Goal: Task Accomplishment & Management: Manage account settings

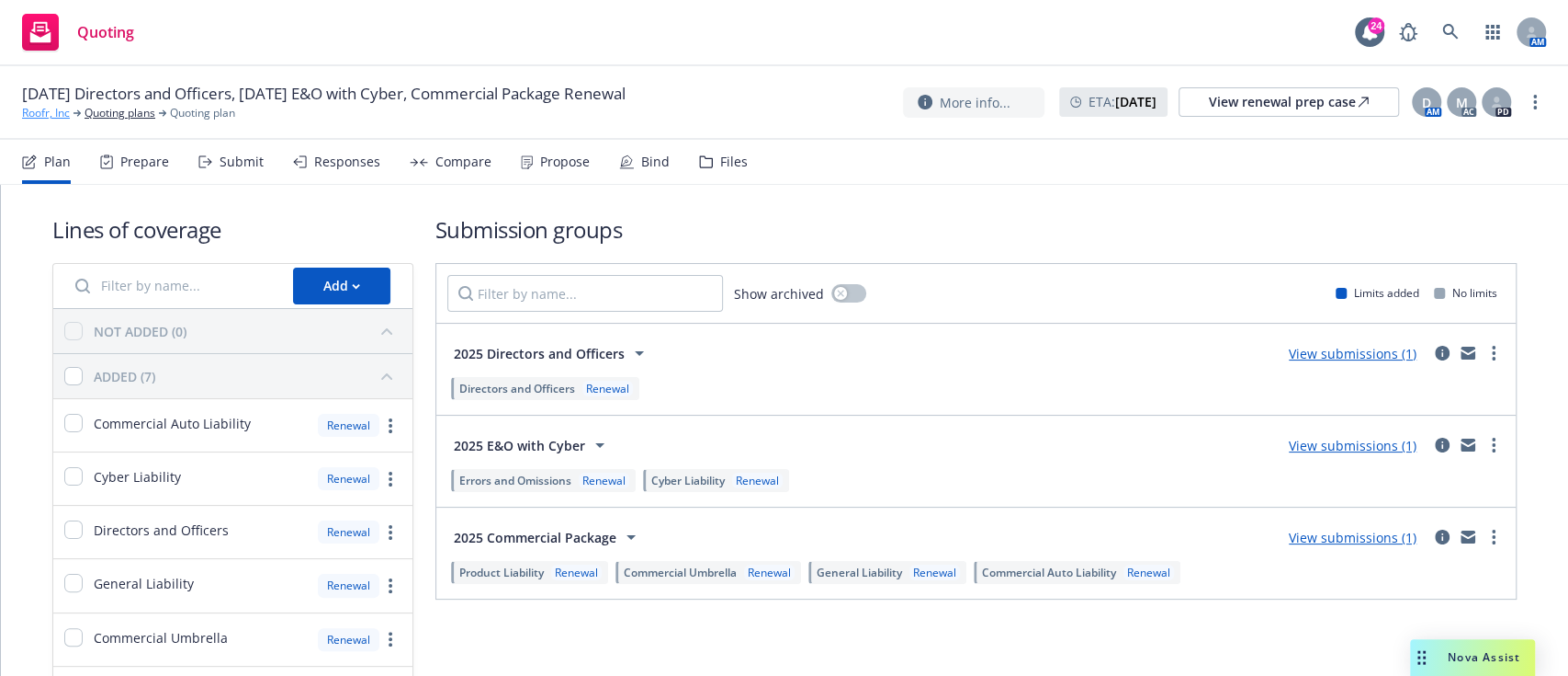
click at [47, 111] on link "Roofr, Inc" at bounding box center [46, 112] width 48 height 16
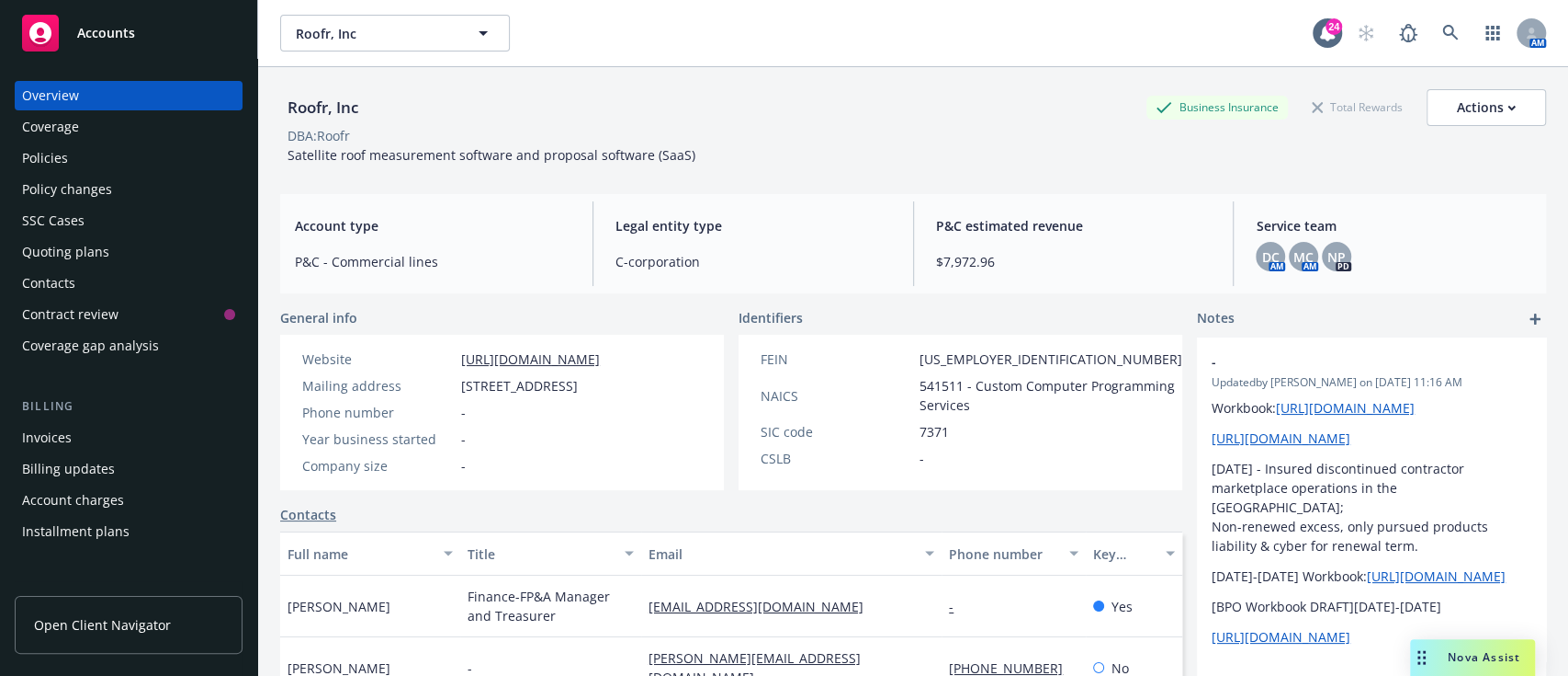
click at [63, 155] on div "Policies" at bounding box center [45, 158] width 46 height 30
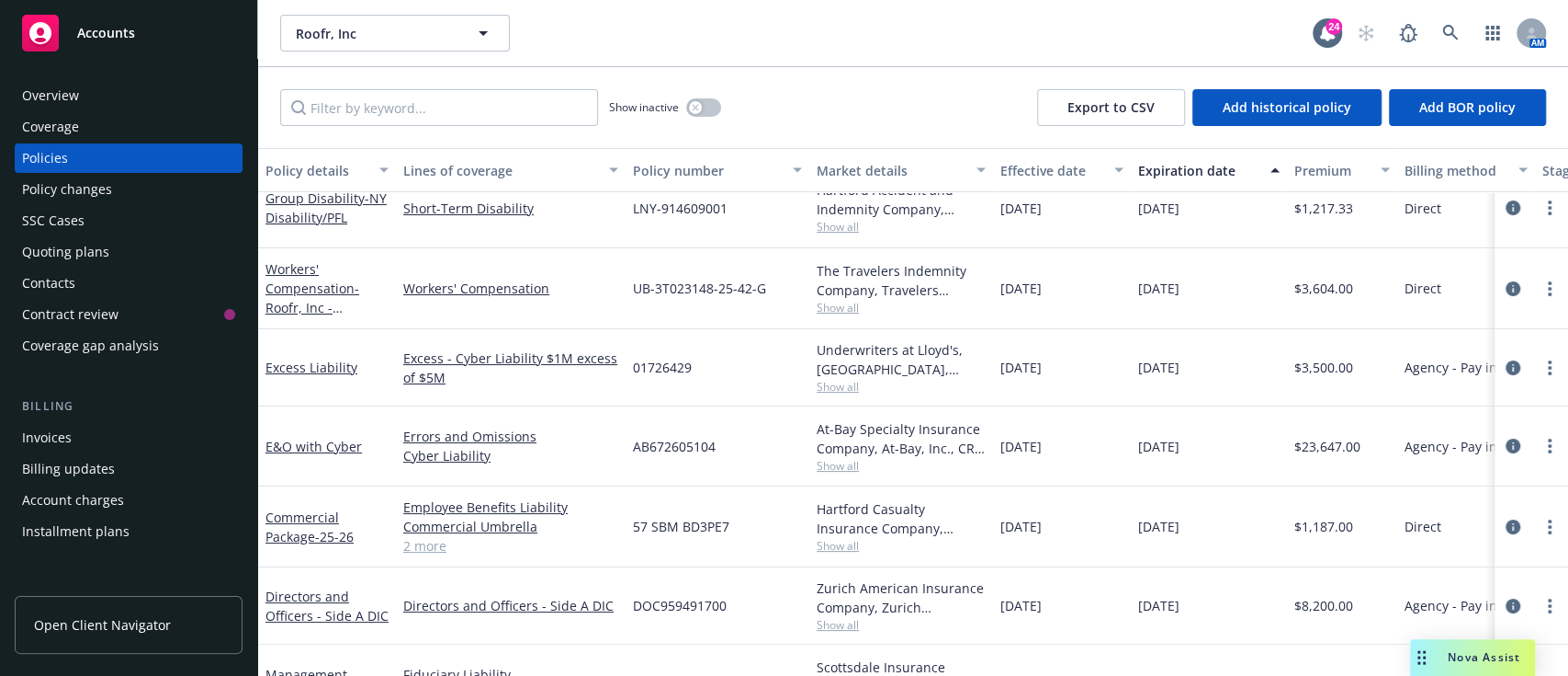
scroll to position [162, 0]
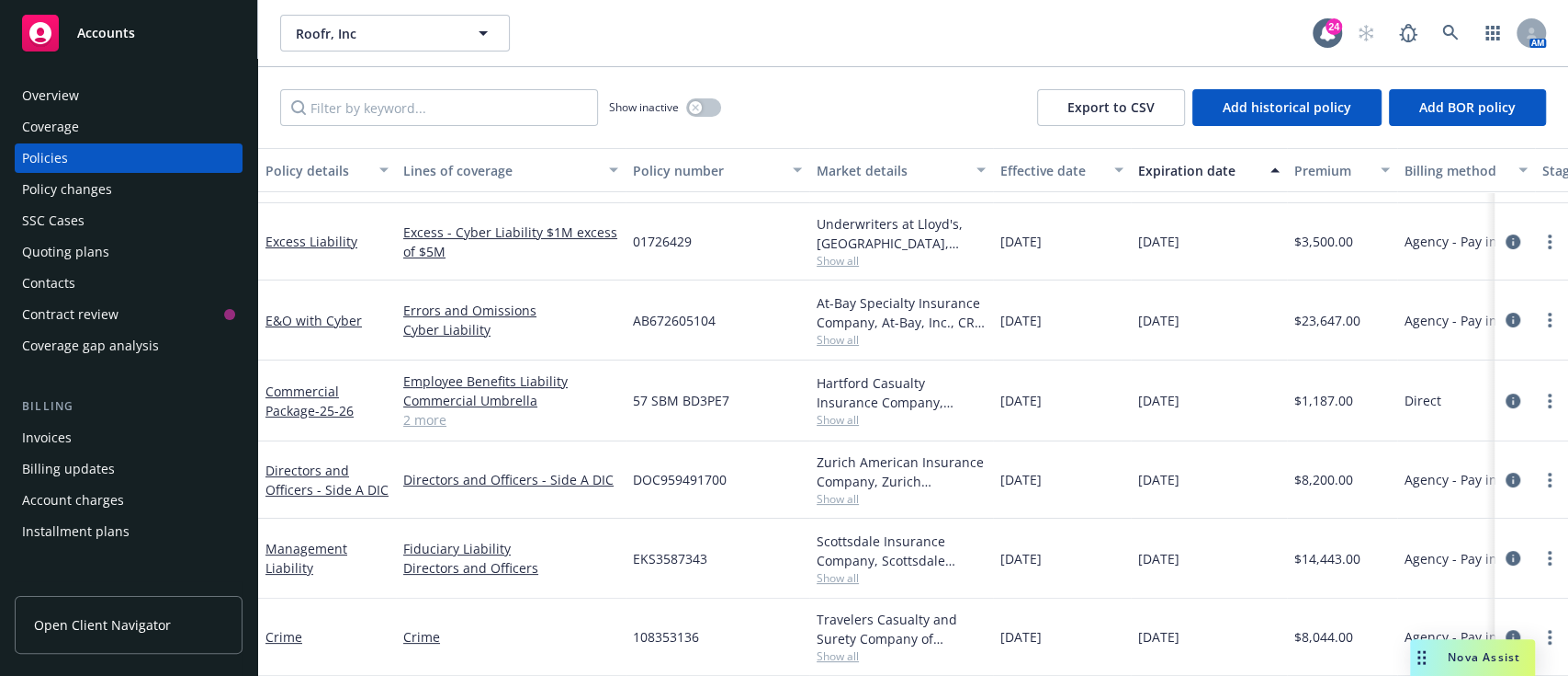
click at [436, 410] on link "2 more" at bounding box center [511, 420] width 215 height 19
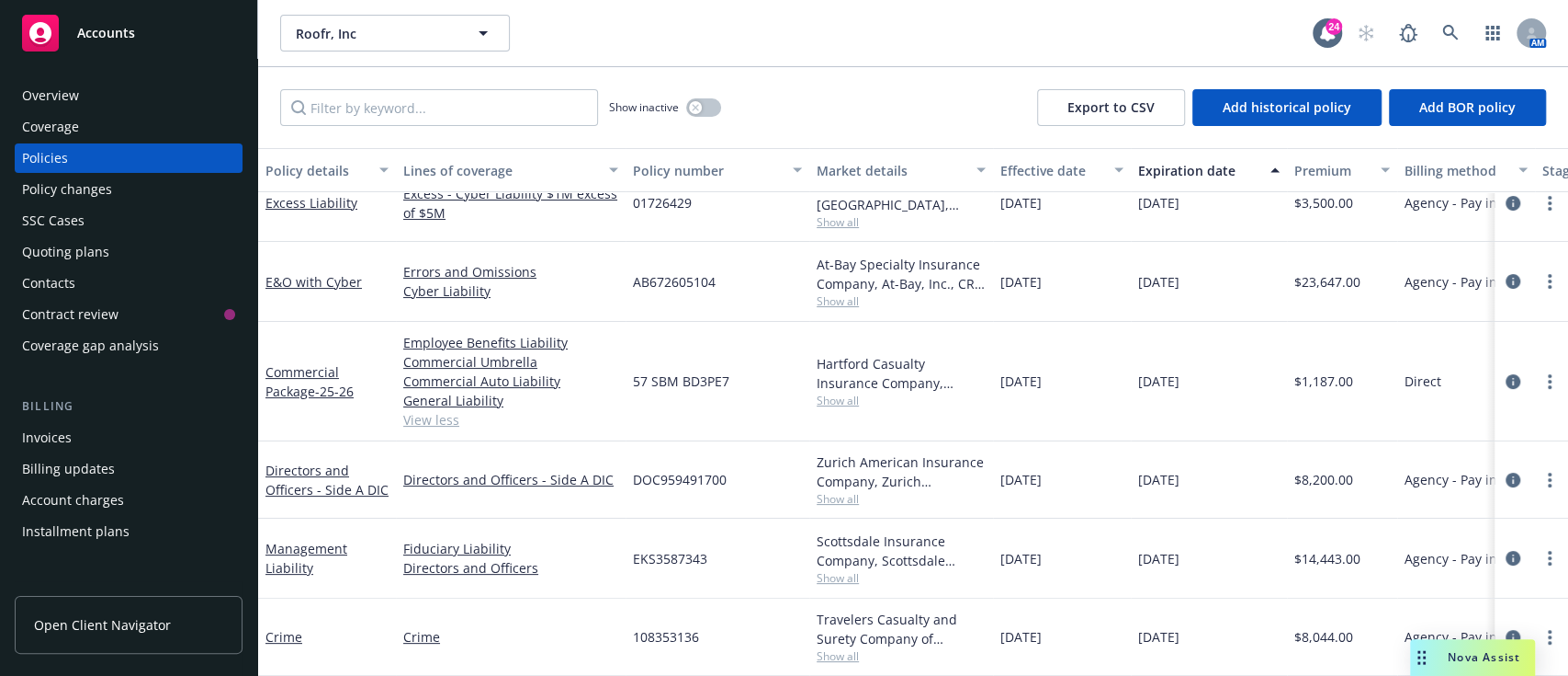
scroll to position [0, 0]
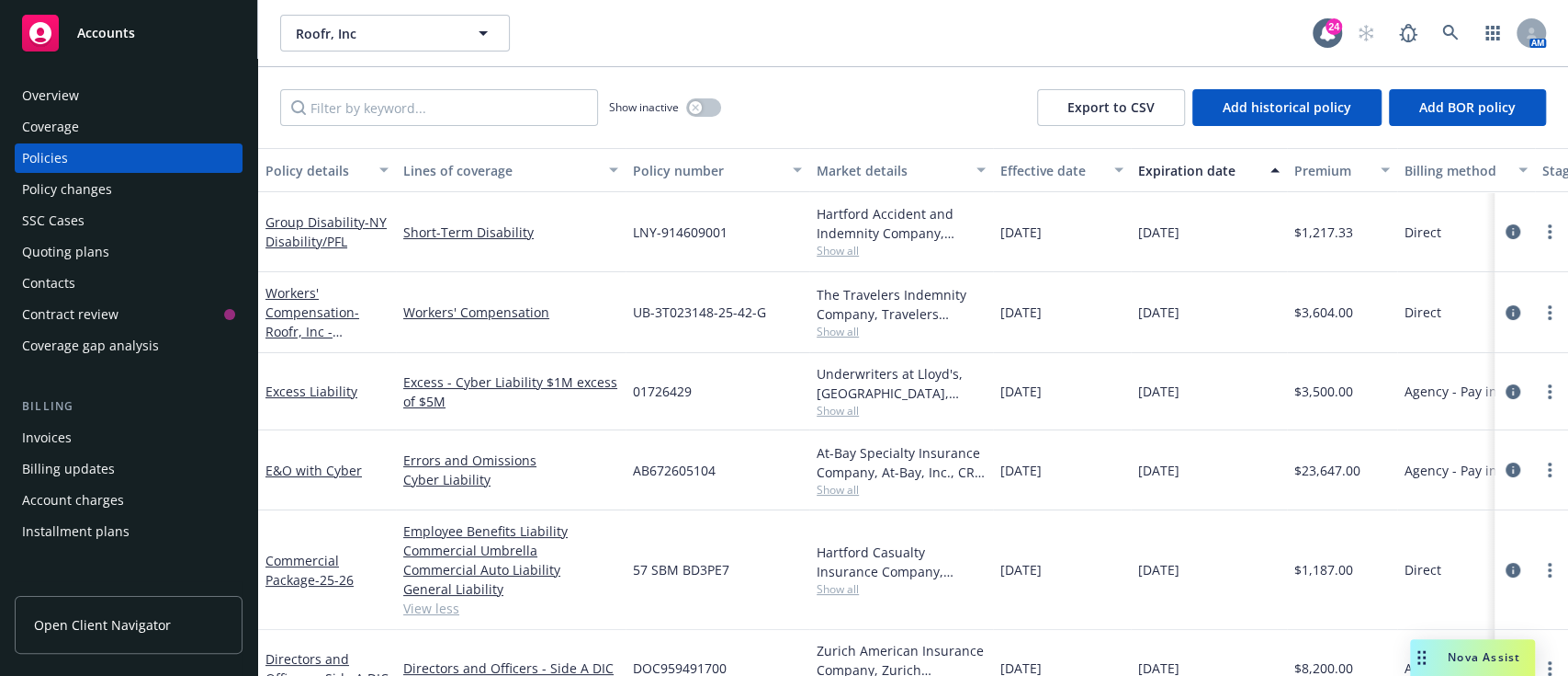
click at [70, 228] on div "SSC Cases" at bounding box center [53, 220] width 63 height 30
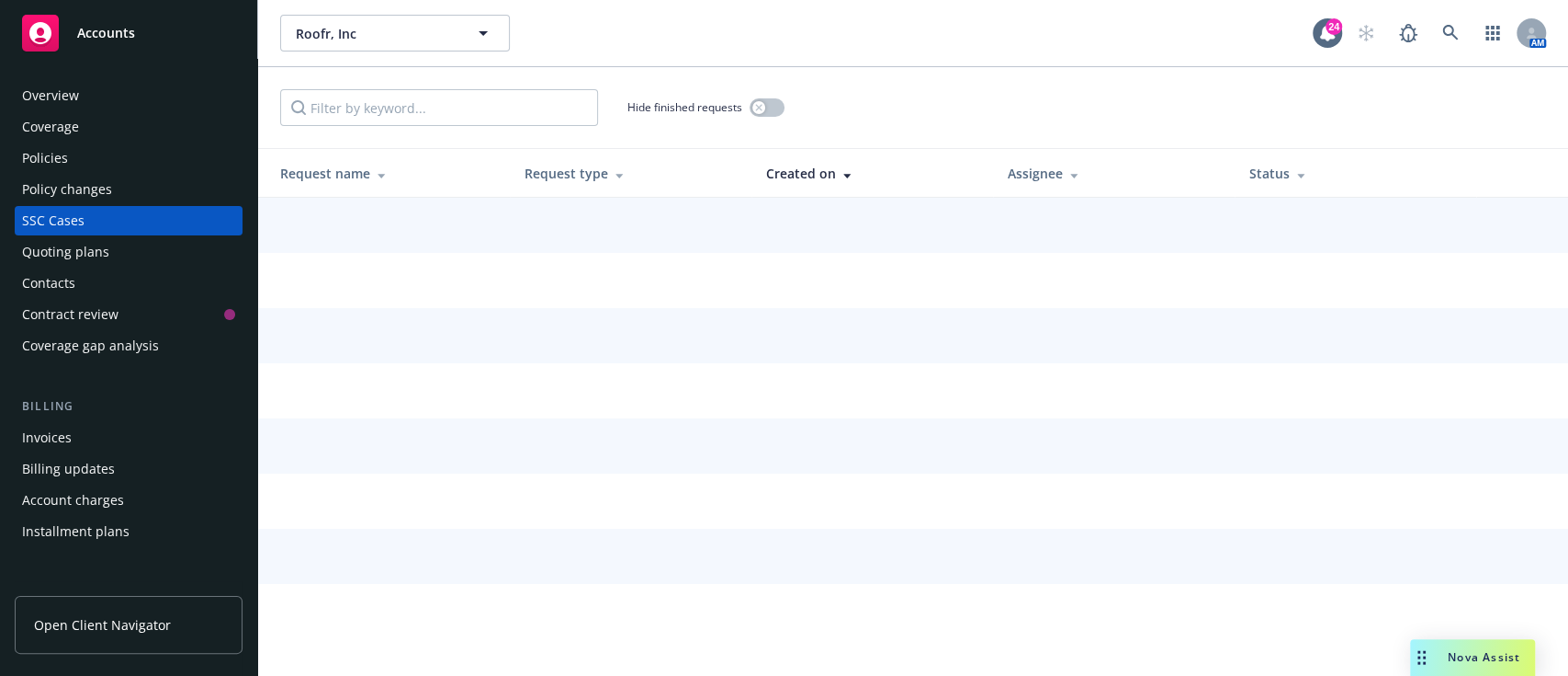
click at [92, 188] on div "Policy changes" at bounding box center [67, 189] width 90 height 30
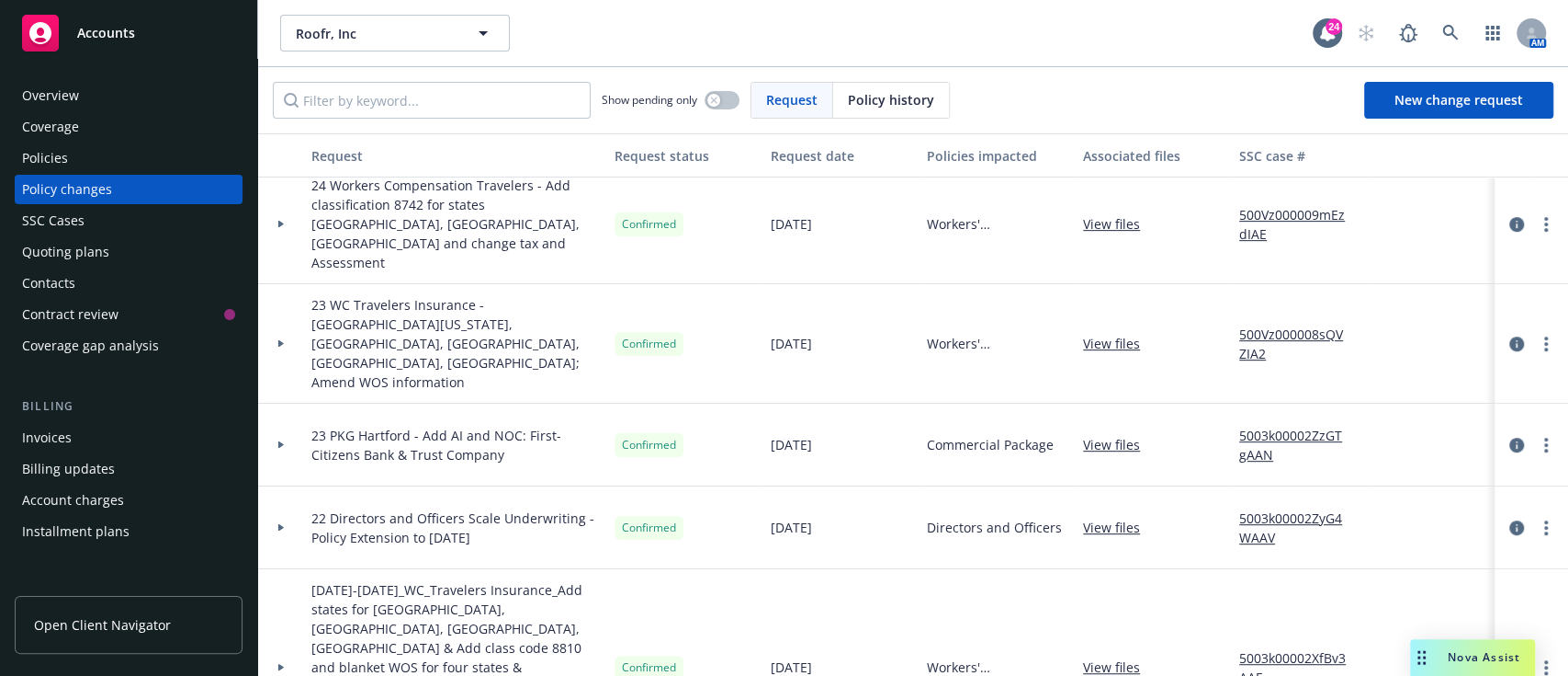
scroll to position [499, 0]
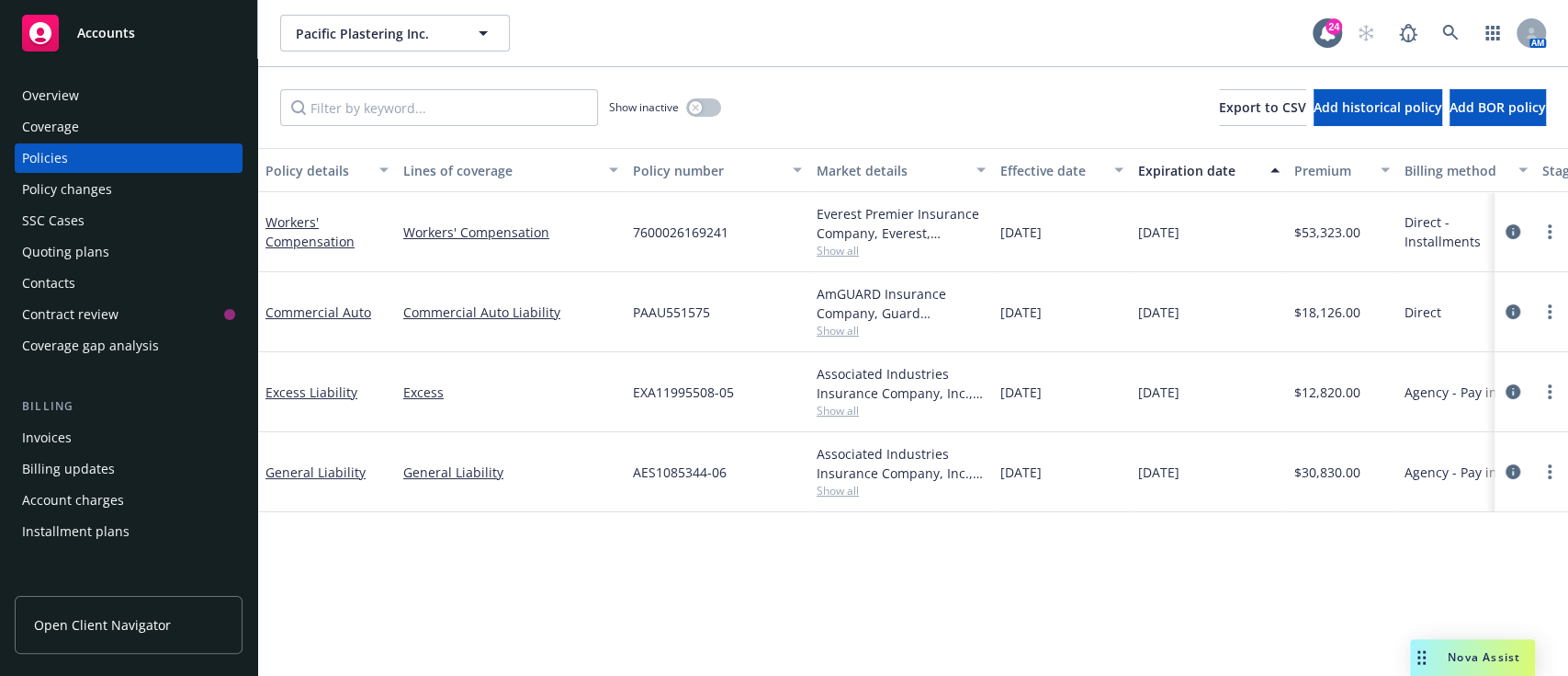
click at [77, 125] on div "Coverage" at bounding box center [50, 127] width 57 height 30
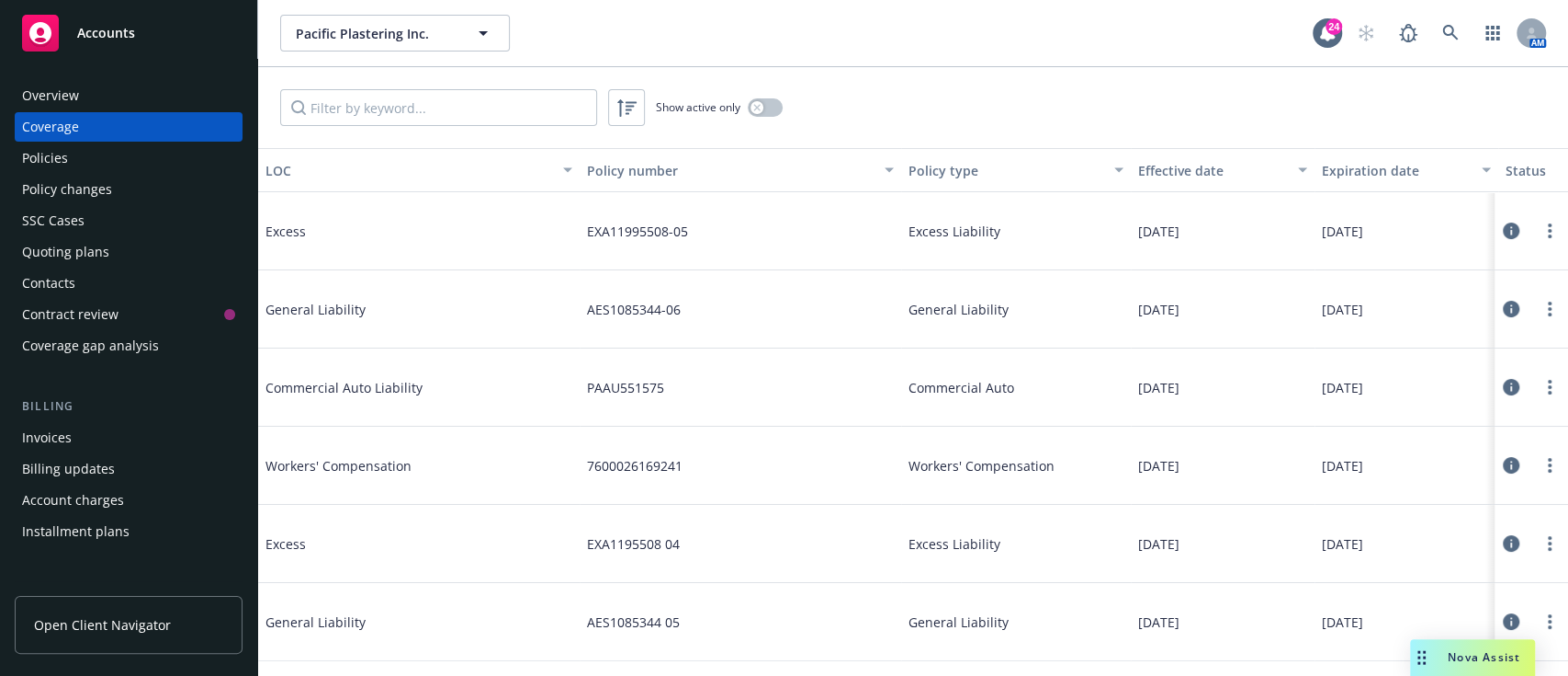
click at [86, 187] on div "Policy changes" at bounding box center [67, 189] width 90 height 30
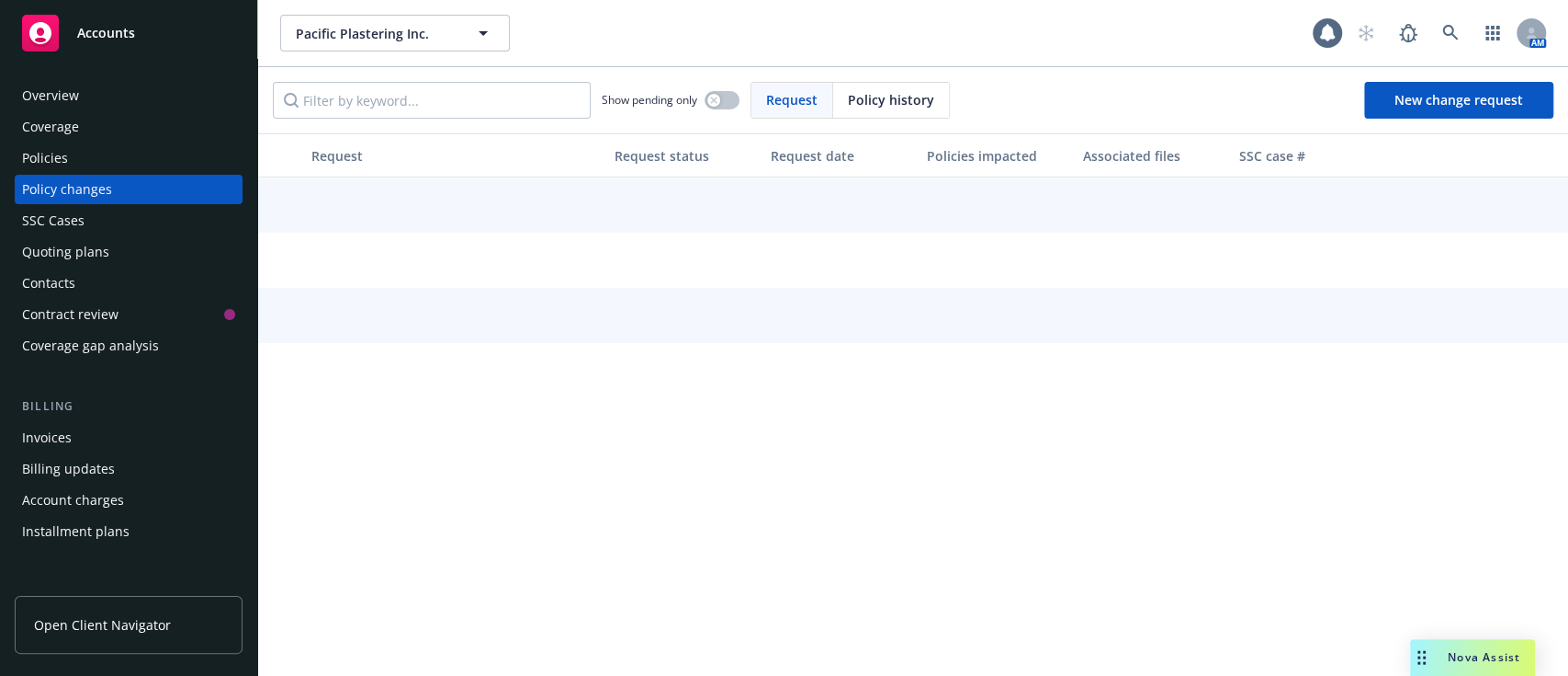
click at [54, 150] on div "Policies" at bounding box center [45, 158] width 46 height 30
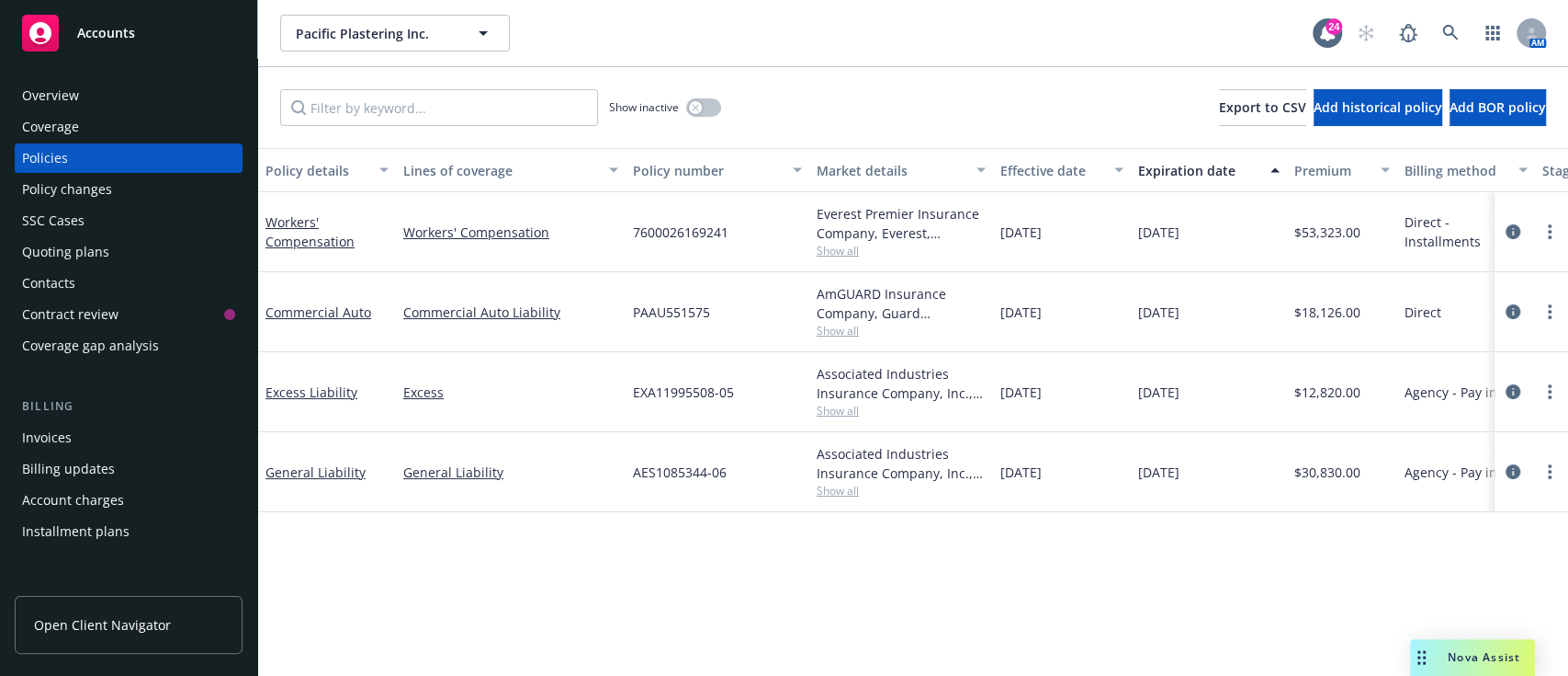
click at [73, 263] on div "Quoting plans" at bounding box center [66, 251] width 88 height 30
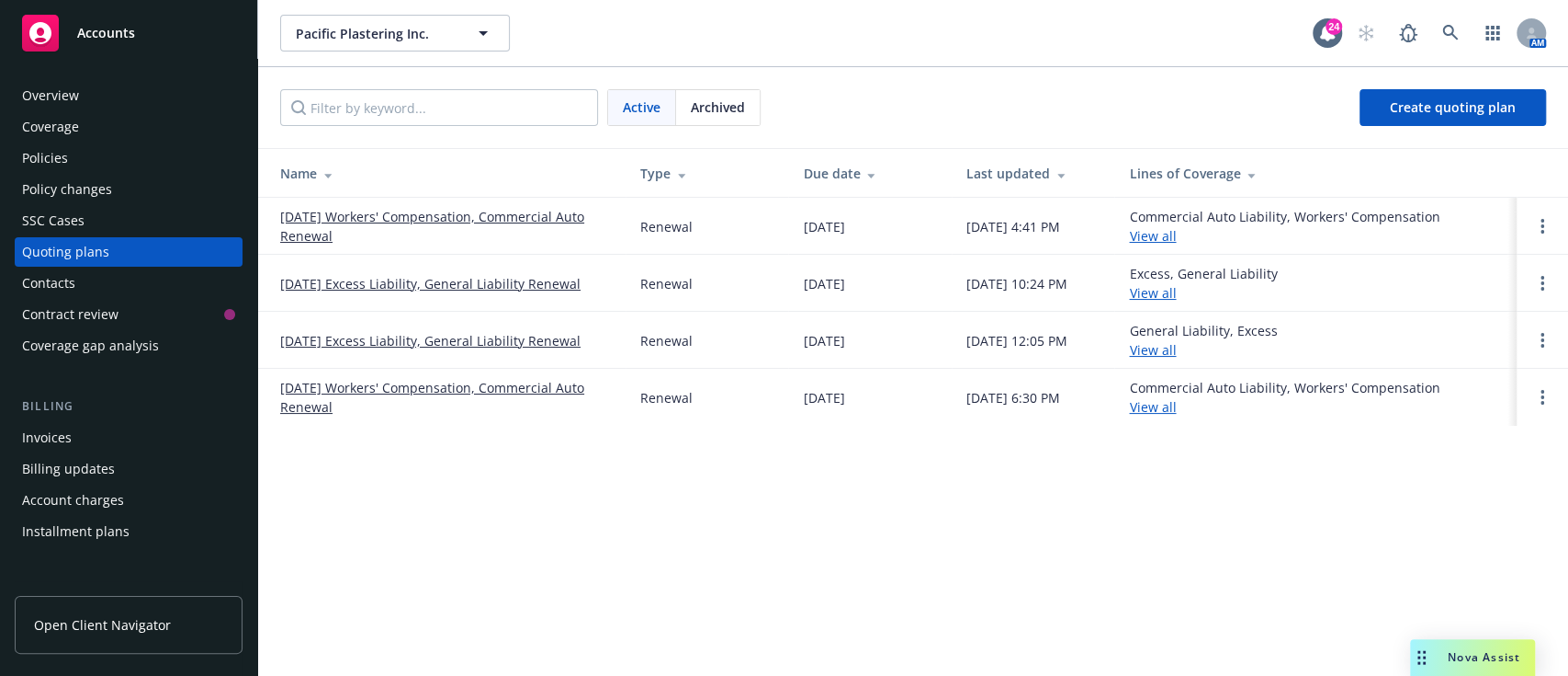
click at [551, 226] on link "10/01/25 Workers' Compensation, Commercial Auto Renewal" at bounding box center [445, 226] width 331 height 39
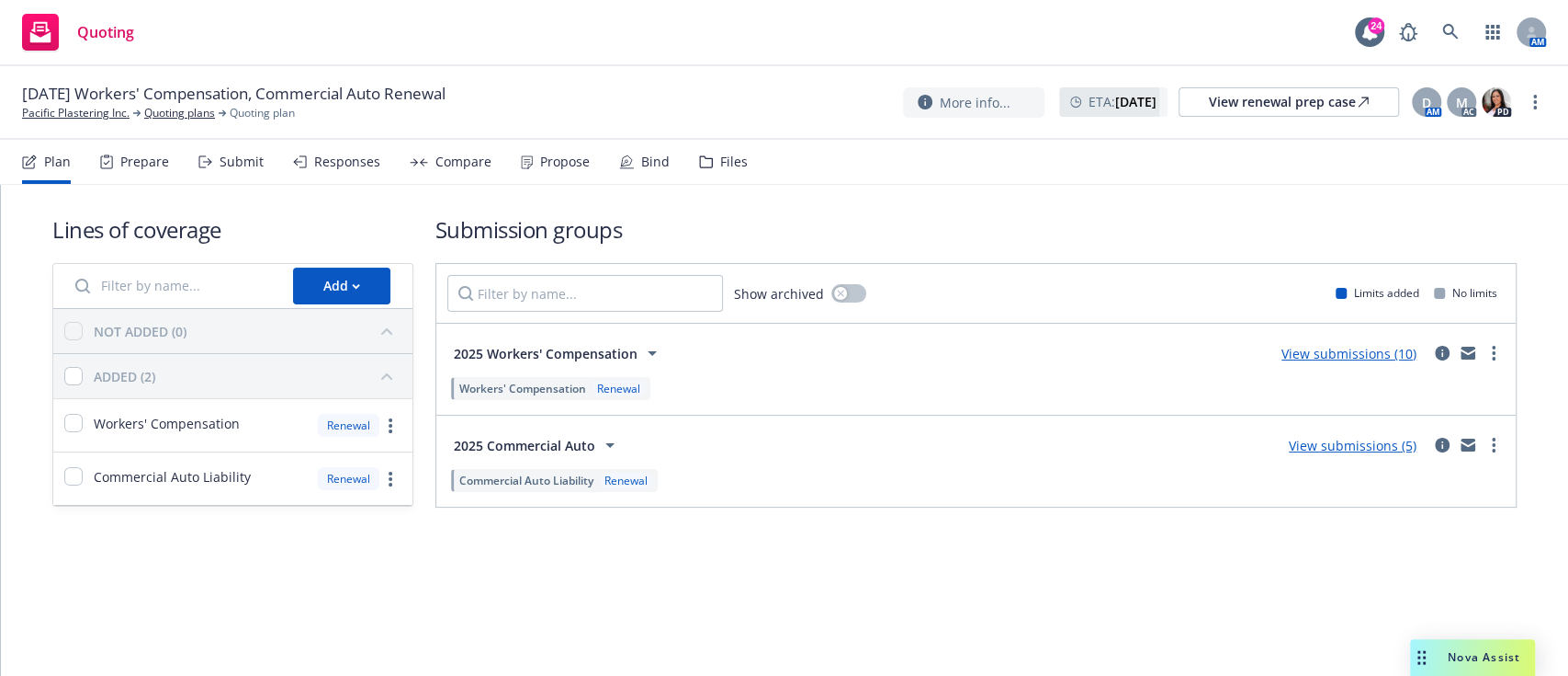
click at [136, 169] on div "Prepare" at bounding box center [144, 161] width 49 height 14
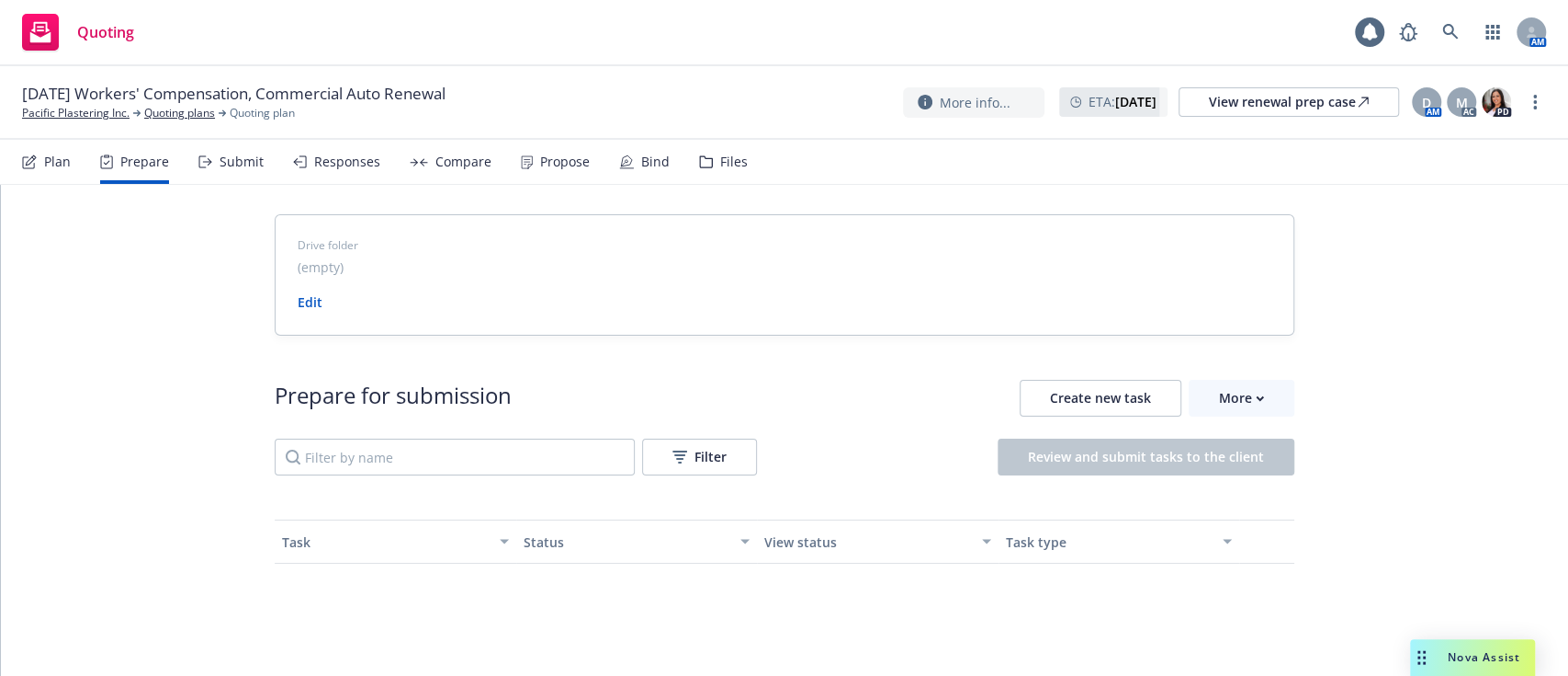
click at [323, 171] on div "Responses" at bounding box center [337, 162] width 88 height 44
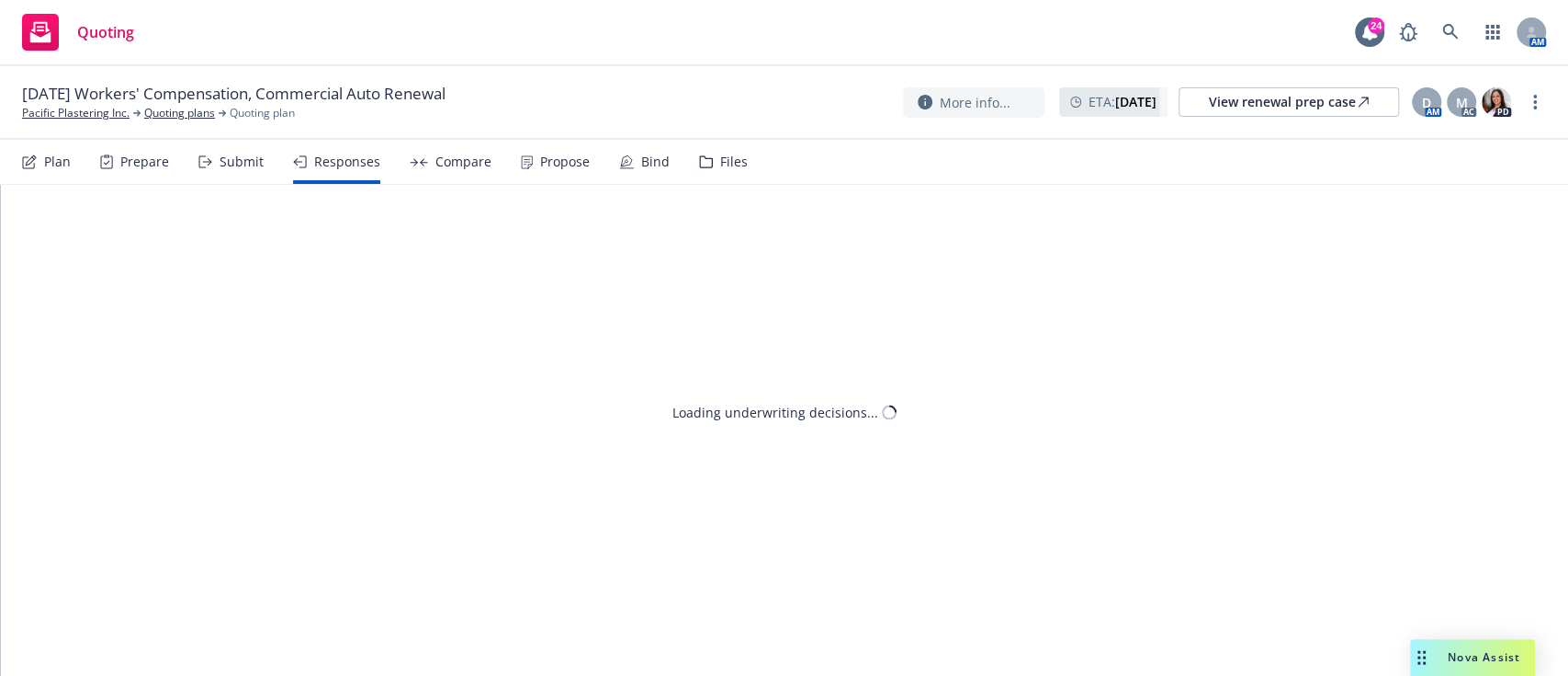
click at [213, 163] on div "Submit" at bounding box center [231, 162] width 66 height 44
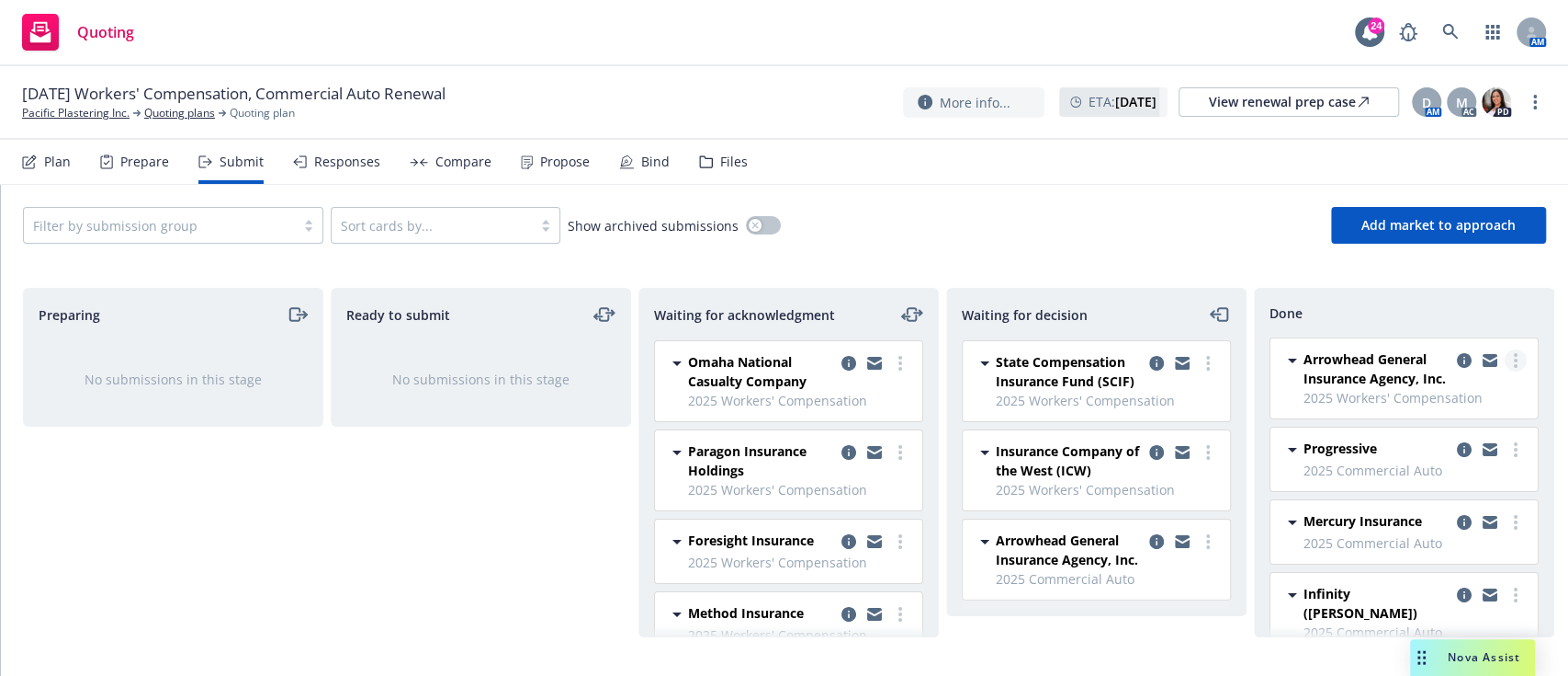
click at [1514, 364] on icon "more" at bounding box center [1516, 360] width 4 height 14
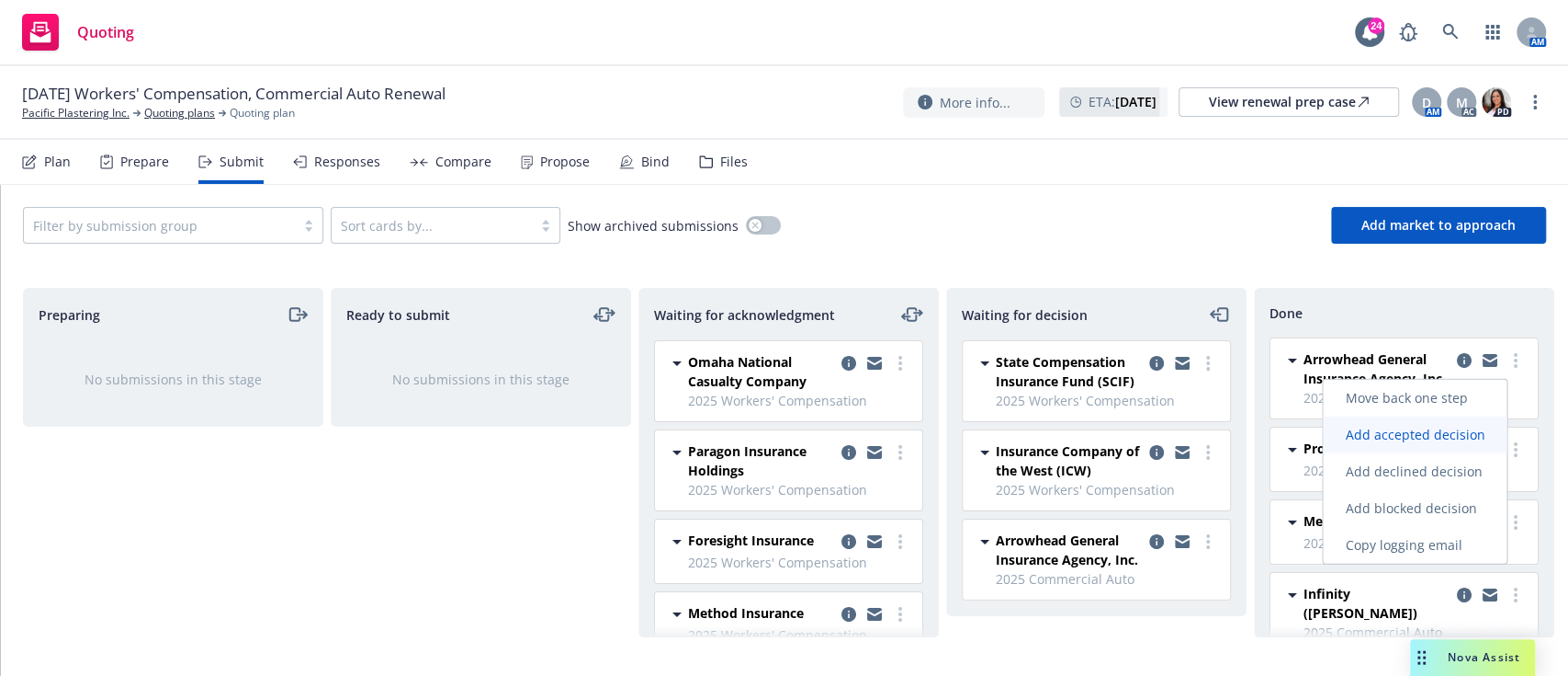
click at [1447, 426] on span "Add accepted decision" at bounding box center [1414, 434] width 184 height 17
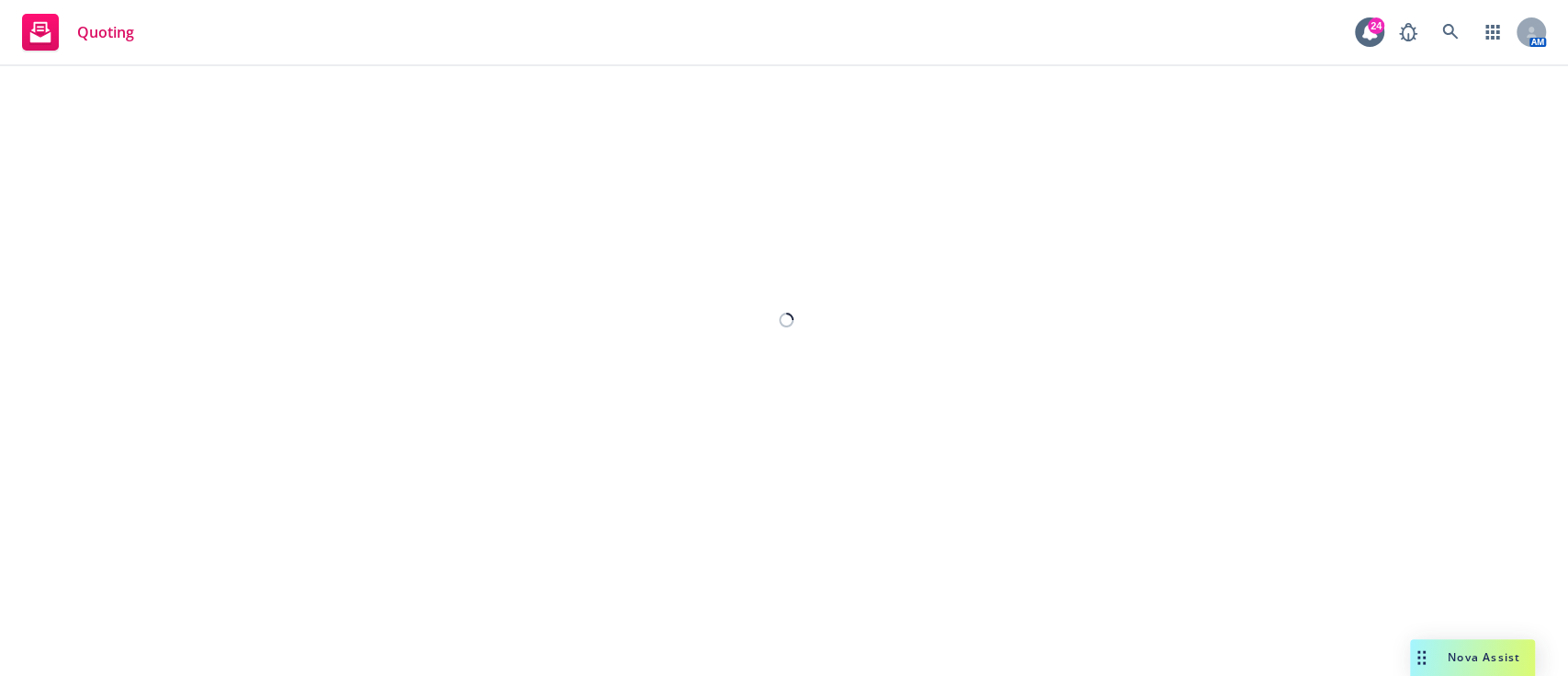
select select "12"
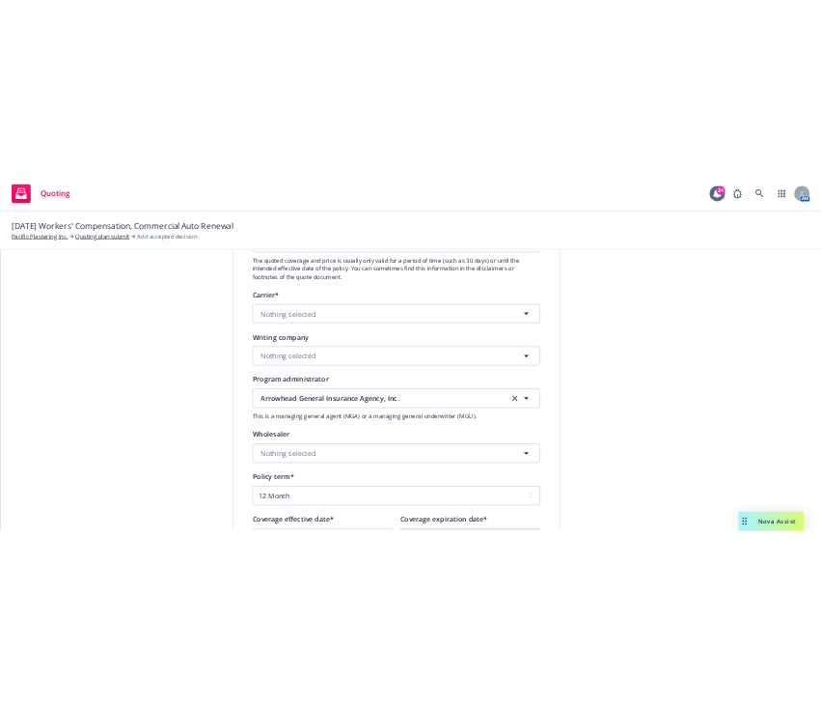
scroll to position [290, 0]
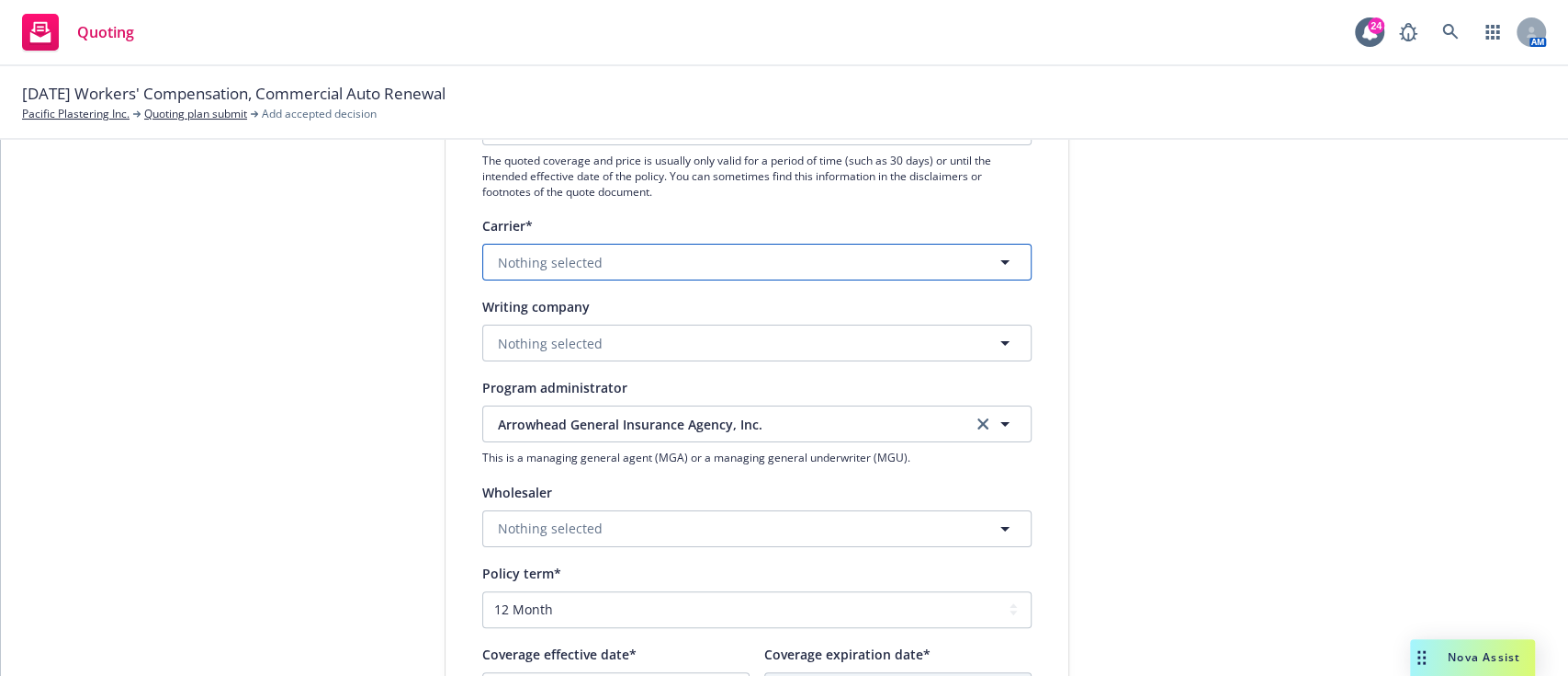
click at [610, 253] on button "Nothing selected" at bounding box center [756, 262] width 549 height 37
click at [610, 253] on input at bounding box center [754, 262] width 481 height 22
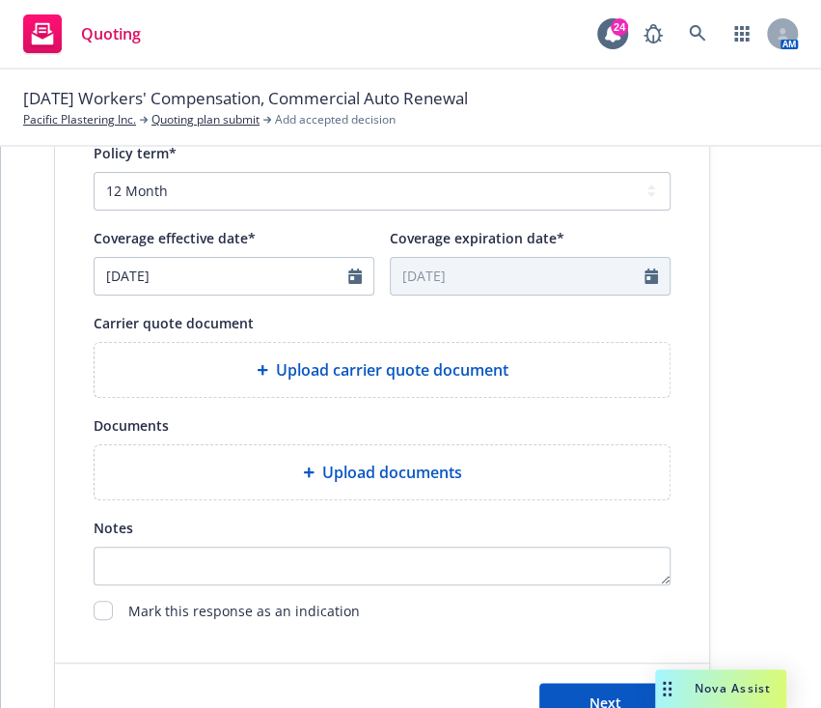
scroll to position [828, 0]
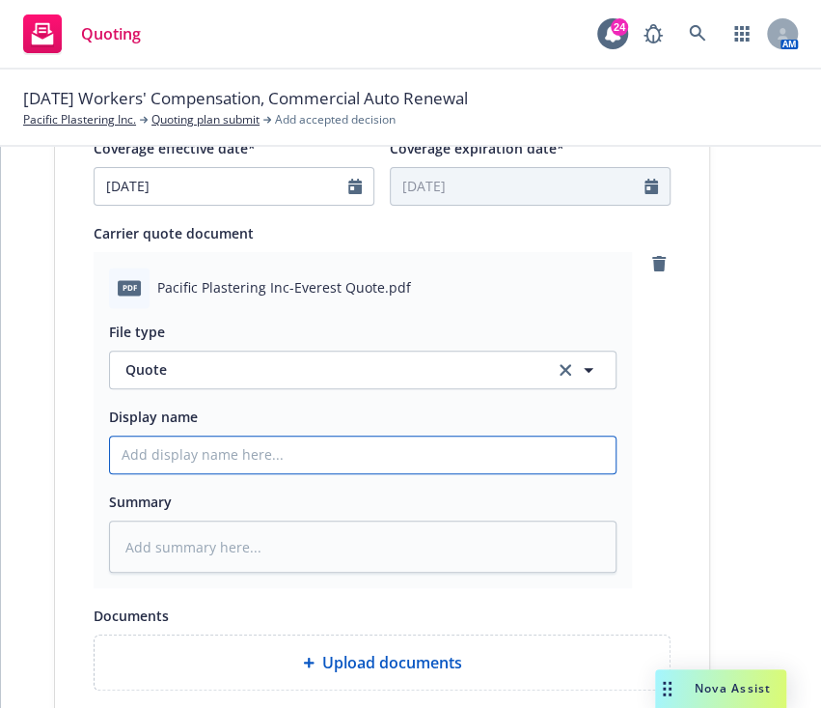
click at [292, 456] on input "Display name" at bounding box center [363, 454] width 506 height 37
type textarea "x"
type input "2"
type textarea "x"
type input "25"
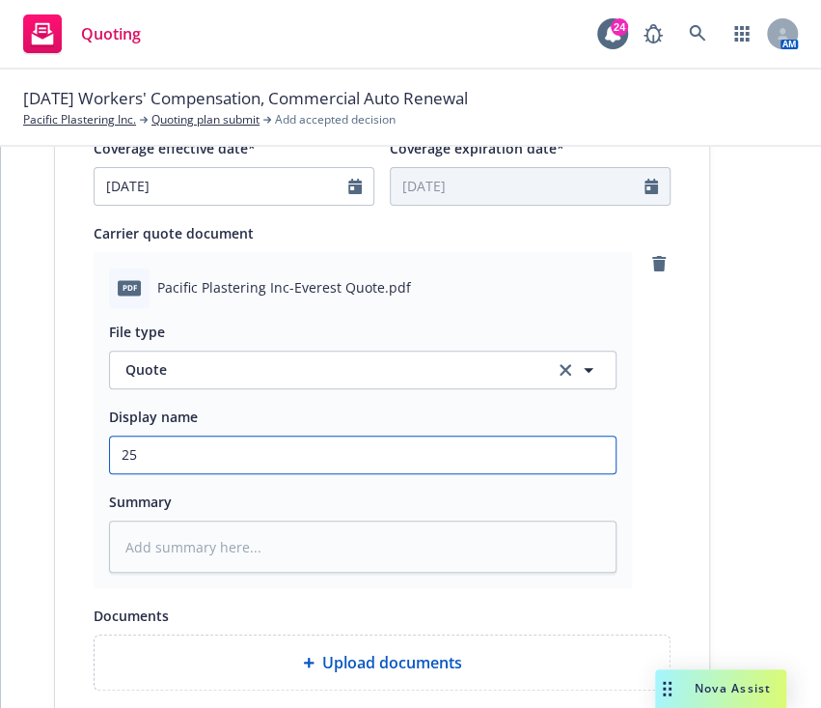
type textarea "x"
type input "25."
type textarea "x"
type input "25.2"
type textarea "x"
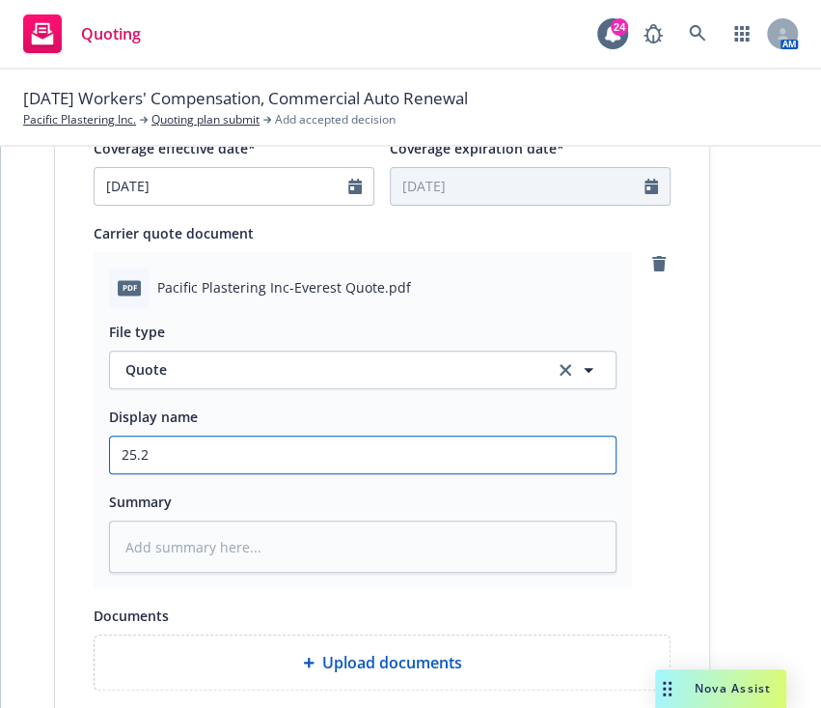
type input "25.26"
type textarea "x"
type input "25.26"
type textarea "x"
type input "25.26 A"
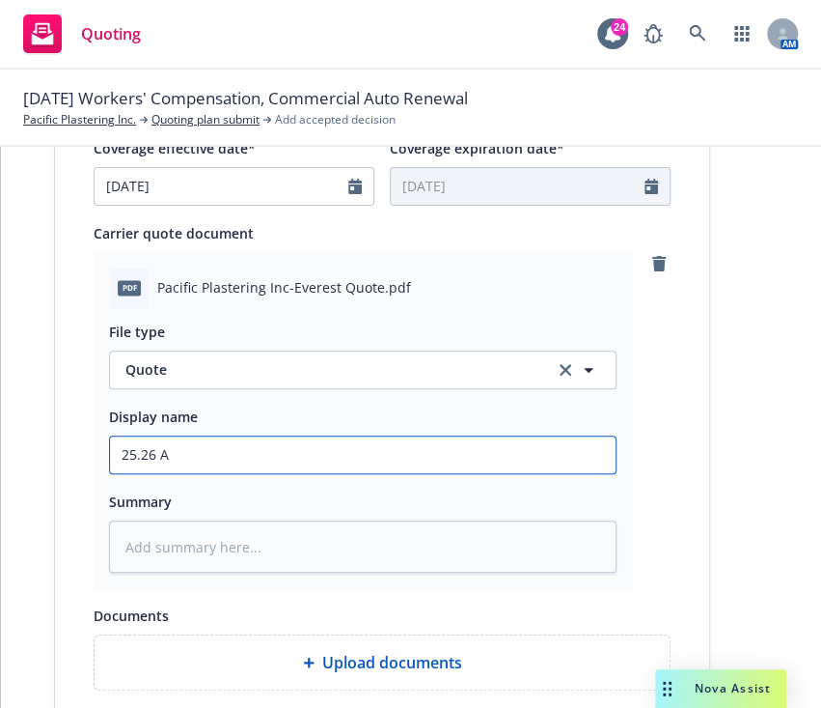
type textarea "x"
type input "25.26 Ar"
type textarea "x"
type input "25.26 Arro"
type textarea "x"
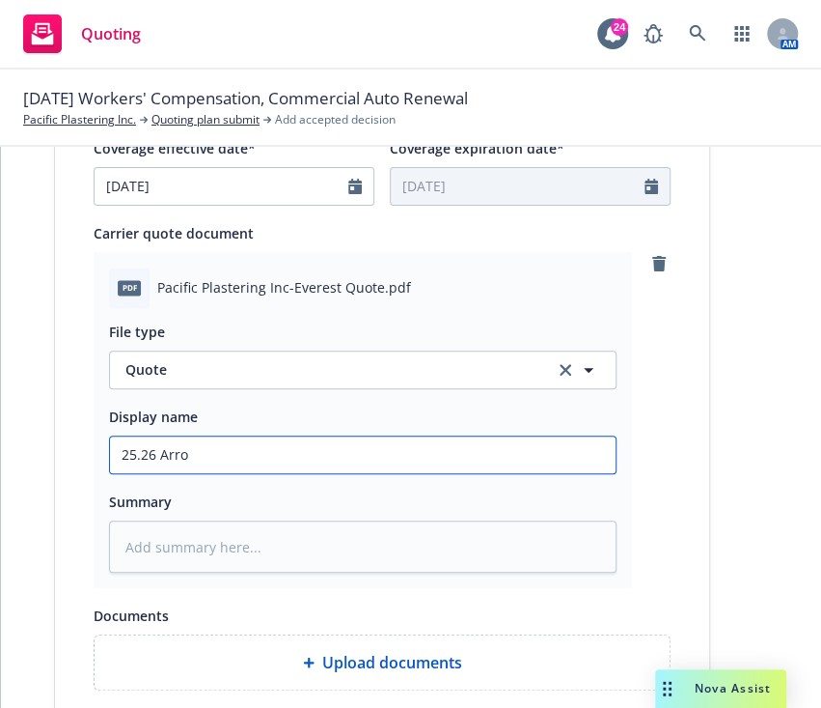
type input "25.26 Arrow"
type textarea "x"
type input "25.26 Arrowh"
type textarea "x"
type input "25.26 Arrowhe"
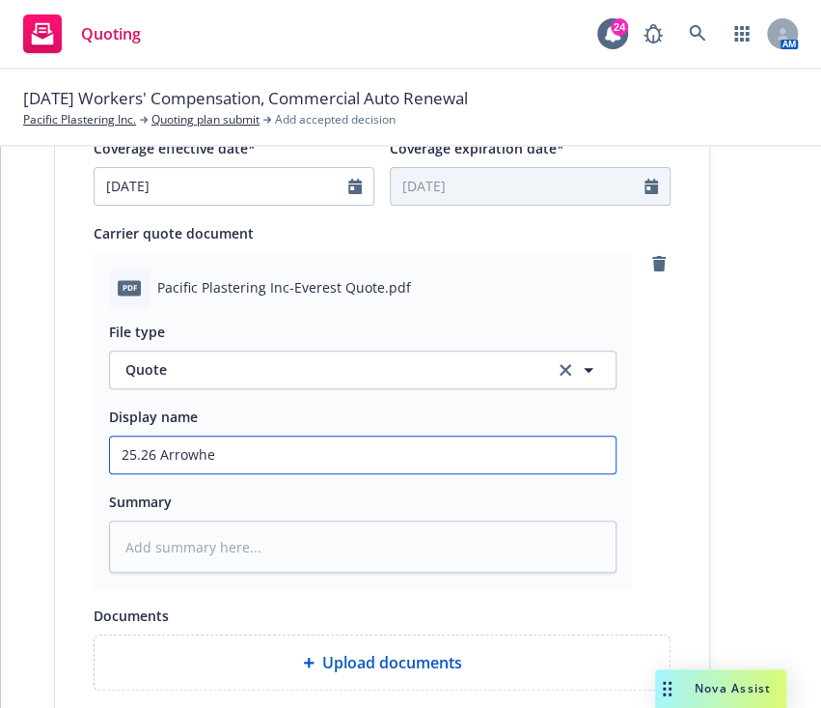
type textarea "x"
type input "25.26 Arrowhea"
type textarea "x"
type input "25.26 Arrowhead"
type textarea "x"
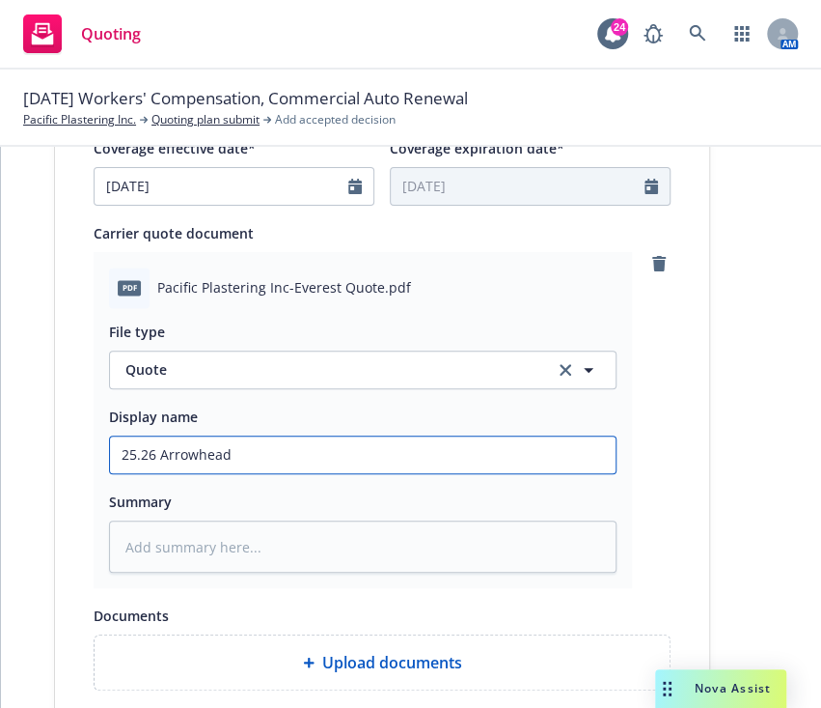
type input "25.26 Arrowhead"
type textarea "x"
type input "25.26 Arrowhead W"
type textarea "x"
type input "25.26 Arrowhead WC"
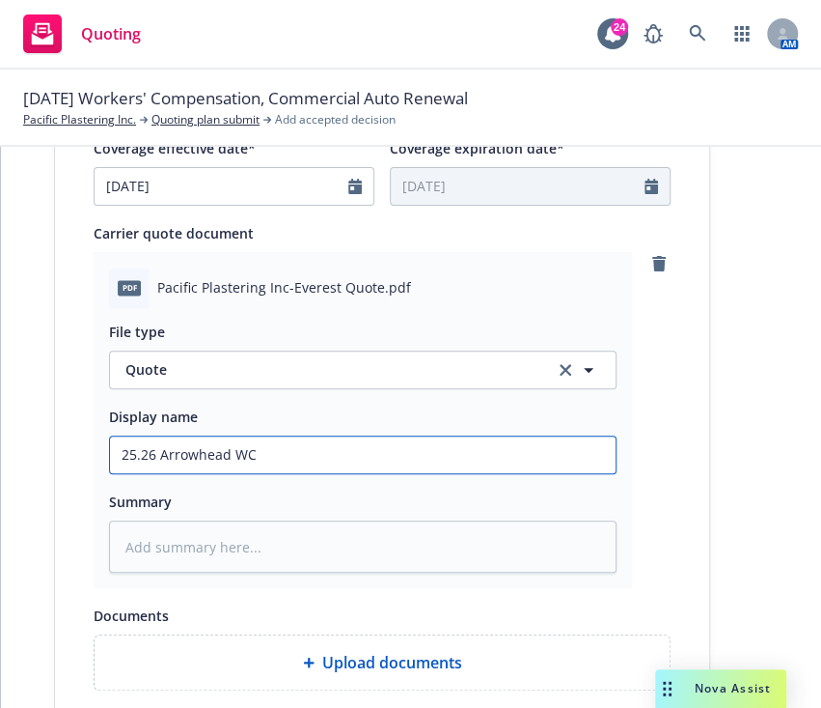
type textarea "x"
type input "25.26 Arrowhead WC"
type textarea "x"
type input "25.26 Arrowhead WC Q"
type textarea "x"
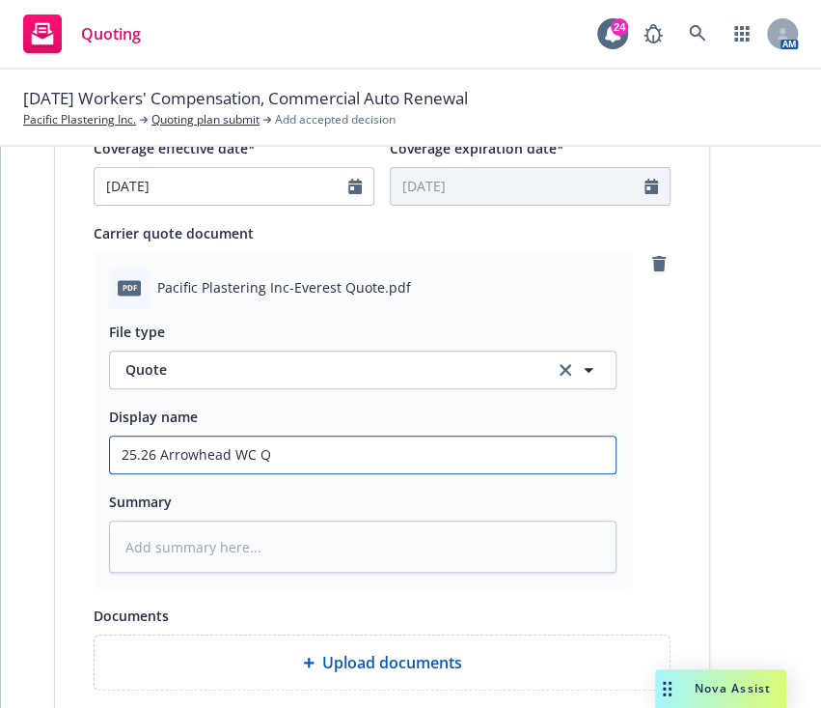
type input "25.26 Arrowhead WC Qu"
type textarea "x"
type input "25.26 Arrowhead WC Quot"
type textarea "x"
type input "25.26 Arrowhead WC Quote"
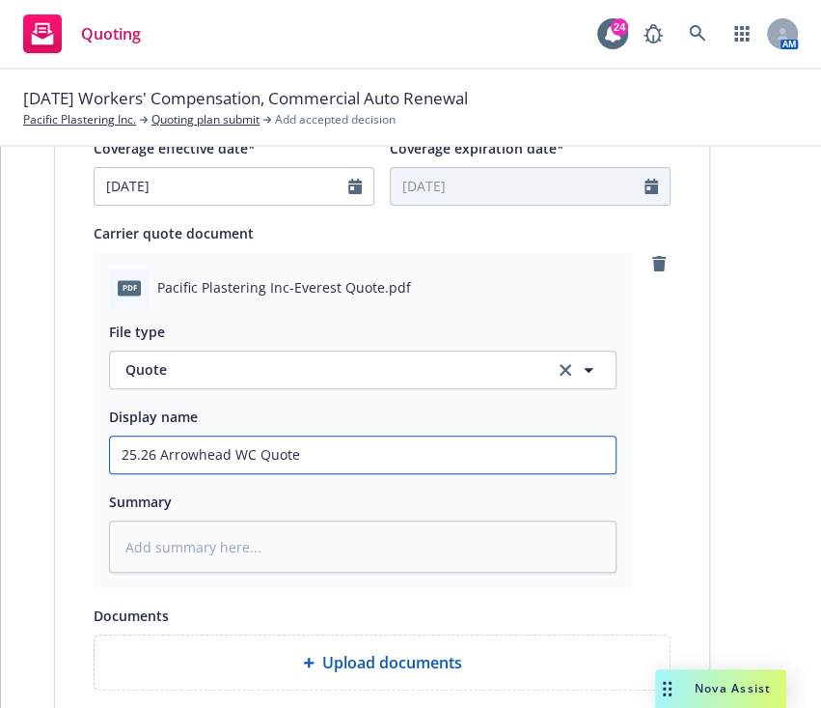
type textarea "x"
type input "25.26 Arrowhead WC Quote"
type textarea "x"
type input "25.26 Arrowhead WC Quote w"
type textarea "x"
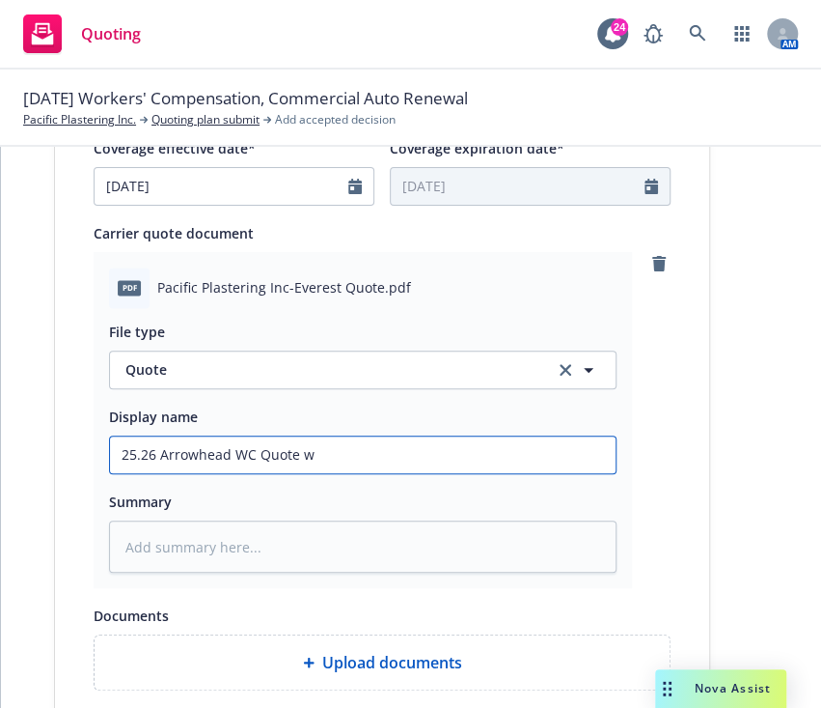
type input "25.26 Arrowhead WC Quote w/"
type textarea "x"
type input "25.26 Arrowhead WC Quote w/"
type textarea "x"
type input "25.26 Arrowhead WC Quote w/ 1"
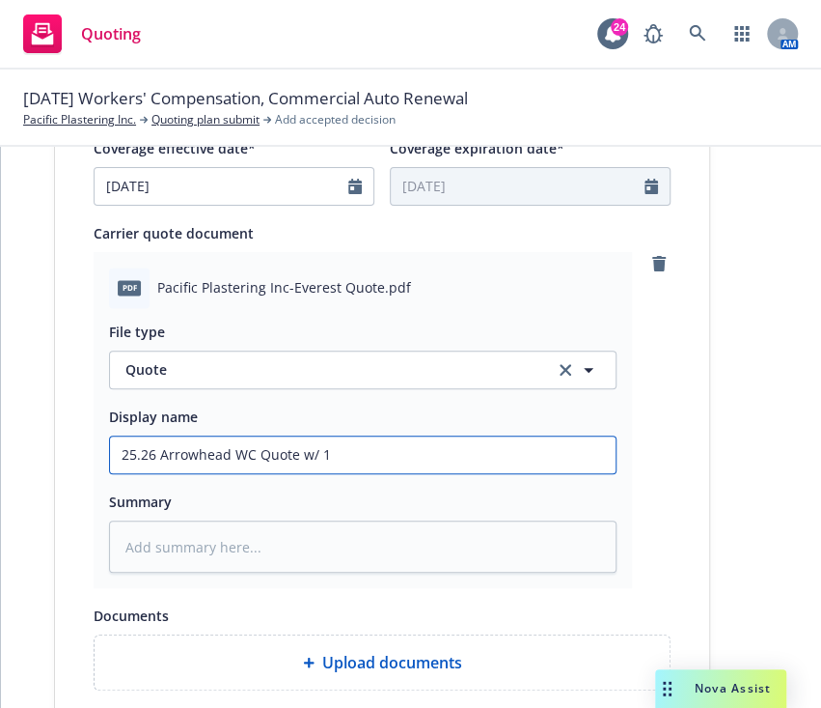
type textarea "x"
type input "25.26 Arrowhead WC Quote w/ 15"
type textarea "x"
type input "25.26 Arrowhead WC Quote w/ 15%"
type textarea "x"
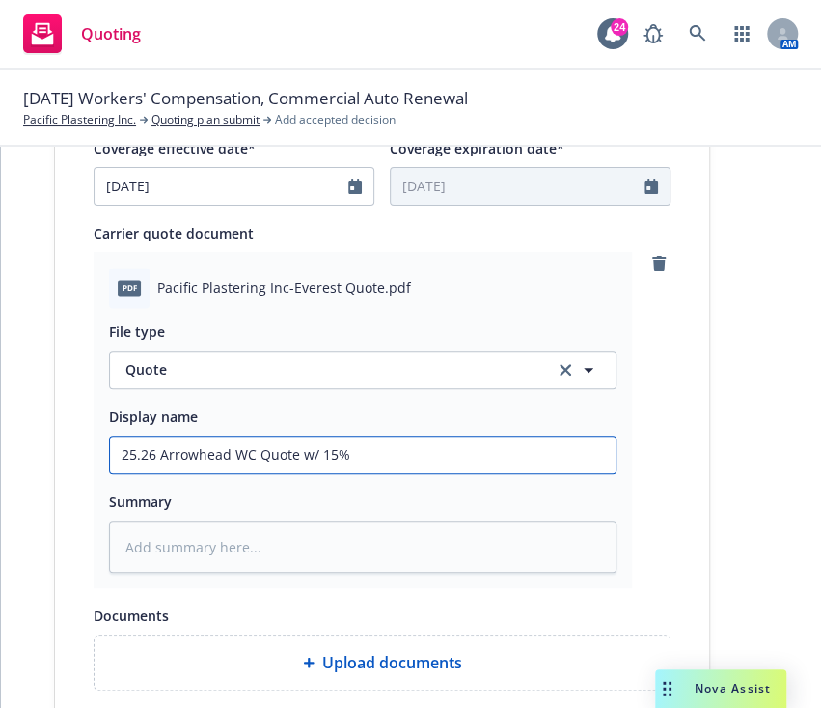
type input "25.26 Arrowhead WC Quote w/ 15%"
type textarea "x"
type input "25.26 Arrowhead WC Quote w/ 15%"
type textarea "x"
type input "25.26 Arrowhead WC Quote w/ 15"
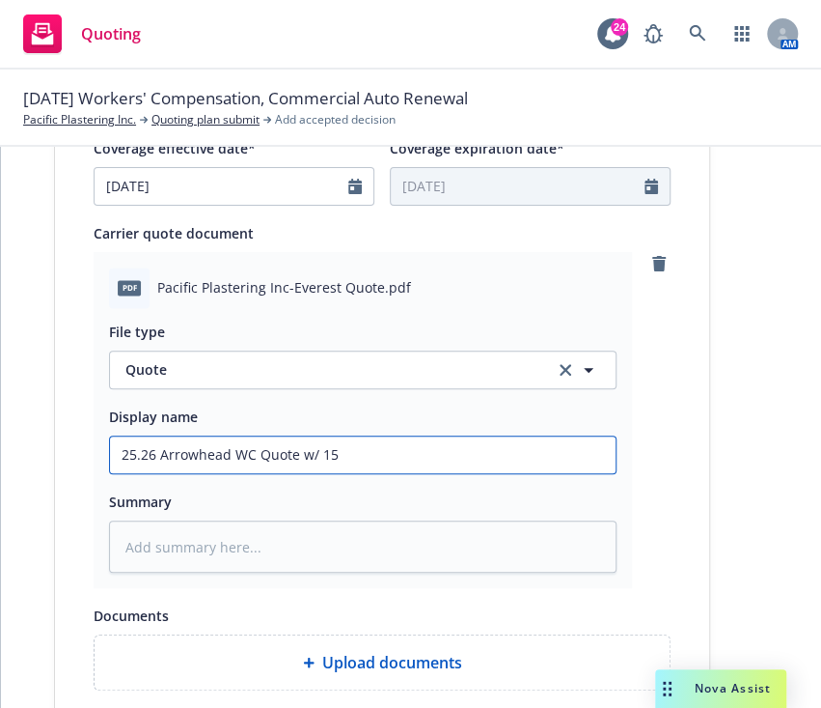
type textarea "x"
type input "25.26 Arrowhead WC Quote w/ 1"
type textarea "x"
type input "25.26 Arrowhead WC Quote w/ 15"
type textarea "x"
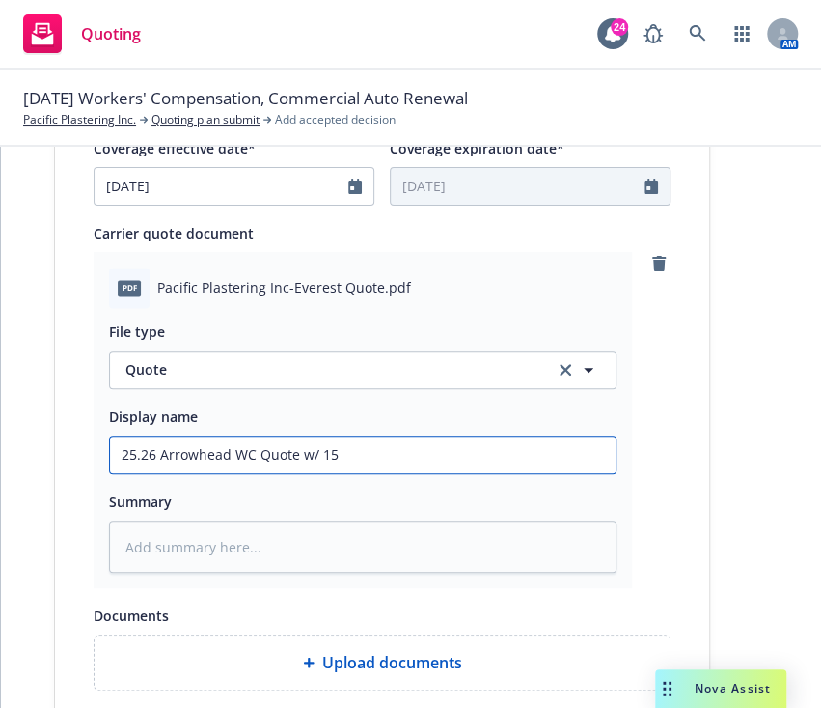
type input "25.26 Arrowhead WC Quote w/ 15%"
type textarea "x"
type input "25.26 Arrowhead WC Quote w/ 15%"
type textarea "x"
type input "25.26 Arrowhead WC Quote w/ 15% C"
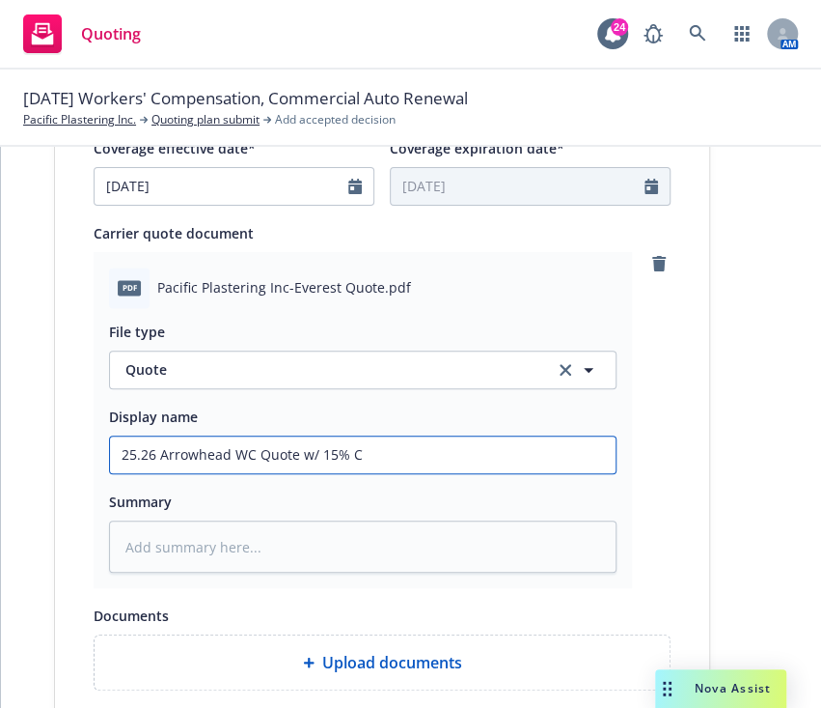
type textarea "x"
type input "25.26 Arrowhead WC Quote w/ 15% Co"
type textarea "x"
type input "25.26 Arrowhead WC Quote w/ 15% Com"
type textarea "x"
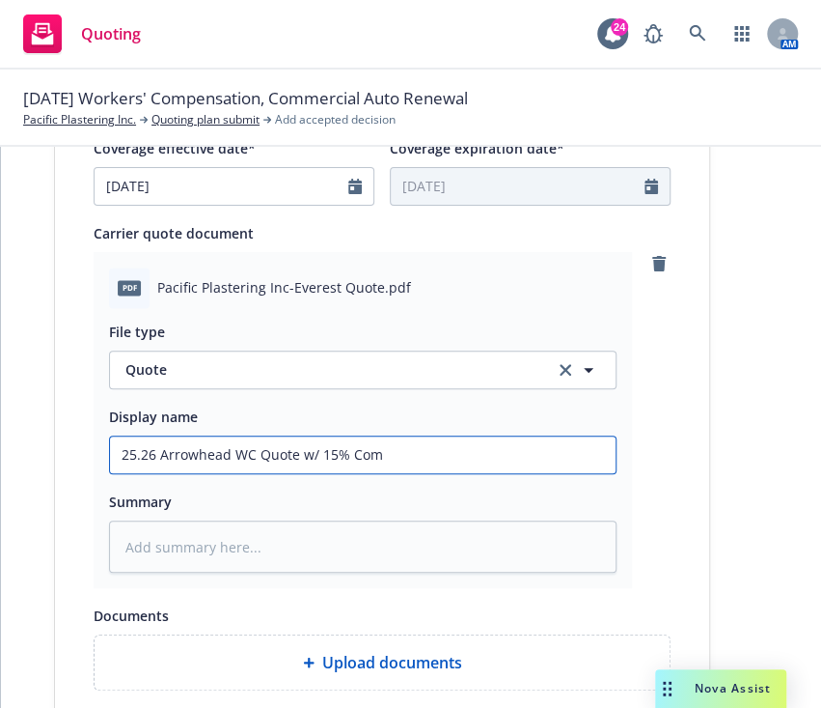
type input "25.26 Arrowhead WC Quote w/ 15% Comm"
type textarea "x"
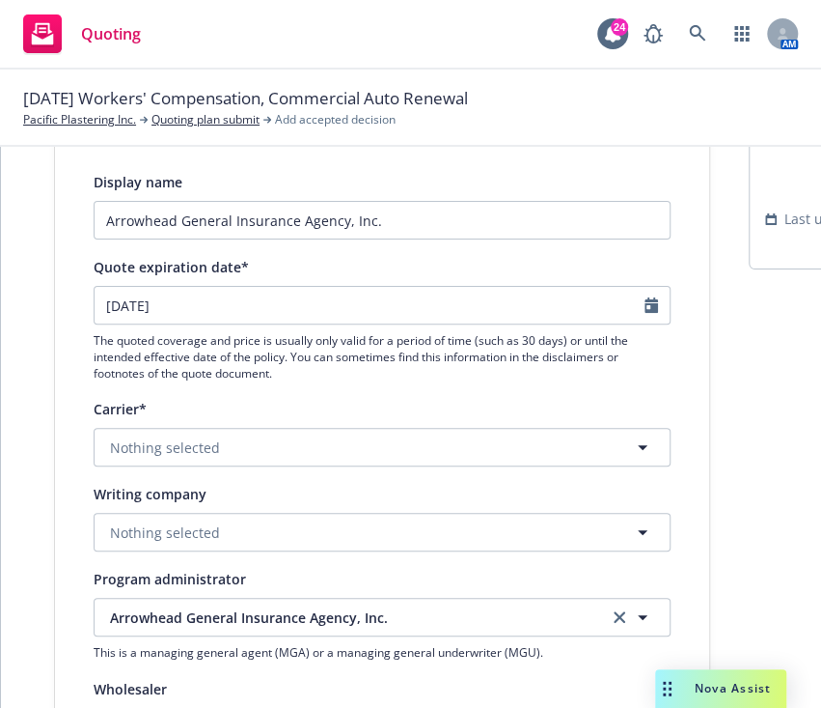
scroll to position [0, 0]
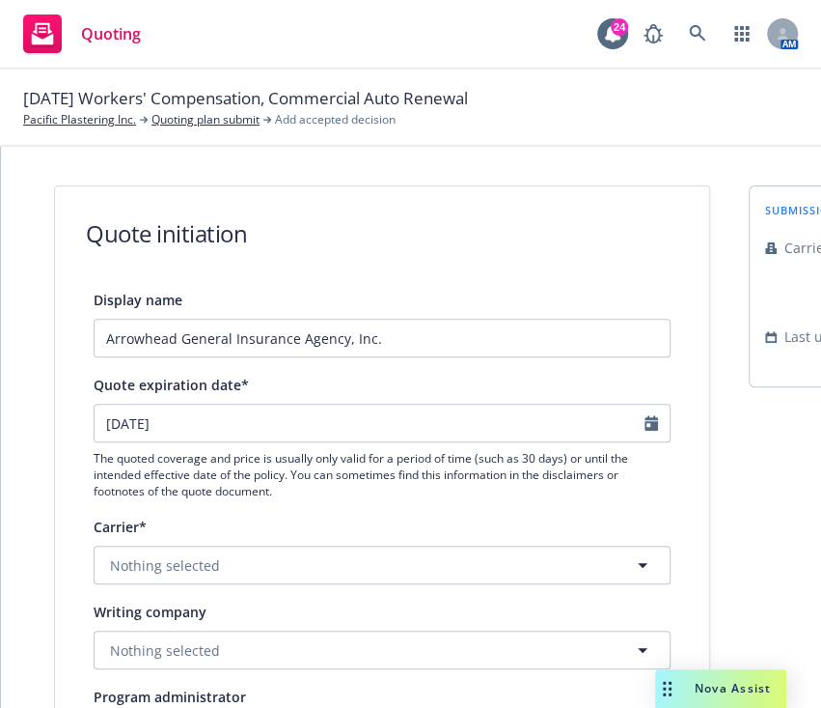
type input "25.26 Arrowhead WC Quote w/ 15% Comm."
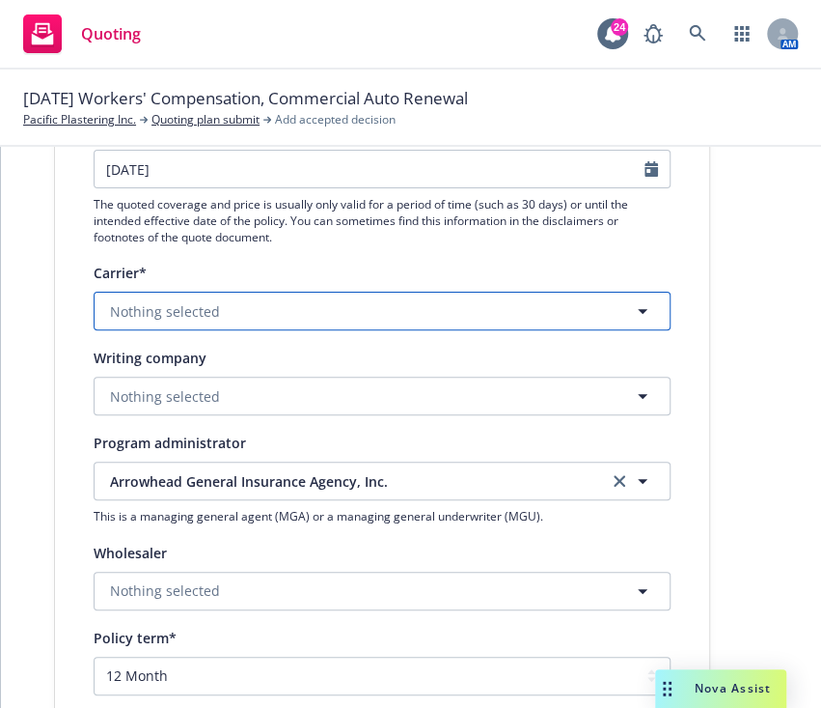
click at [363, 325] on button "Nothing selected" at bounding box center [382, 311] width 577 height 39
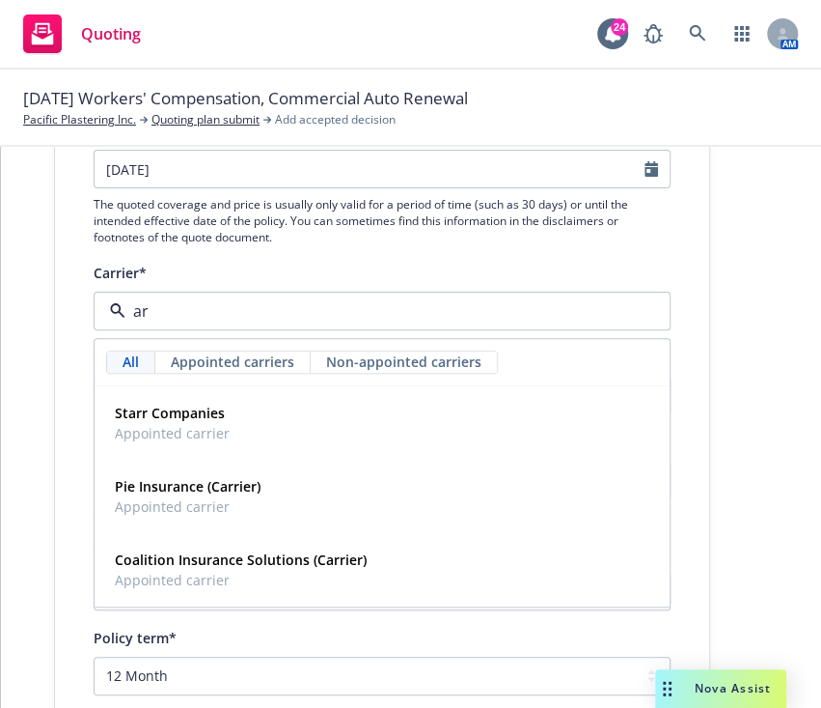
type input "a"
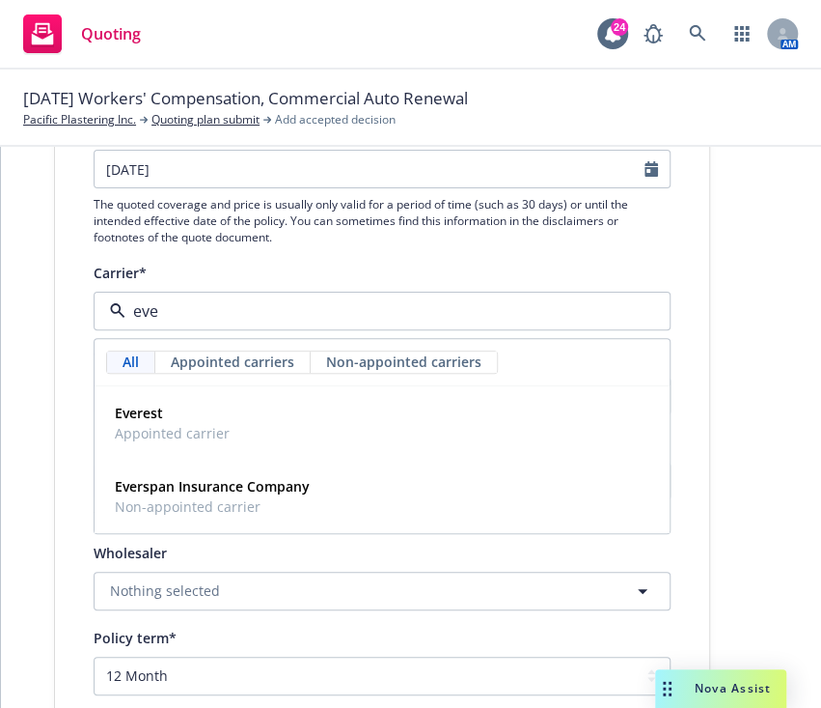
type input "ever"
click at [418, 430] on div "Everest Appointed carrier" at bounding box center [382, 423] width 550 height 48
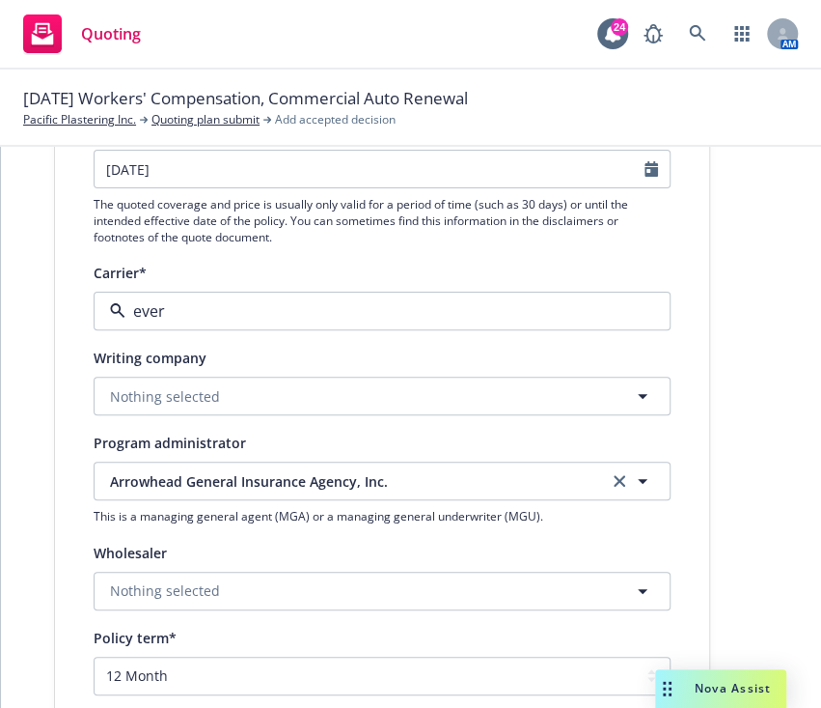
type textarea "x"
click at [423, 416] on div "Display name Arrowhead General Insurance Agency, Inc. Quote expiration date* 10…" at bounding box center [382, 711] width 577 height 1354
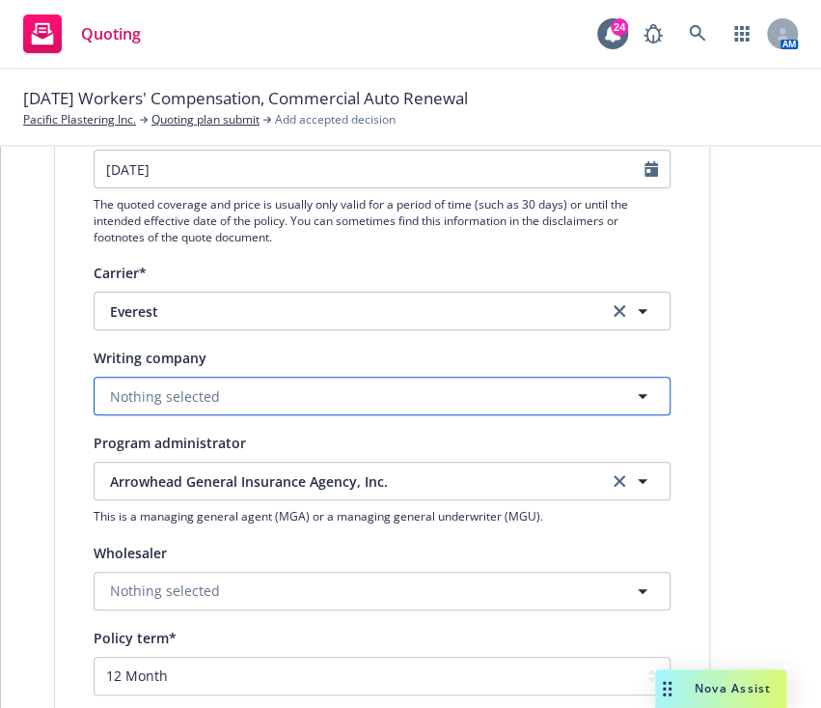
click at [423, 412] on button "Nothing selected" at bounding box center [382, 395] width 577 height 39
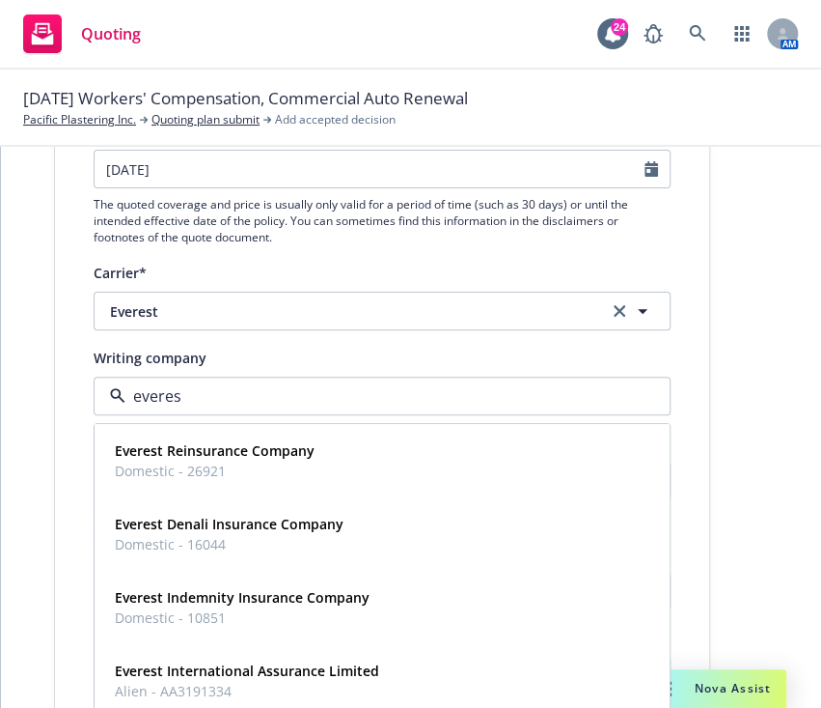
type input "everes t"
type textarea "x"
type input "everest pr"
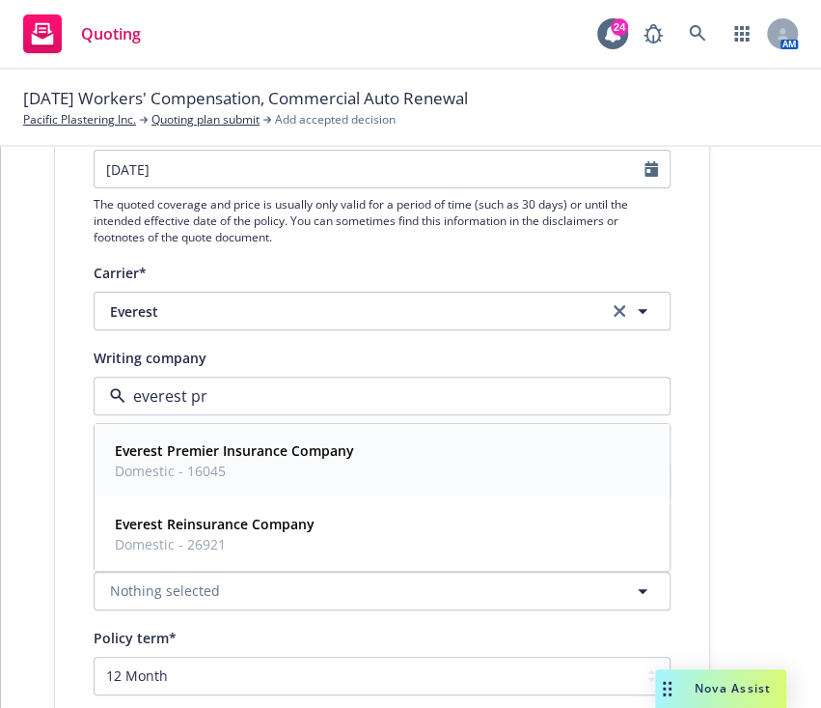
click at [363, 454] on div "Everest Premier Insurance Company Domestic - 16045" at bounding box center [382, 460] width 550 height 48
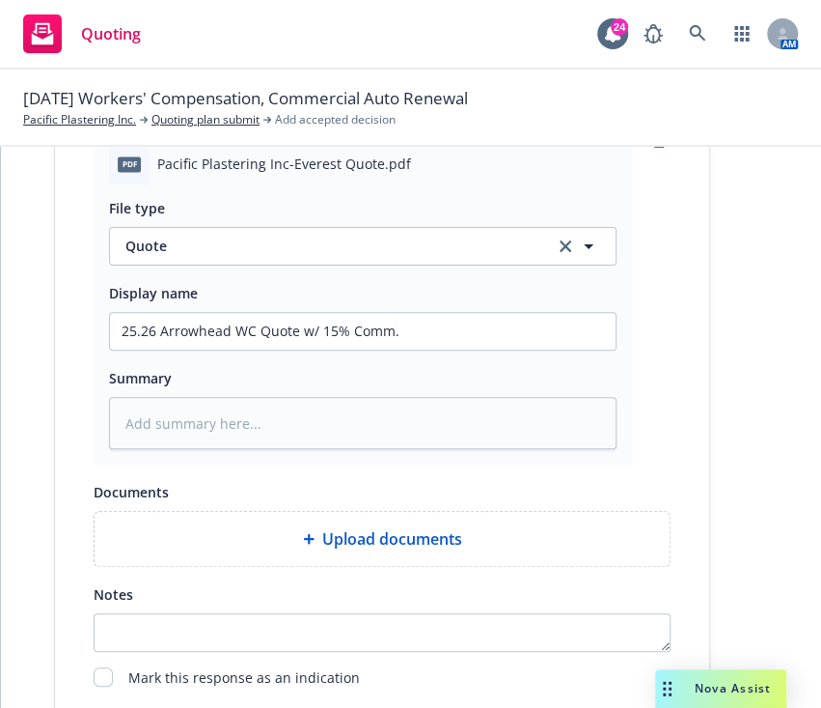
scroll to position [1110, 0]
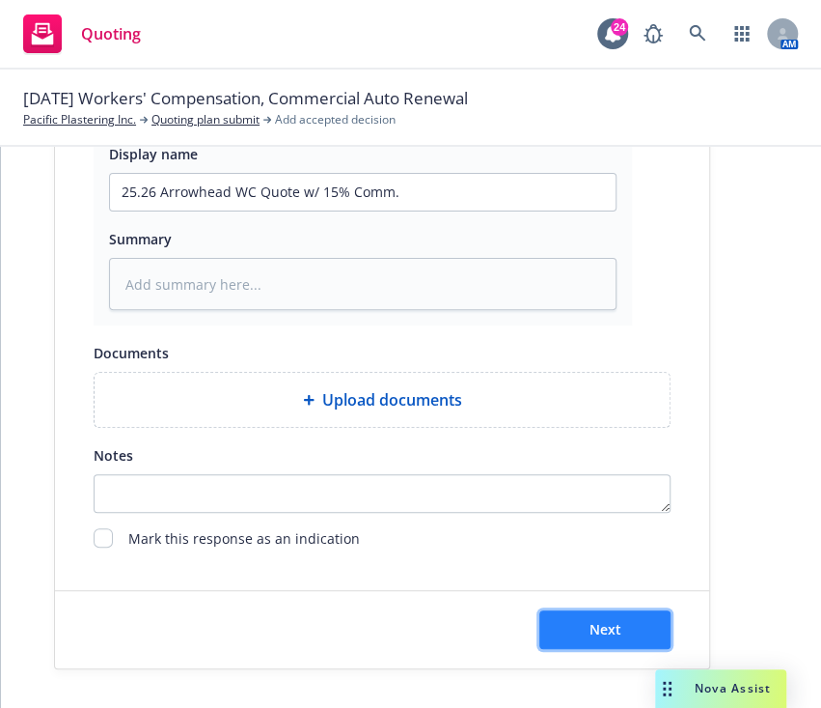
click at [629, 610] on button "Next" at bounding box center [605, 629] width 131 height 39
type textarea "x"
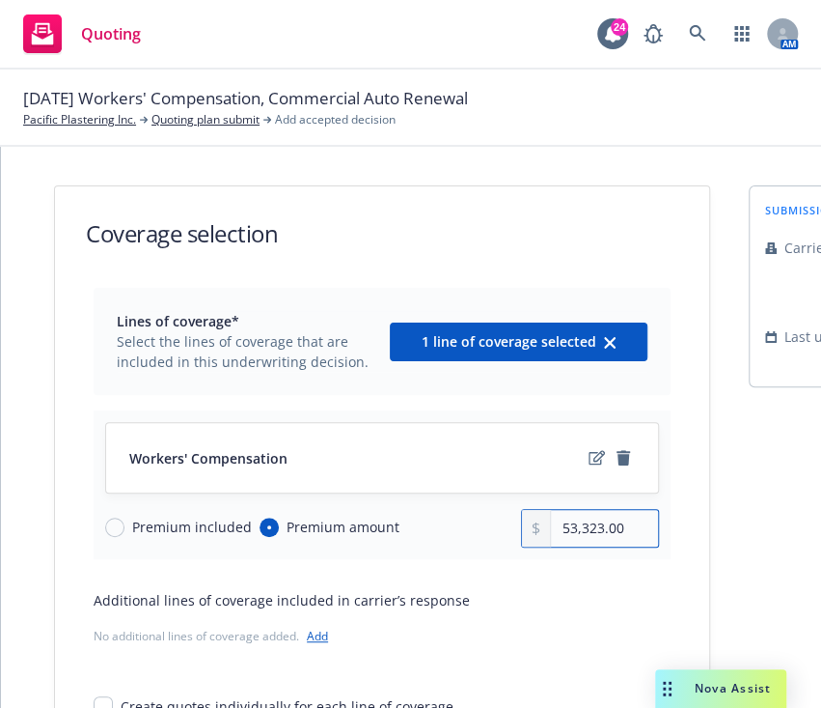
click at [579, 517] on input "53,323.00" at bounding box center [604, 528] width 107 height 37
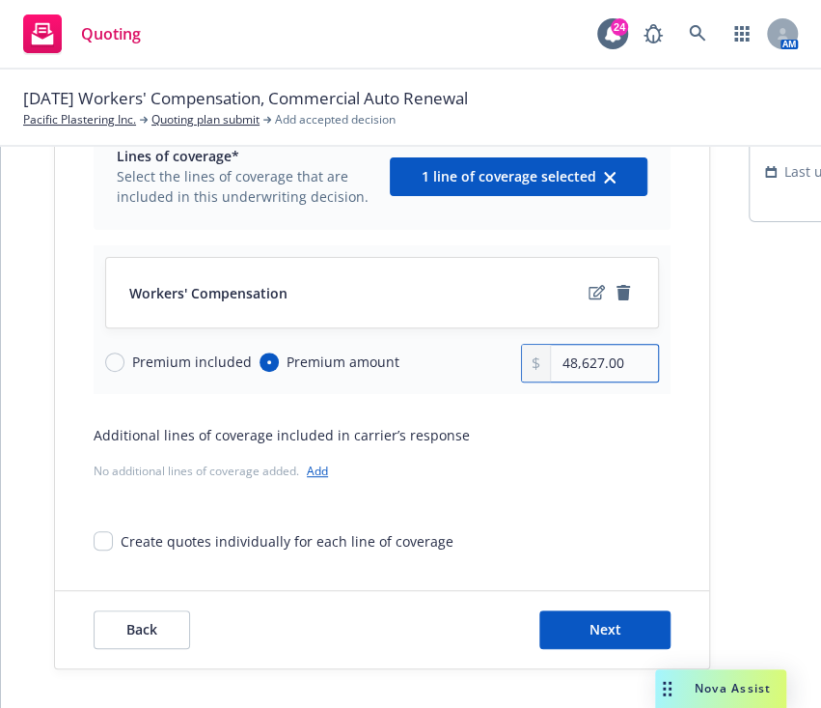
scroll to position [182, 0]
type input "48,627.00"
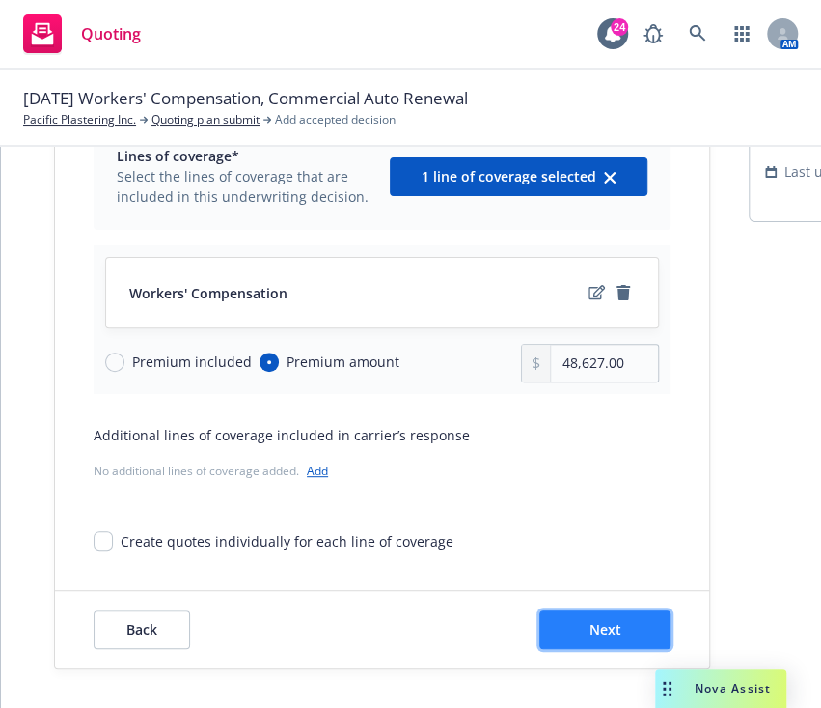
click at [599, 620] on span "Next" at bounding box center [606, 629] width 32 height 18
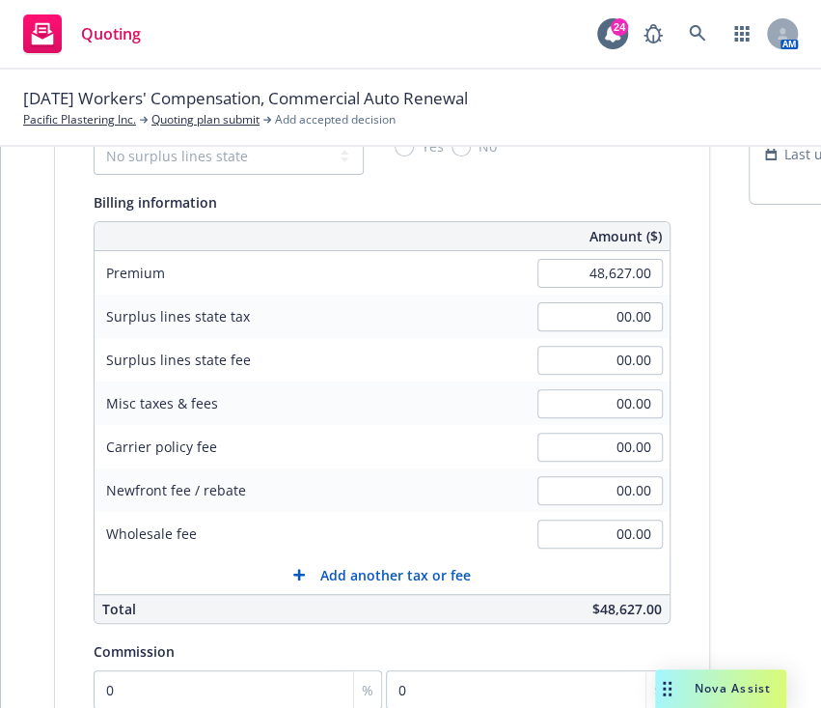
scroll to position [304, 0]
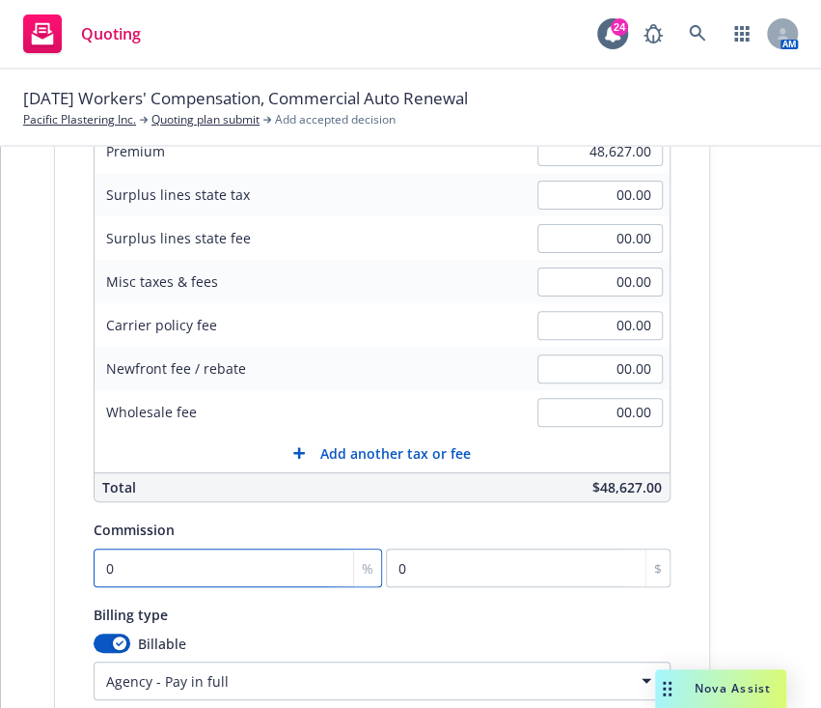
click at [300, 578] on input "0" at bounding box center [238, 567] width 289 height 39
type input "1"
type input "486.27"
type input "15"
type input "7294.05"
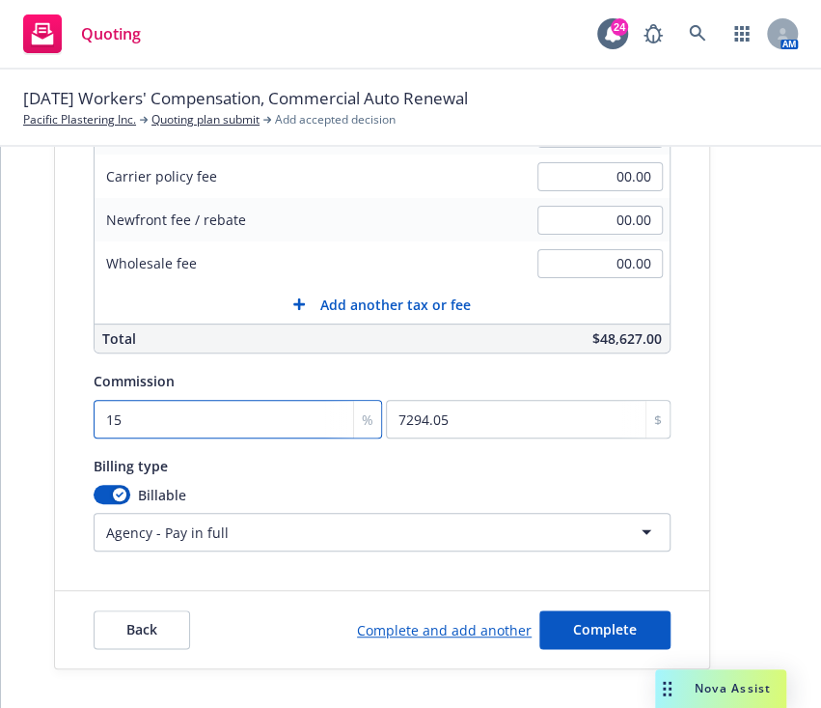
scroll to position [470, 0]
type input "15"
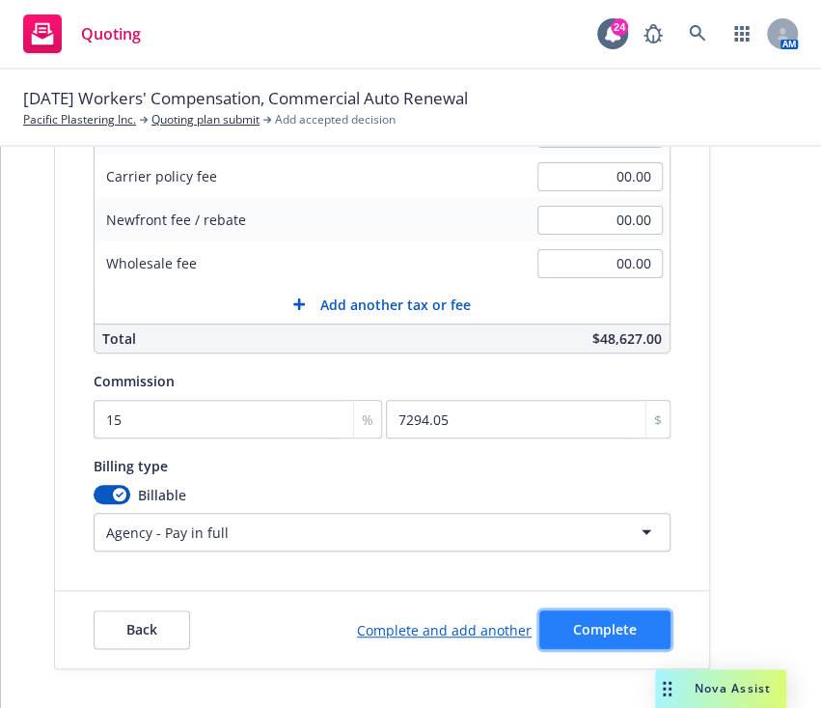
click at [584, 620] on span "Complete" at bounding box center [605, 629] width 64 height 18
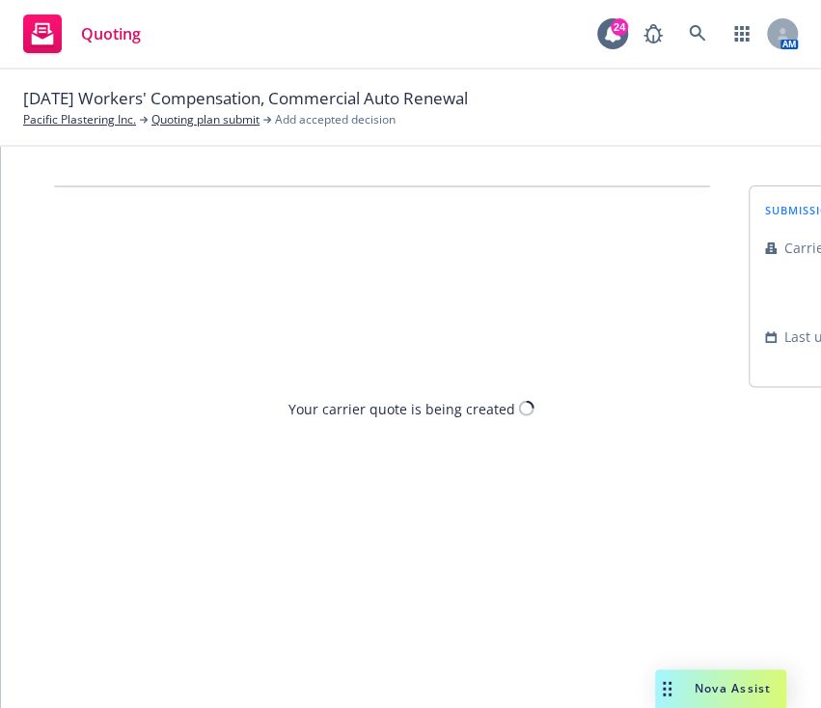
scroll to position [0, 0]
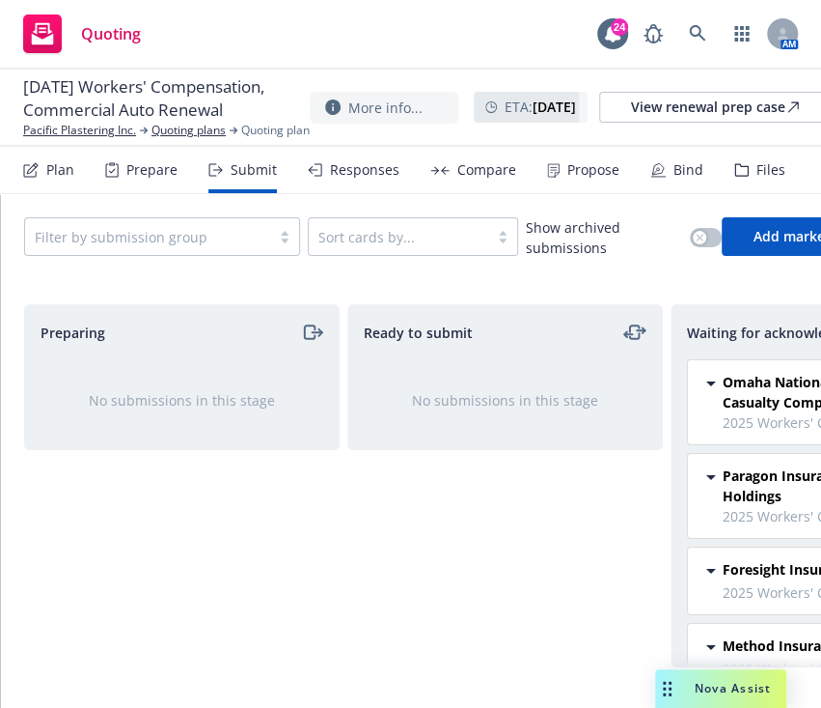
click at [526, 462] on div "Ready to submit No submissions in this stage" at bounding box center [506, 485] width 316 height 363
click at [568, 171] on div "Propose" at bounding box center [594, 169] width 52 height 15
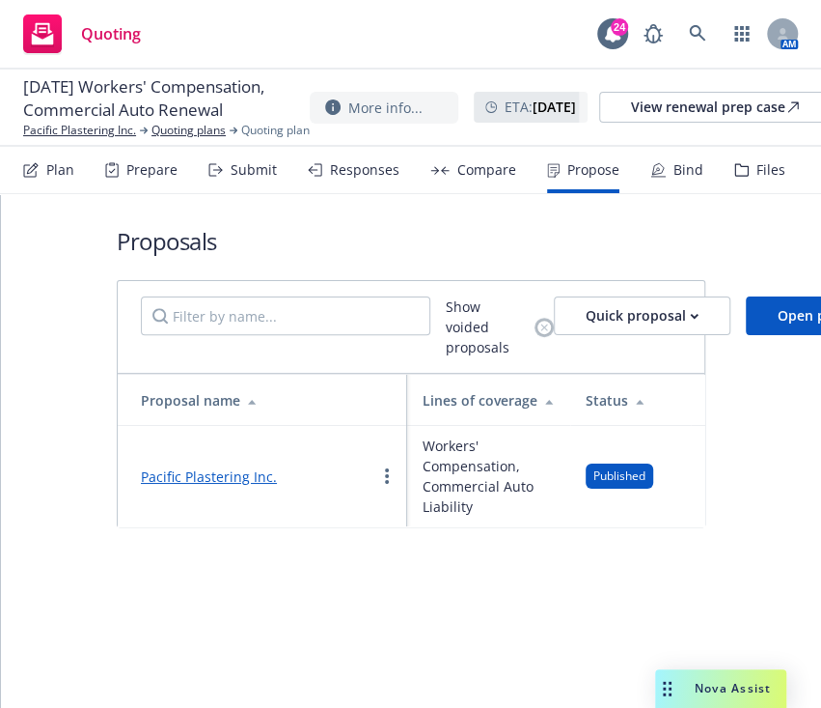
click at [201, 464] on div "Pacific Plastering Inc." at bounding box center [209, 475] width 136 height 23
click at [201, 476] on link "Pacific Plastering Inc." at bounding box center [209, 476] width 136 height 18
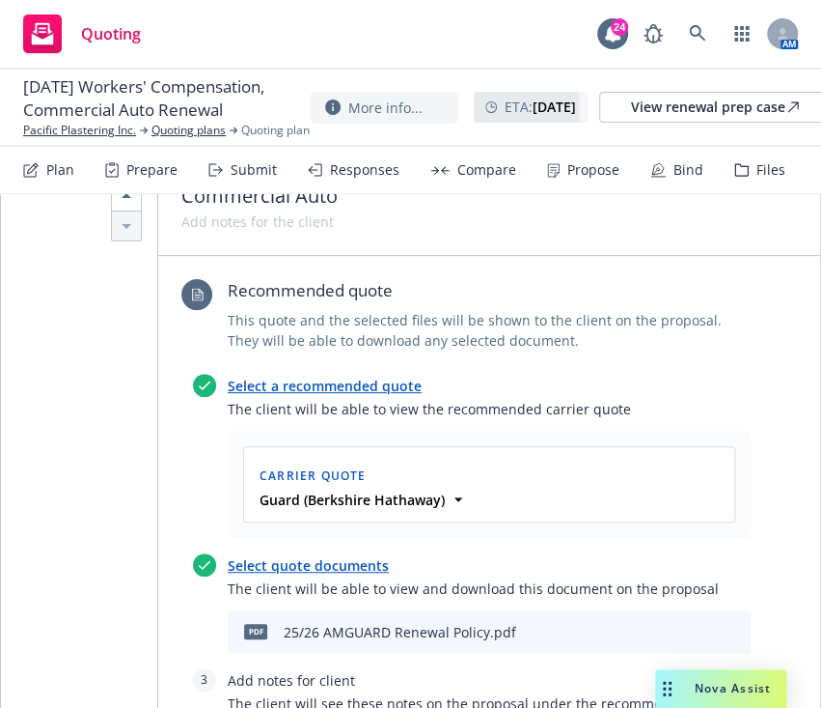
scroll to position [2351, 0]
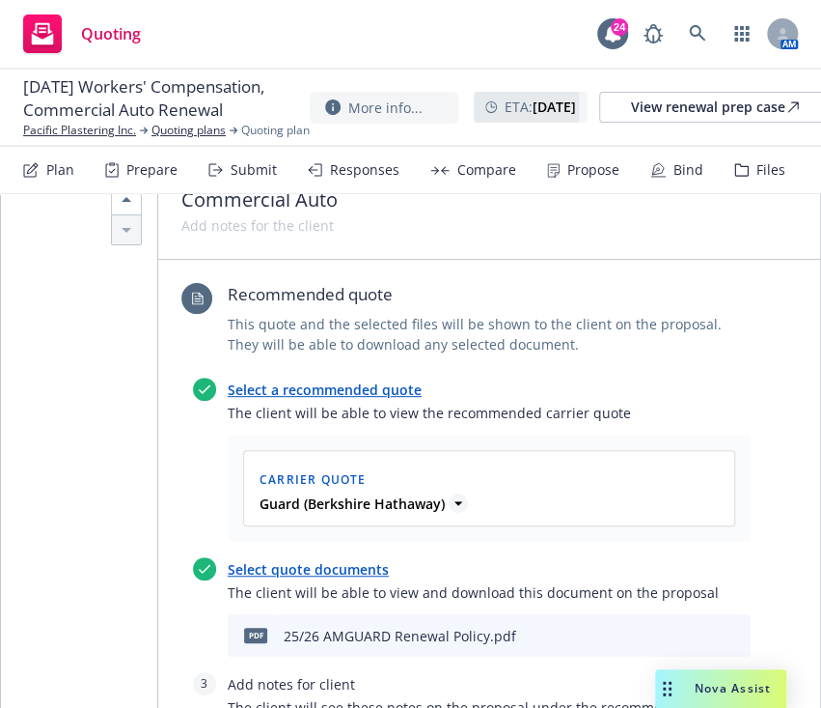
click at [415, 496] on strong "Guard (Berkshire Hathaway)" at bounding box center [352, 503] width 185 height 18
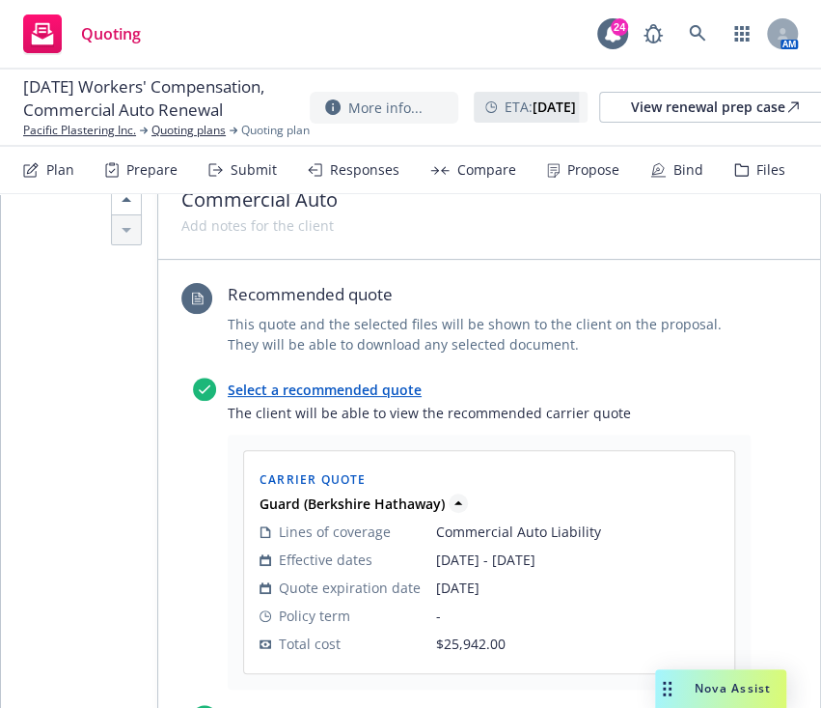
click at [415, 496] on strong "Guard (Berkshire Hathaway)" at bounding box center [352, 503] width 185 height 18
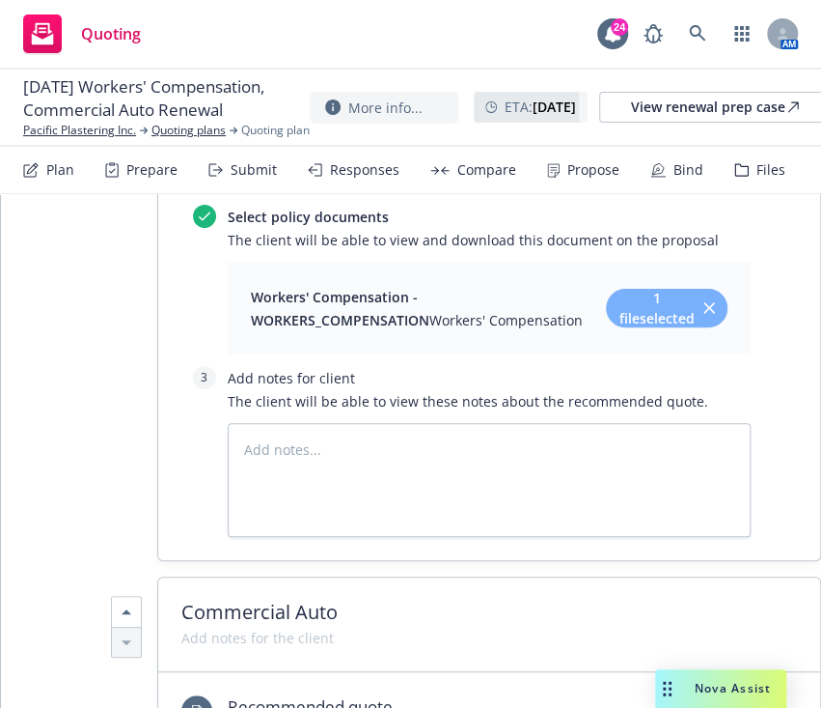
scroll to position [1937, 0]
click at [447, 316] on span "Workers' Compensation" at bounding box center [506, 321] width 153 height 18
drag, startPoint x: 407, startPoint y: 315, endPoint x: 389, endPoint y: 313, distance: 18.4
click at [389, 313] on span "Workers' Compensation - WORKERS_COMPENSATION" at bounding box center [340, 310] width 179 height 42
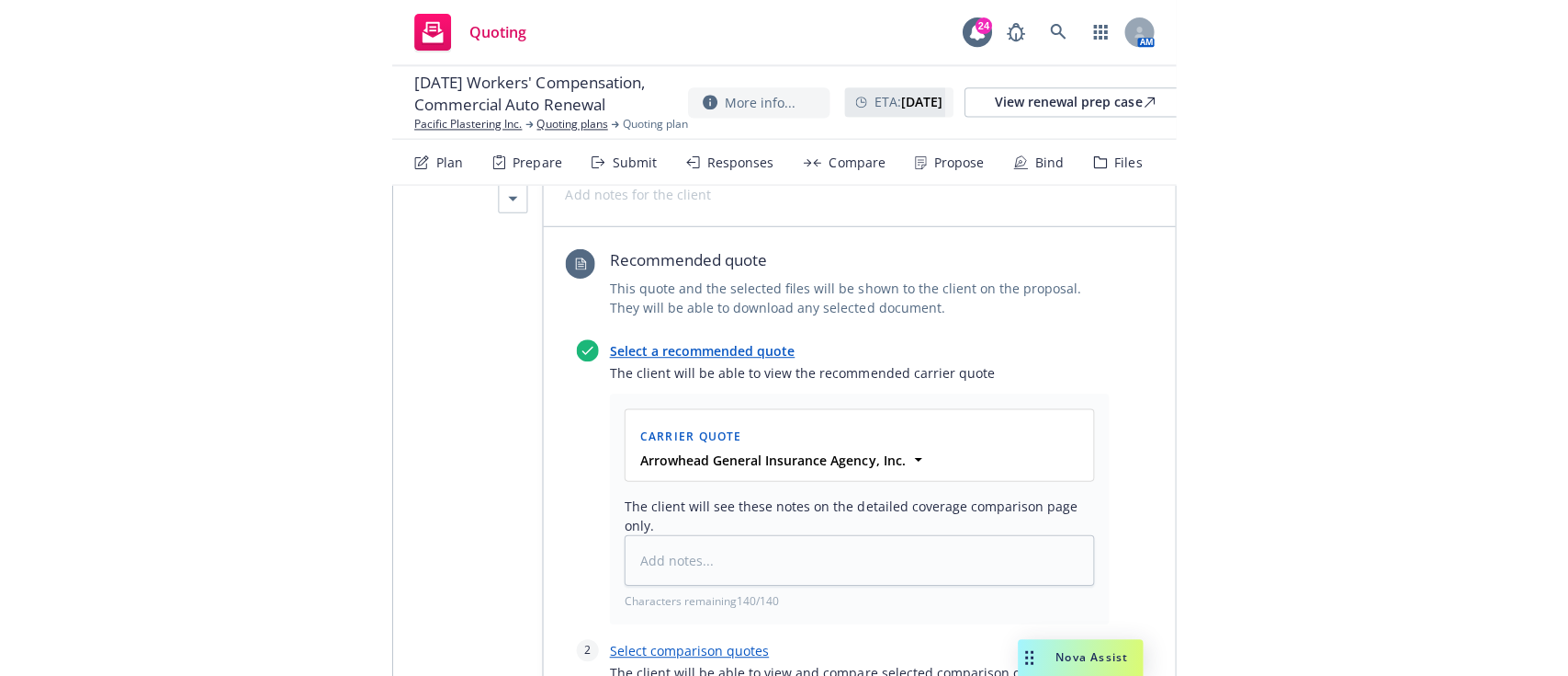
scroll to position [682, 0]
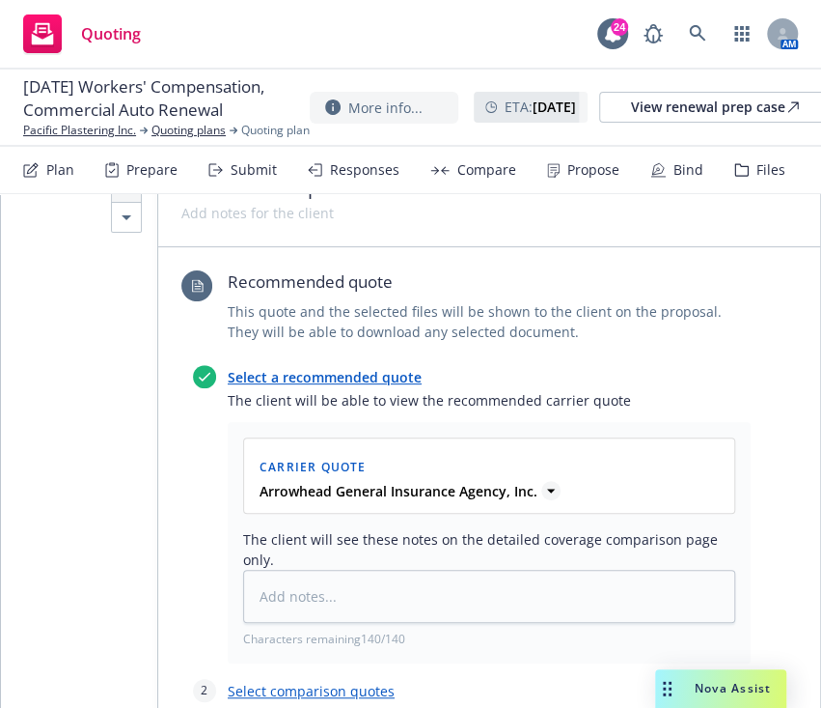
click at [512, 490] on strong "Arrowhead General Insurance Agency, Inc." at bounding box center [399, 491] width 278 height 18
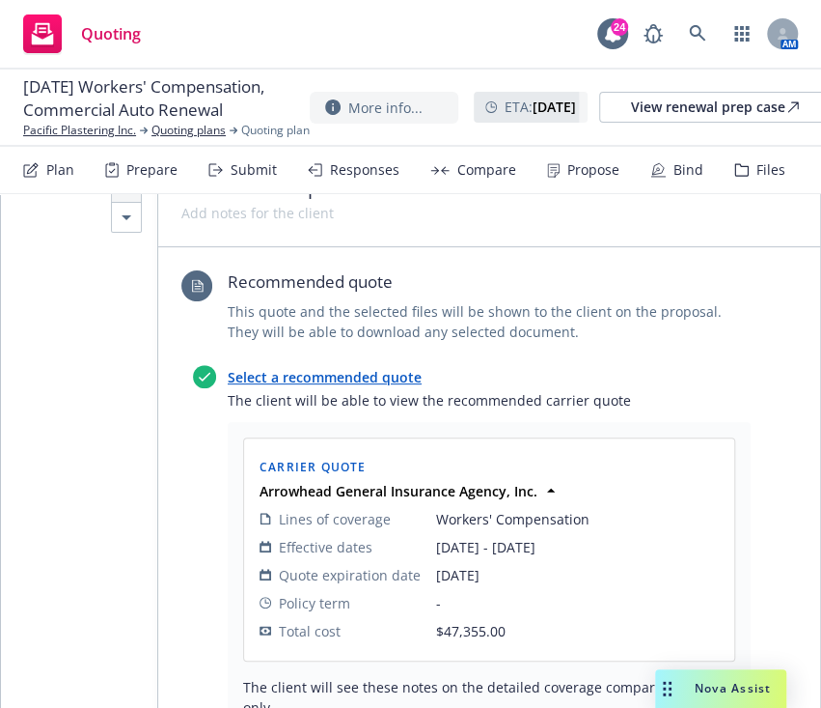
type textarea "x"
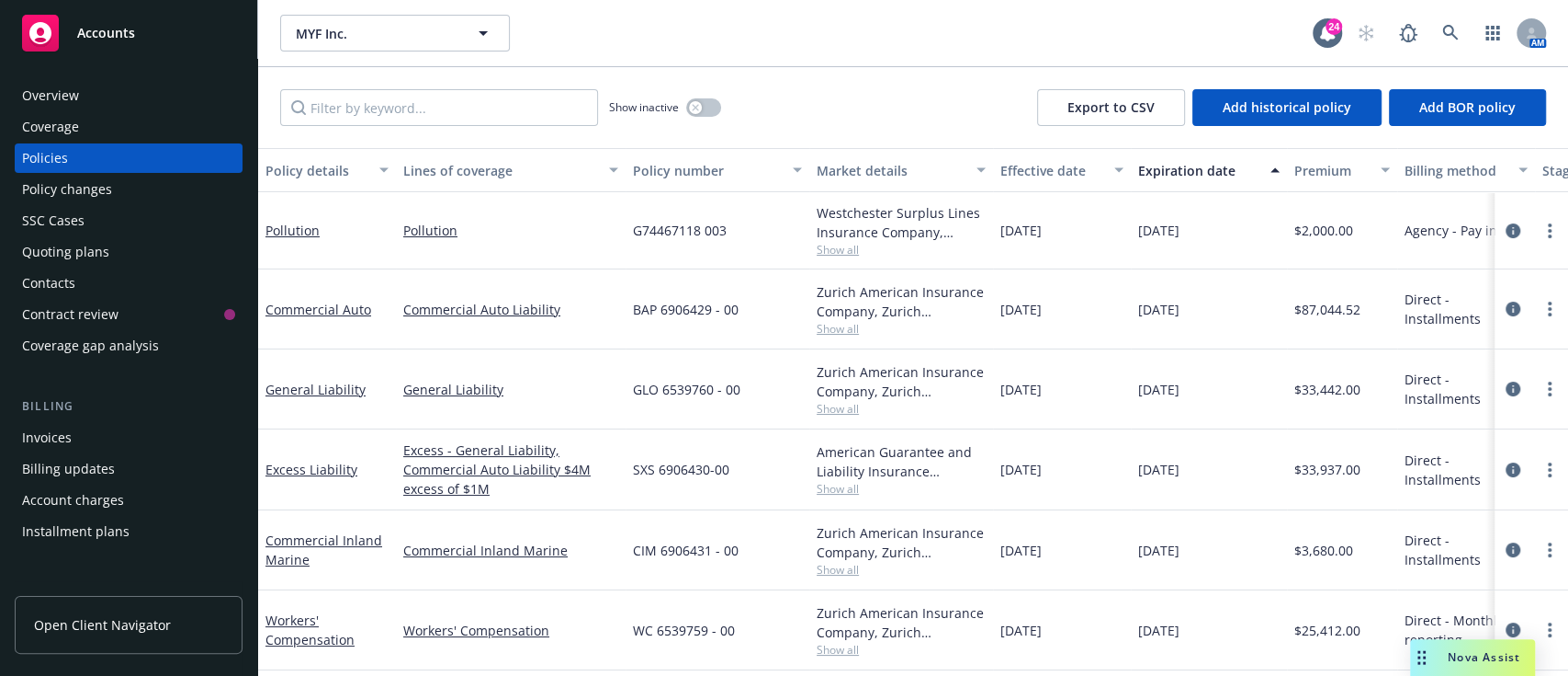
click at [845, 321] on span "Show all" at bounding box center [901, 328] width 169 height 15
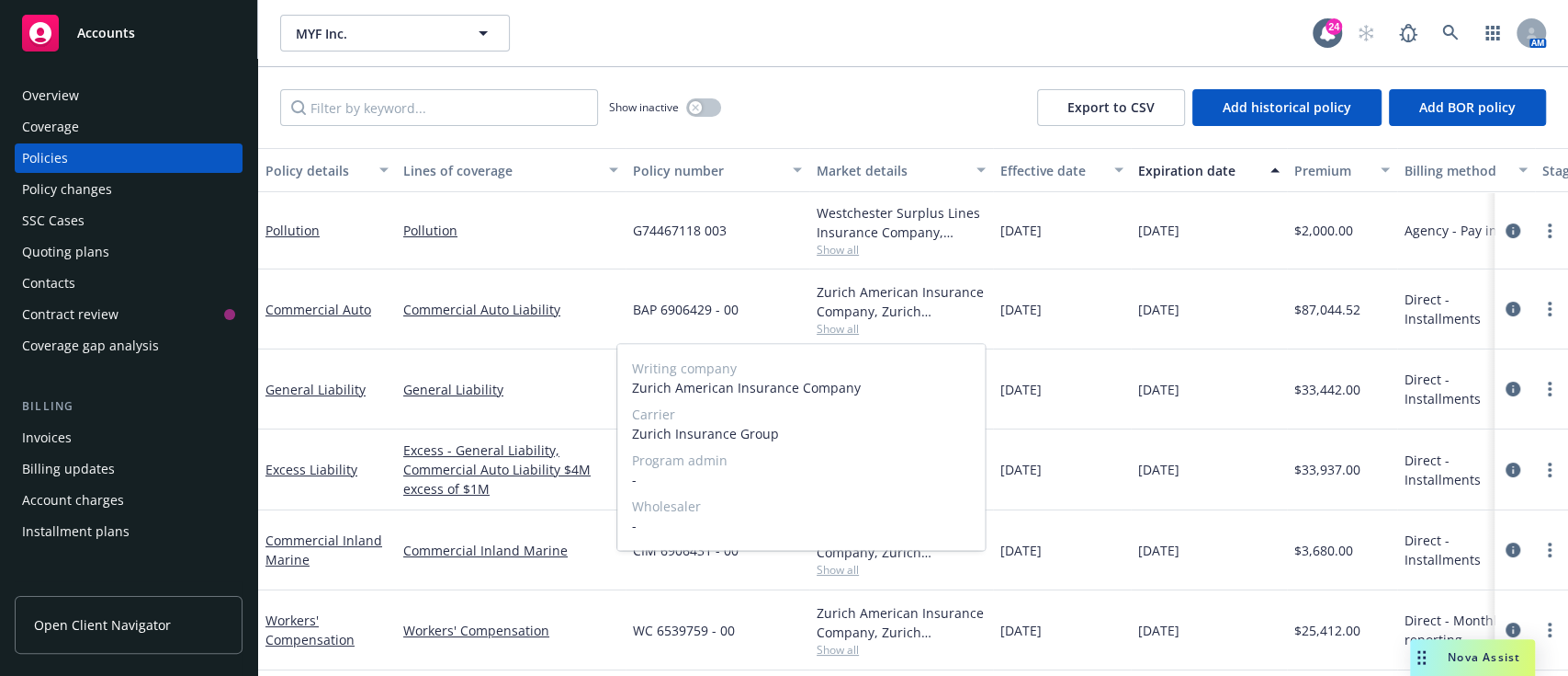
click at [845, 321] on span "Show all" at bounding box center [901, 328] width 169 height 15
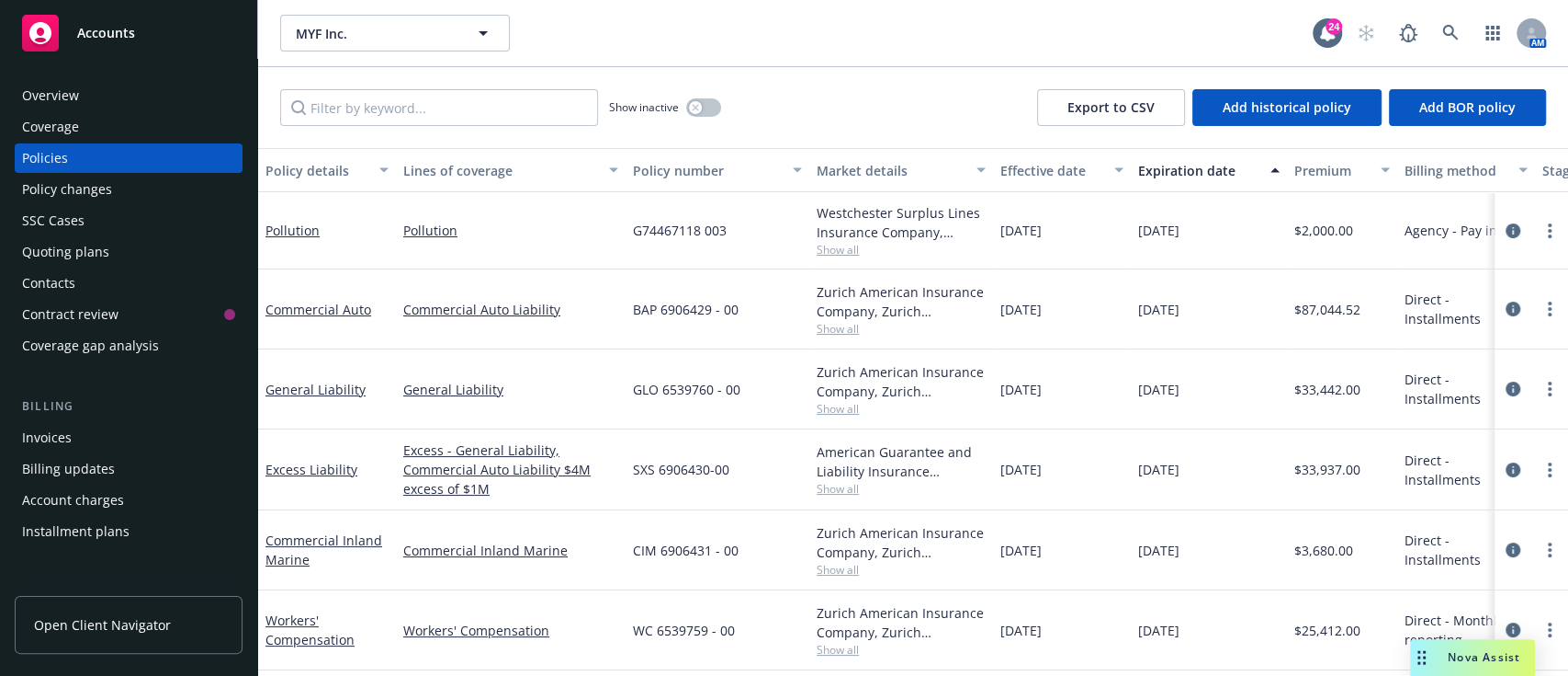
scroll to position [12, 0]
click at [702, 304] on span "BAP 6906429 - 00" at bounding box center [685, 309] width 106 height 19
copy span "BAP 6906429 - 00"
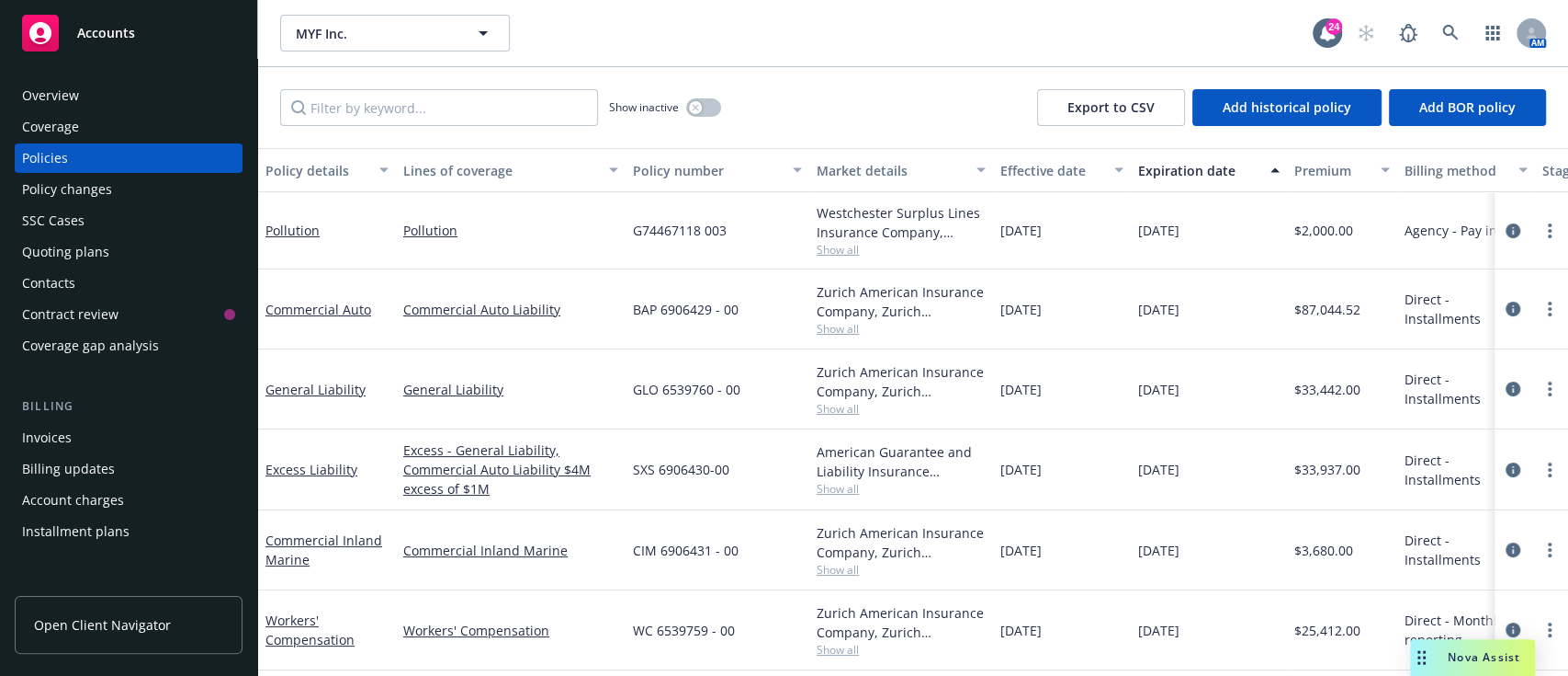
click at [821, 321] on span "Show all" at bounding box center [901, 328] width 169 height 15
click at [335, 301] on link "Commercial Auto" at bounding box center [318, 309] width 106 height 17
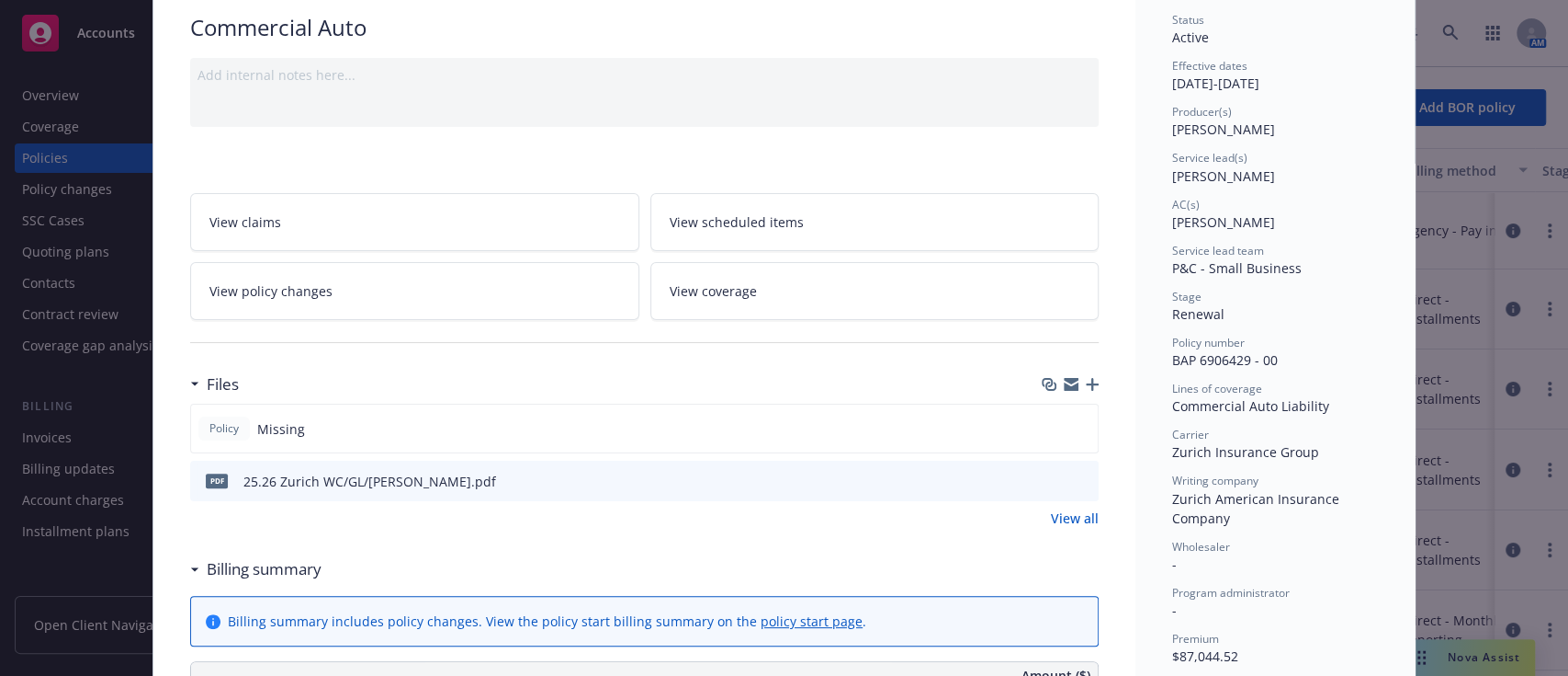
scroll to position [140, 0]
click at [1078, 474] on icon "preview file" at bounding box center [1080, 479] width 16 height 13
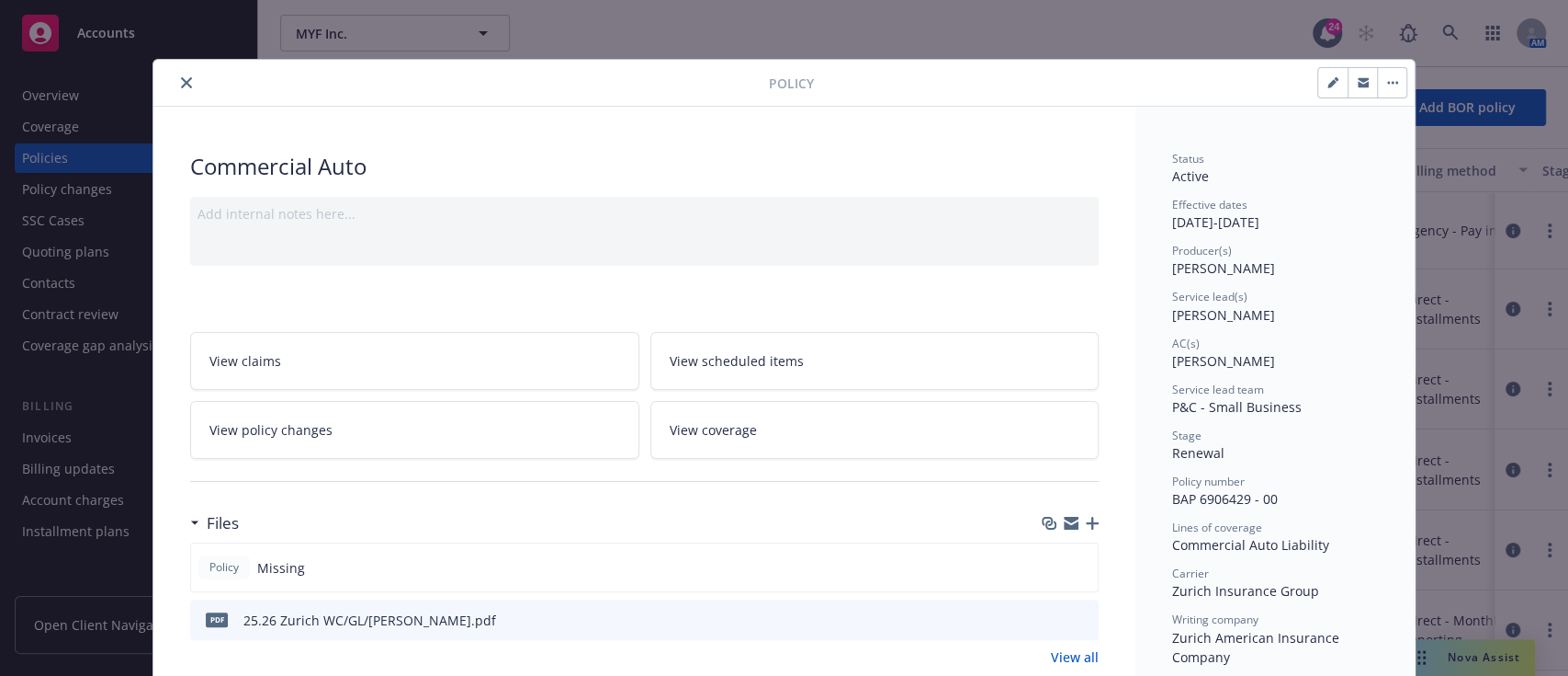
click at [175, 89] on button "close" at bounding box center [186, 82] width 22 height 22
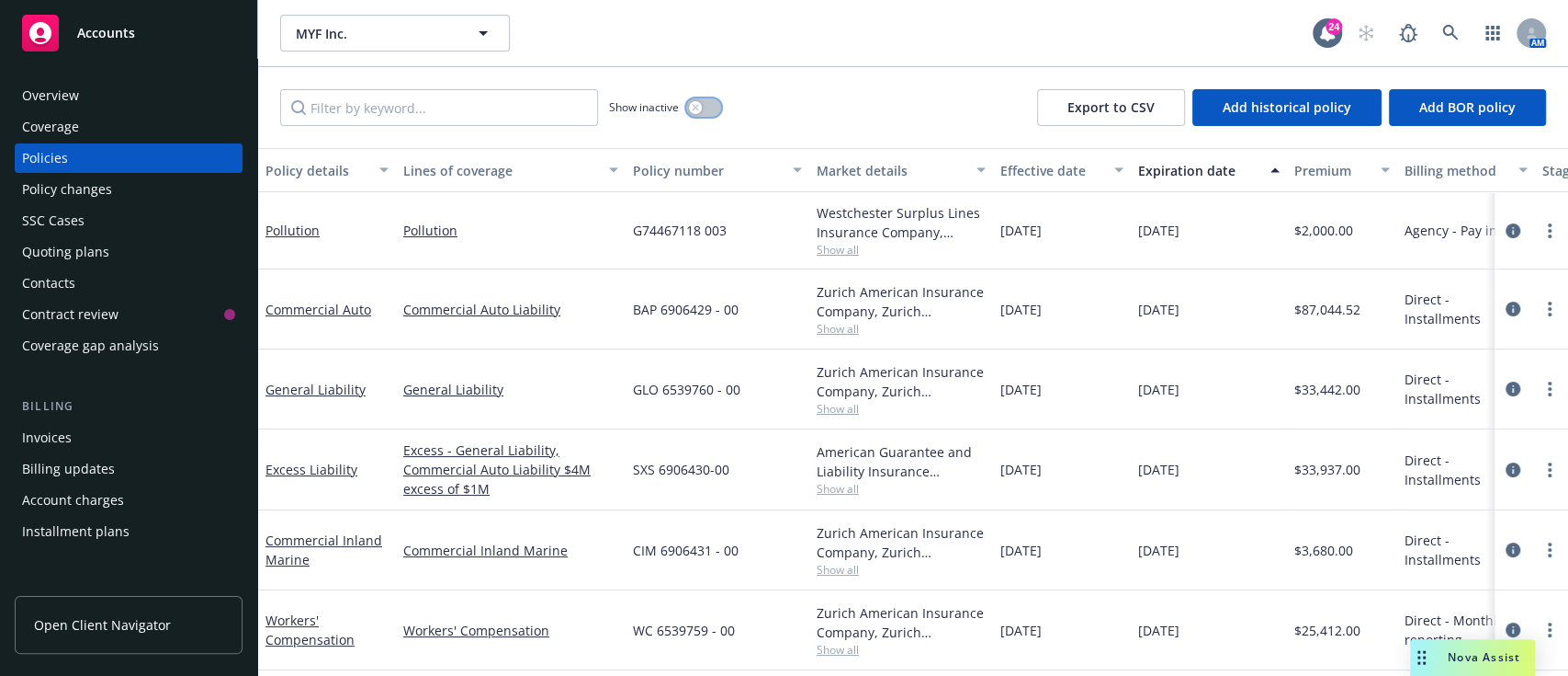
click at [705, 114] on button "button" at bounding box center [703, 107] width 35 height 18
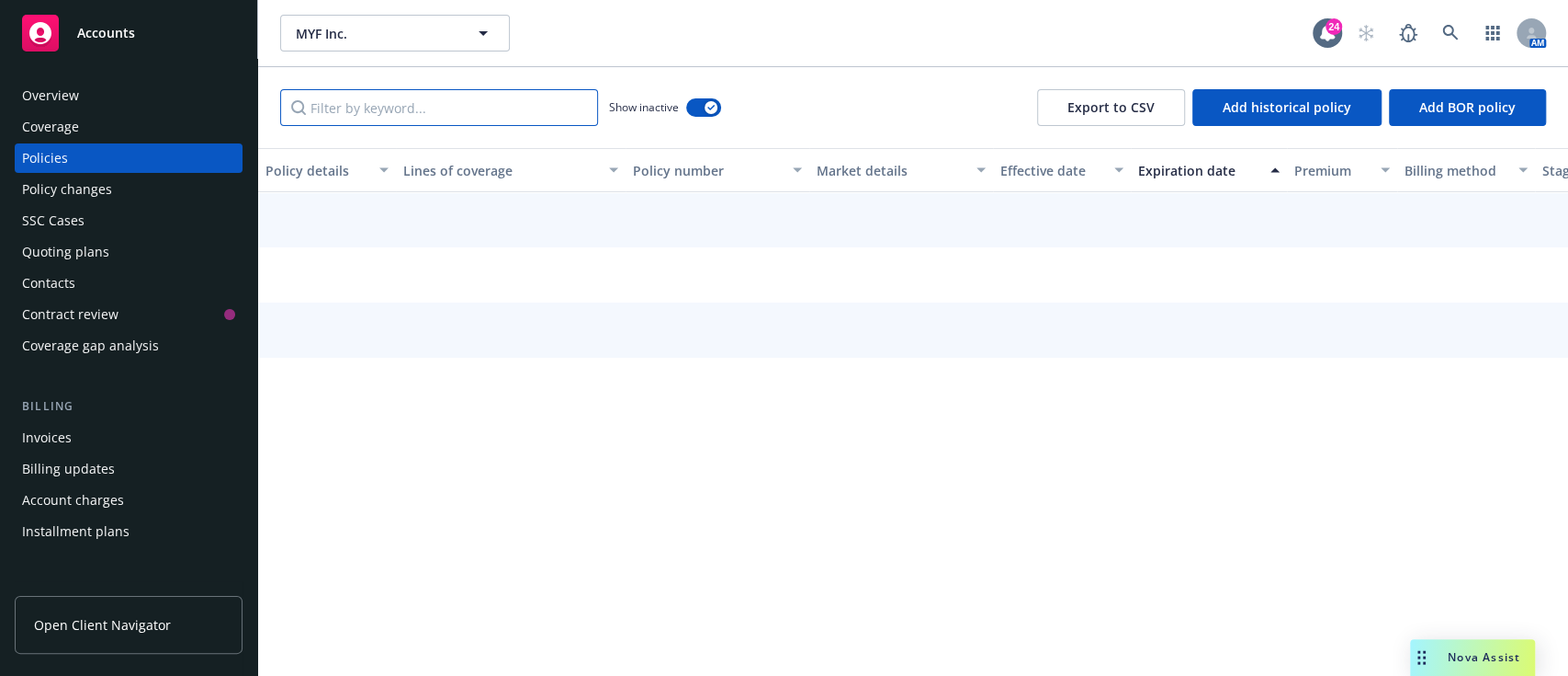
click at [550, 111] on input "Filter by keyword..." at bounding box center [439, 108] width 318 height 37
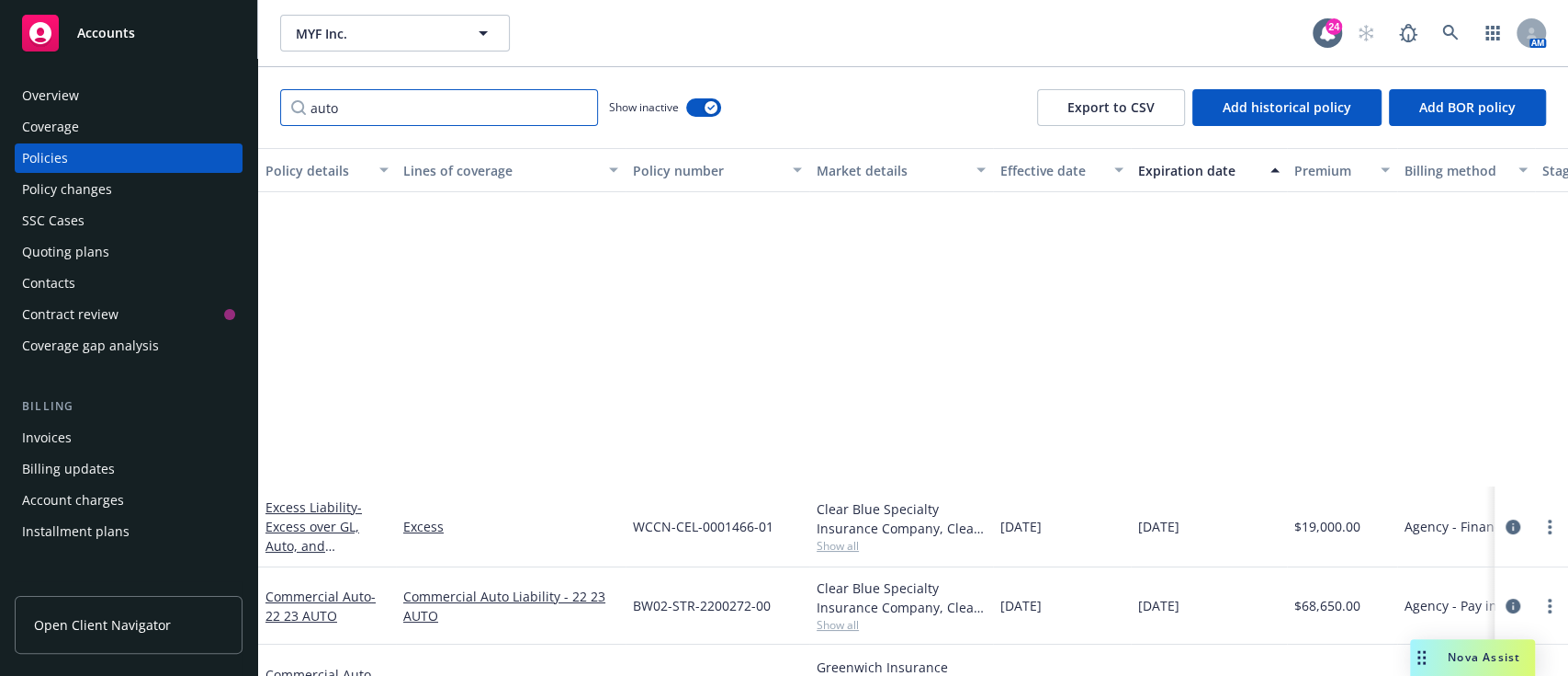
scroll to position [388, 0]
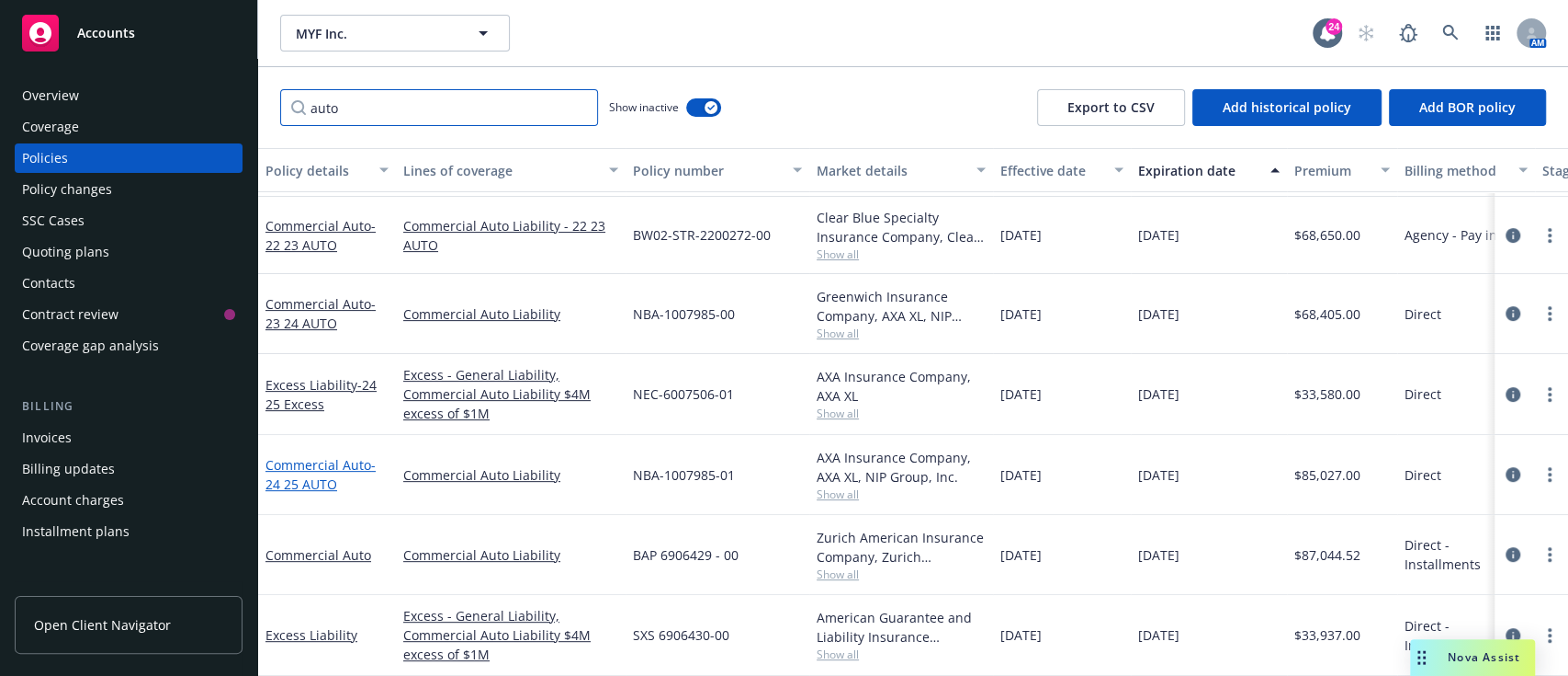
type input "auto"
click at [307, 456] on link "Commercial Auto - 24 25 AUTO" at bounding box center [321, 474] width 110 height 37
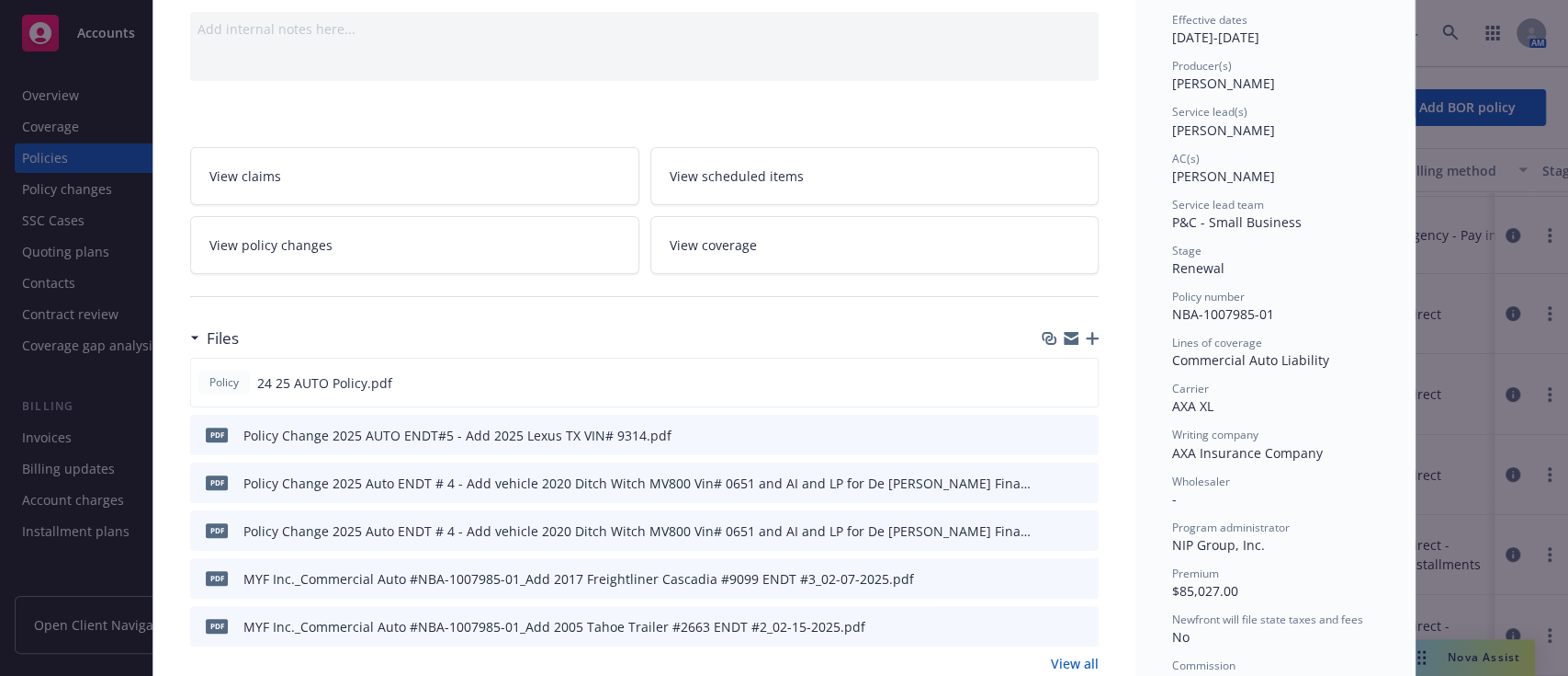
scroll to position [212, 0]
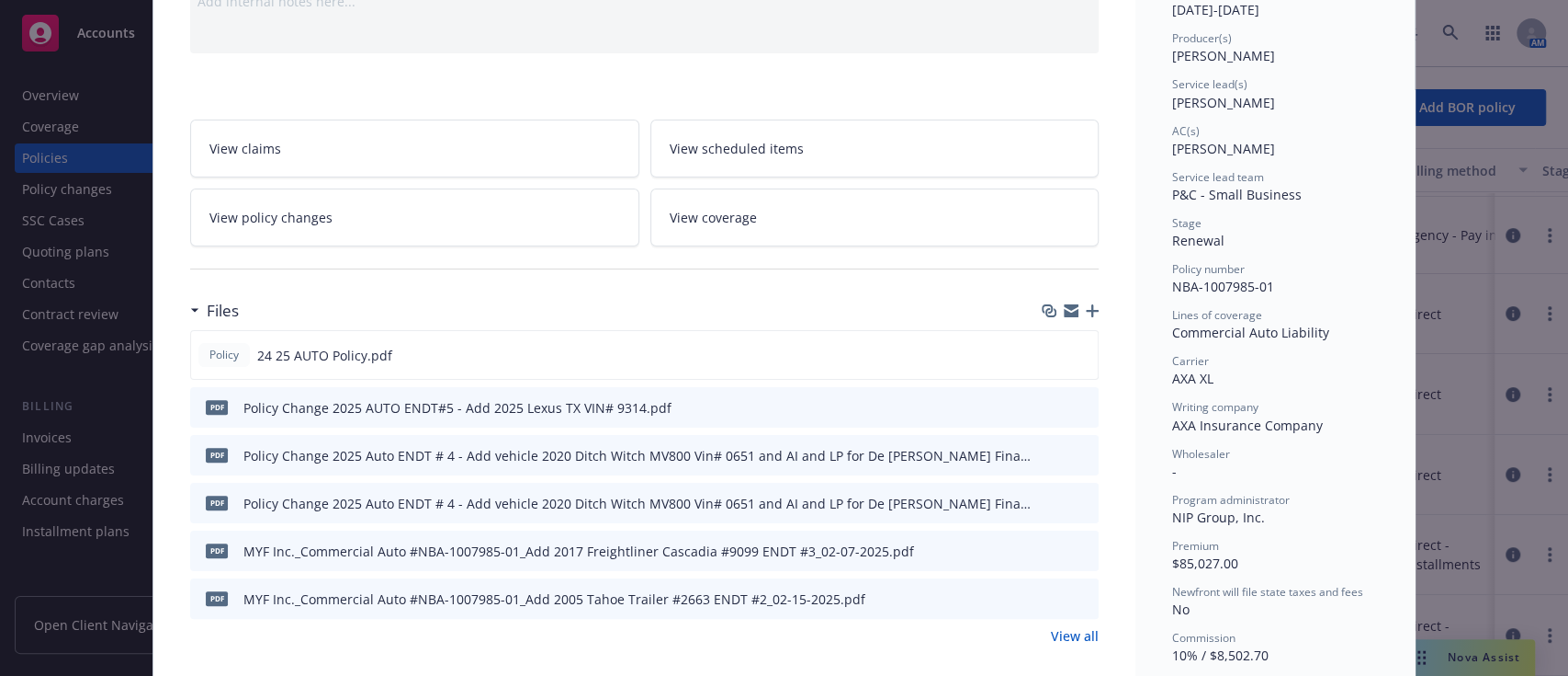
click at [511, 452] on div "Policy Change 2025 Auto ENDT # 4 - Add vehicle 2020 Ditch Witch MV800 Vin# 0651…" at bounding box center [640, 455] width 794 height 19
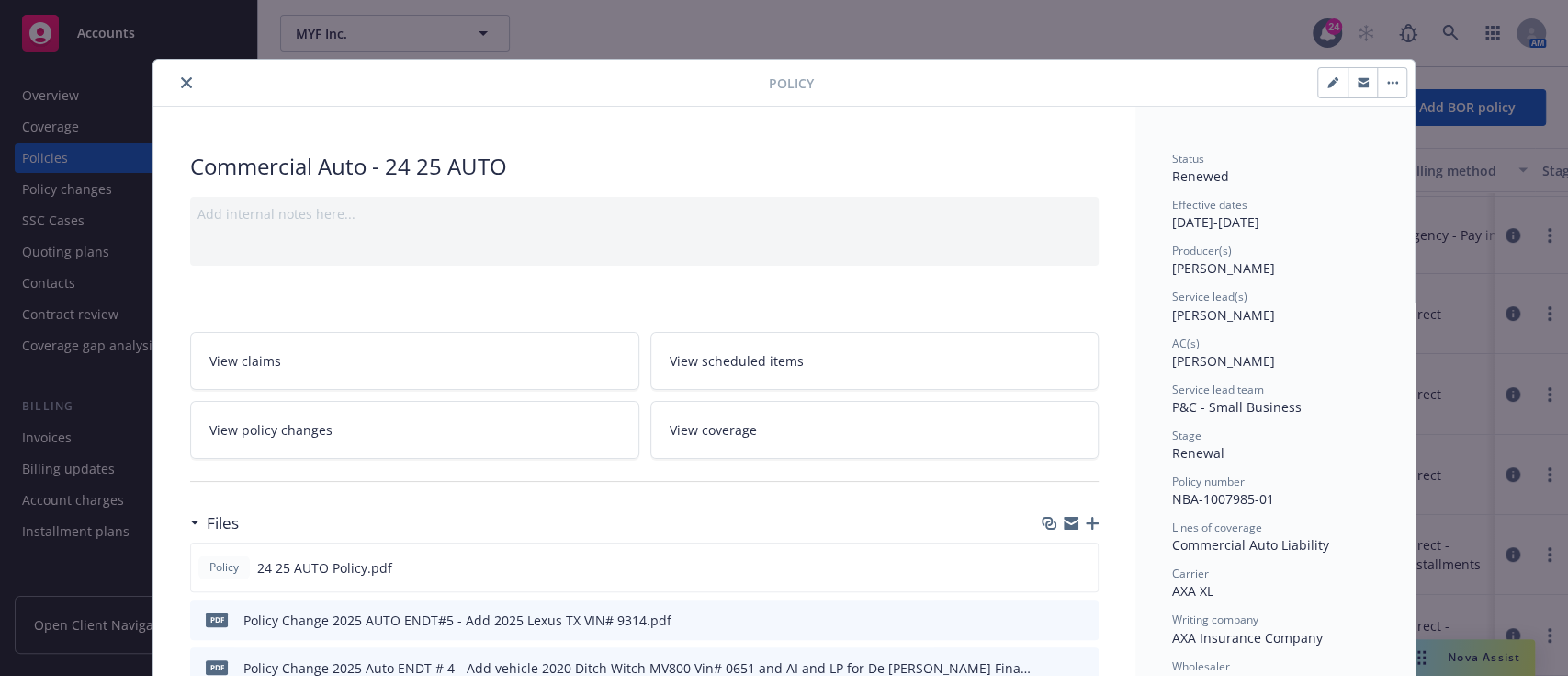
click at [175, 82] on button "close" at bounding box center [186, 82] width 22 height 22
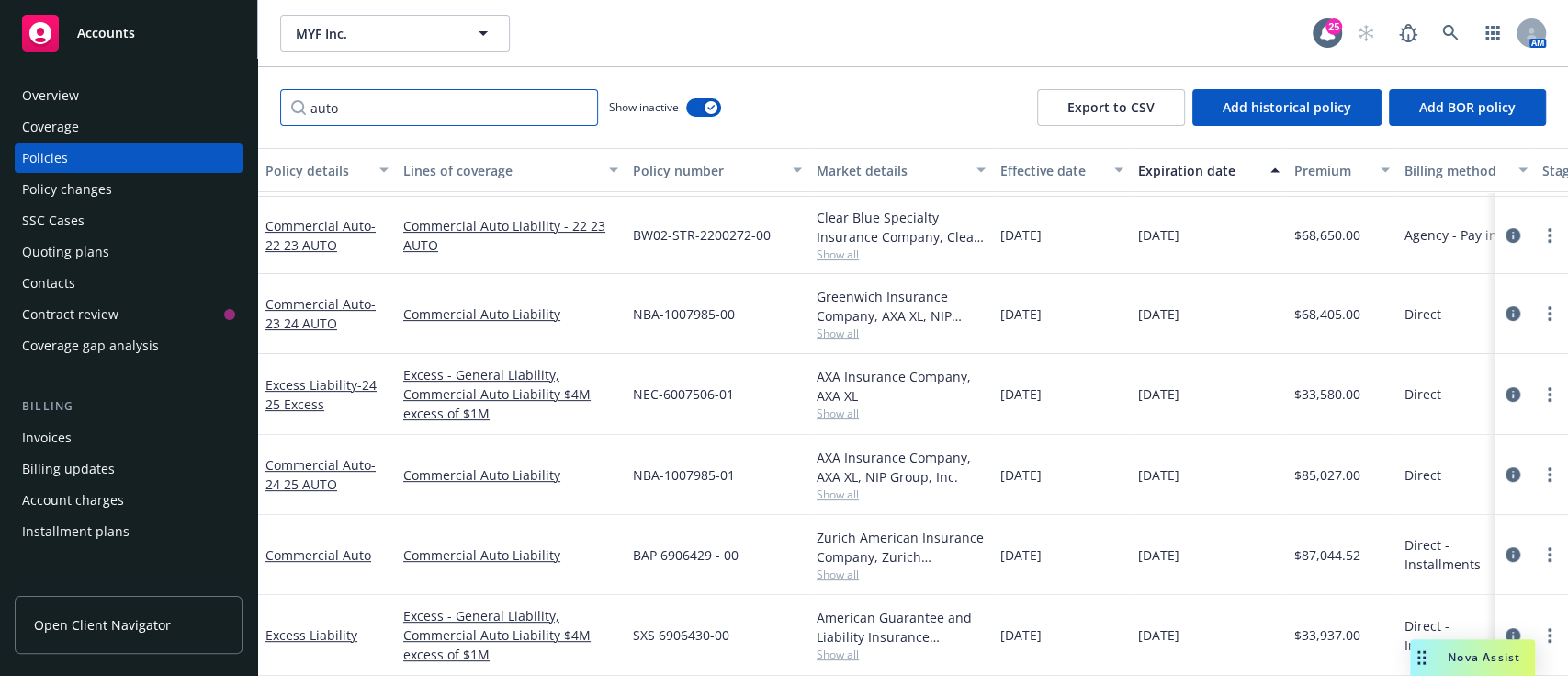
click at [571, 98] on input "auto" at bounding box center [439, 108] width 318 height 37
click at [578, 111] on input "auto" at bounding box center [439, 108] width 318 height 37
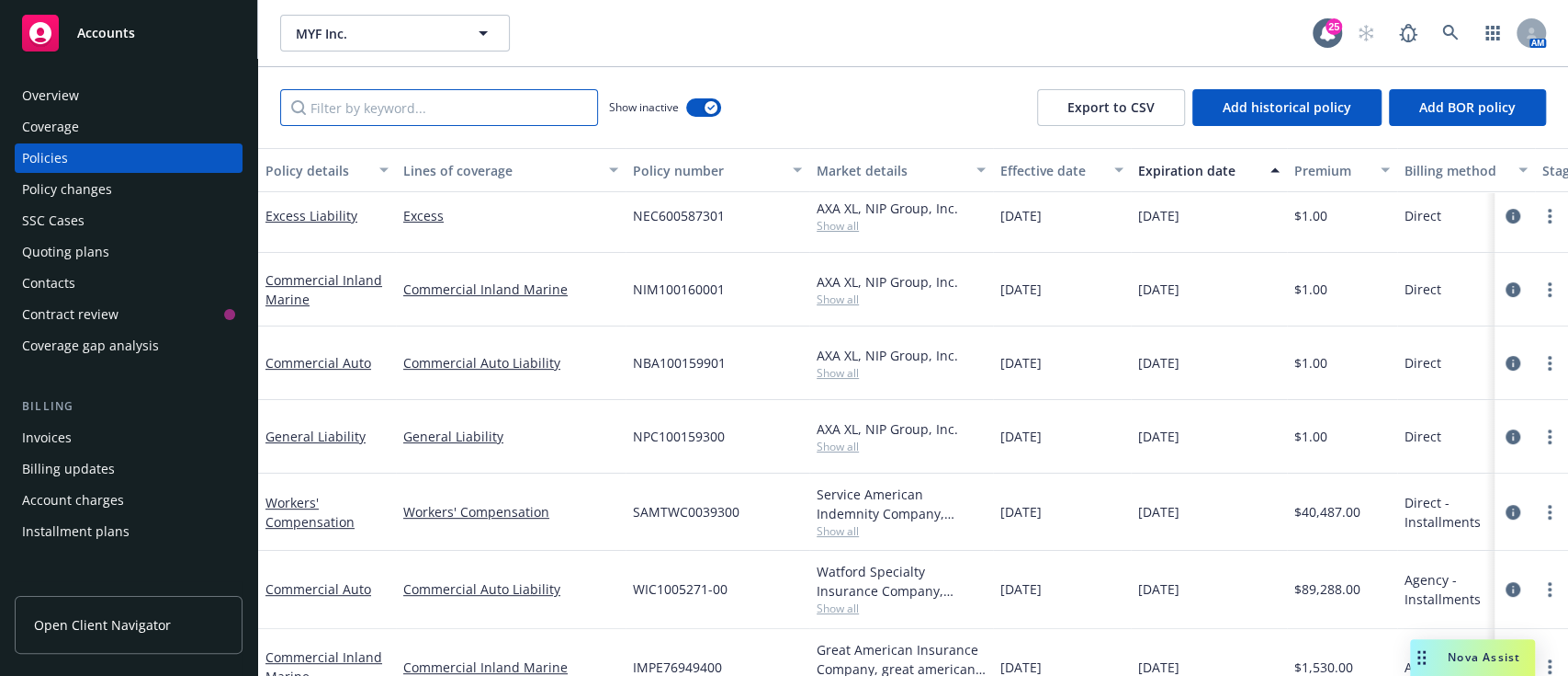
scroll to position [355, 0]
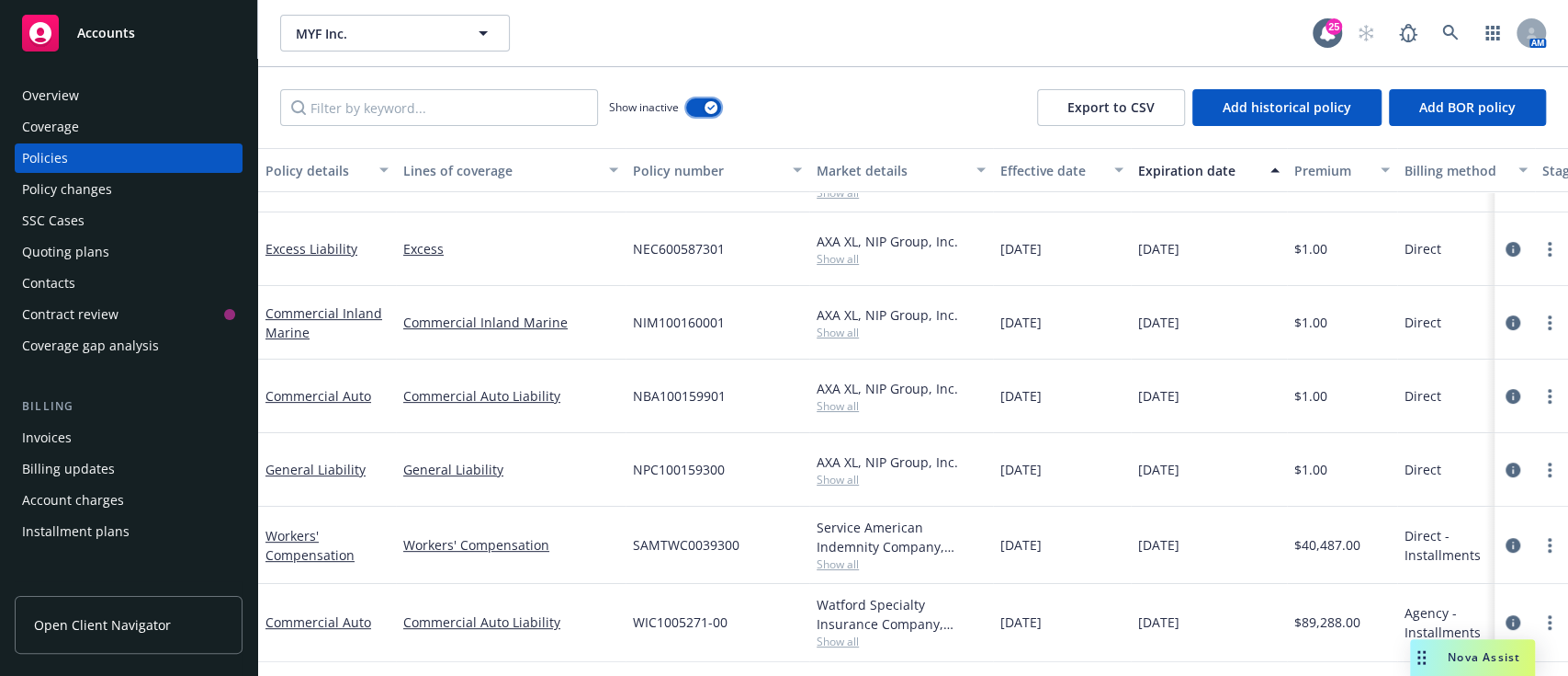
click at [714, 107] on icon "button" at bounding box center [711, 108] width 8 height 6
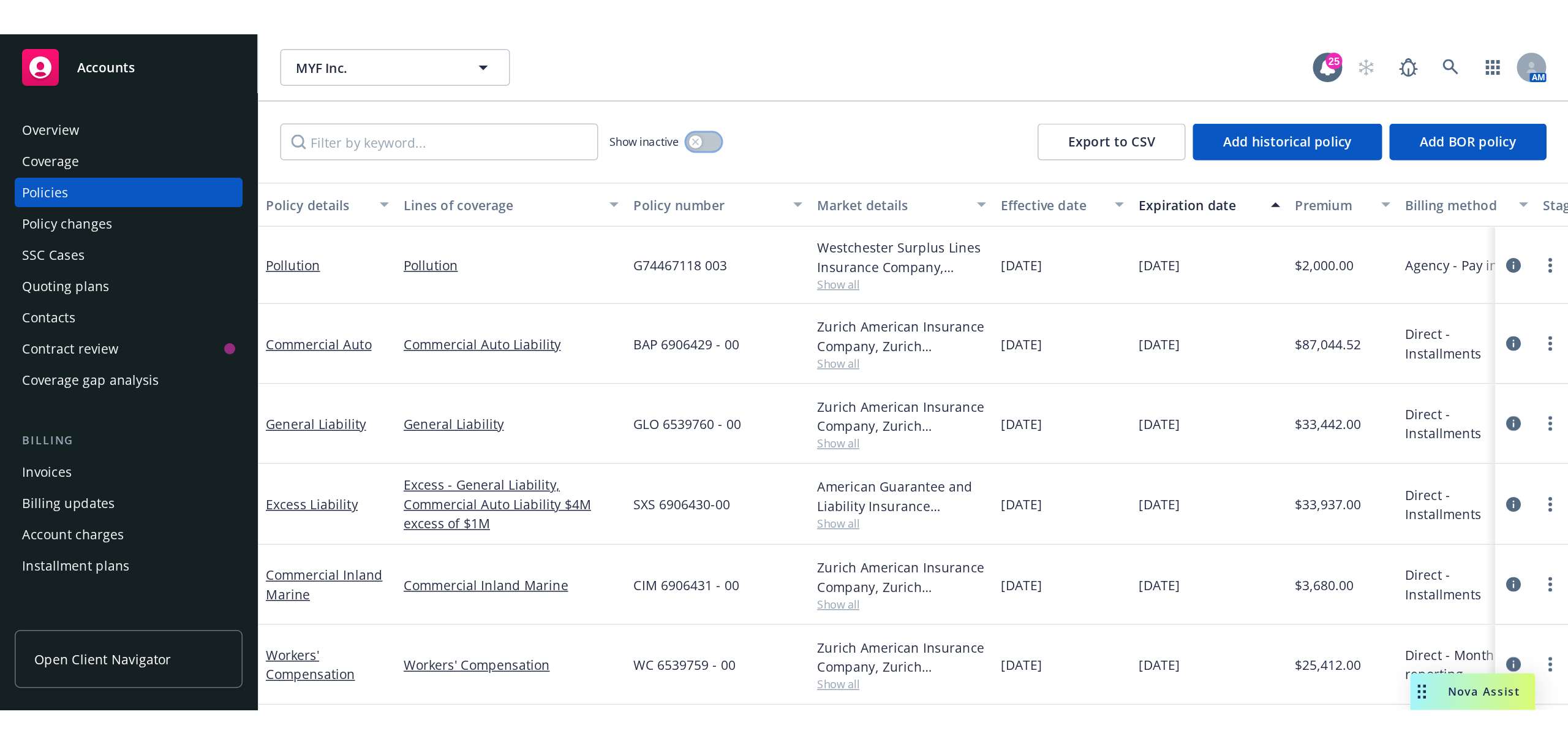
scroll to position [8, 0]
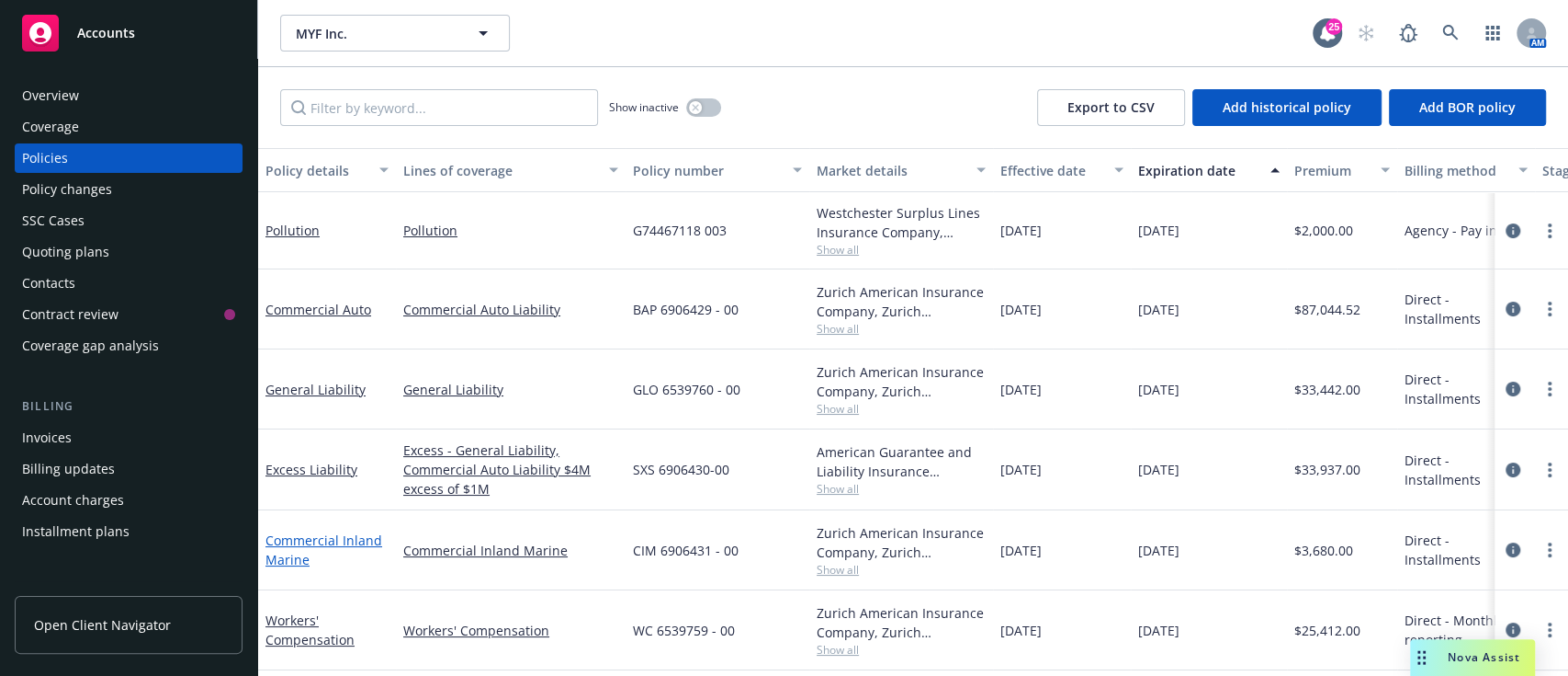
click at [336, 533] on link "Commercial Inland Marine" at bounding box center [323, 549] width 117 height 37
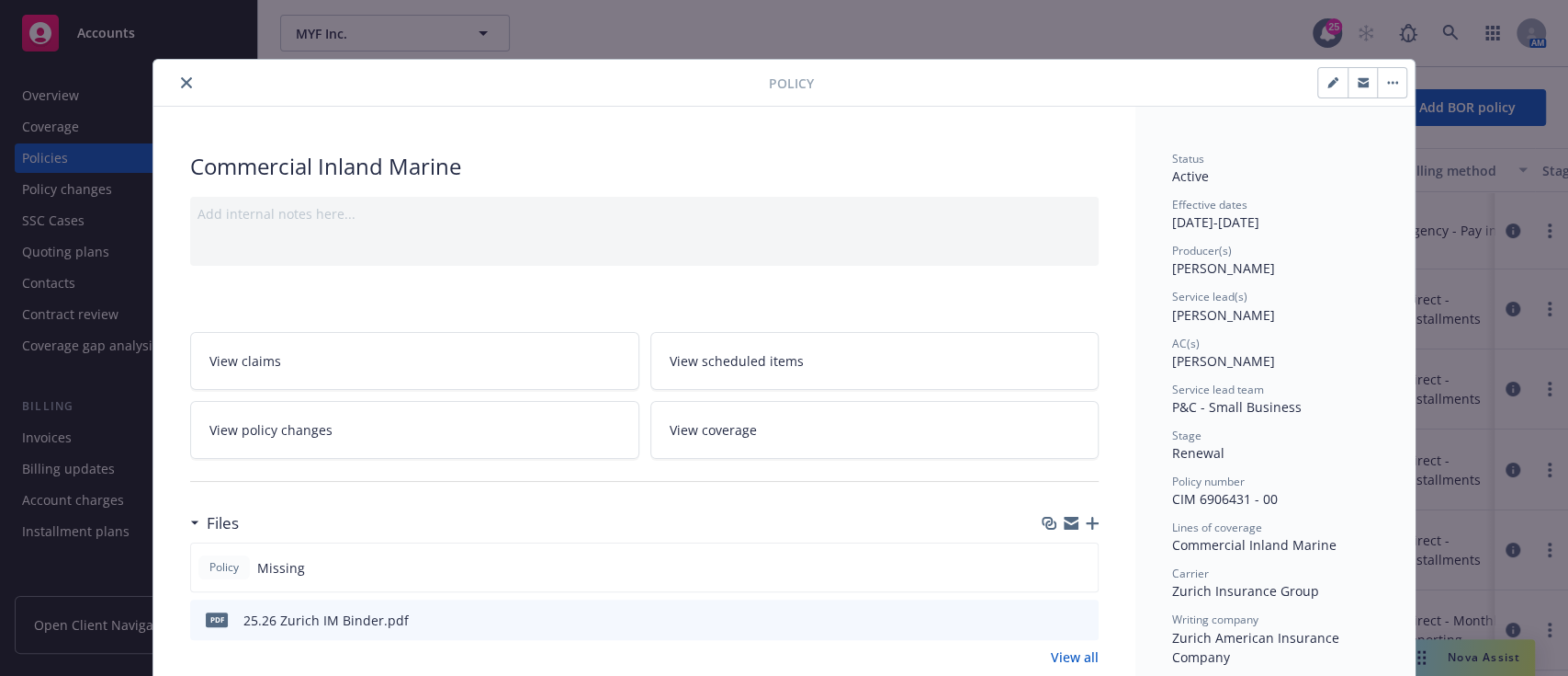
click at [1077, 620] on icon "preview file" at bounding box center [1080, 619] width 16 height 13
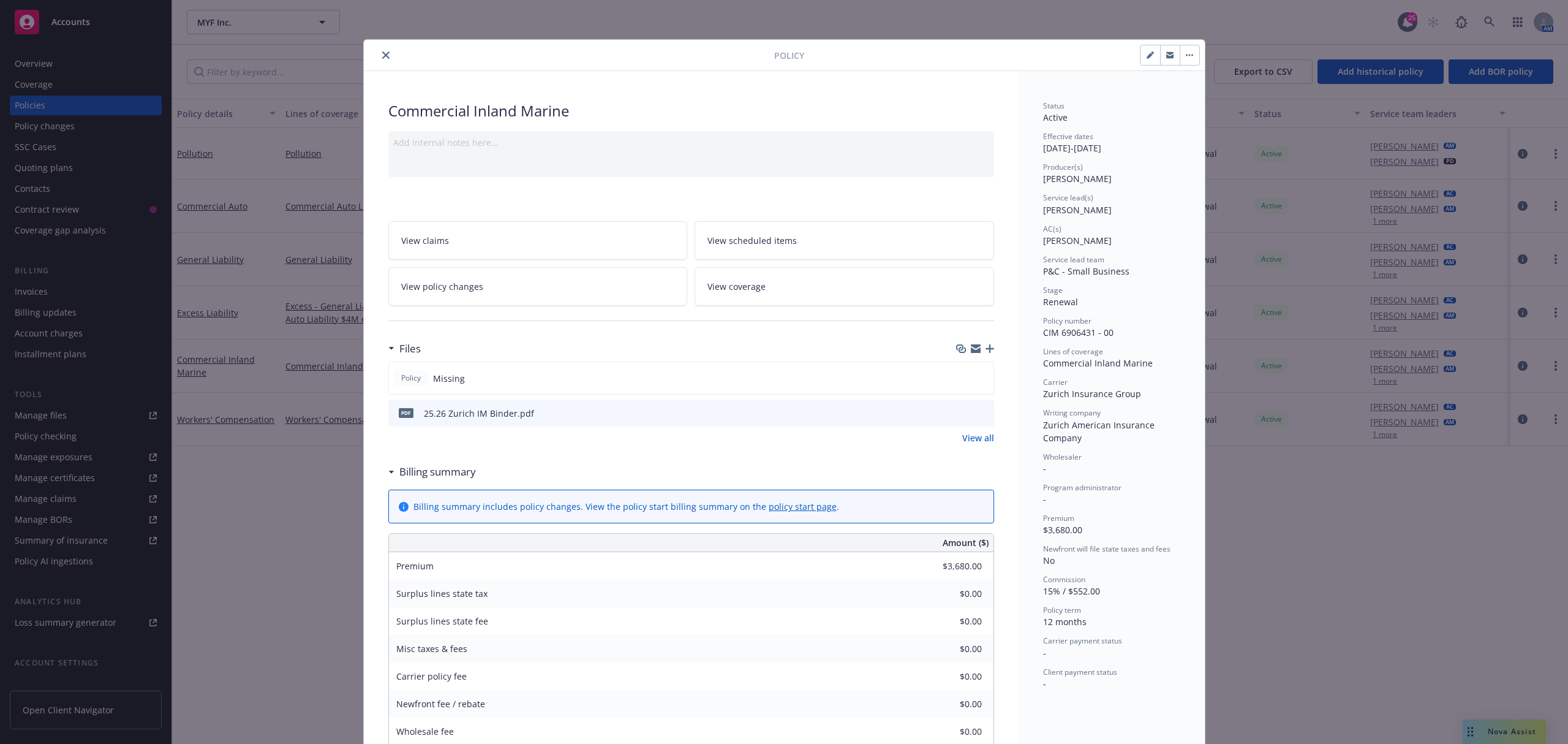
click at [379, 55] on button "close" at bounding box center [386, 55] width 15 height 15
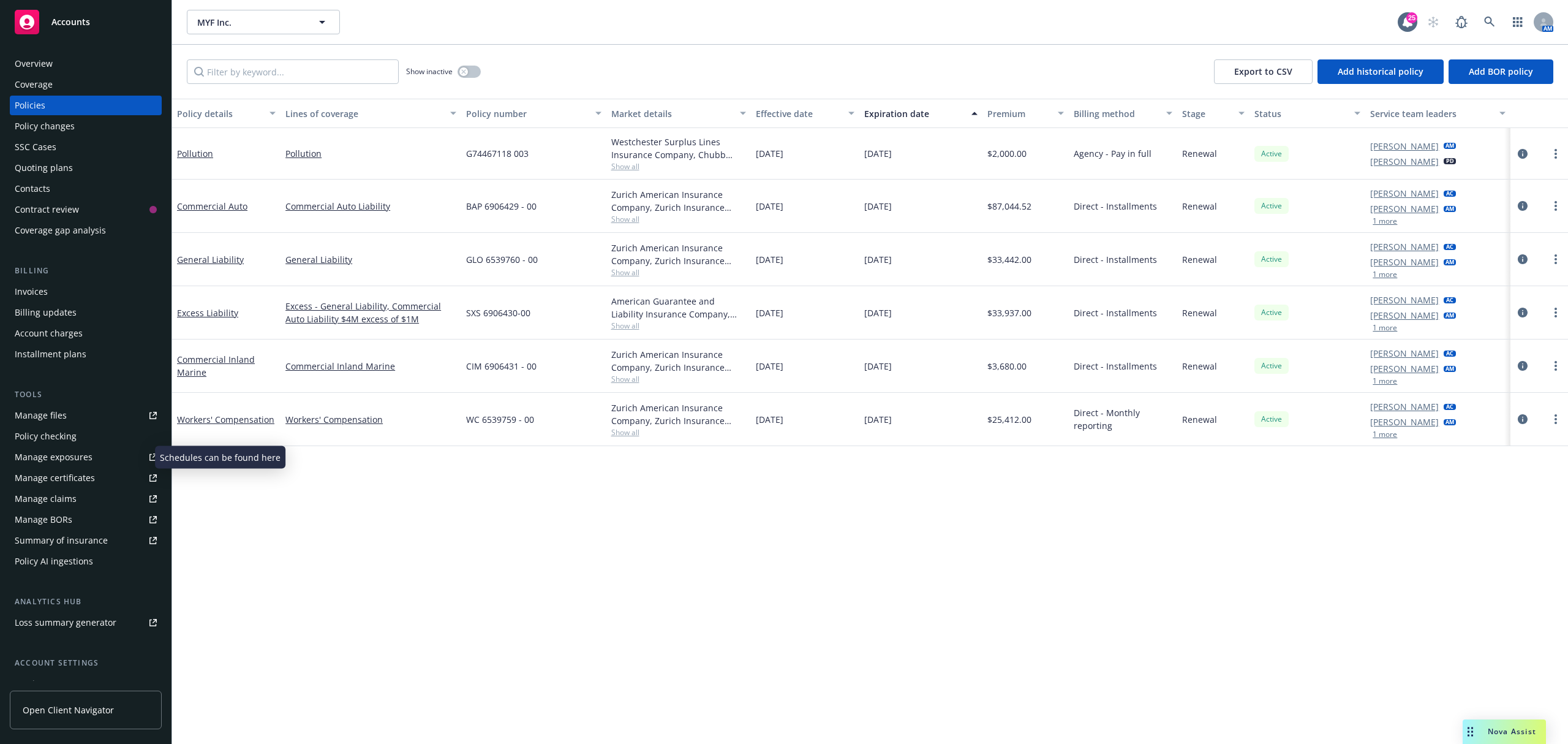
click at [72, 450] on div "Manage exposures" at bounding box center [53, 457] width 78 height 20
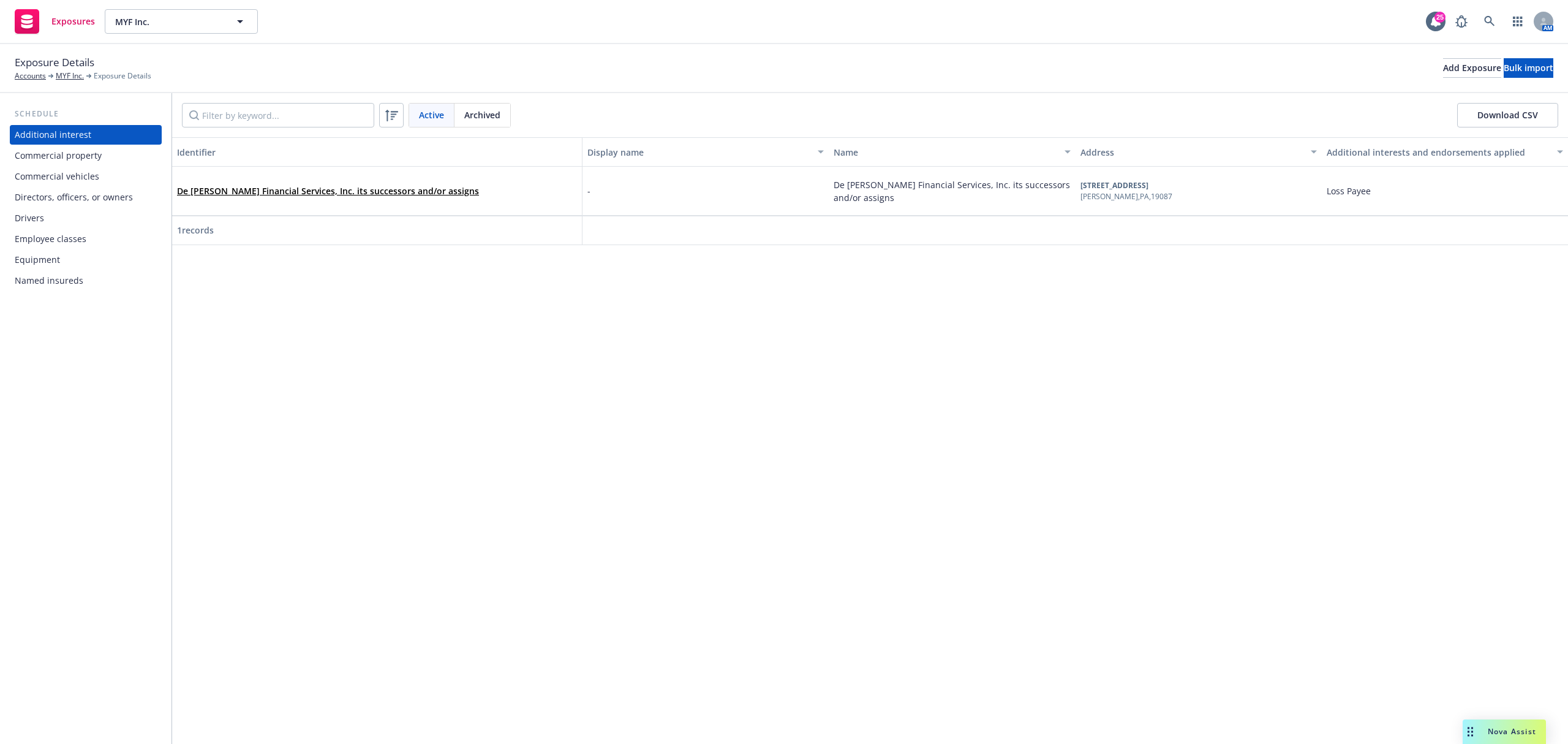
click at [89, 171] on div "Commercial vehicles" at bounding box center [56, 176] width 84 height 20
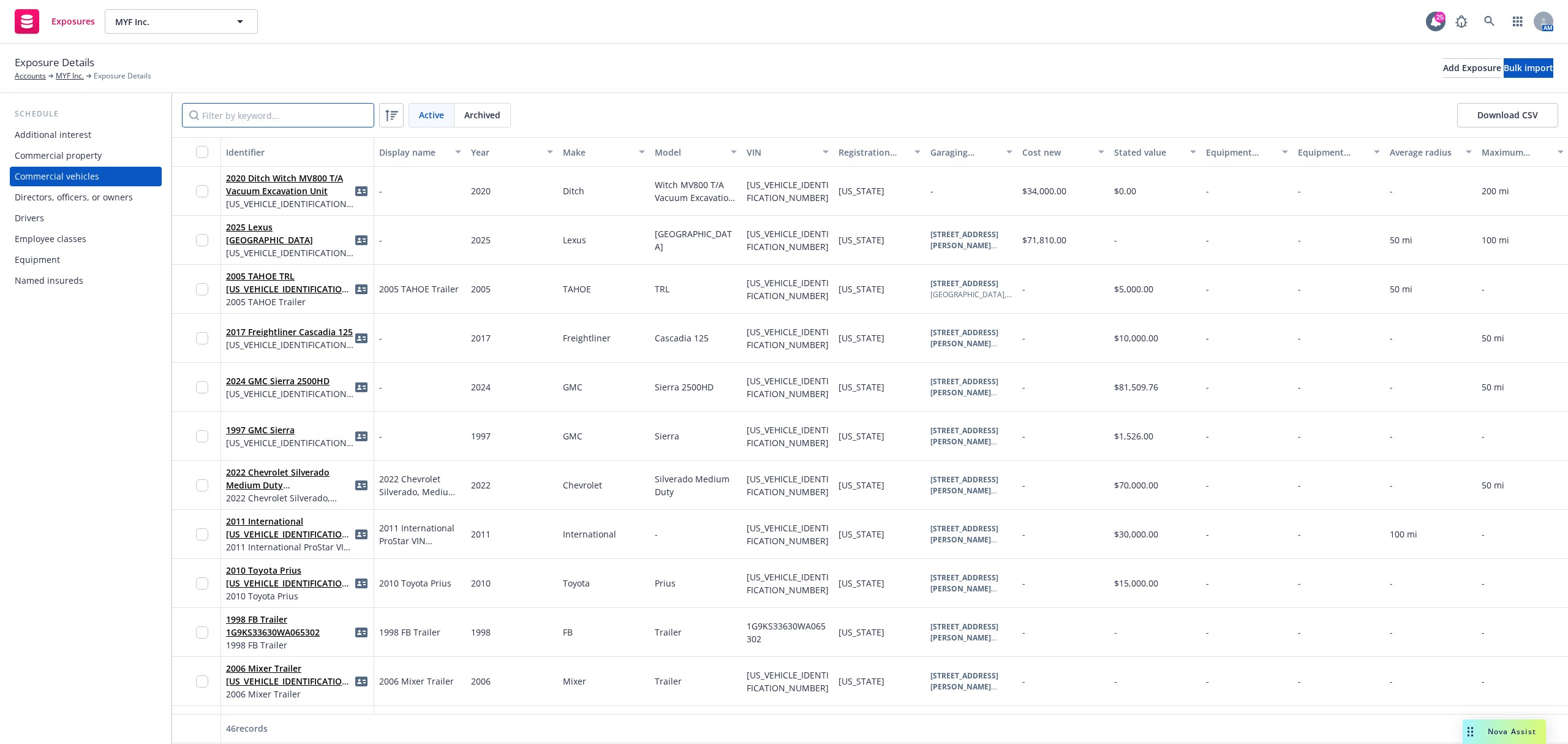
click at [270, 109] on input "Filter by keyword..." at bounding box center [278, 115] width 192 height 25
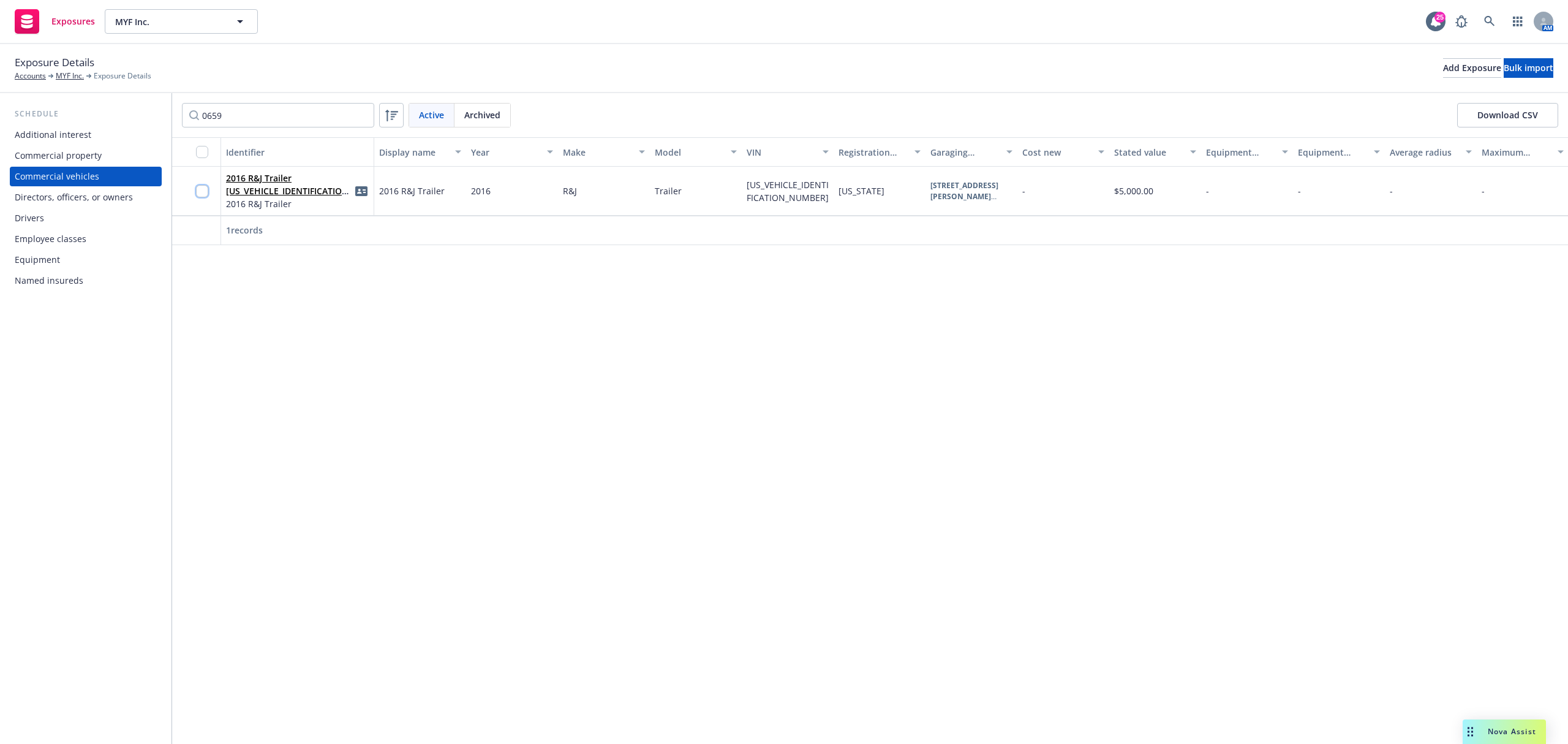
click at [202, 191] on input "checkbox" at bounding box center [202, 191] width 12 height 12
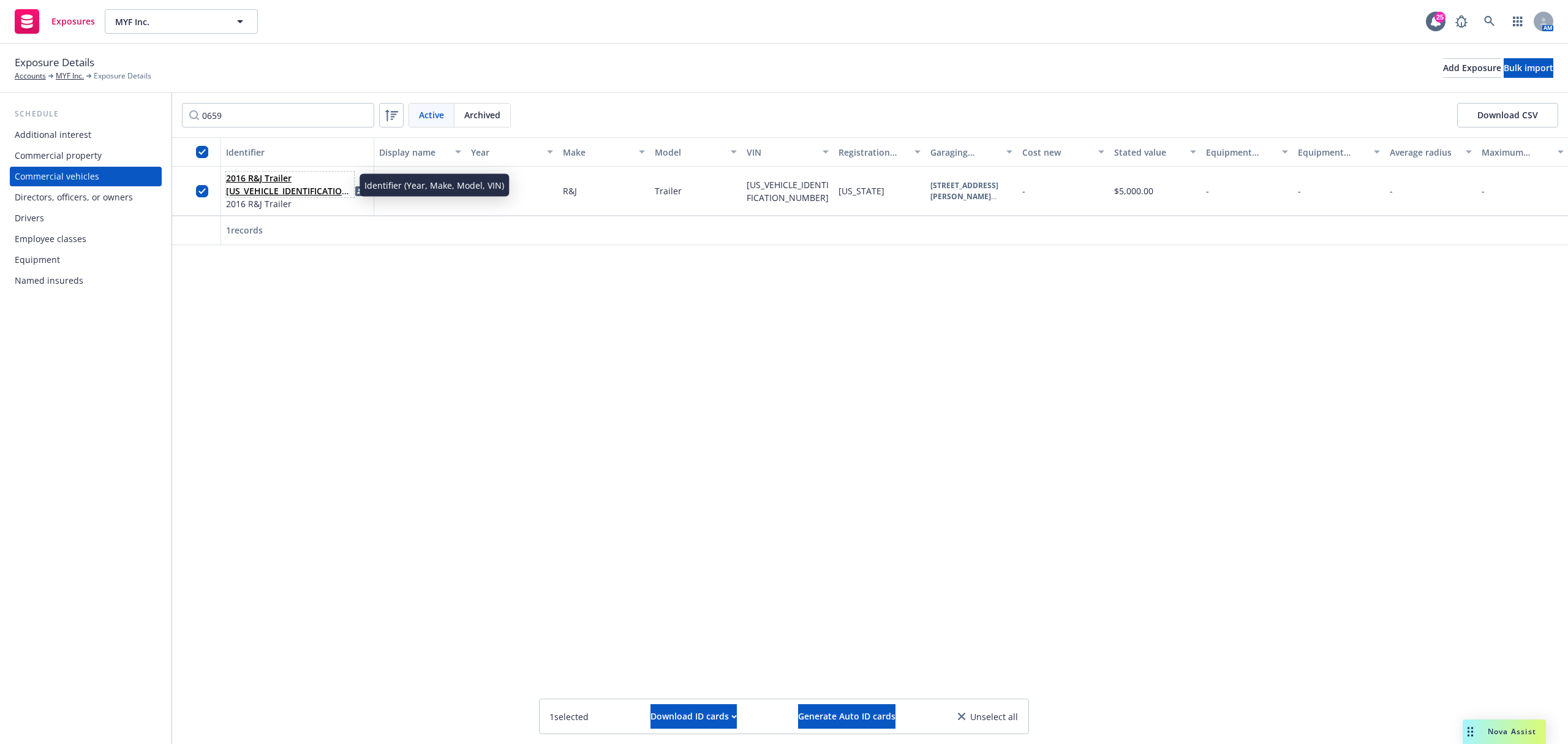
click at [239, 176] on link "2016 R&J Trailer [US_VEHICLE_IDENTIFICATION_NUMBER]" at bounding box center [289, 190] width 126 height 37
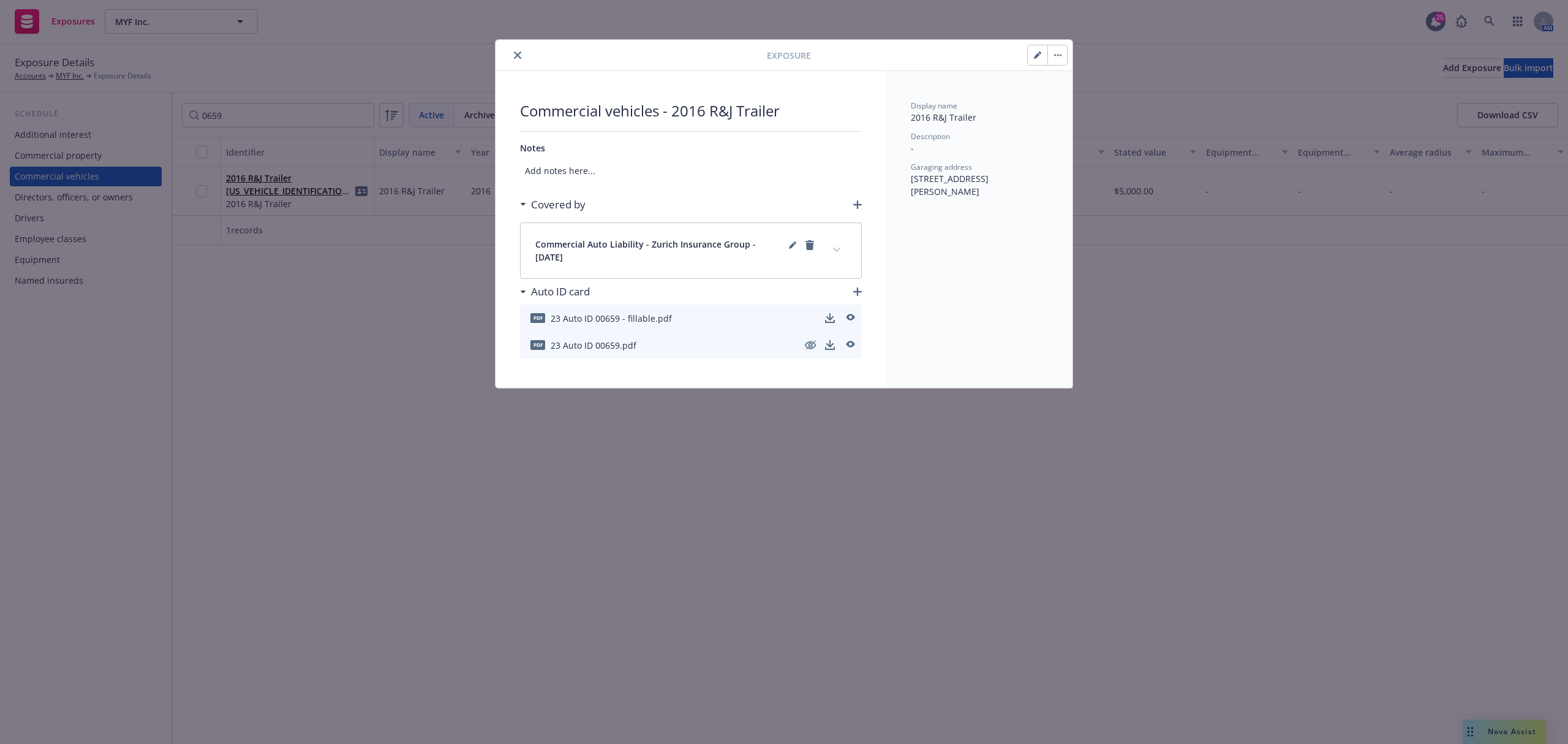
click at [1059, 56] on icon "button" at bounding box center [1058, 55] width 8 height 3
click at [1073, 94] on link "Archive" at bounding box center [1083, 90] width 70 height 25
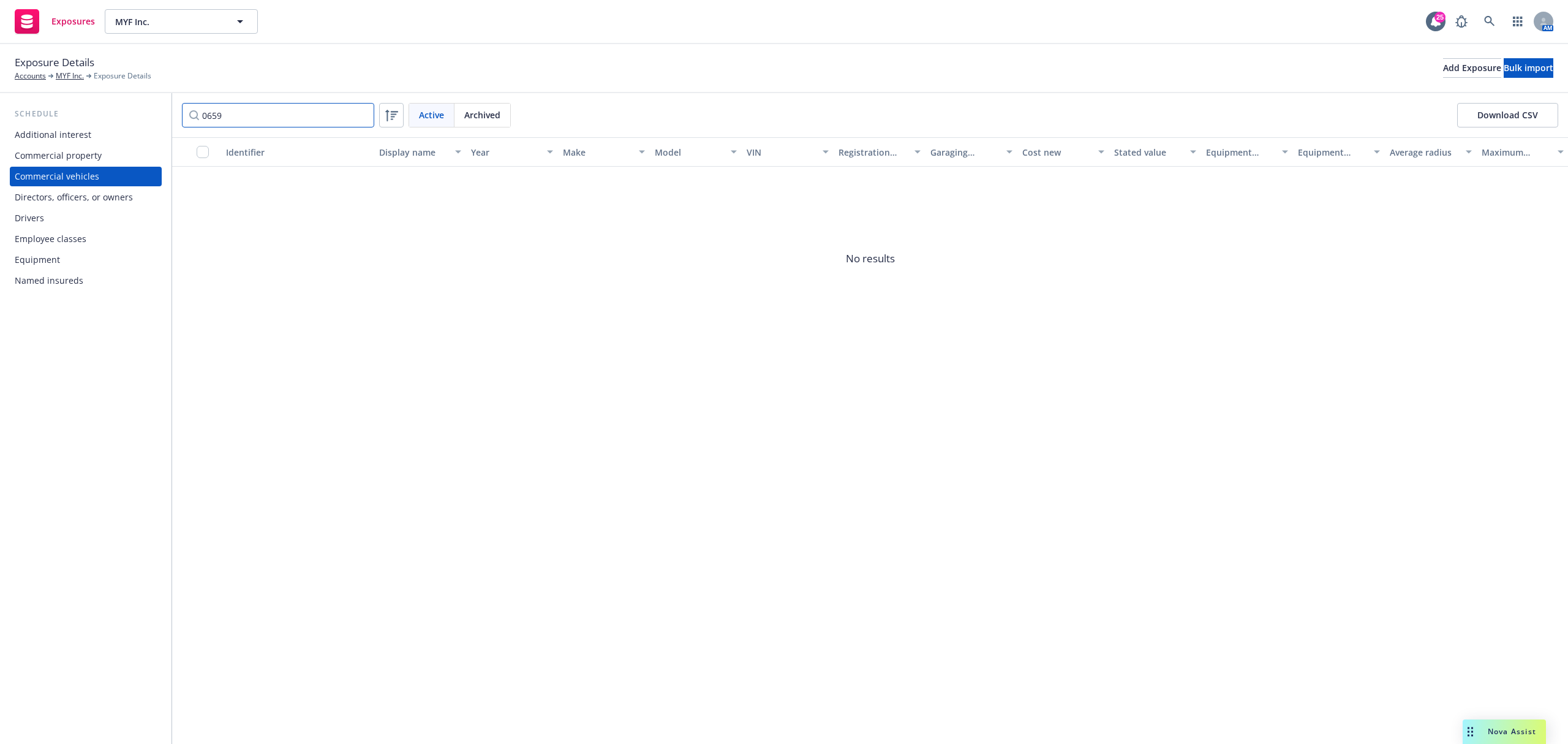
click at [280, 126] on input "0659" at bounding box center [278, 115] width 192 height 25
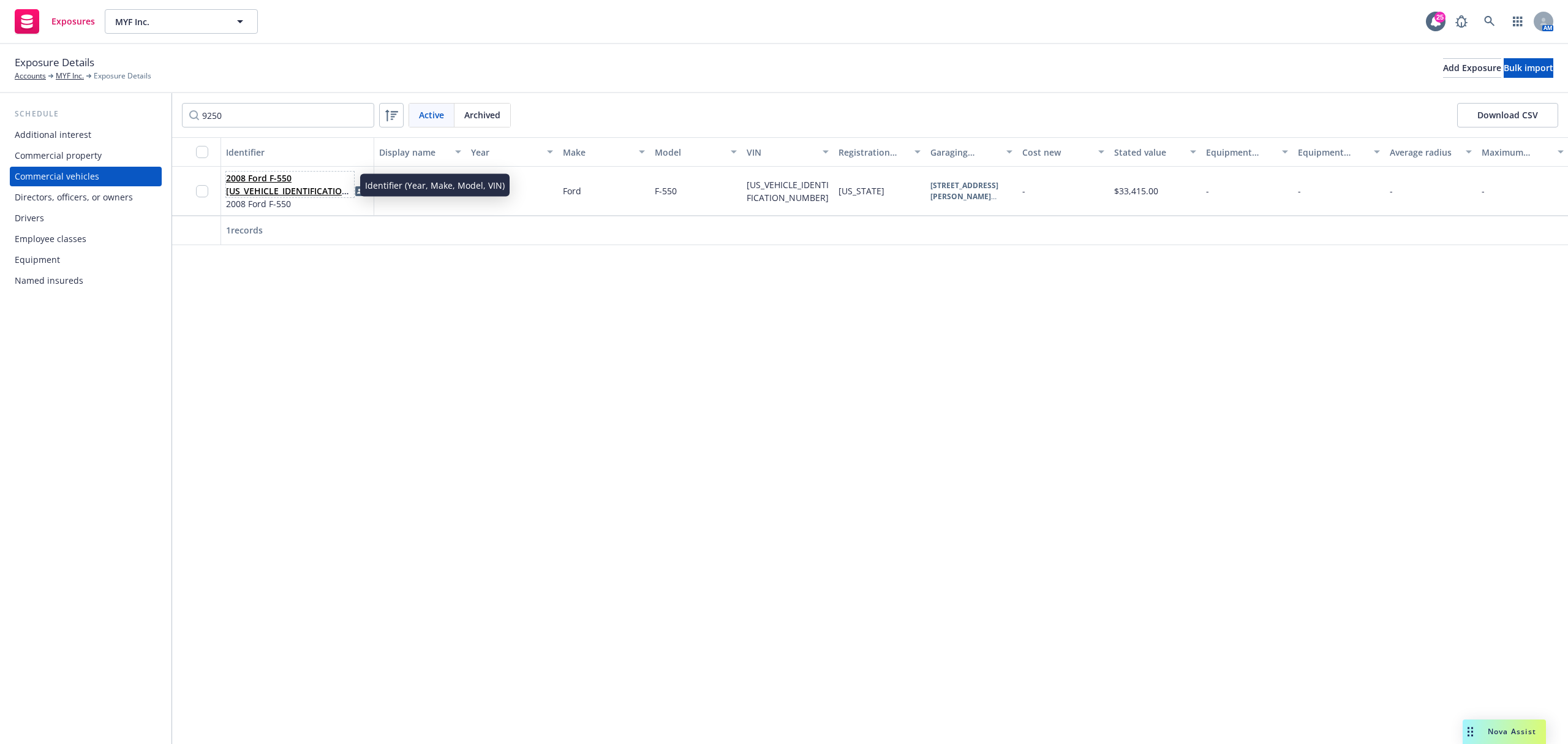
click at [251, 187] on link "2008 Ford F-550 1FDAW56R58EB79250" at bounding box center [289, 190] width 126 height 37
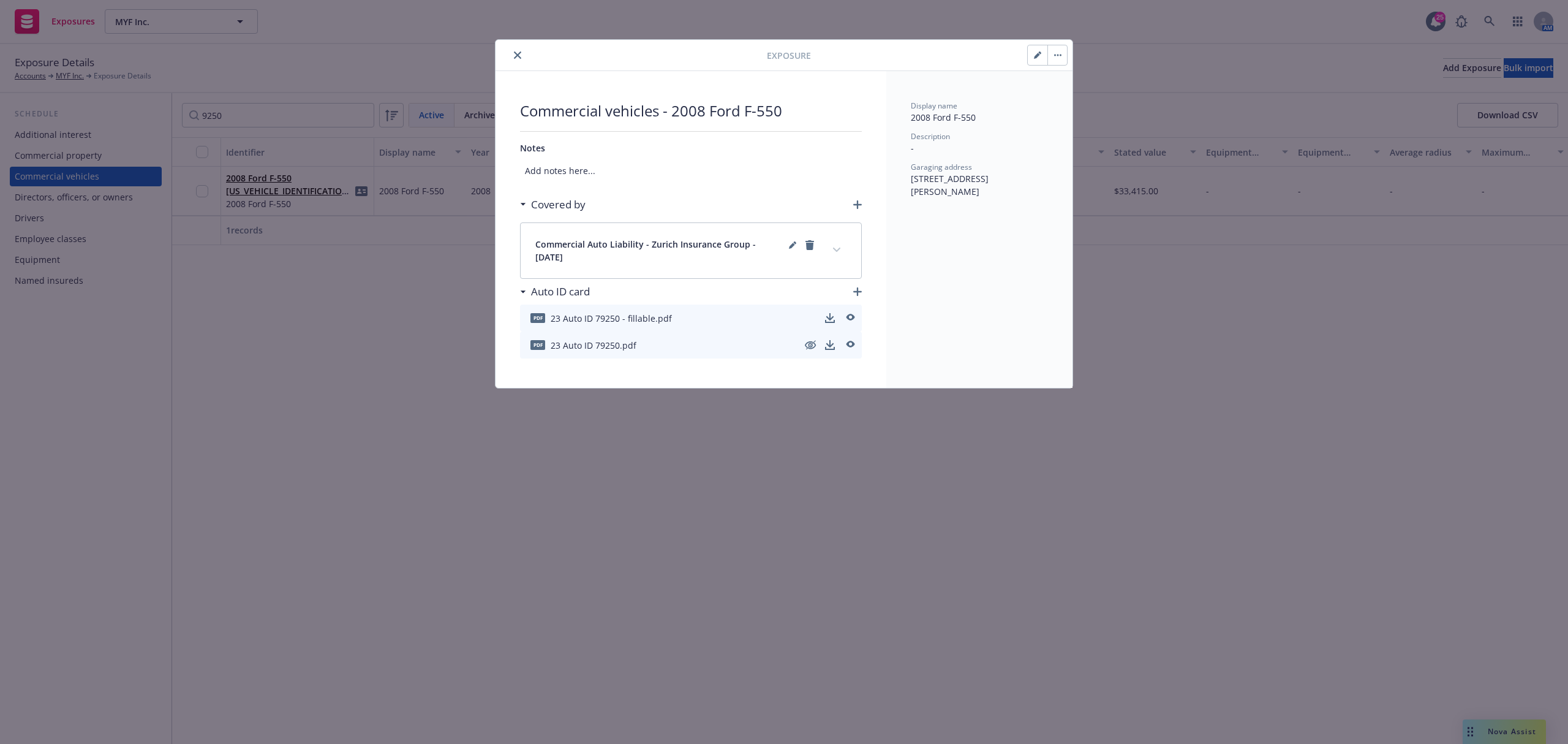
click at [1066, 48] on button "button" at bounding box center [1057, 55] width 20 height 20
click at [1084, 89] on link "Archive" at bounding box center [1083, 90] width 70 height 25
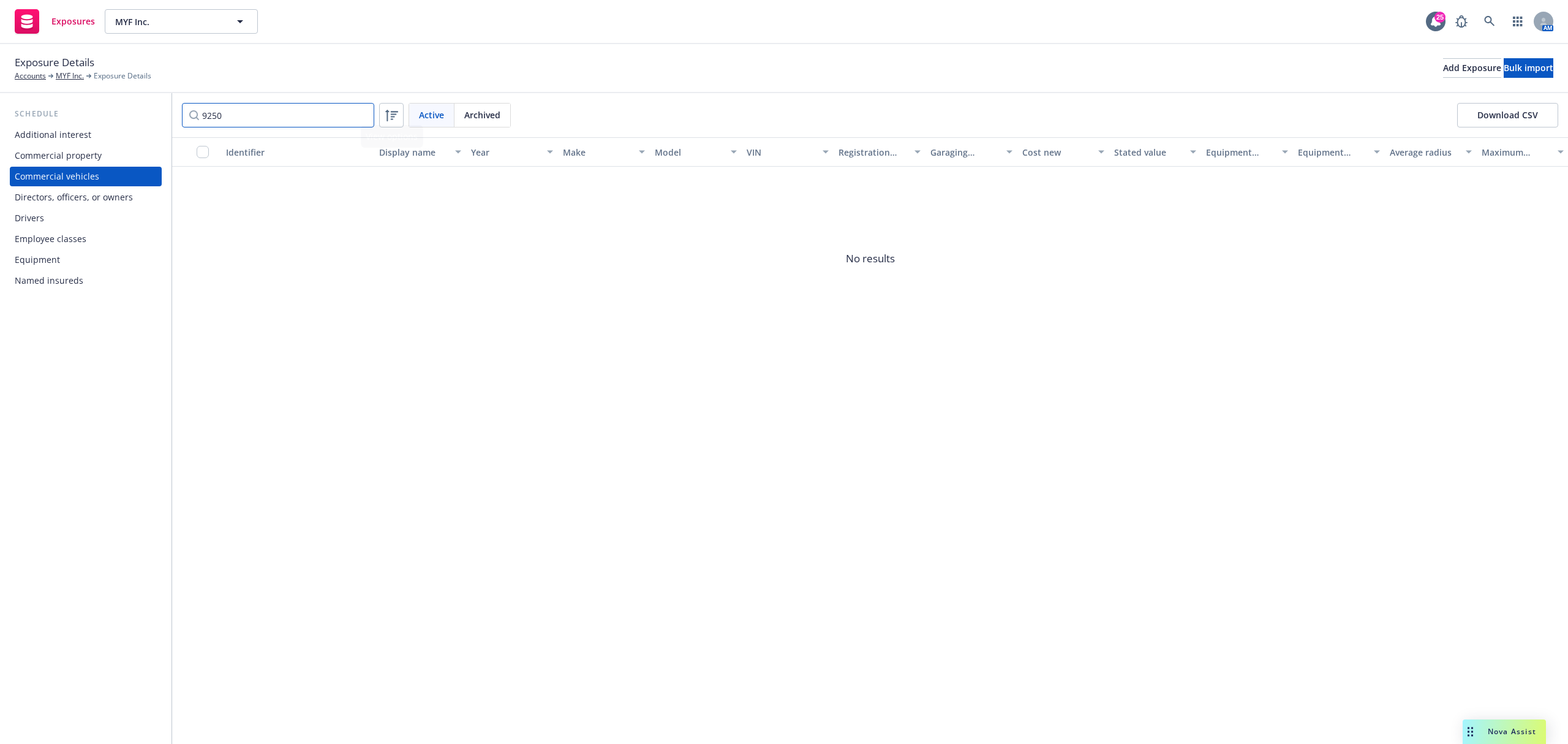
click at [263, 114] on input "9250" at bounding box center [278, 115] width 192 height 25
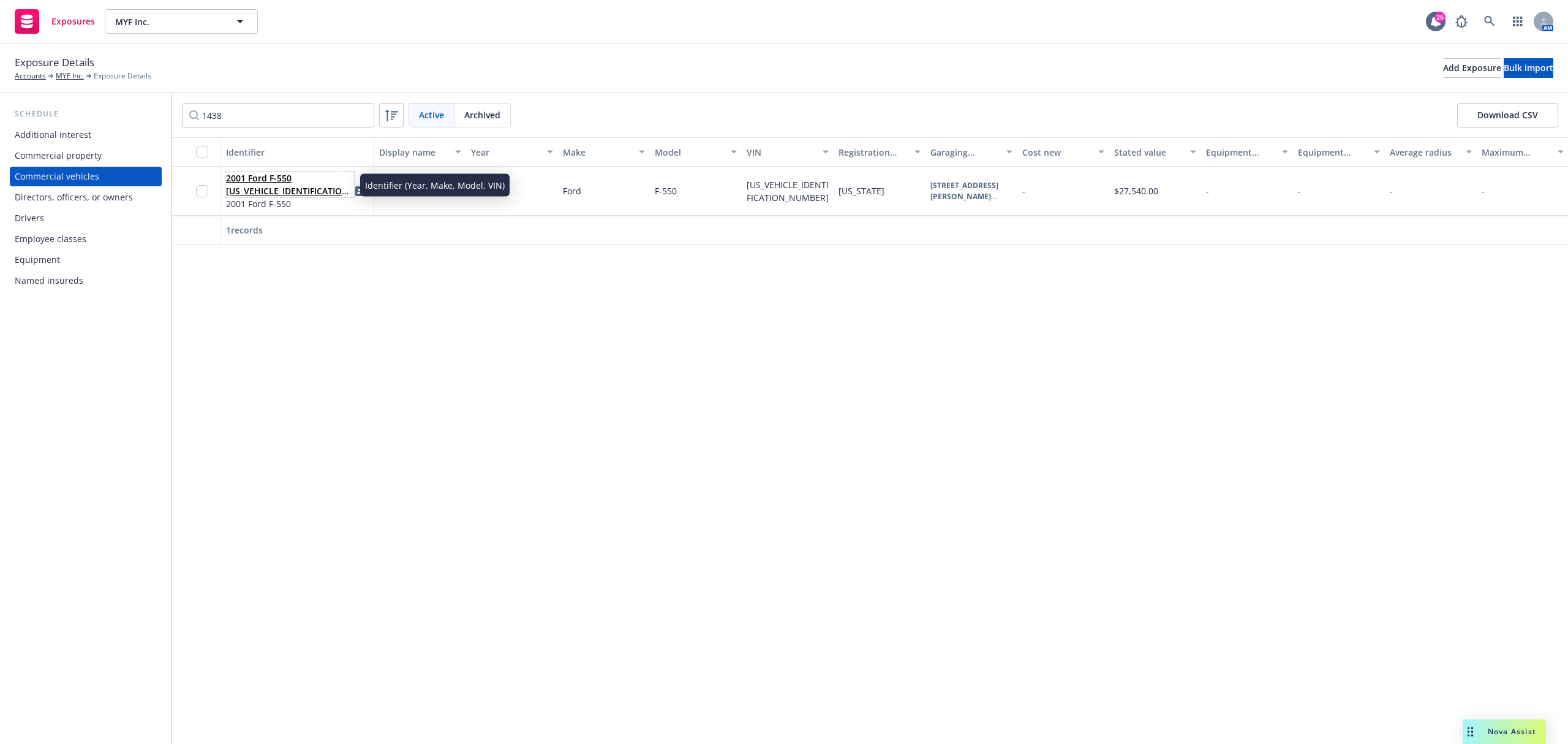
click at [277, 187] on link "2001 Ford F-550 1FDAF56F51ED01438" at bounding box center [289, 190] width 126 height 37
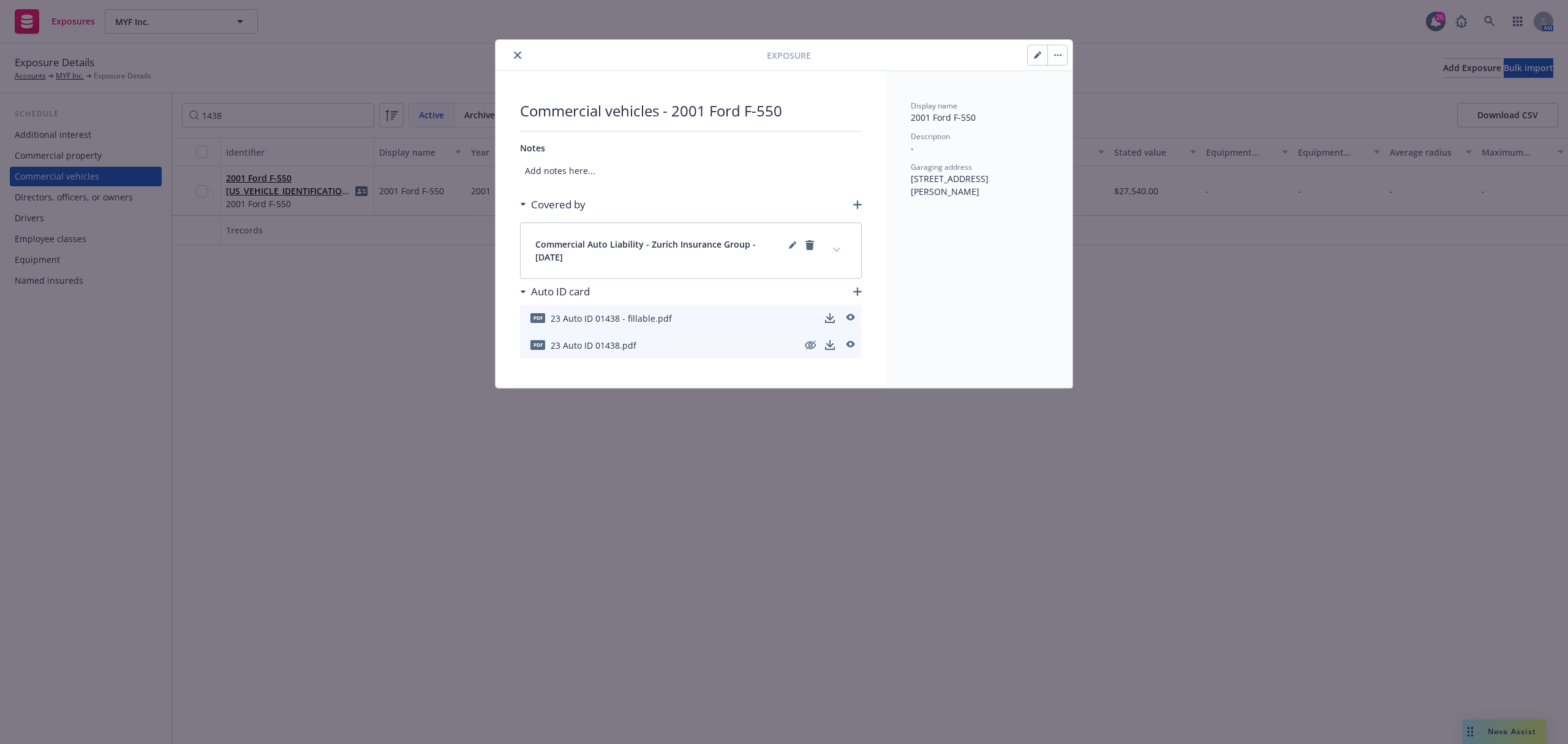
click at [1053, 60] on button "button" at bounding box center [1057, 55] width 20 height 20
click at [1083, 81] on link "Archive" at bounding box center [1083, 90] width 70 height 25
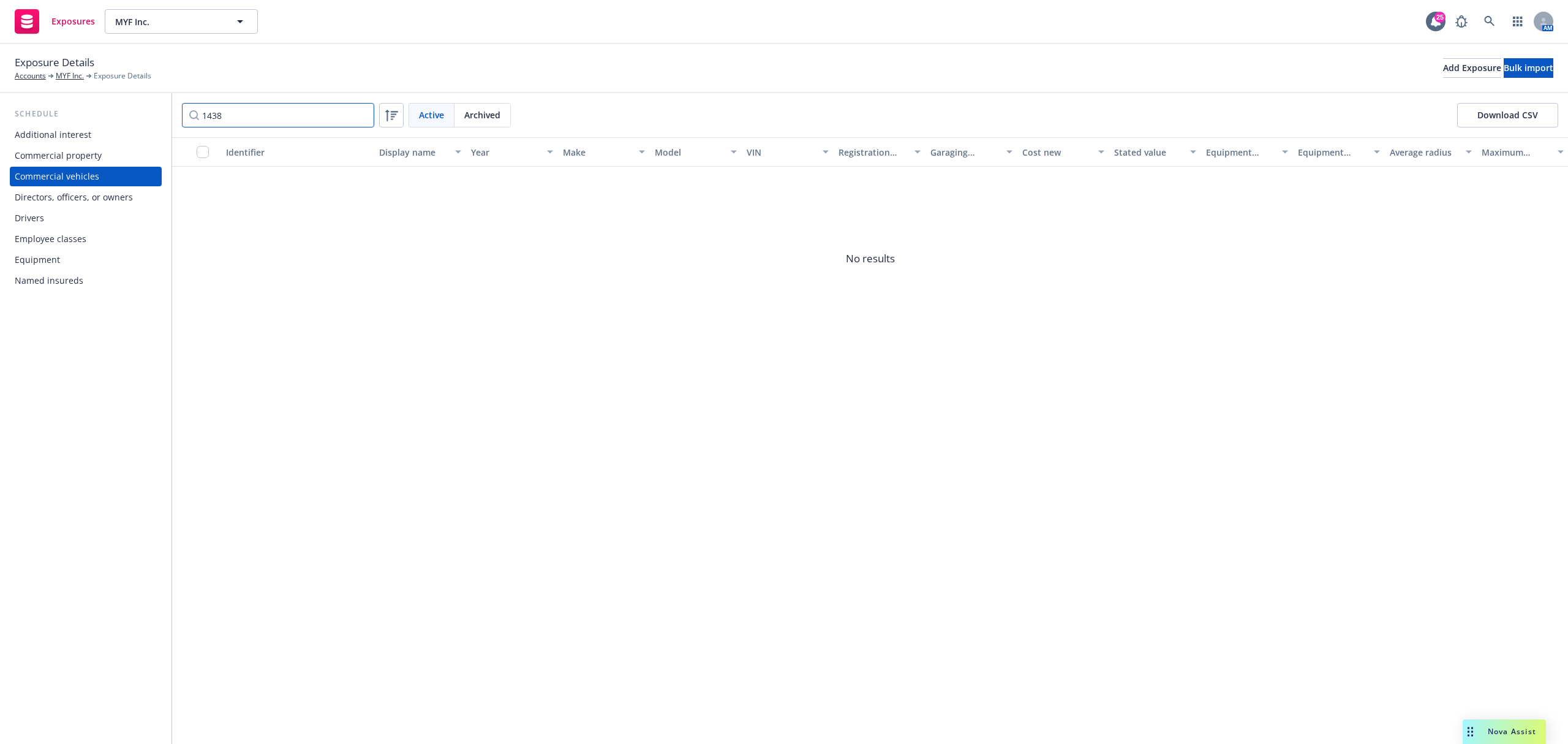
click at [235, 112] on input "1438" at bounding box center [278, 115] width 192 height 25
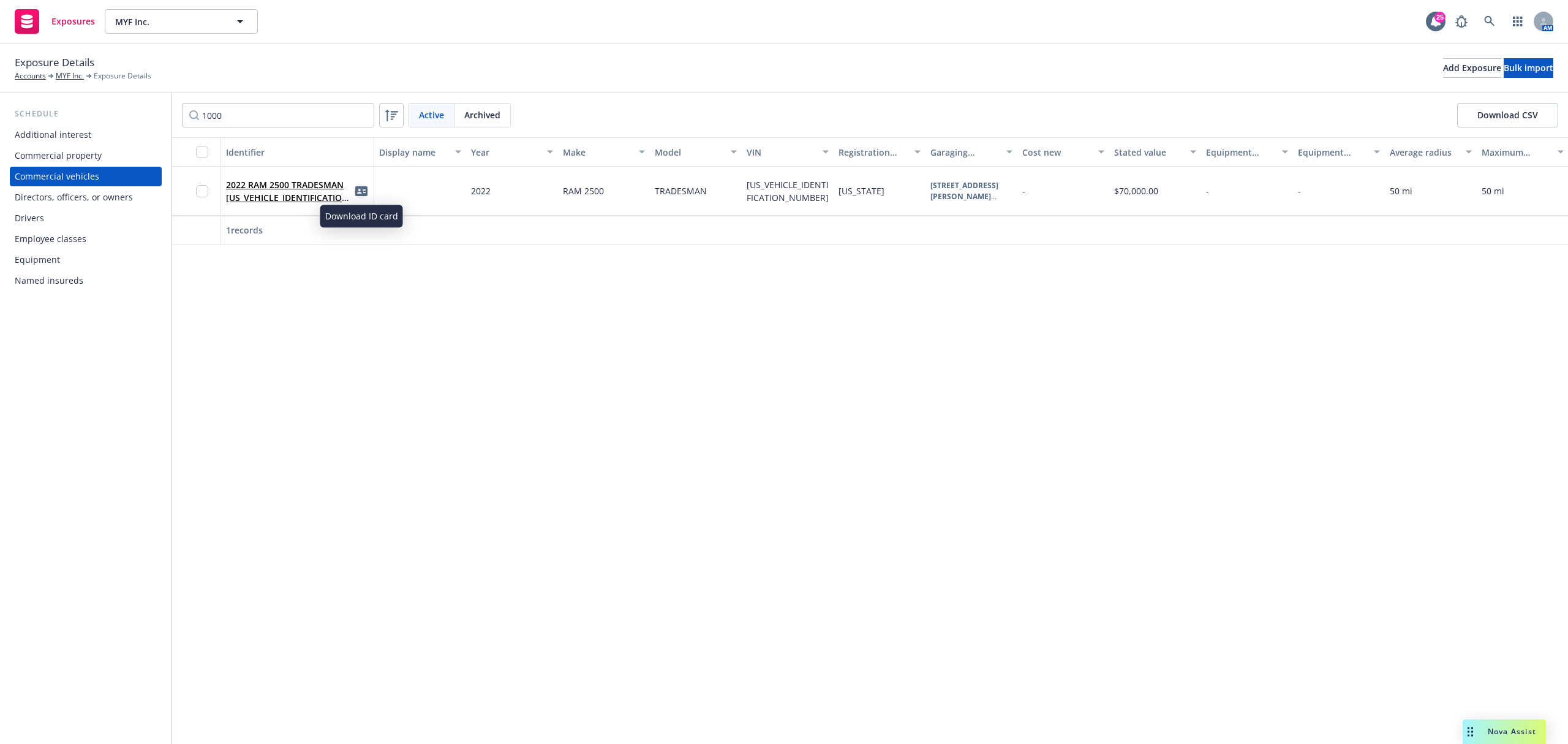
click at [360, 187] on icon "idCard" at bounding box center [361, 190] width 12 height 10
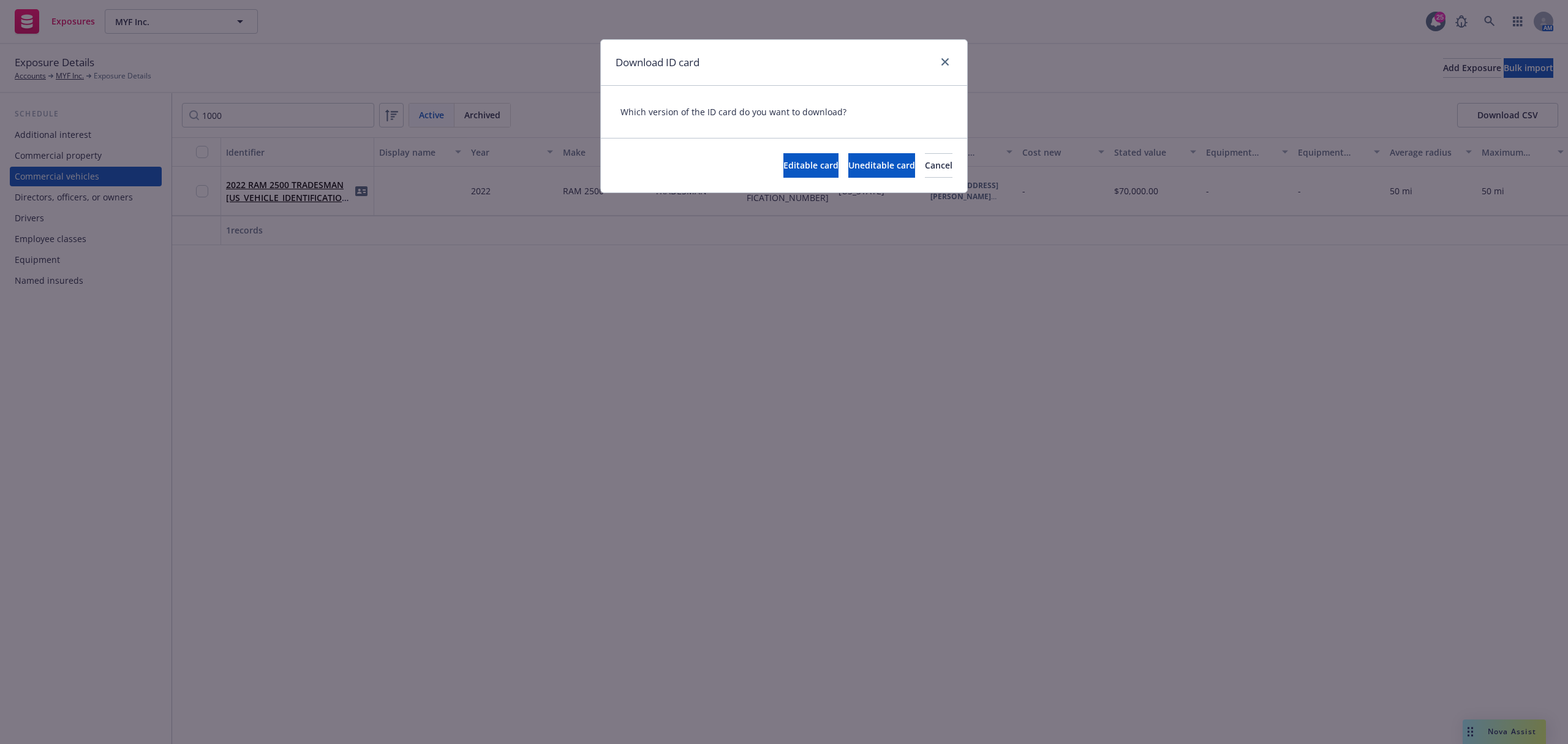
click at [954, 62] on div "Download ID card" at bounding box center [784, 63] width 366 height 46
click at [949, 64] on link "close" at bounding box center [945, 62] width 15 height 15
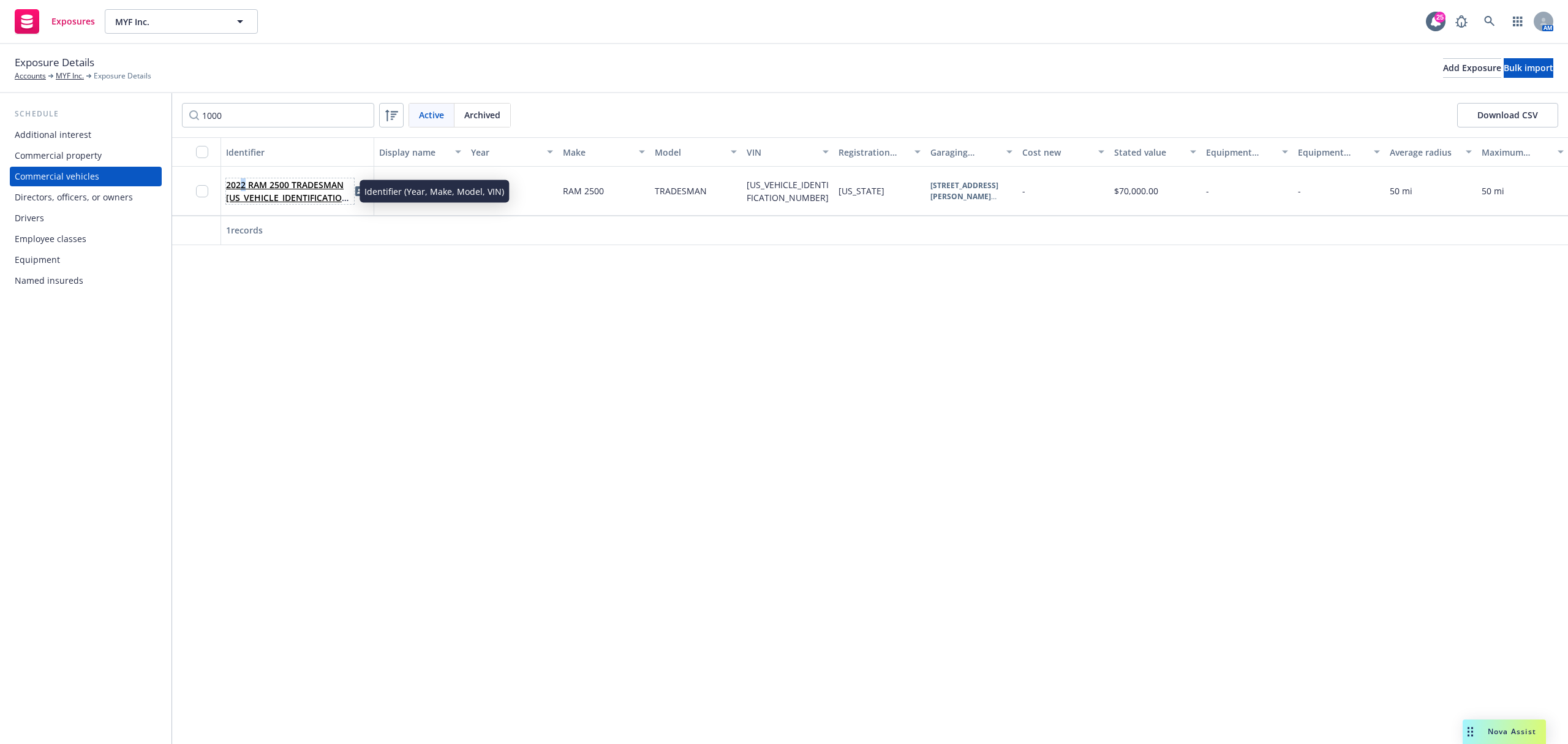
click at [243, 186] on link "2022 RAM 2500 TRADESMAN 3C6UR5CL8NG251000" at bounding box center [289, 197] width 126 height 37
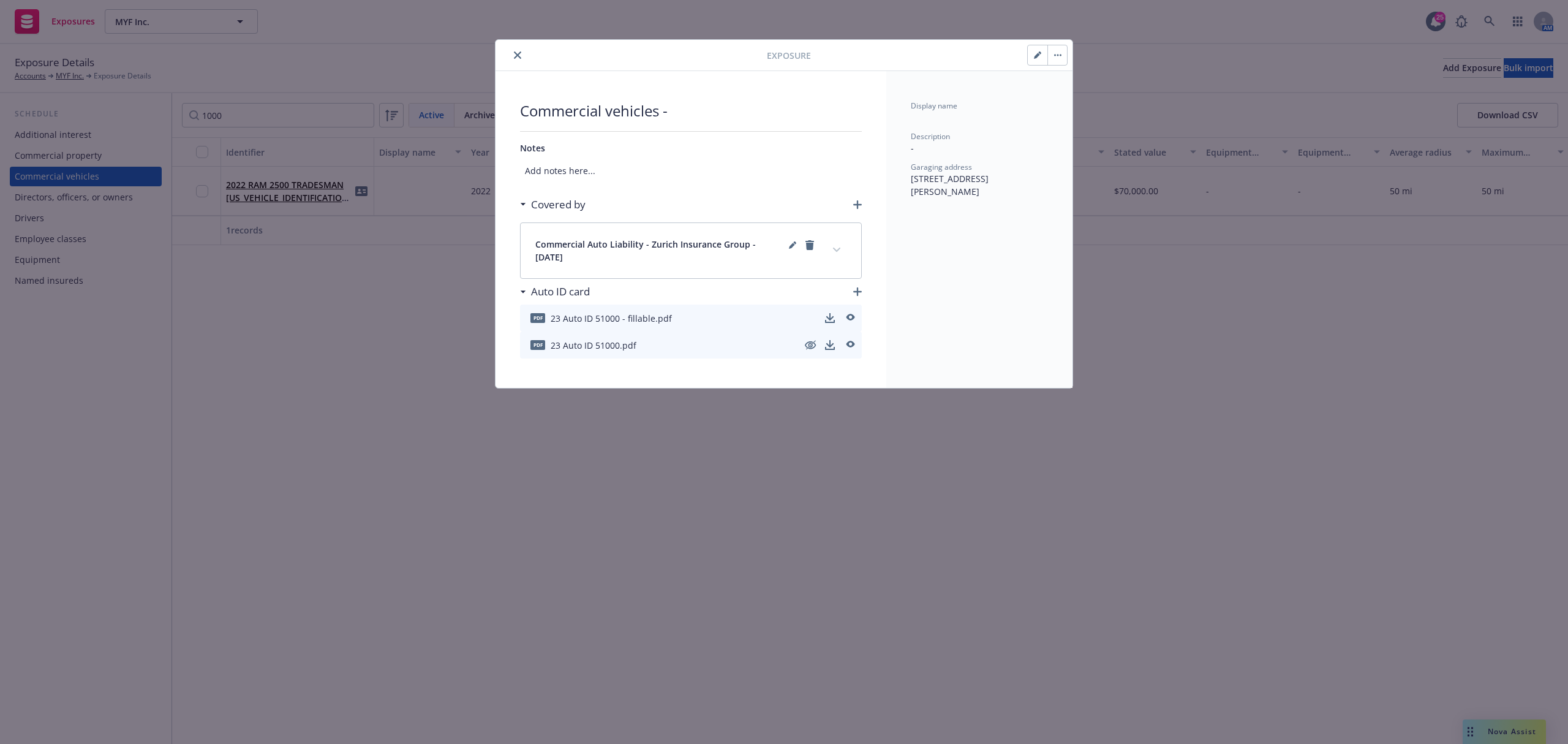
click at [1062, 54] on button "button" at bounding box center [1057, 55] width 20 height 20
click at [1078, 93] on link "Archive" at bounding box center [1083, 90] width 70 height 25
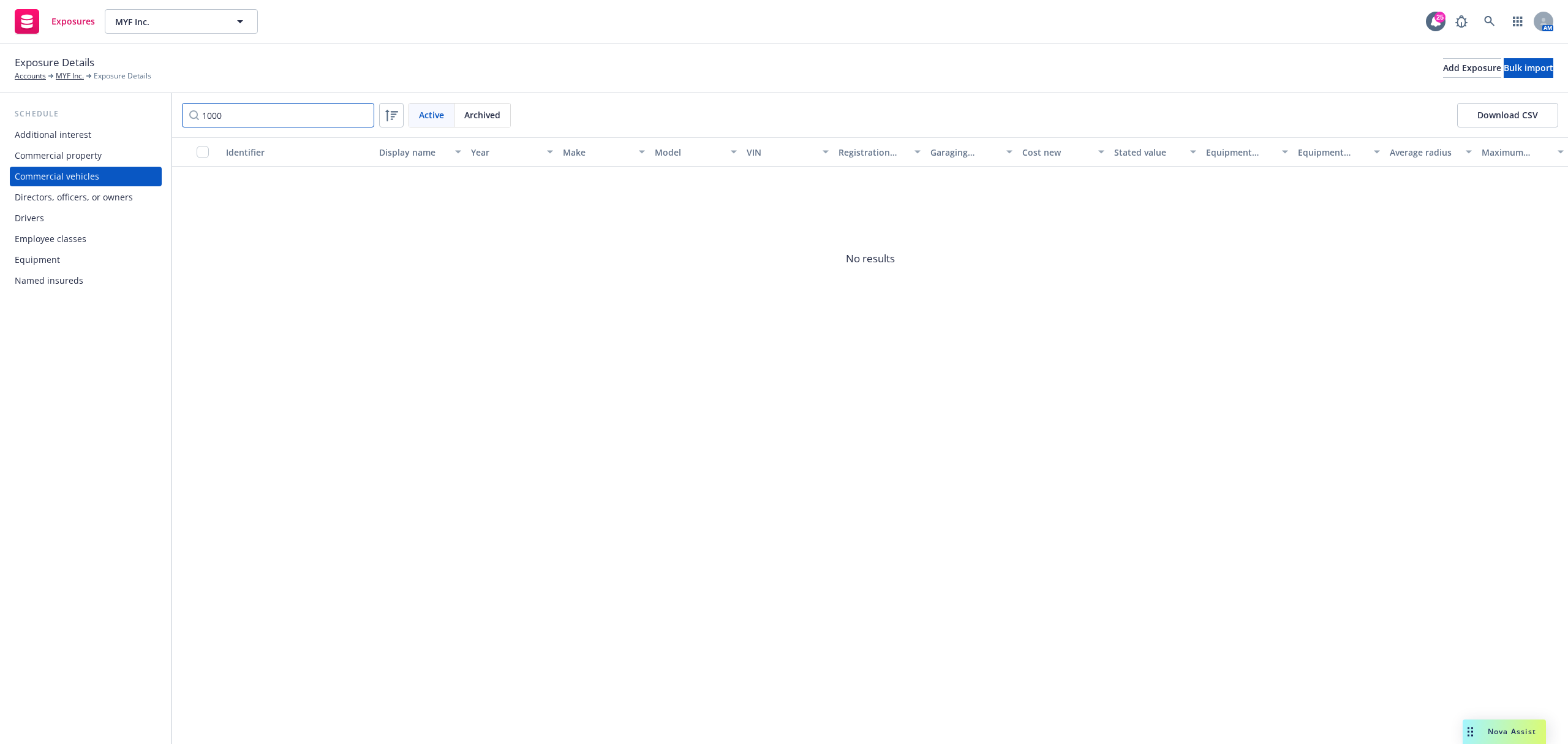
click at [256, 113] on input "1000" at bounding box center [278, 115] width 192 height 25
click at [258, 120] on input "1000" at bounding box center [278, 115] width 192 height 25
type input "6085"
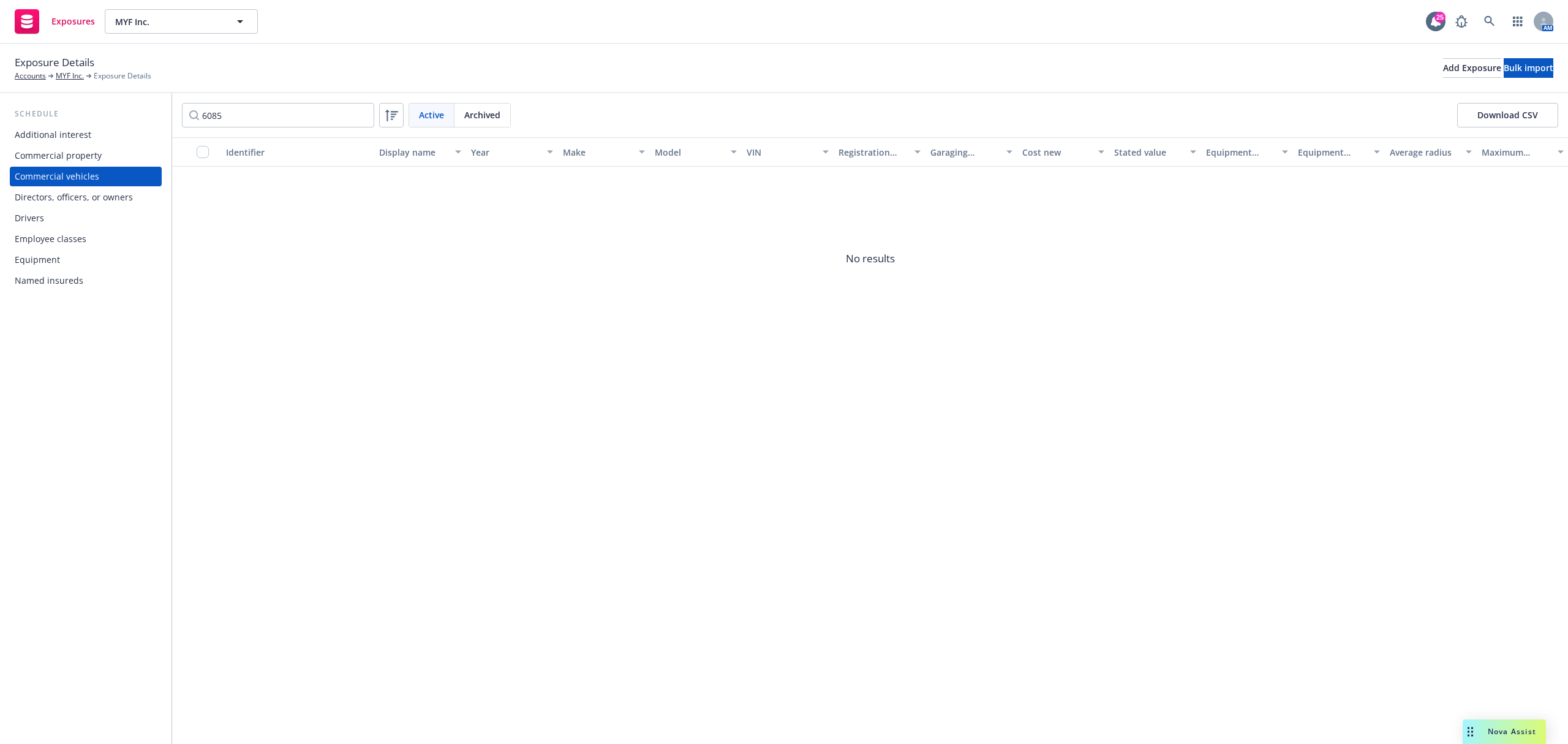
click at [500, 123] on div "Archived" at bounding box center [482, 115] width 56 height 23
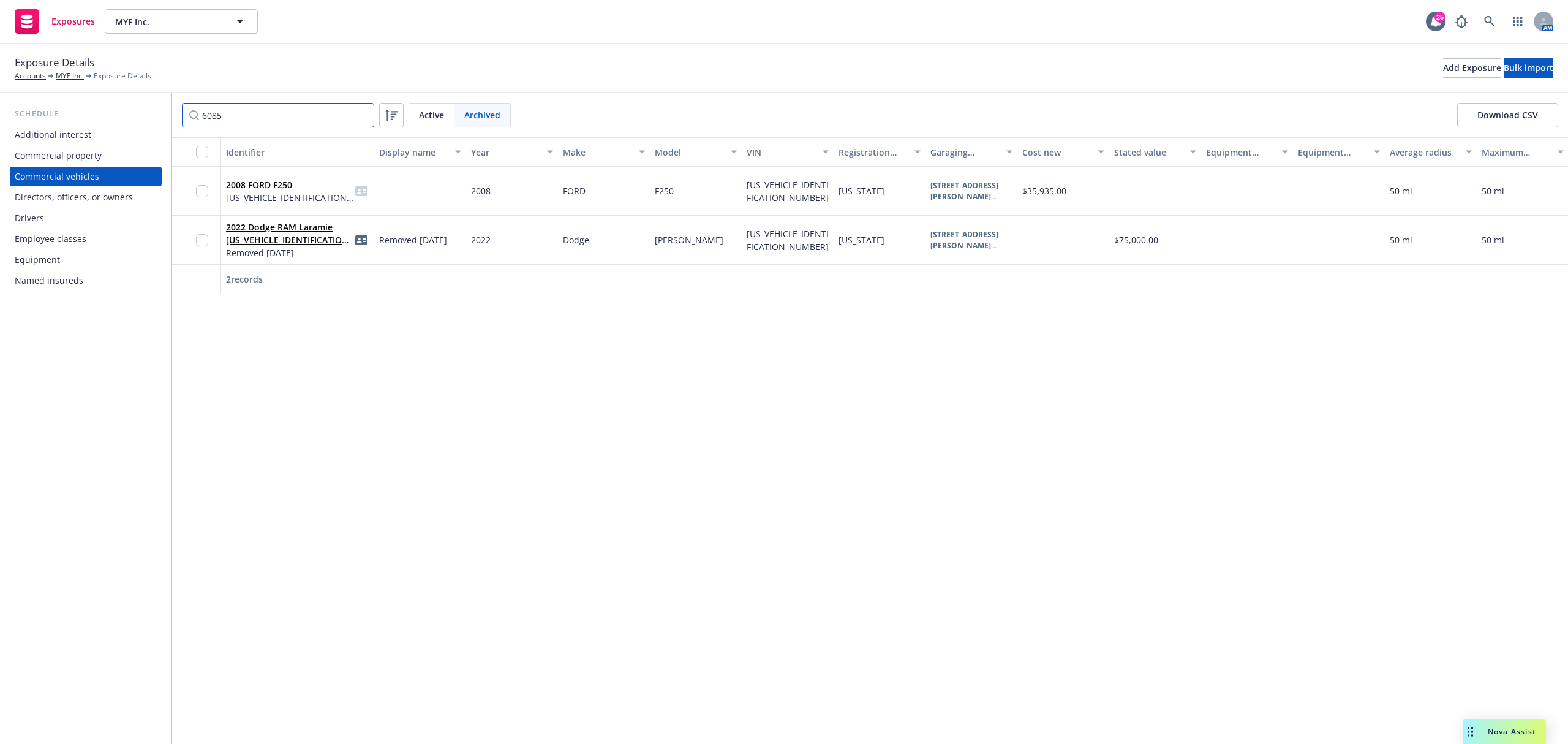
click at [221, 116] on input "6085" at bounding box center [278, 115] width 192 height 25
click at [223, 116] on input "6085" at bounding box center [278, 115] width 192 height 25
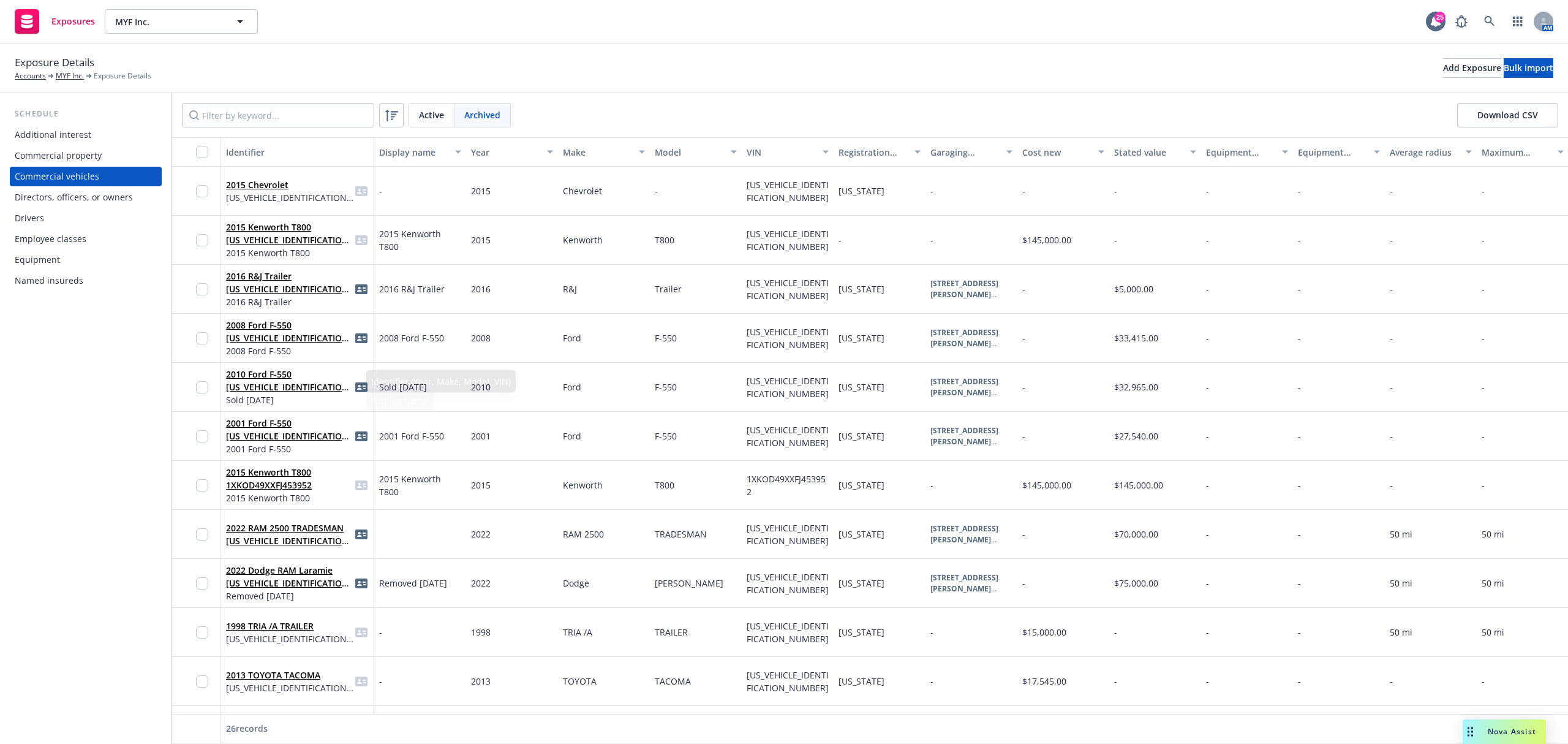
drag, startPoint x: 15, startPoint y: 472, endPoint x: 23, endPoint y: 464, distance: 11.3
click at [17, 469] on div "Schedule Additional interest Commercial property Commercial vehicles Directors,…" at bounding box center [86, 418] width 171 height 651
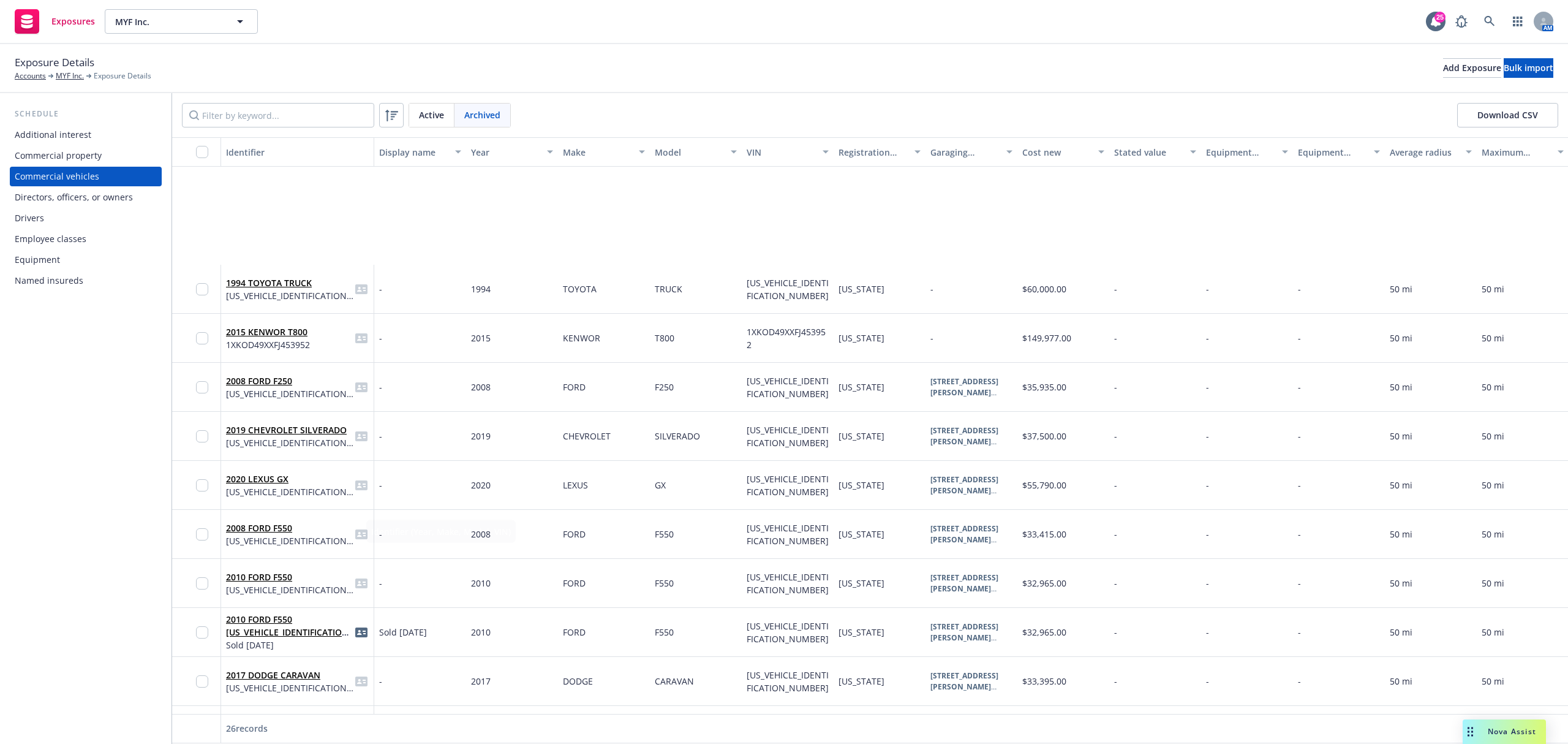
scroll to position [739, 0]
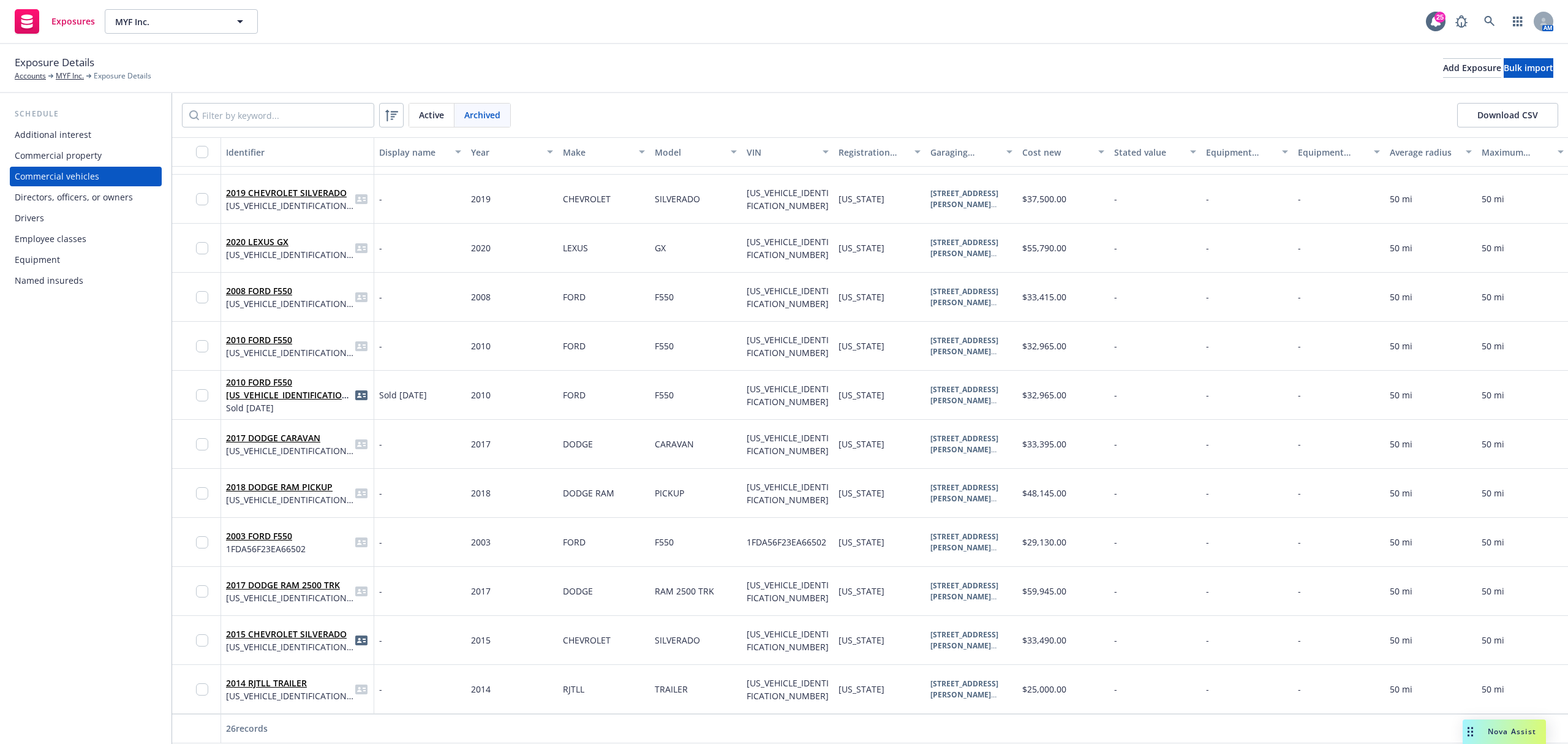
drag, startPoint x: 564, startPoint y: 81, endPoint x: 579, endPoint y: 79, distance: 15.1
click at [569, 81] on div "Exposure Details Accounts MYF Inc. Exposure Details Add Exposure Bulk import" at bounding box center [784, 68] width 1539 height 27
drag, startPoint x: 422, startPoint y: 117, endPoint x: 393, endPoint y: 120, distance: 29.2
click at [422, 117] on span "Active" at bounding box center [432, 115] width 25 height 13
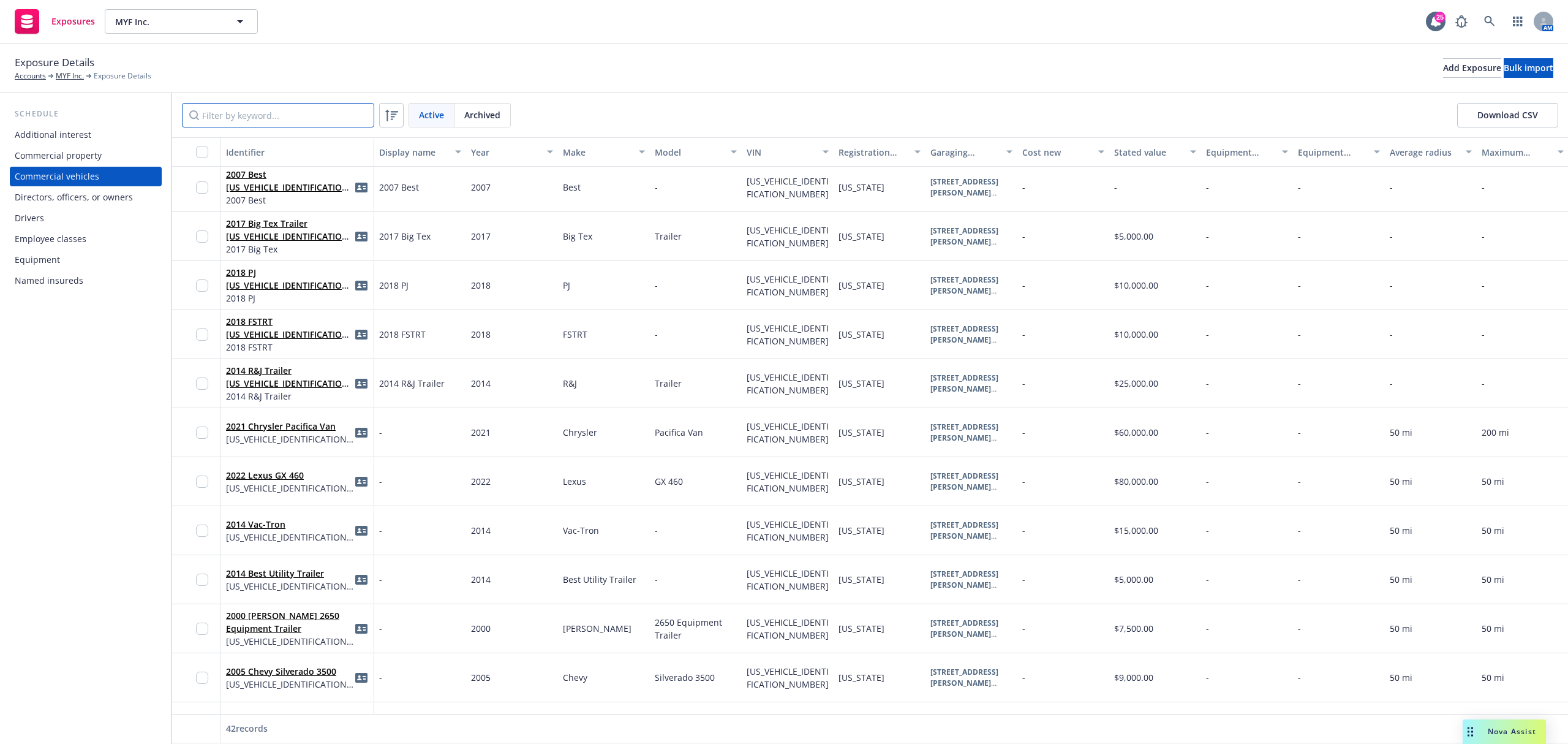
click at [292, 121] on input "Filter by keyword..." at bounding box center [278, 115] width 192 height 25
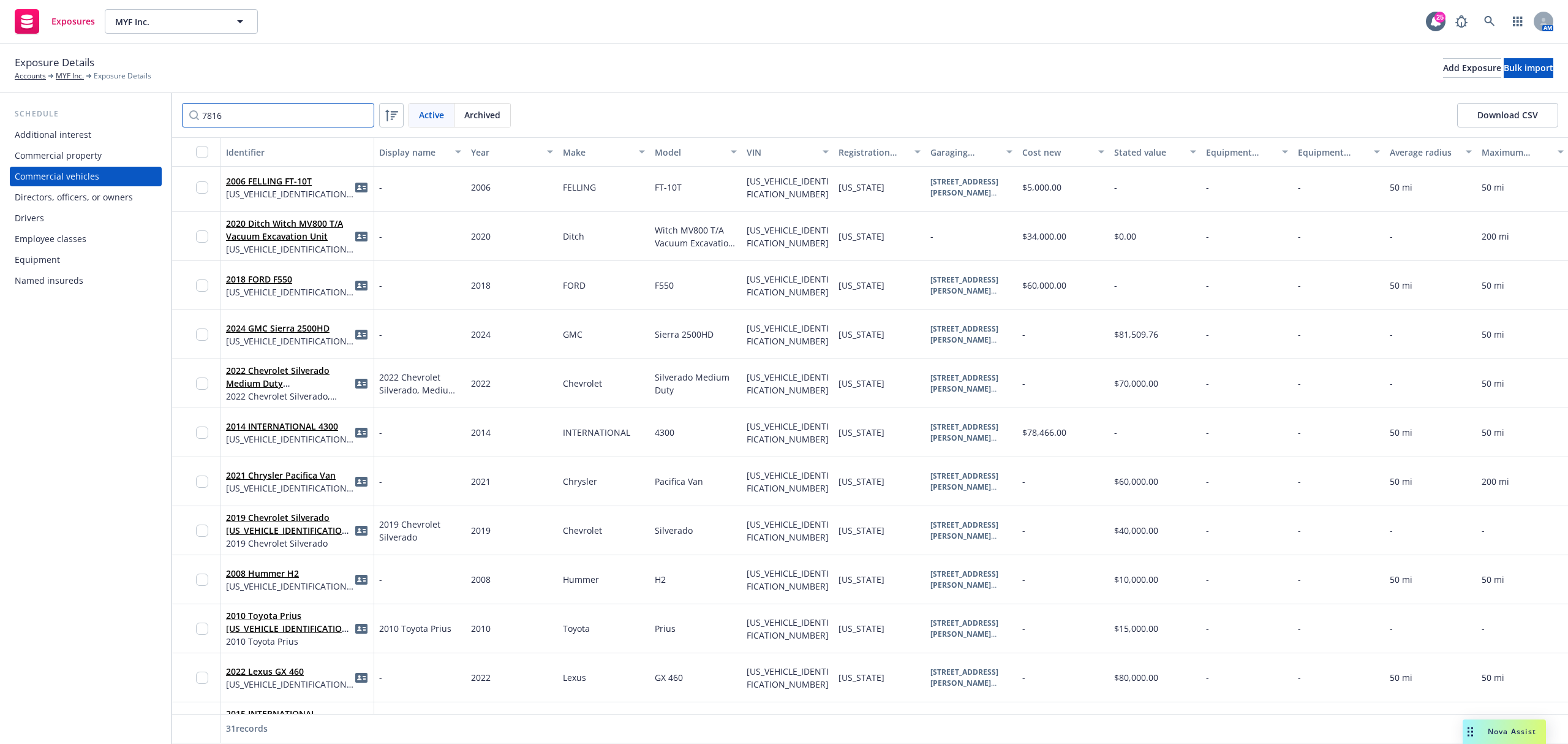
scroll to position [0, 0]
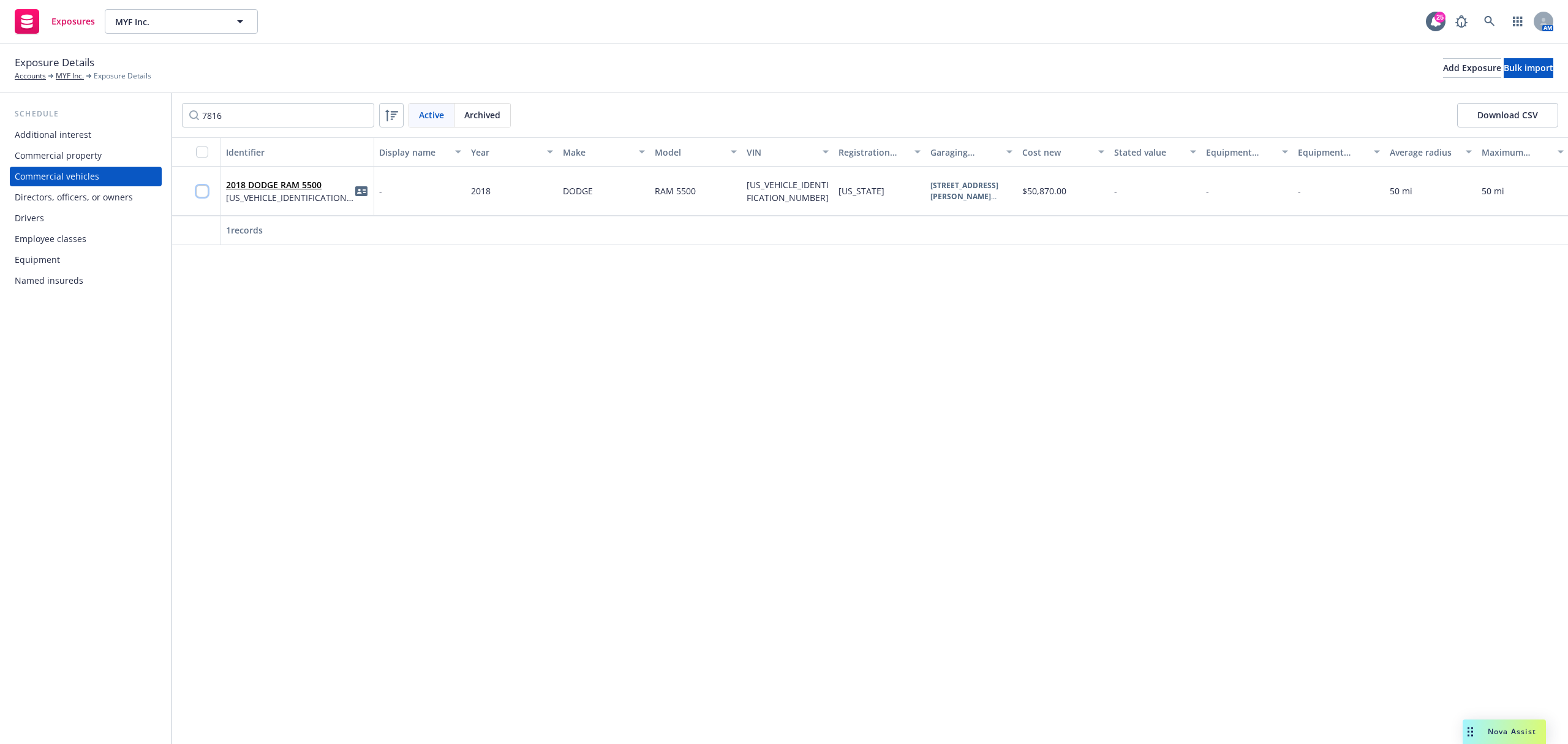
click at [202, 191] on input "checkbox" at bounding box center [202, 191] width 12 height 12
click at [236, 115] on input "7816" at bounding box center [278, 115] width 192 height 25
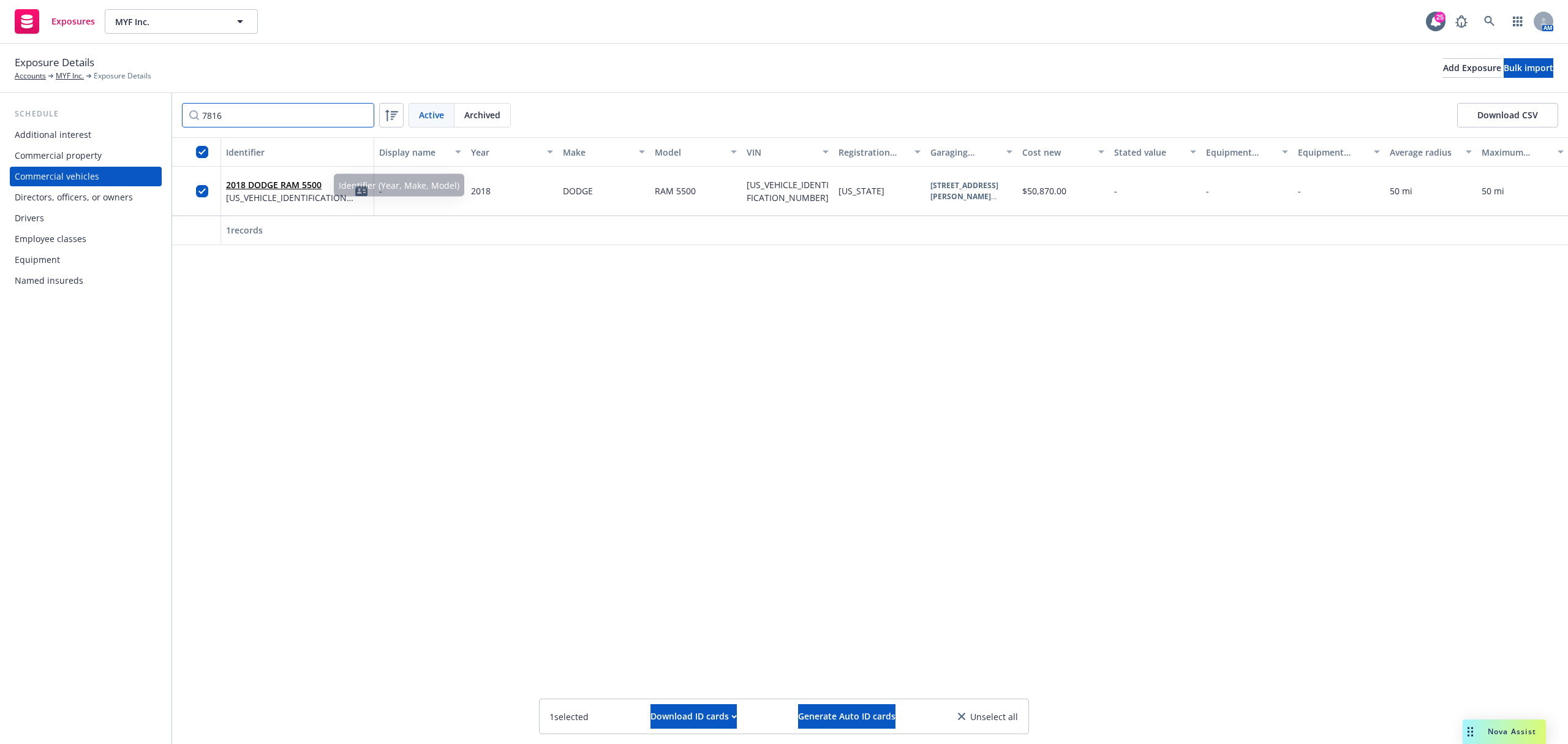
click at [249, 116] on input "7816" at bounding box center [278, 115] width 192 height 25
click at [199, 186] on input "checkbox" at bounding box center [202, 191] width 12 height 12
click at [220, 121] on input "0094" at bounding box center [278, 115] width 192 height 25
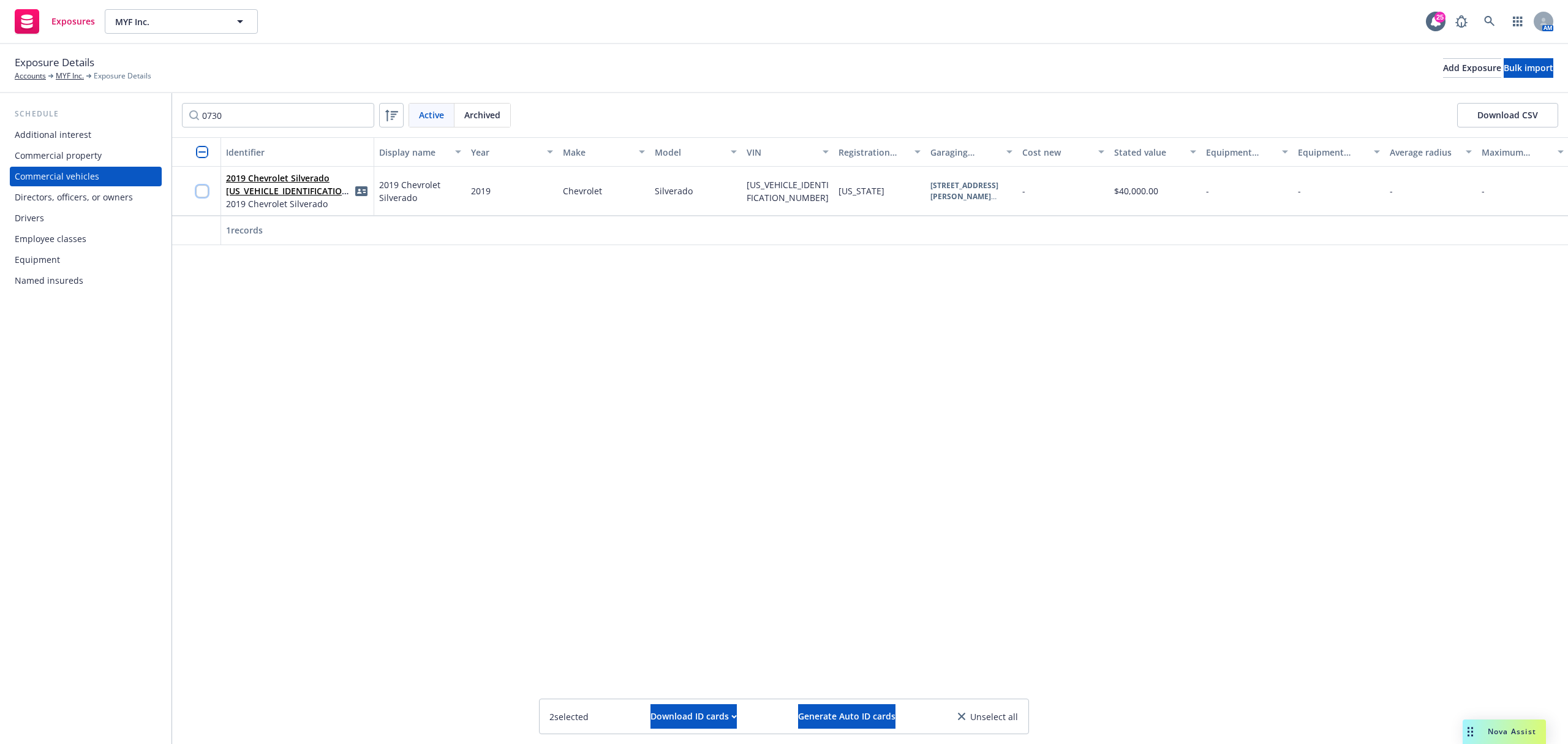
click at [199, 192] on input "checkbox" at bounding box center [202, 191] width 12 height 12
click at [209, 114] on input "0730" at bounding box center [278, 115] width 192 height 25
click at [199, 191] on input "checkbox" at bounding box center [202, 191] width 12 height 12
click at [322, 113] on input "9301" at bounding box center [278, 115] width 192 height 25
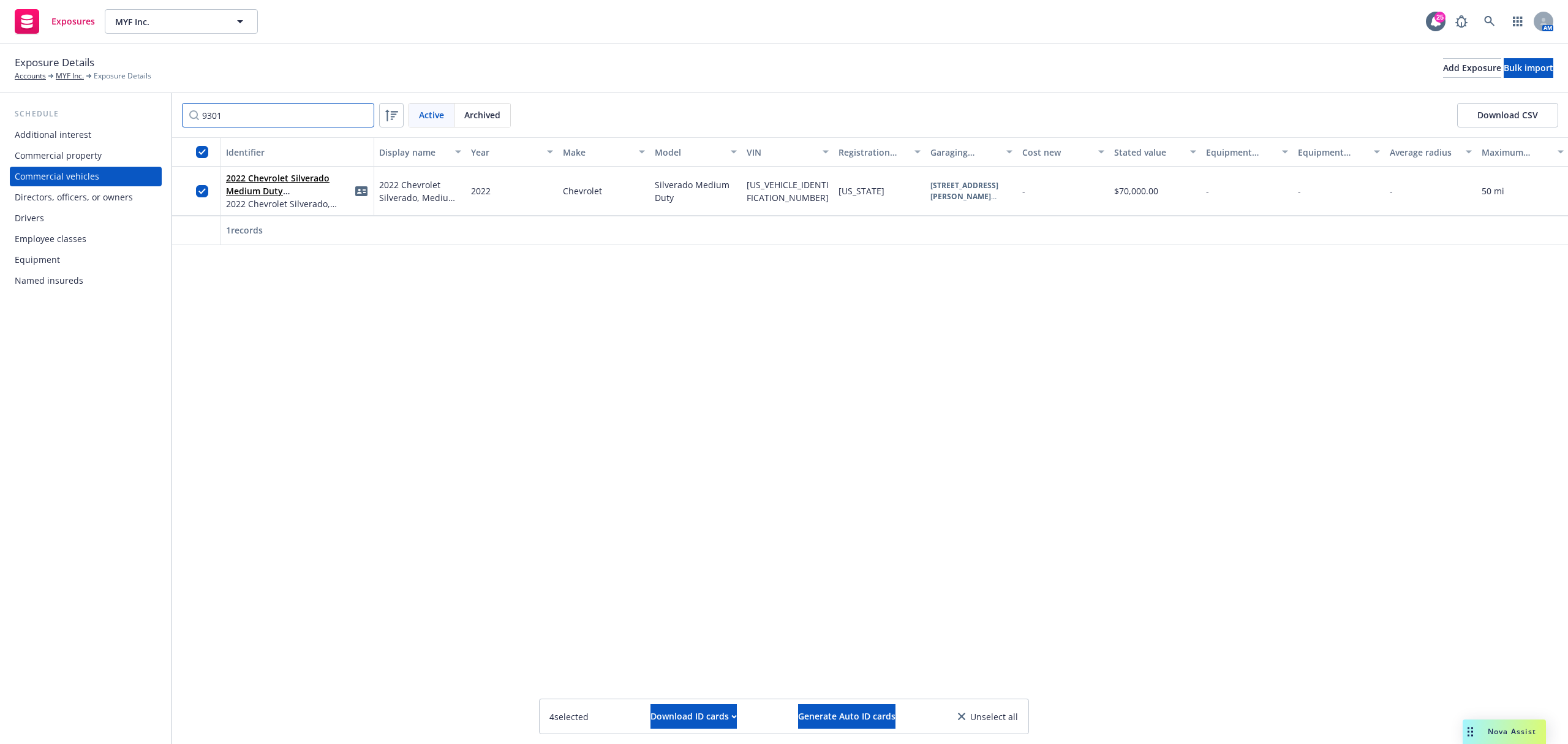
click at [322, 113] on input "9301" at bounding box center [278, 115] width 192 height 25
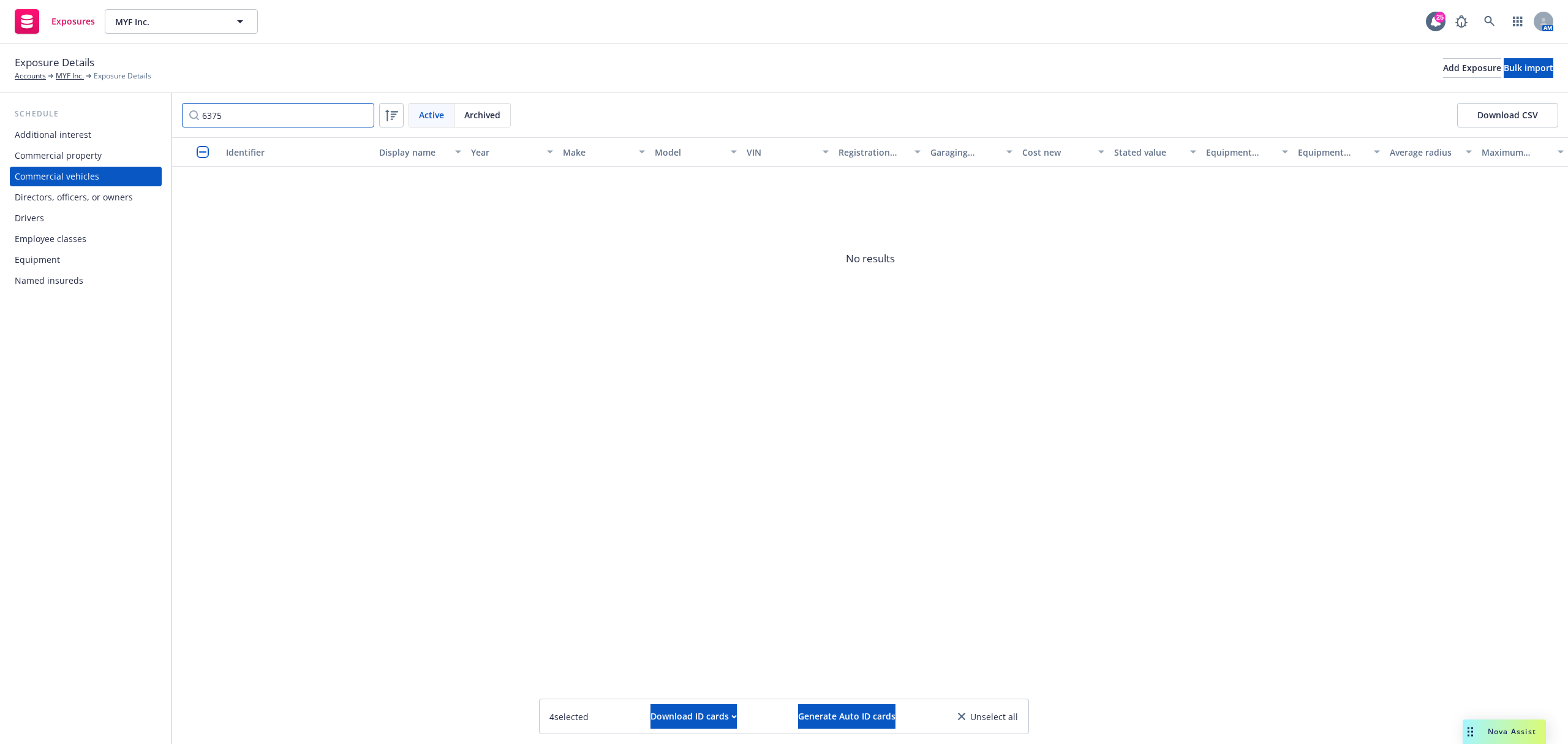
click at [283, 107] on input "6375" at bounding box center [278, 115] width 192 height 25
click at [204, 194] on input "checkbox" at bounding box center [202, 191] width 12 height 12
click at [312, 111] on input "6746" at bounding box center [278, 115] width 192 height 25
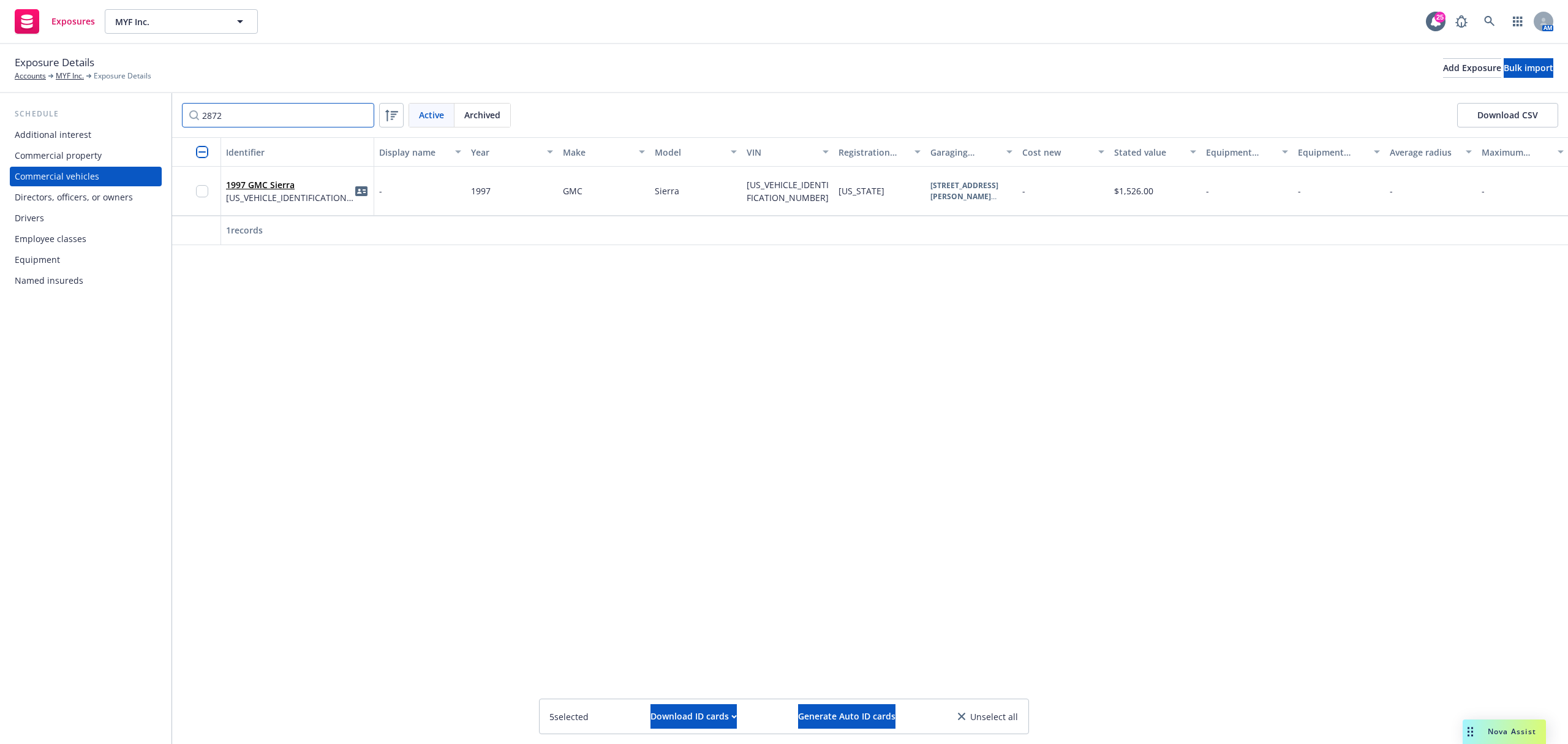
type input "2872"
click at [201, 187] on input "checkbox" at bounding box center [202, 191] width 12 height 12
click at [362, 116] on input "2872" at bounding box center [278, 115] width 192 height 25
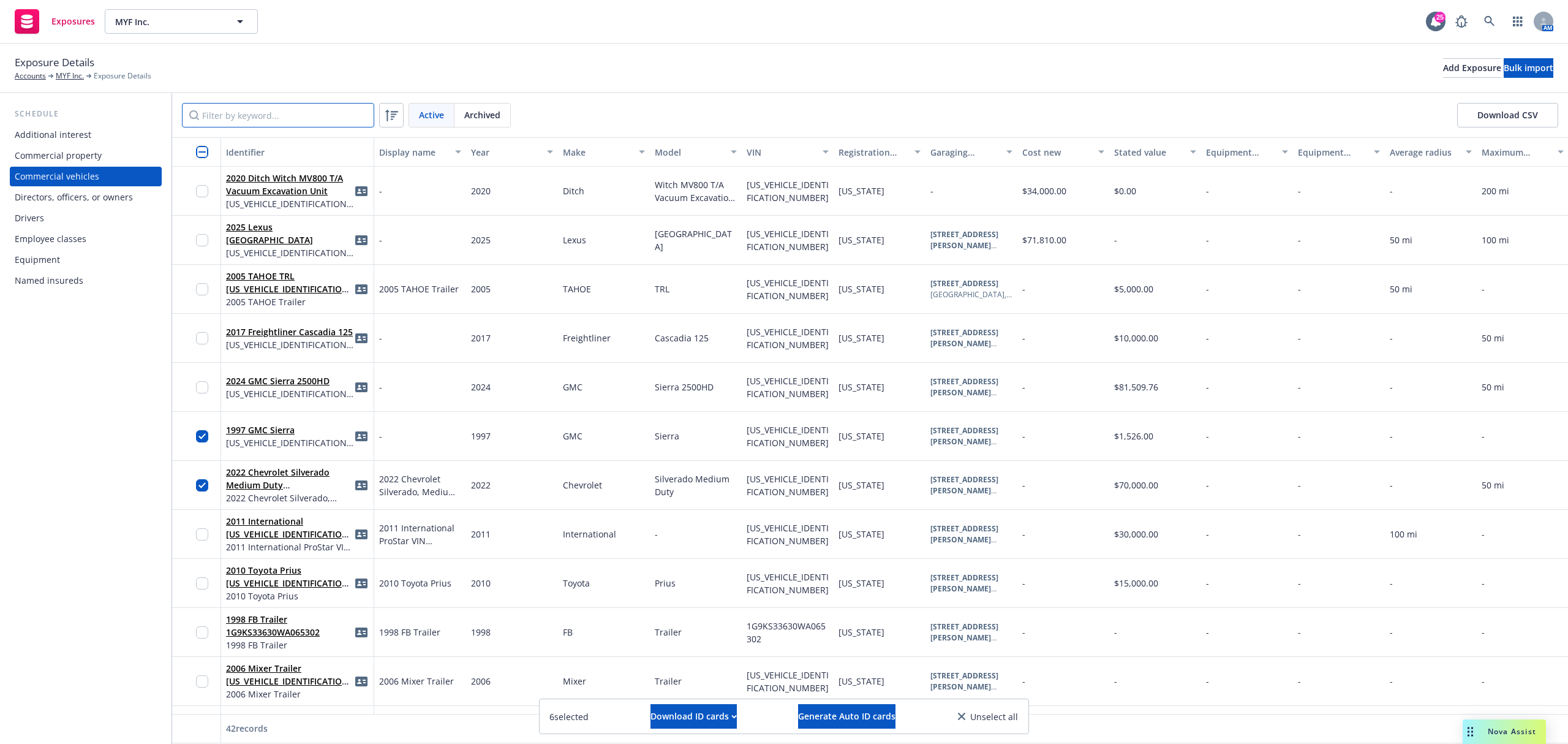
click at [334, 121] on input "Filter by keyword..." at bounding box center [278, 115] width 192 height 25
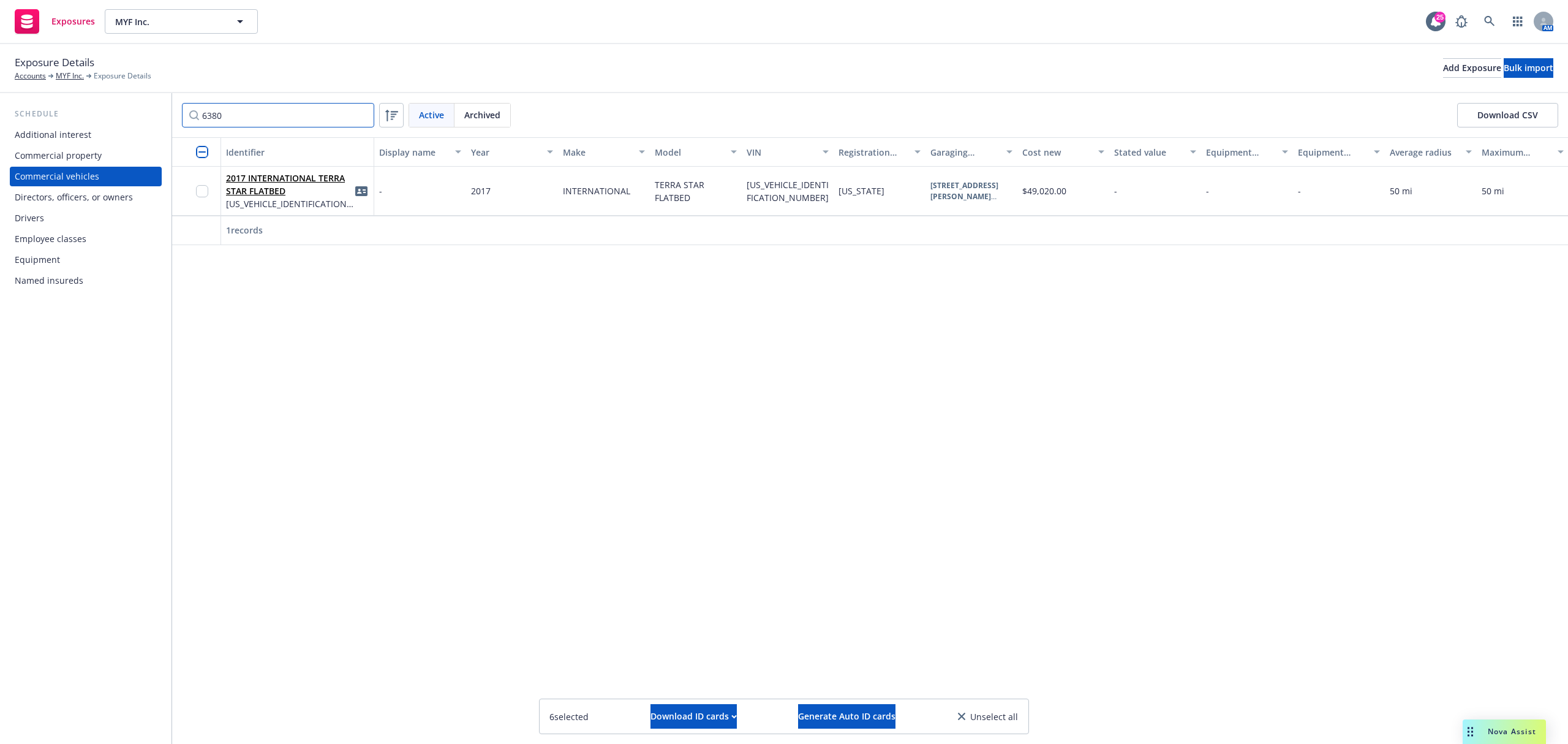
type input "6380"
click at [194, 192] on div at bounding box center [196, 191] width 49 height 49
click at [202, 189] on input "checkbox" at bounding box center [202, 191] width 12 height 12
click at [358, 120] on input "6380" at bounding box center [278, 115] width 192 height 25
click at [362, 117] on input "6380" at bounding box center [278, 115] width 192 height 25
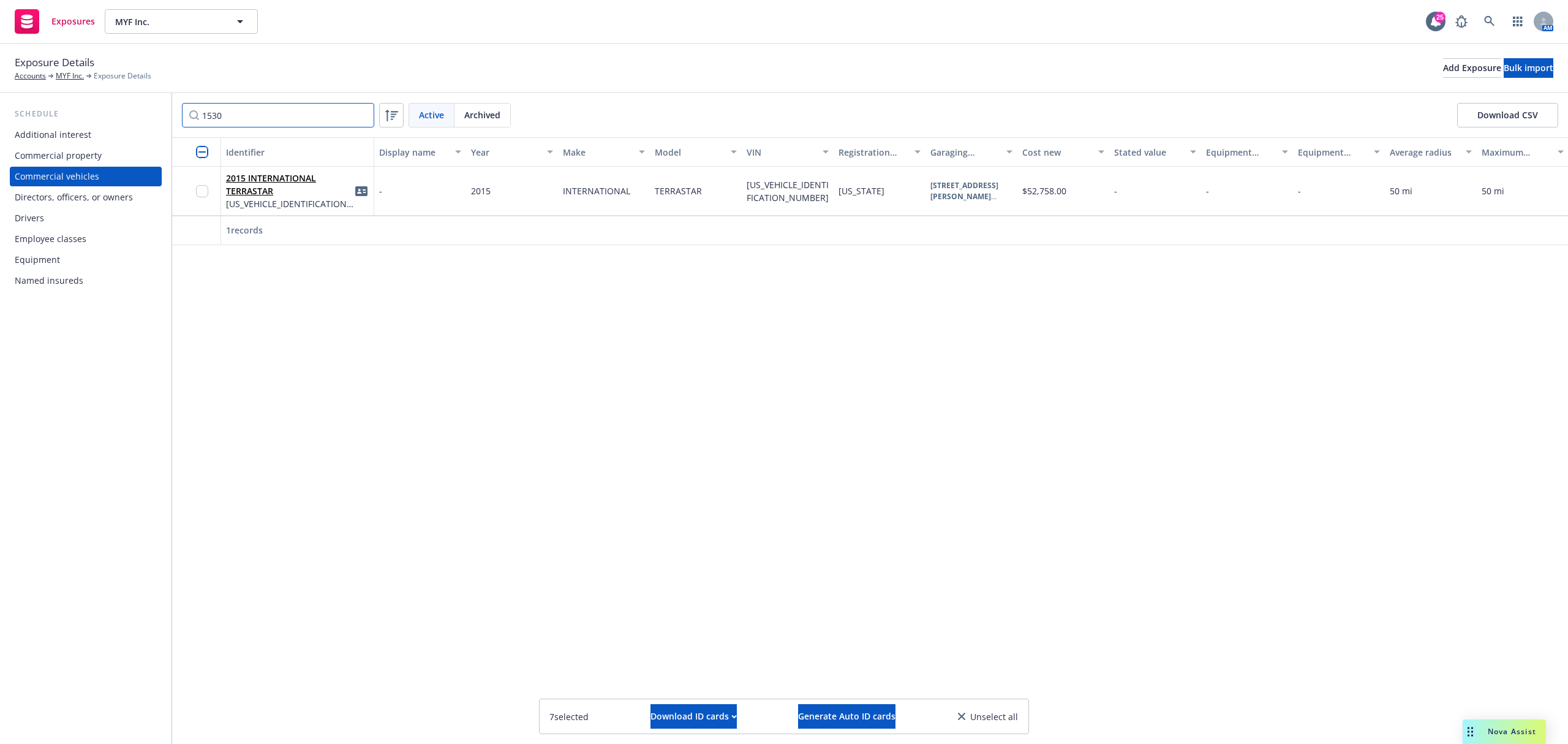
type input "1530"
drag, startPoint x: 201, startPoint y: 187, endPoint x: 216, endPoint y: 180, distance: 16.6
click at [203, 189] on input "checkbox" at bounding box center [202, 191] width 12 height 12
click at [368, 120] on input "1530" at bounding box center [278, 115] width 192 height 25
click at [363, 114] on input "1530" at bounding box center [278, 115] width 192 height 25
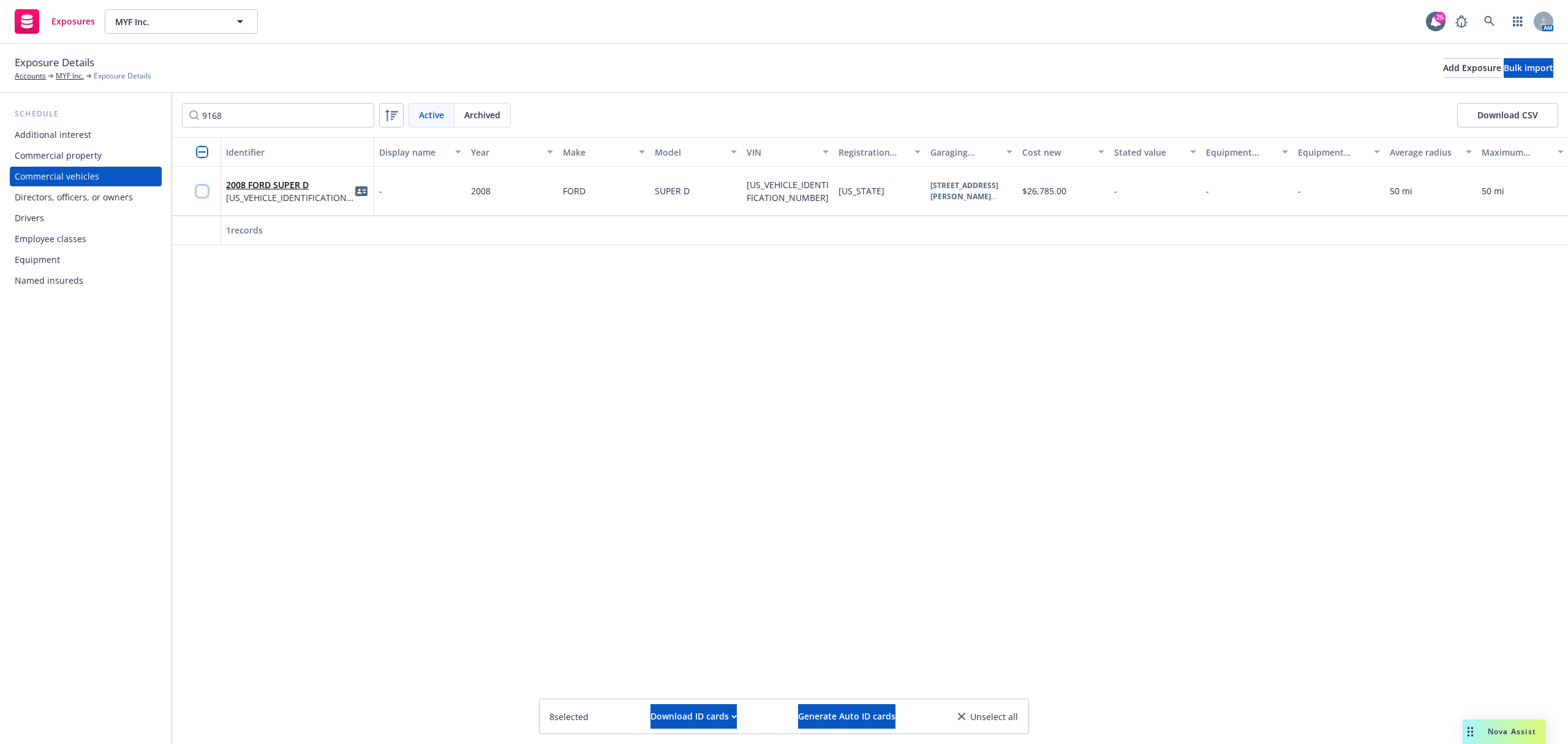
click at [200, 187] on input "checkbox" at bounding box center [202, 191] width 12 height 12
click at [240, 114] on input "9168" at bounding box center [278, 115] width 192 height 25
type input "9277"
click at [199, 189] on input "checkbox" at bounding box center [202, 191] width 12 height 12
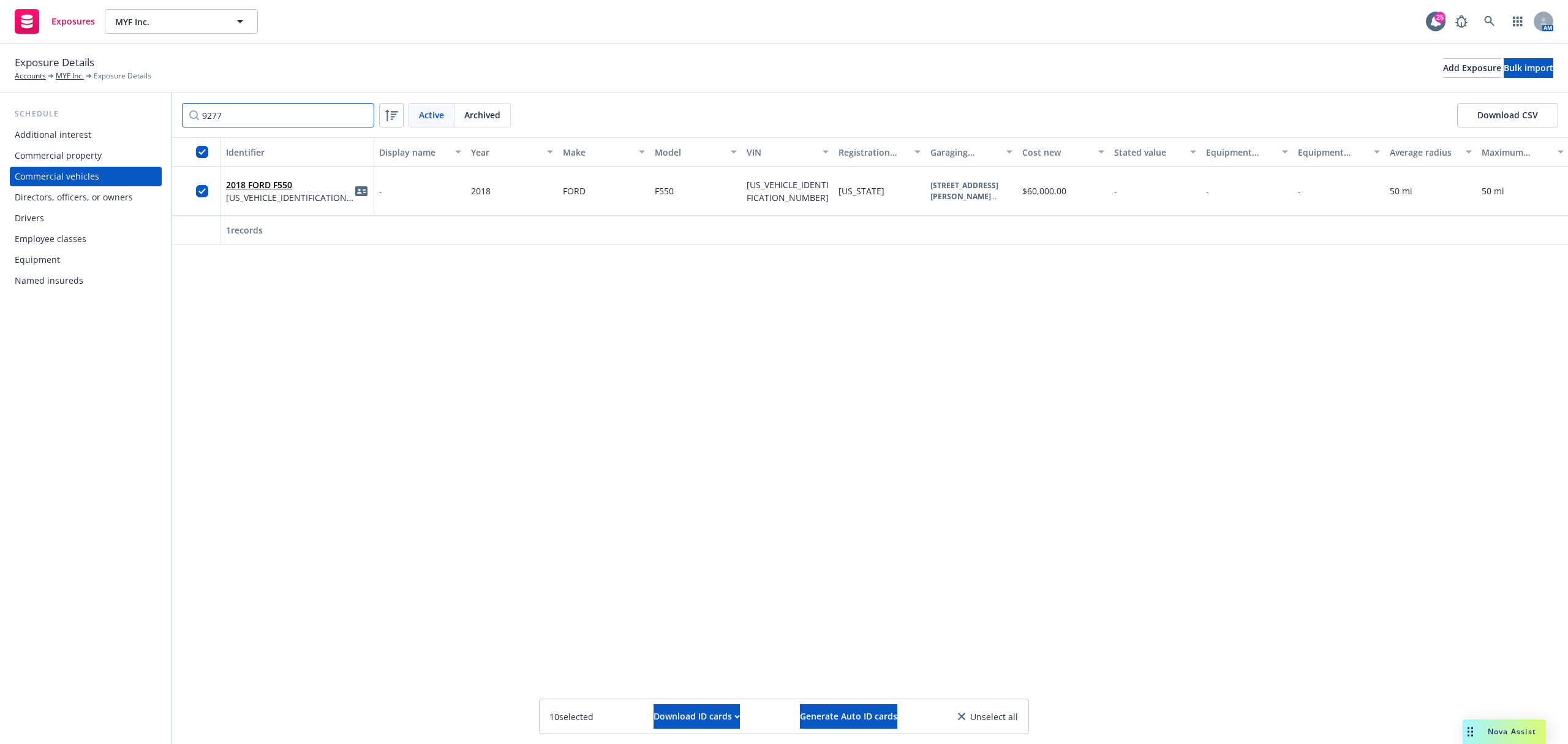
click at [364, 114] on input "9277" at bounding box center [278, 115] width 192 height 25
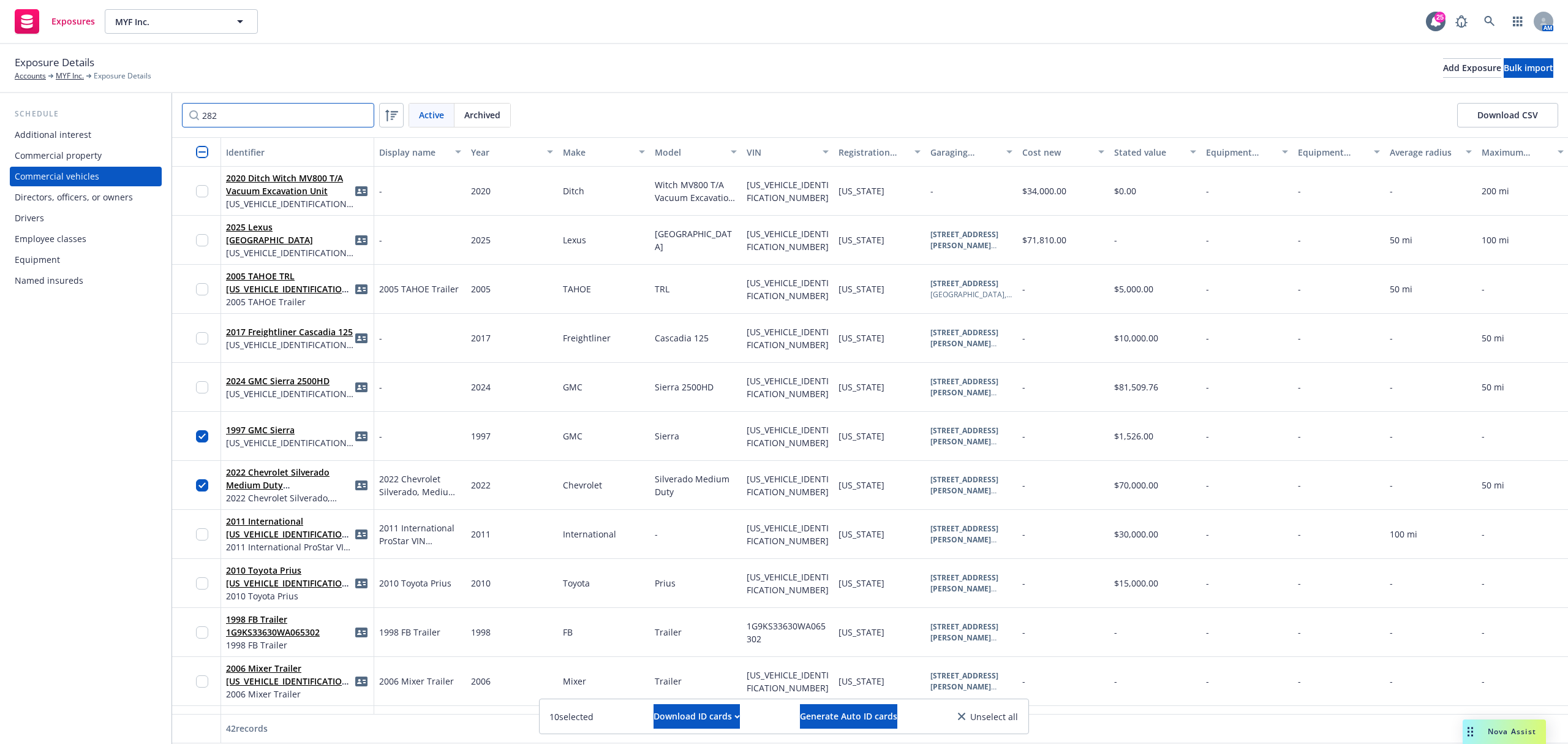
type input "2829"
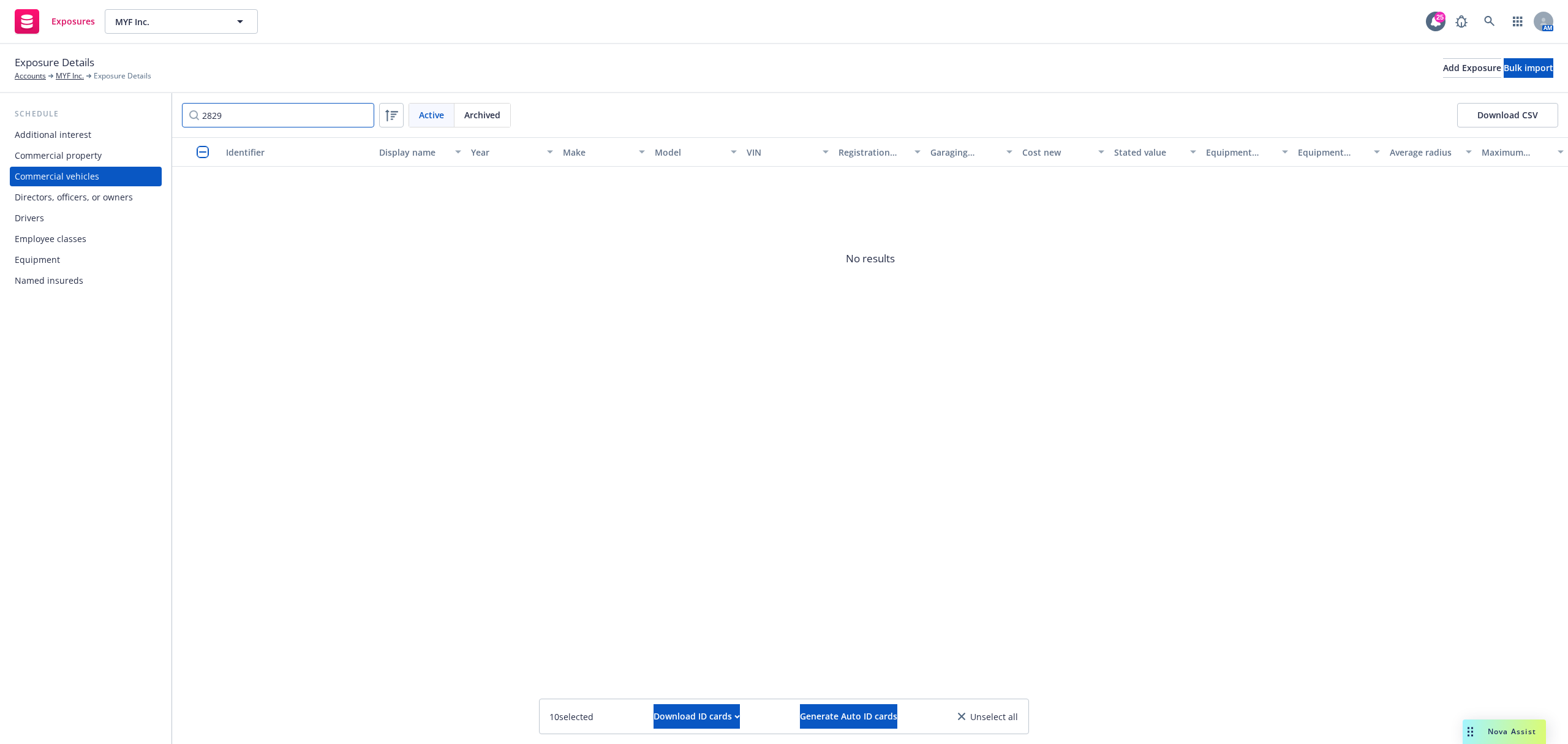
click at [353, 117] on input "2829" at bounding box center [278, 115] width 192 height 25
click at [360, 114] on input "2829" at bounding box center [278, 115] width 192 height 25
type input "5653"
click at [206, 192] on input "checkbox" at bounding box center [202, 191] width 12 height 12
click at [361, 114] on input "5653" at bounding box center [278, 115] width 192 height 25
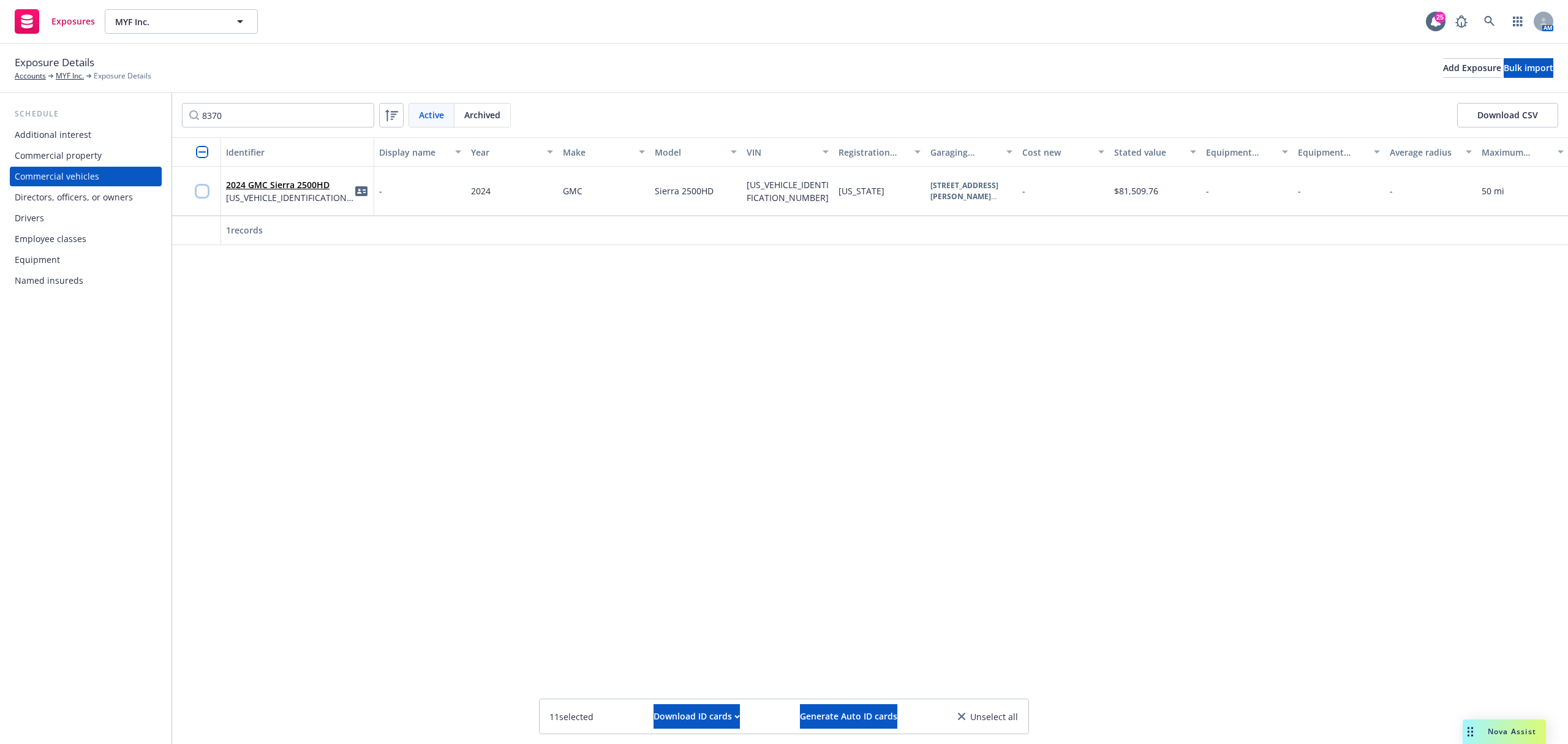
click at [199, 187] on input "checkbox" at bounding box center [202, 191] width 12 height 12
click at [345, 118] on input "8370" at bounding box center [278, 115] width 192 height 25
type input "8"
click at [204, 189] on input "checkbox" at bounding box center [202, 191] width 12 height 12
click at [249, 114] on input "0240" at bounding box center [278, 115] width 192 height 25
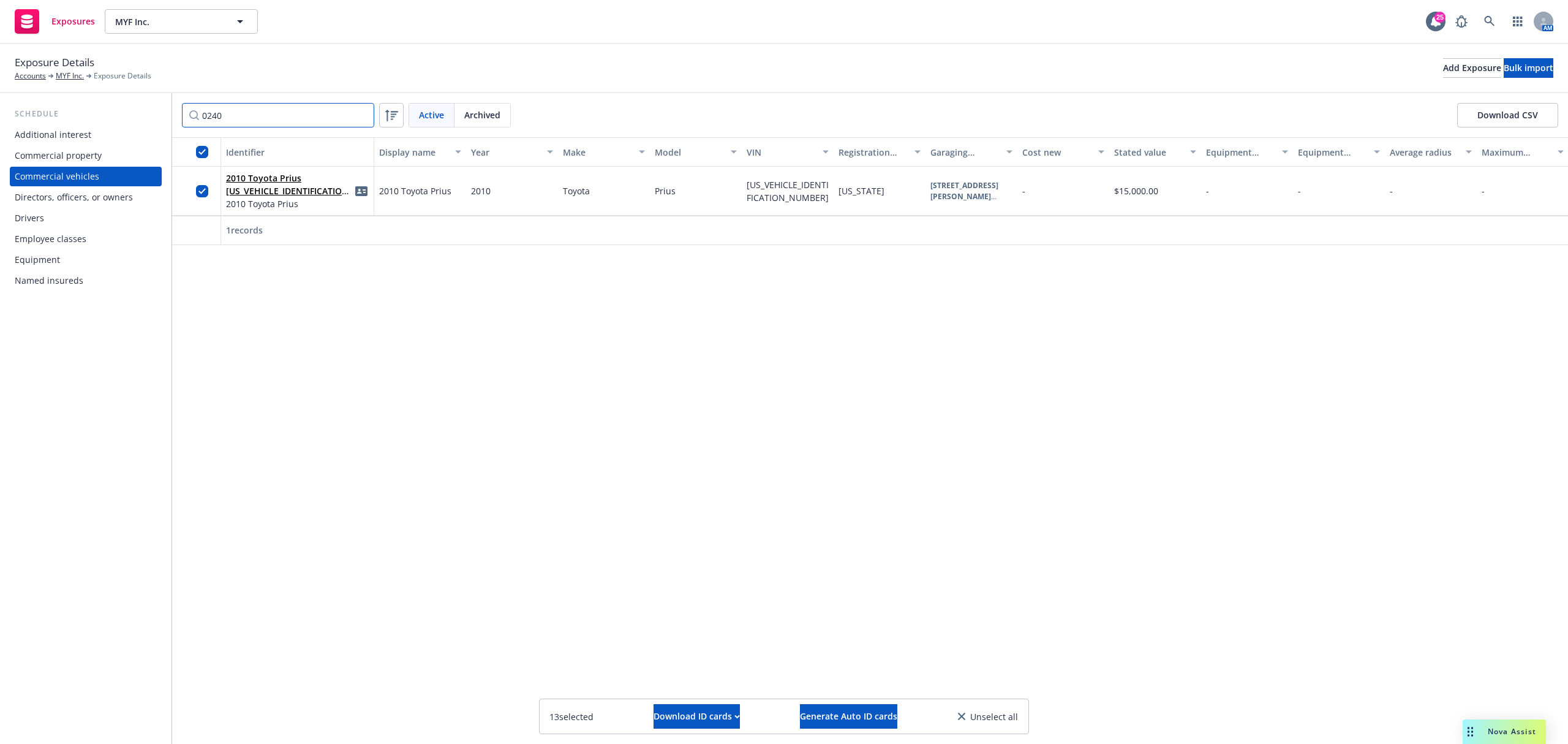
click at [249, 114] on input "0240" at bounding box center [278, 115] width 192 height 25
type input "8927"
click at [201, 192] on input "checkbox" at bounding box center [202, 191] width 12 height 12
click at [354, 116] on input "8927" at bounding box center [278, 115] width 192 height 25
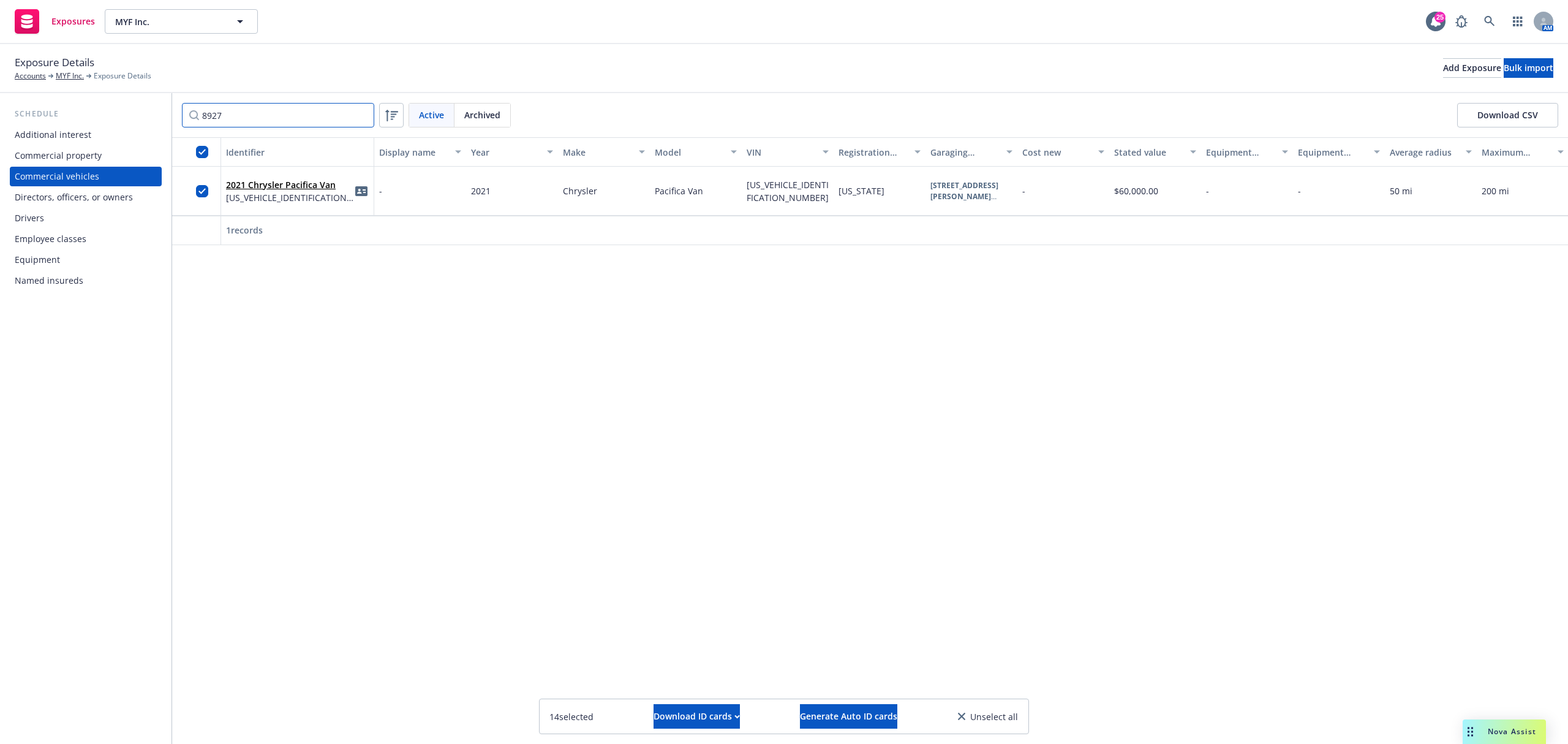
click at [363, 113] on input "8927" at bounding box center [278, 115] width 192 height 25
type input "0552"
click at [202, 186] on input "checkbox" at bounding box center [202, 191] width 12 height 12
click at [359, 117] on input "0552" at bounding box center [278, 115] width 192 height 25
type input "9314"
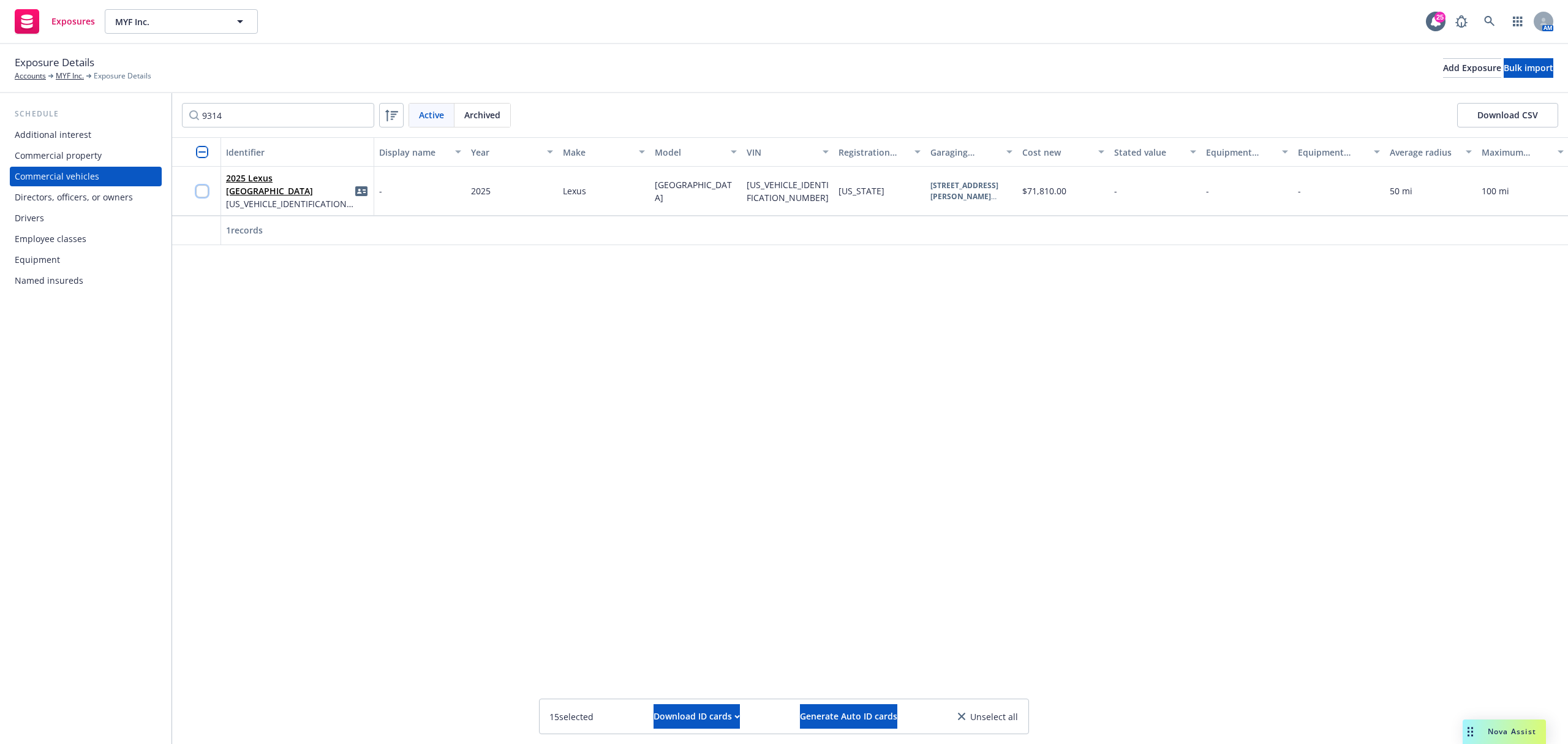
click at [202, 187] on input "checkbox" at bounding box center [202, 191] width 12 height 12
click at [364, 114] on input "9314" at bounding box center [278, 115] width 192 height 25
type input "7440"
click at [204, 190] on input "checkbox" at bounding box center [202, 191] width 12 height 12
click at [865, 715] on span "Generate Auto ID cards" at bounding box center [848, 716] width 97 height 11
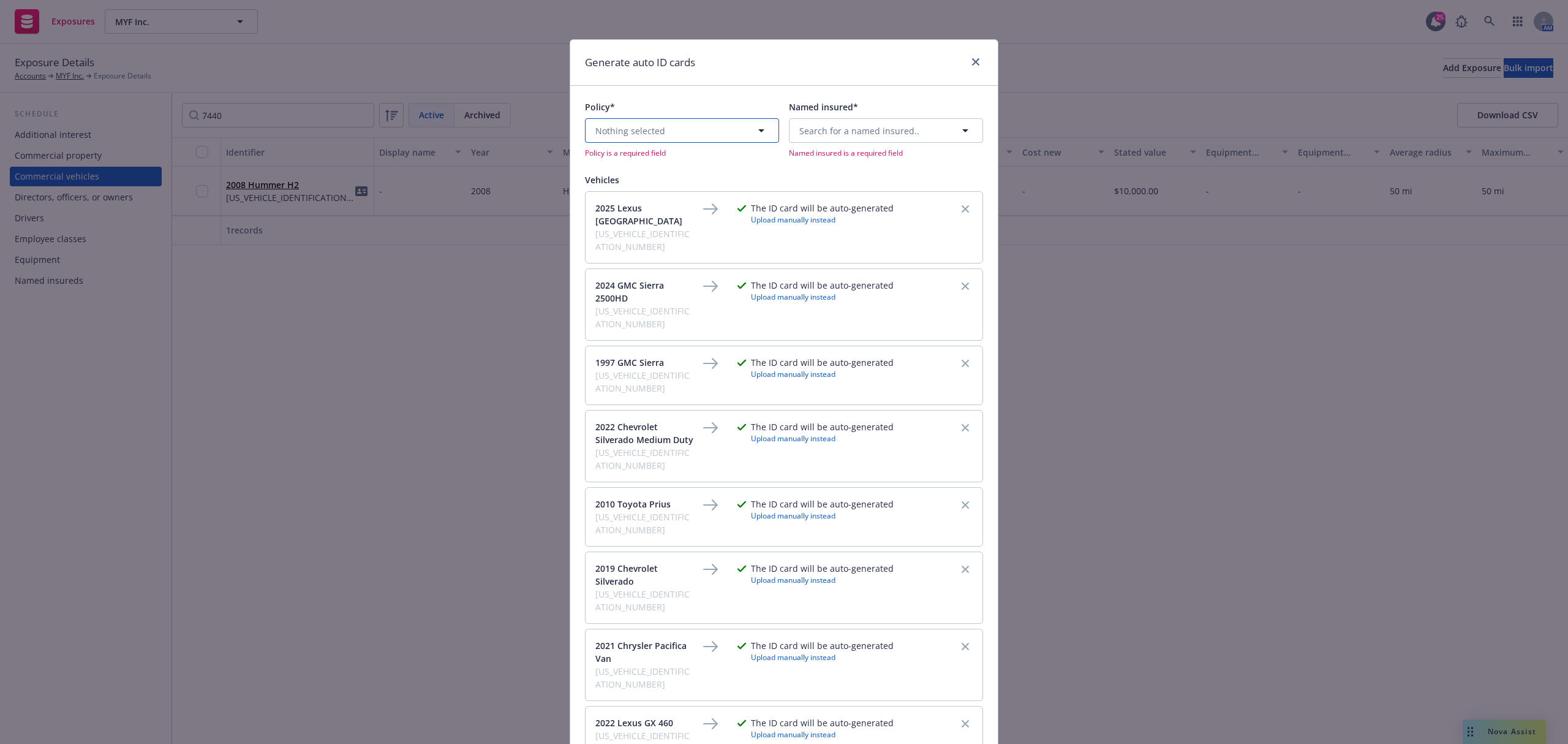
click at [742, 128] on button "Nothing selected" at bounding box center [682, 130] width 194 height 25
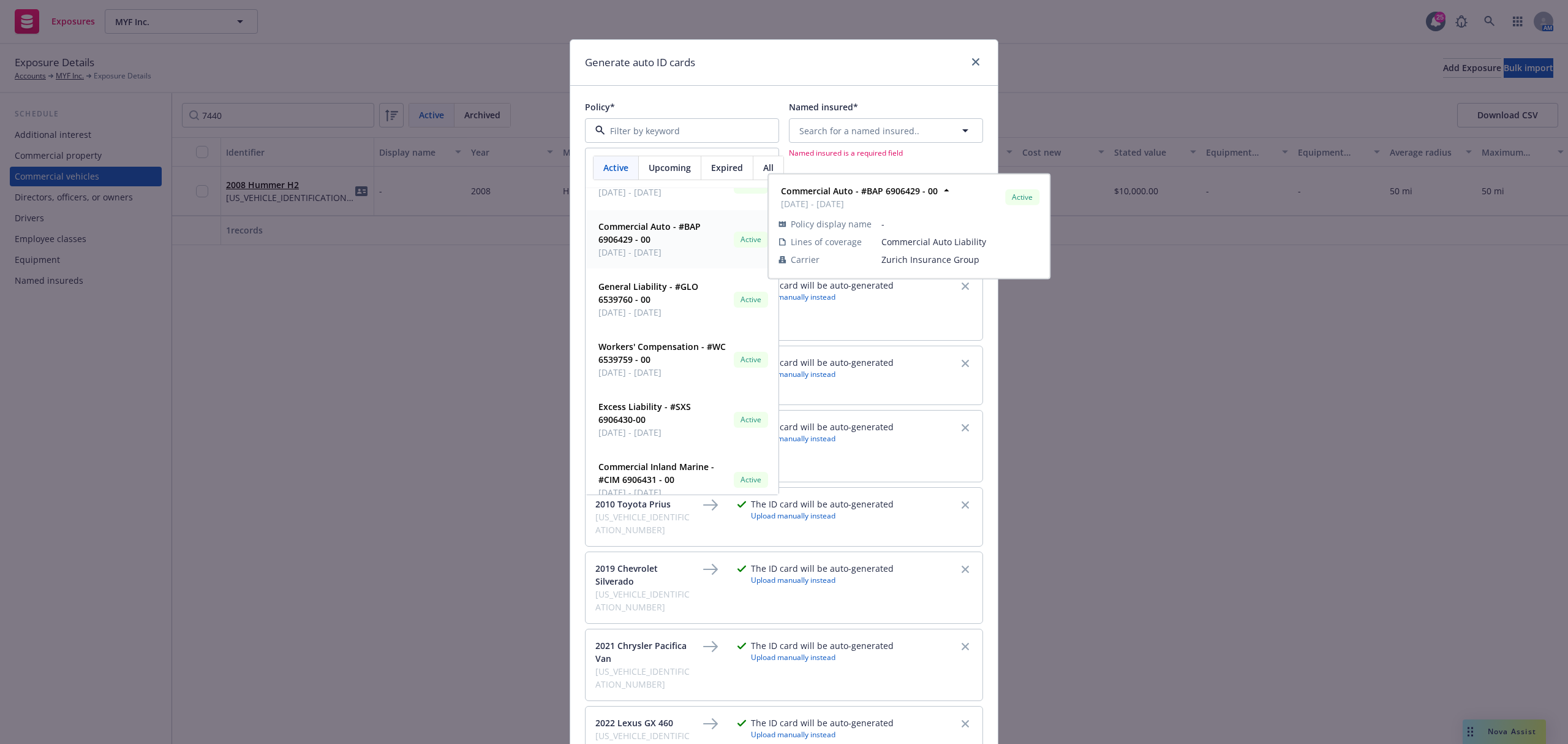
scroll to position [41, 0]
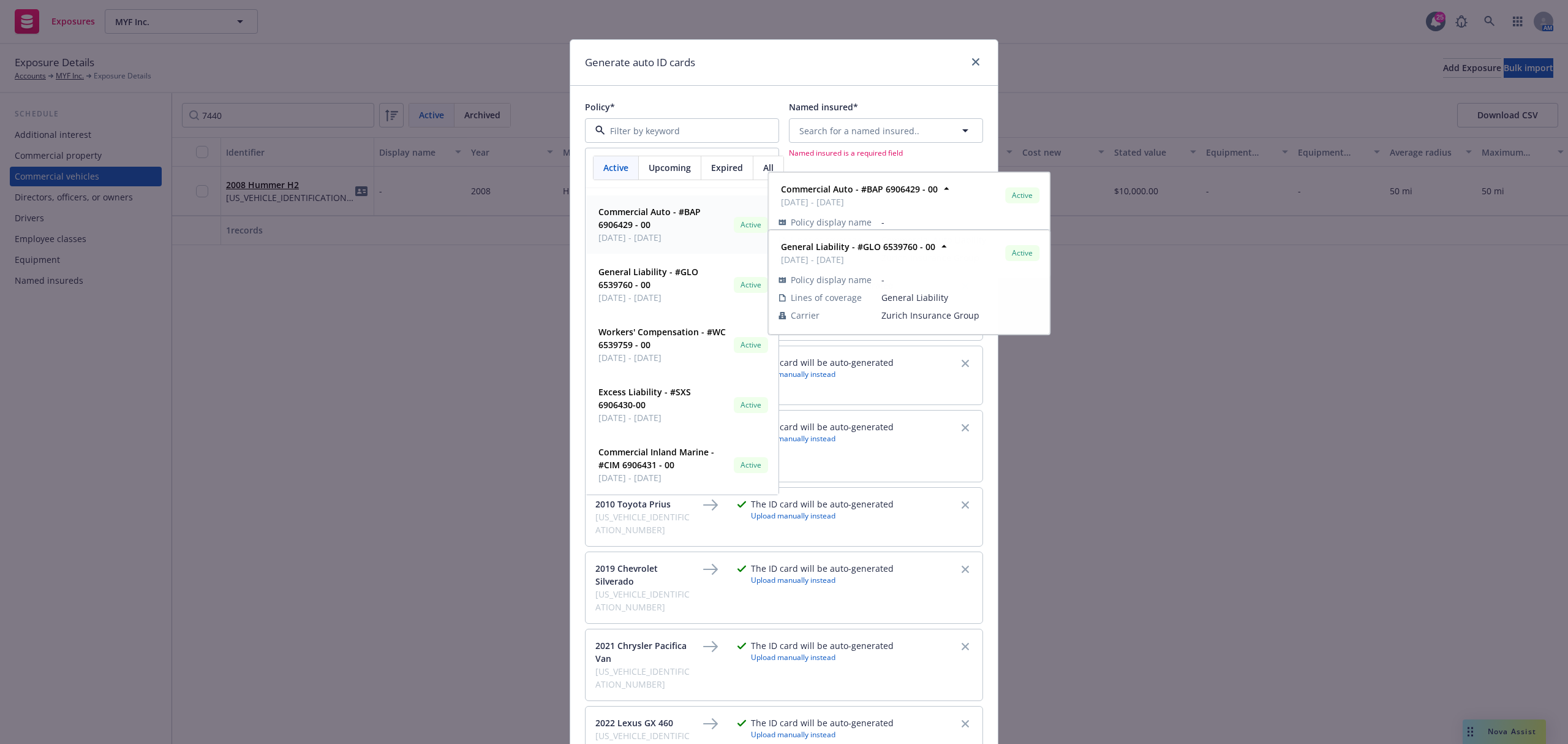
click at [655, 244] on span "09/13/2025 - 09/13/2026" at bounding box center [664, 237] width 131 height 13
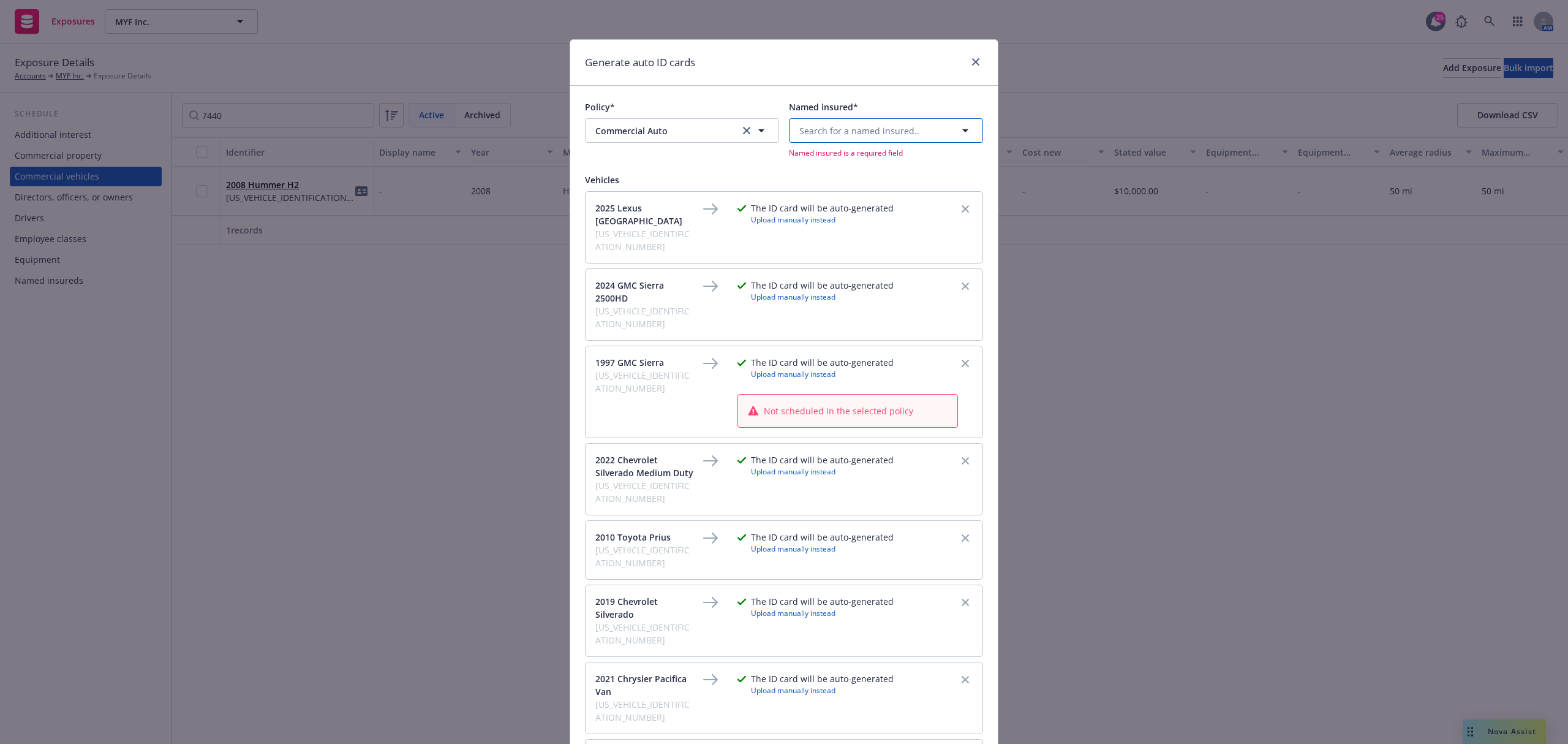
click at [838, 133] on span "Search for a named insured.." at bounding box center [859, 131] width 120 height 13
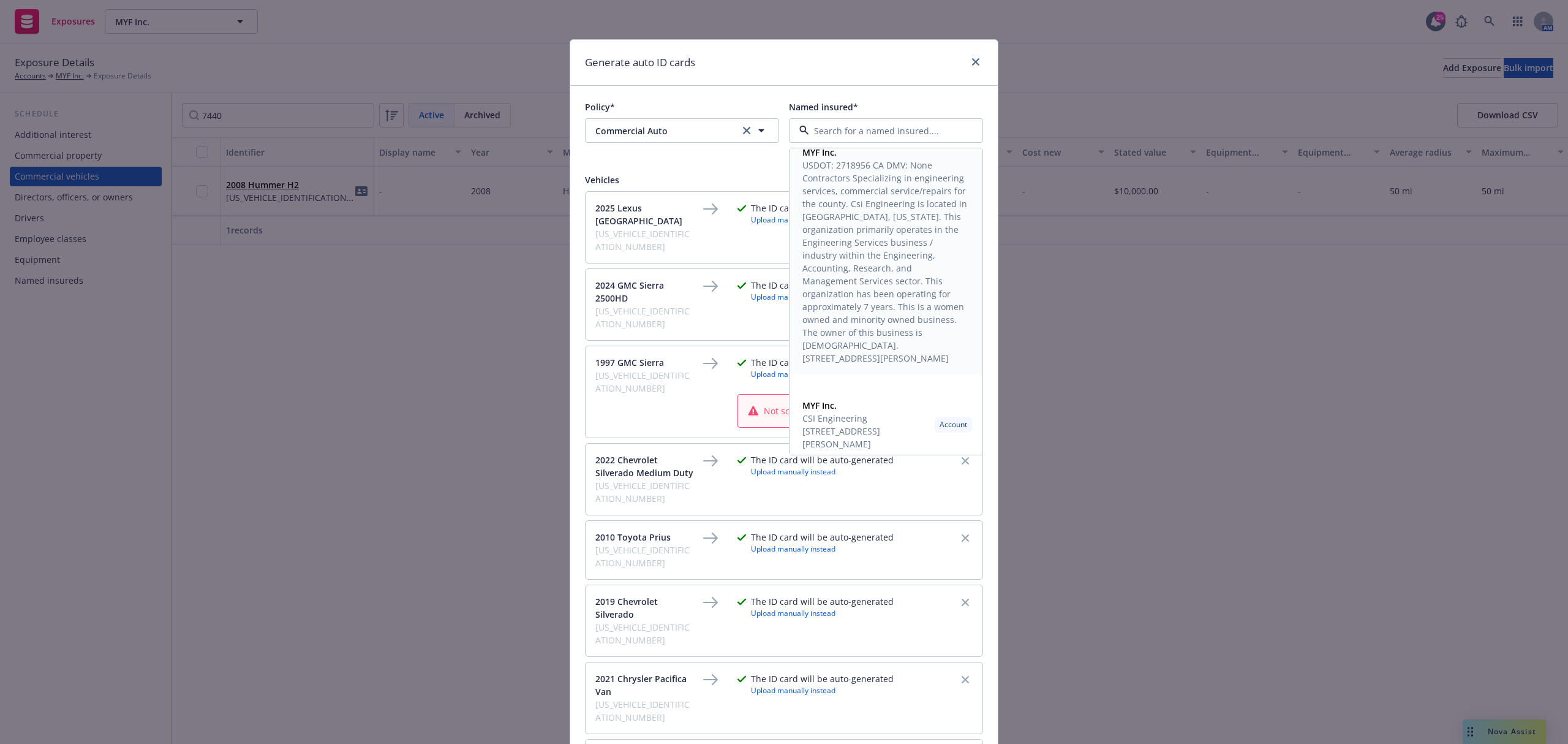
scroll to position [20, 0]
click at [838, 400] on span "MYF Inc." at bounding box center [866, 399] width 128 height 13
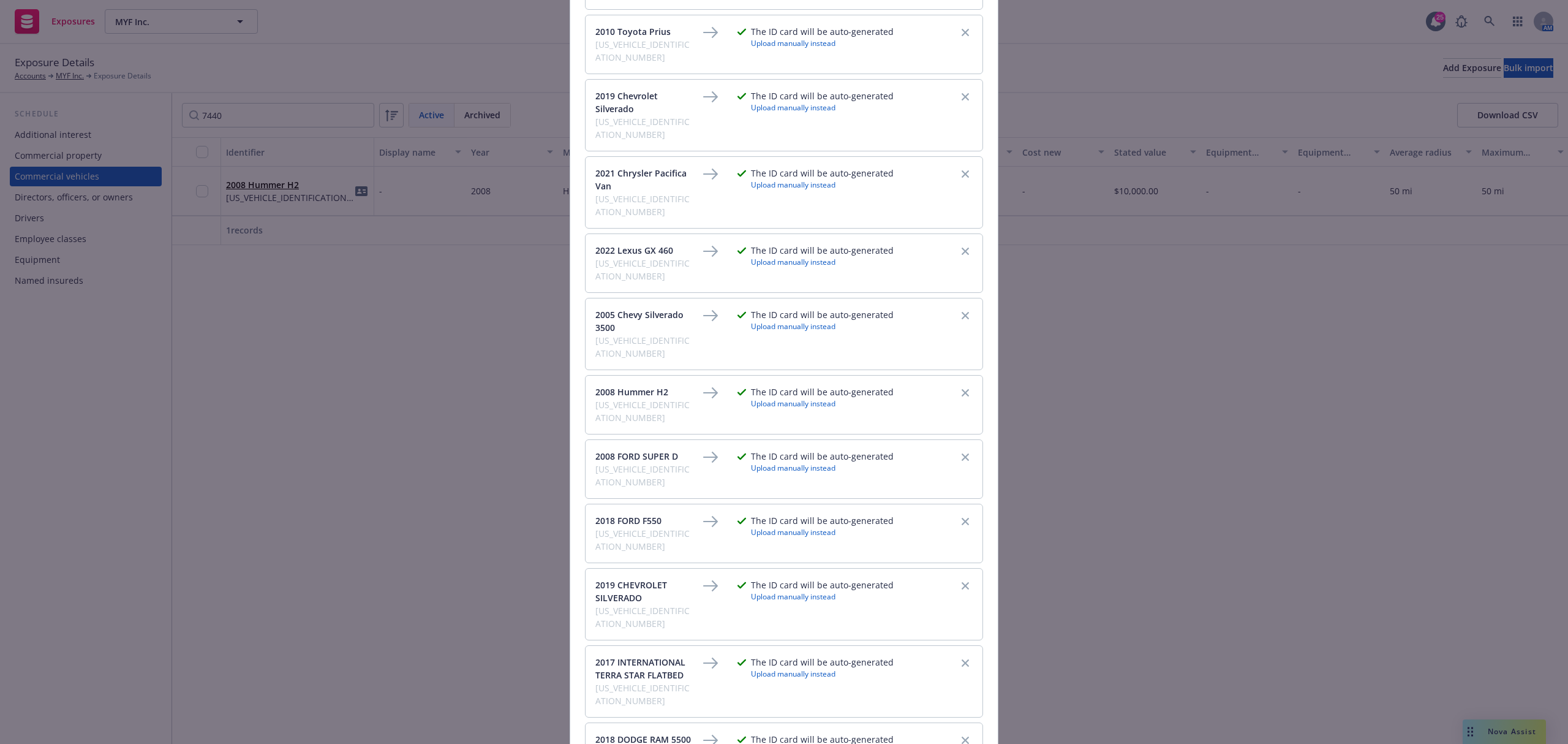
scroll to position [682, 0]
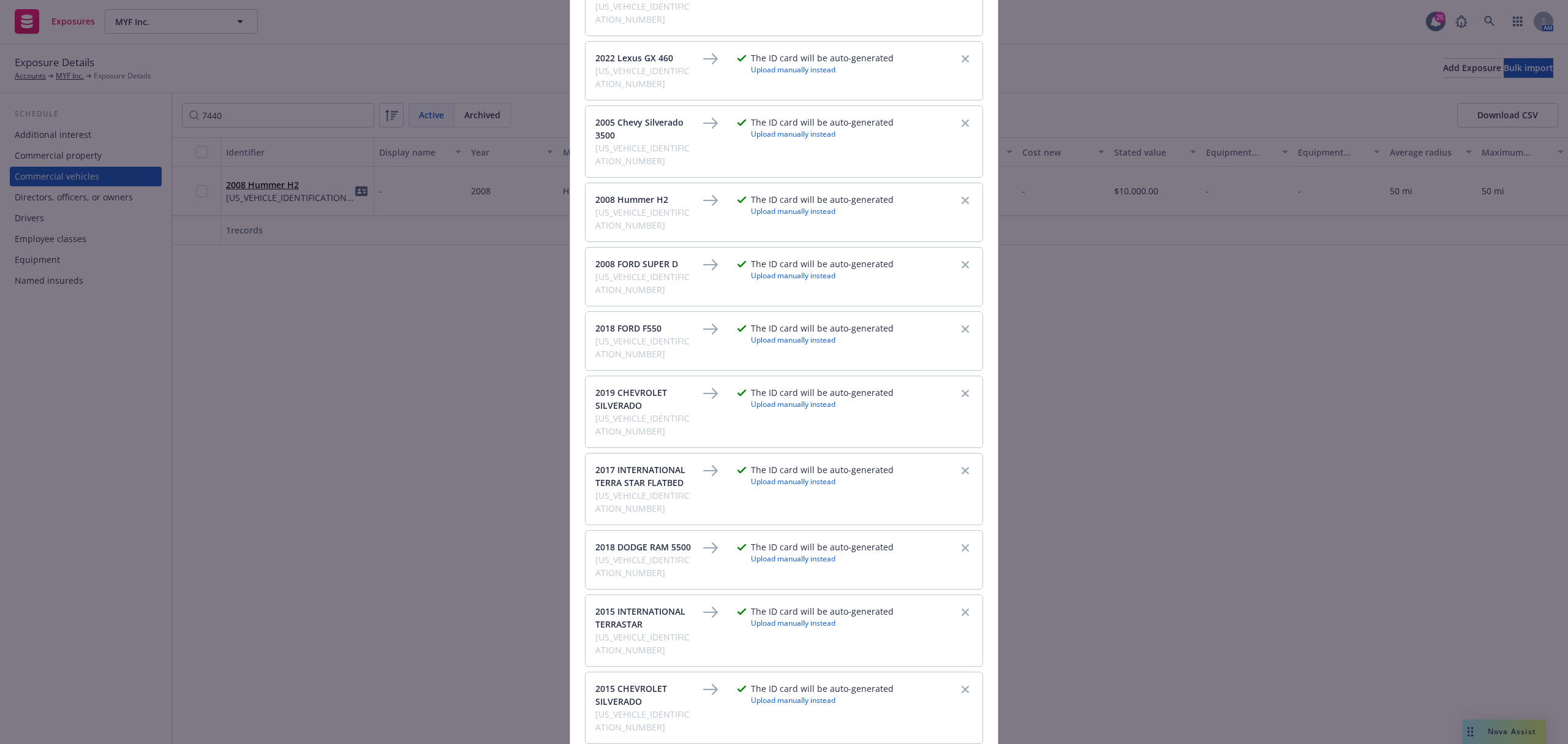
checkbox input "true"
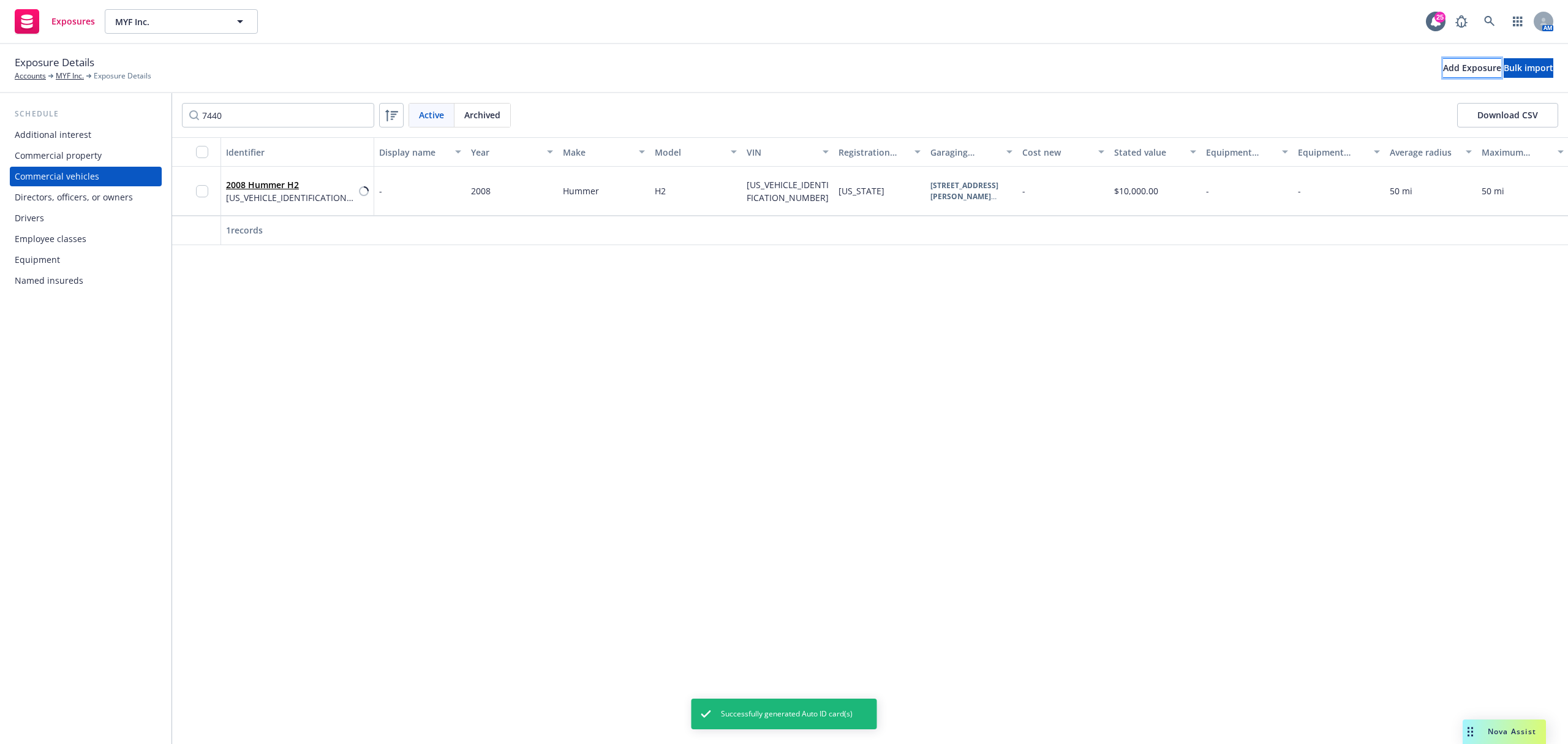
click at [1443, 64] on div "Add Exposure" at bounding box center [1472, 68] width 58 height 18
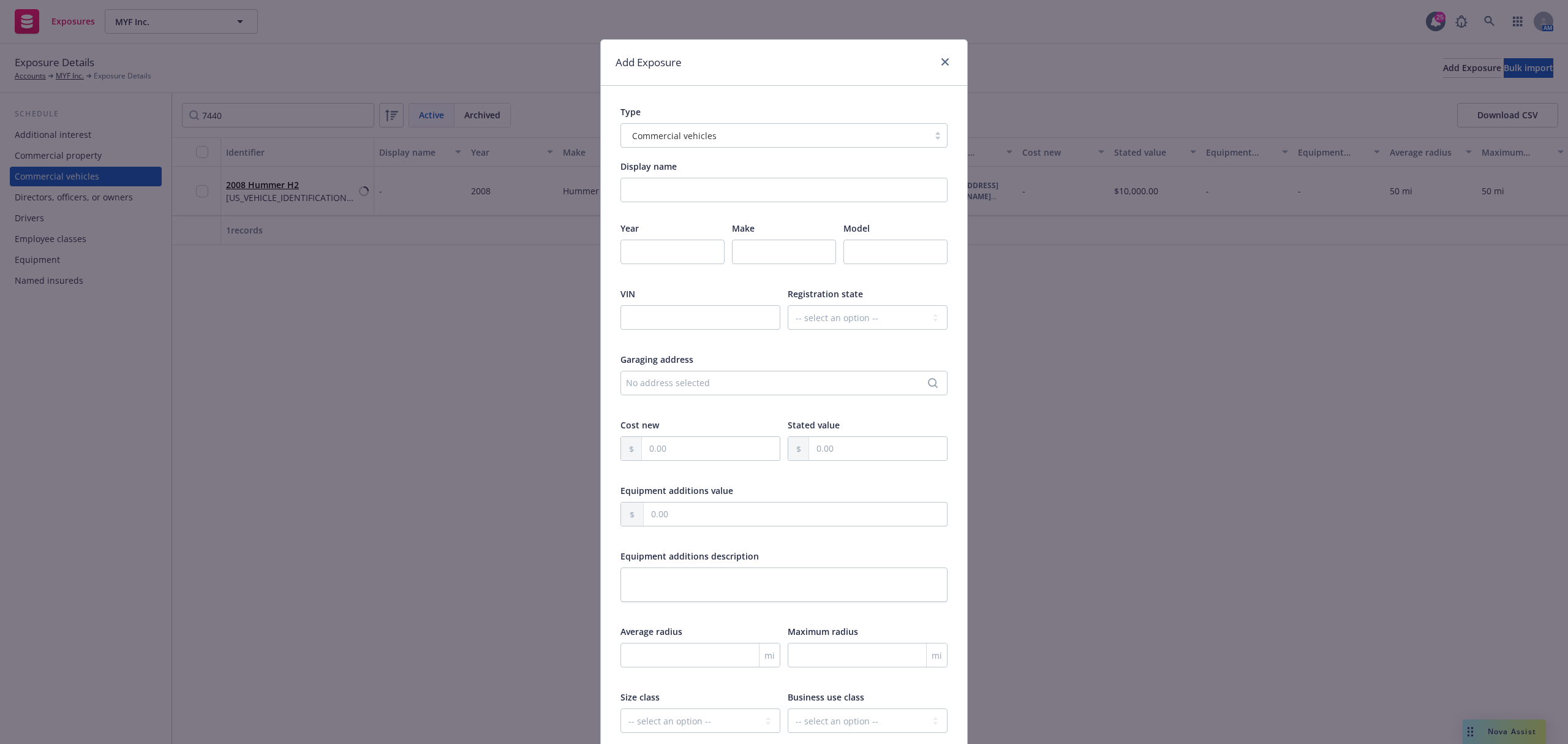
click at [672, 298] on div "VIN" at bounding box center [701, 294] width 160 height 13
click at [673, 314] on input "text" at bounding box center [701, 317] width 160 height 25
paste input "1FT7X3A64FEA46375"
type input "1FT7X3A64FEA46375"
click at [654, 258] on input "number" at bounding box center [673, 251] width 104 height 25
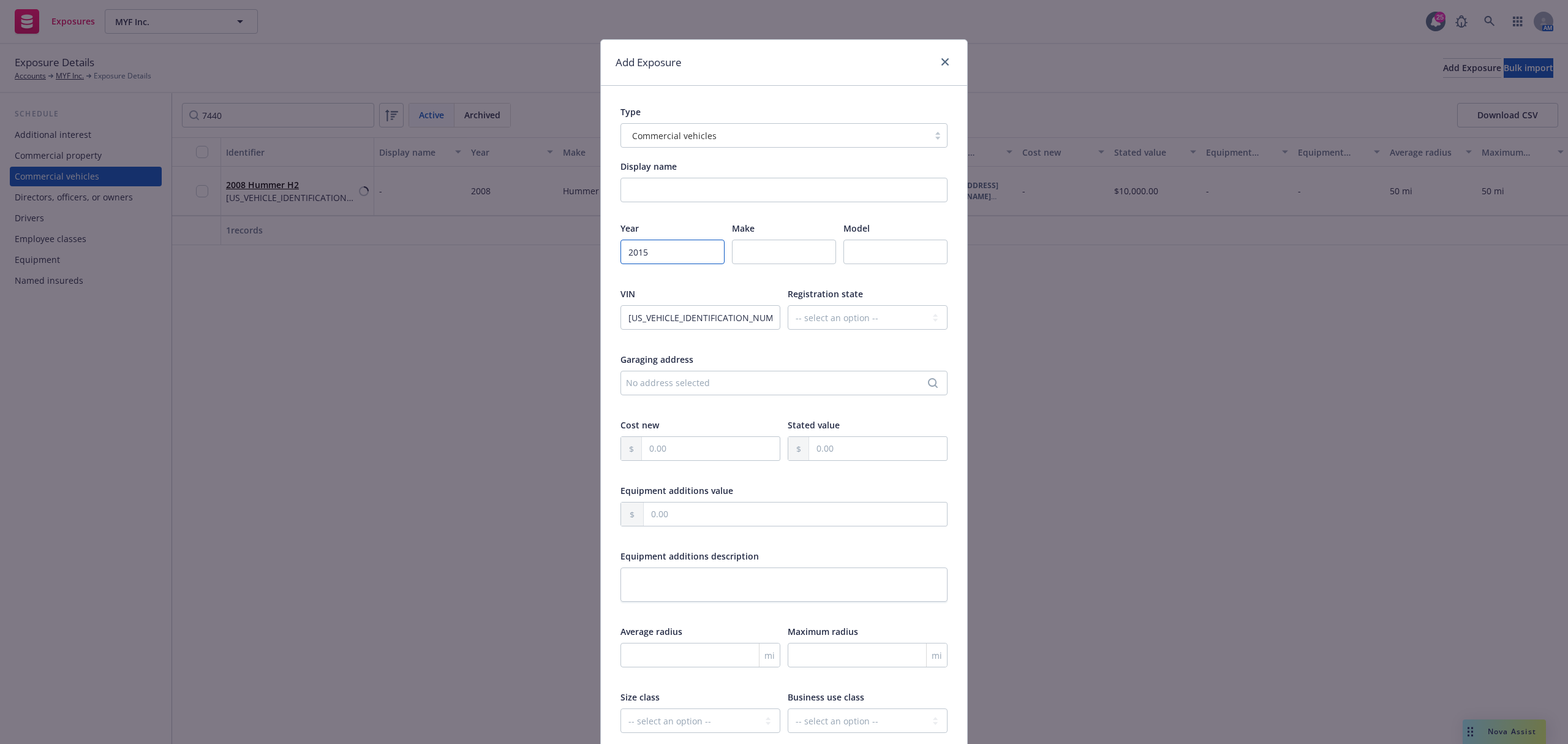
type input "2015"
click at [808, 246] on input "text" at bounding box center [784, 251] width 104 height 25
type input "Ford"
type input "F350"
click at [811, 317] on select "-- select an option -- Alaska Alabama Arkansas American Samoa Arizona Californi…" at bounding box center [867, 317] width 160 height 25
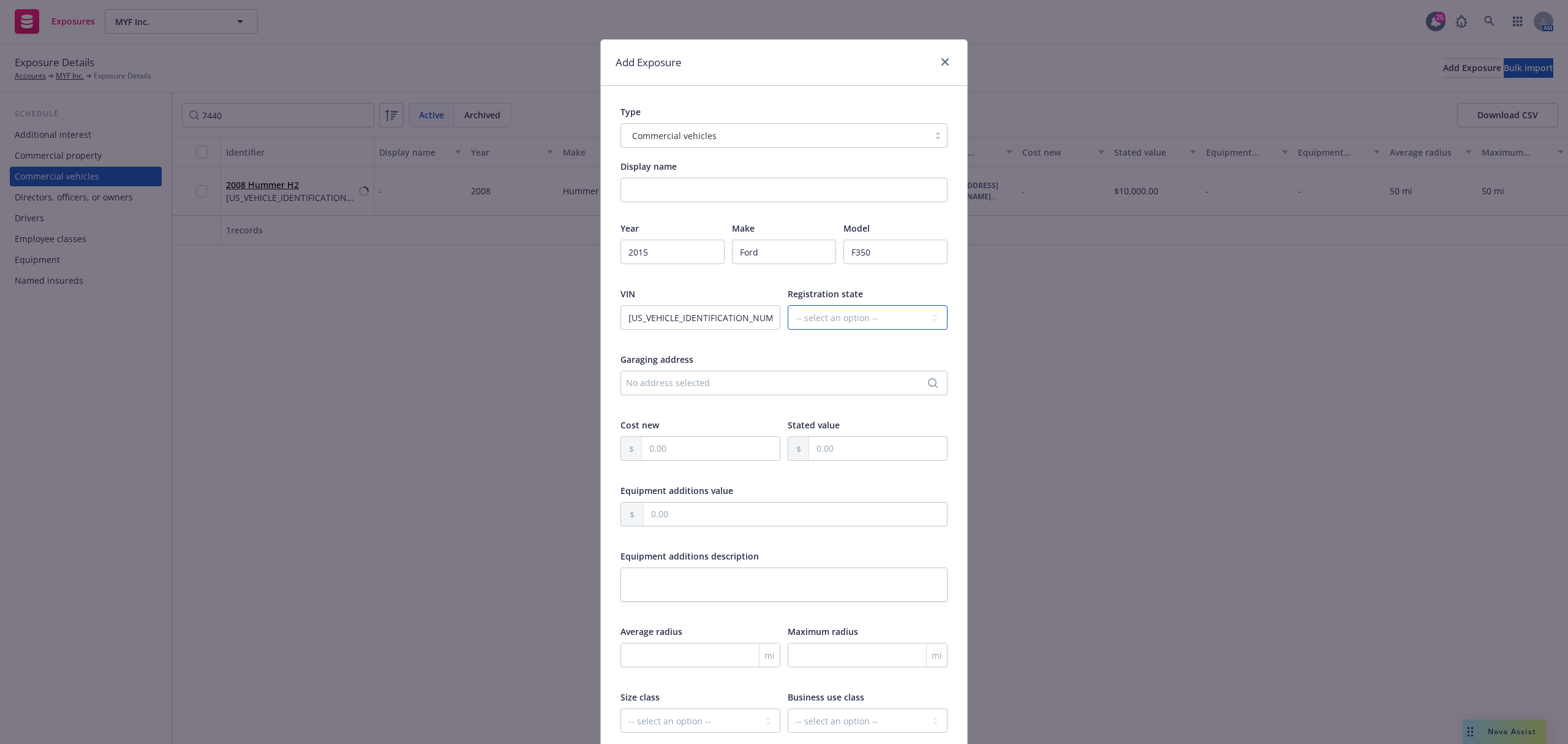
select select "CA"
click at [787, 306] on select "-- select an option -- Alaska Alabama Arkansas American Samoa Arizona Californi…" at bounding box center [867, 317] width 160 height 25
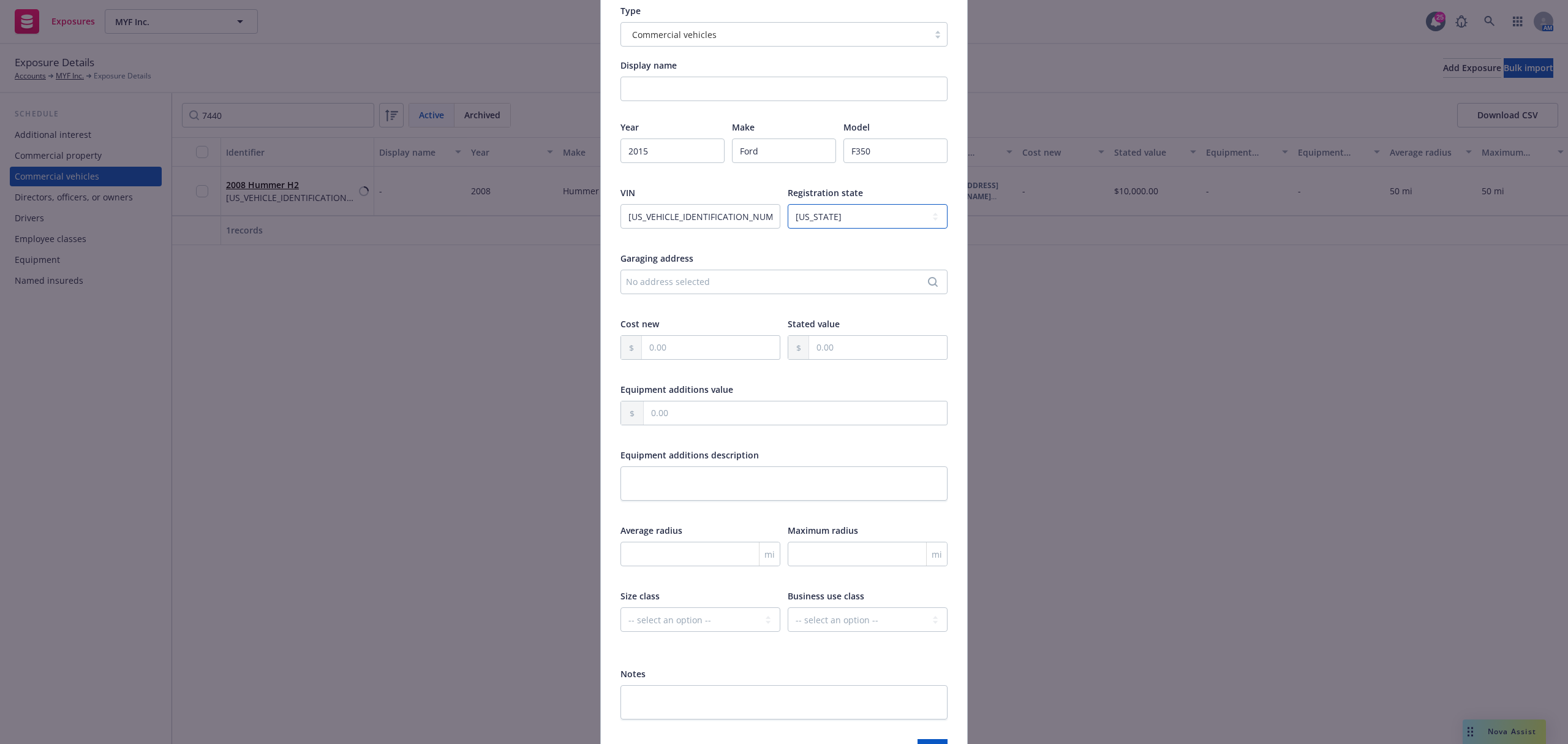
scroll to position [182, 0]
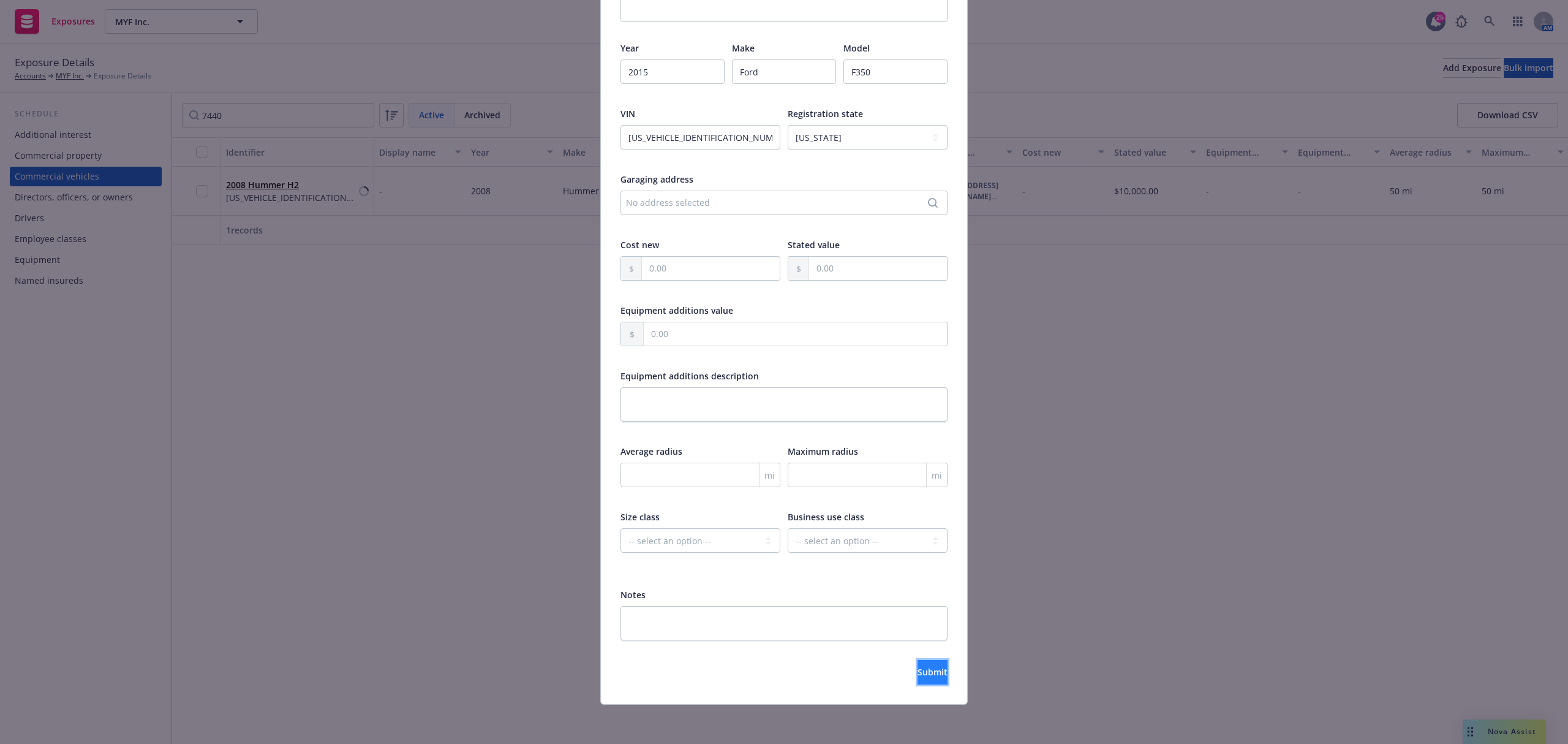
click at [918, 670] on span "Submit" at bounding box center [932, 672] width 30 height 11
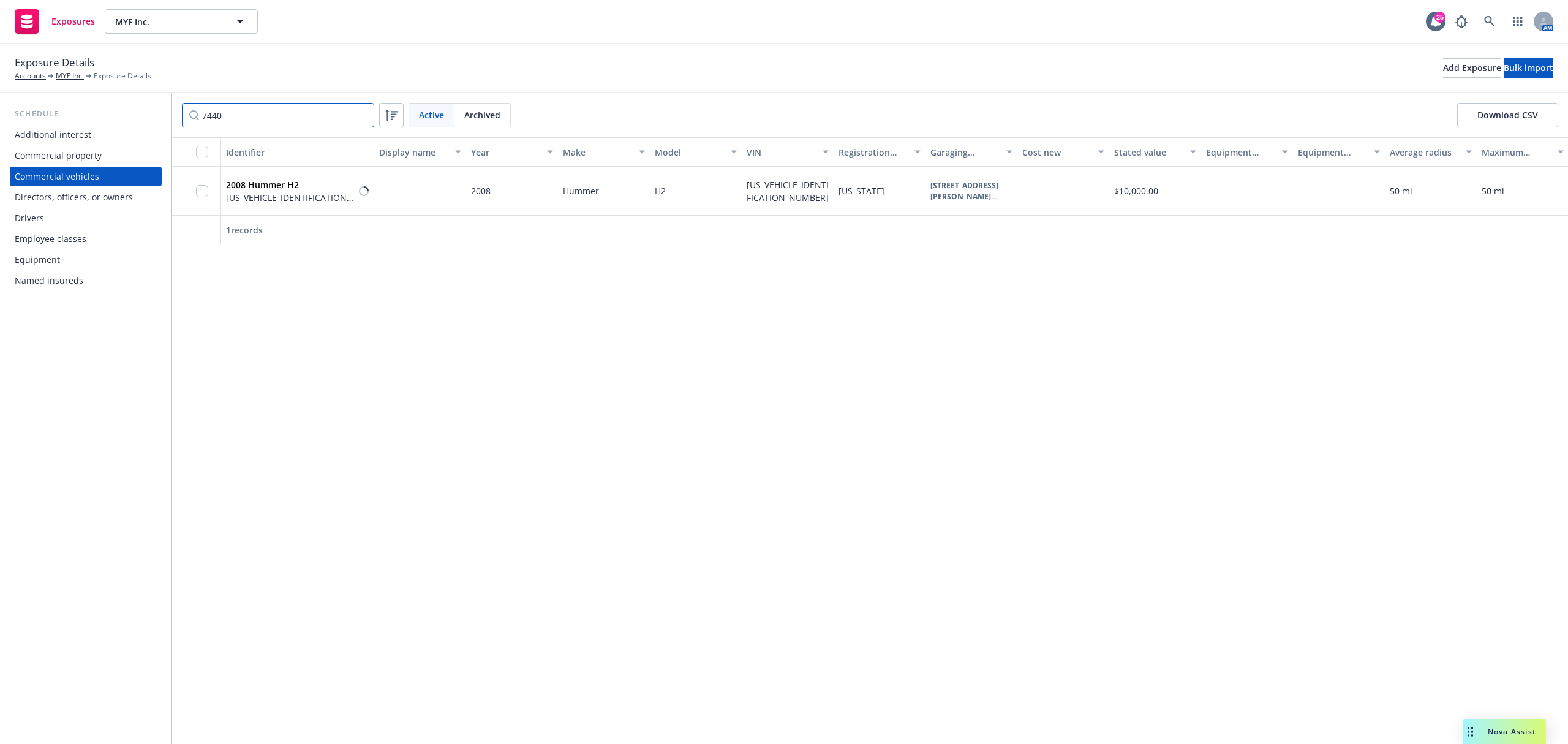
click at [275, 120] on input "7440" at bounding box center [278, 115] width 192 height 25
type input "6375"
click at [1443, 72] on div "Add Exposure" at bounding box center [1472, 68] width 58 height 18
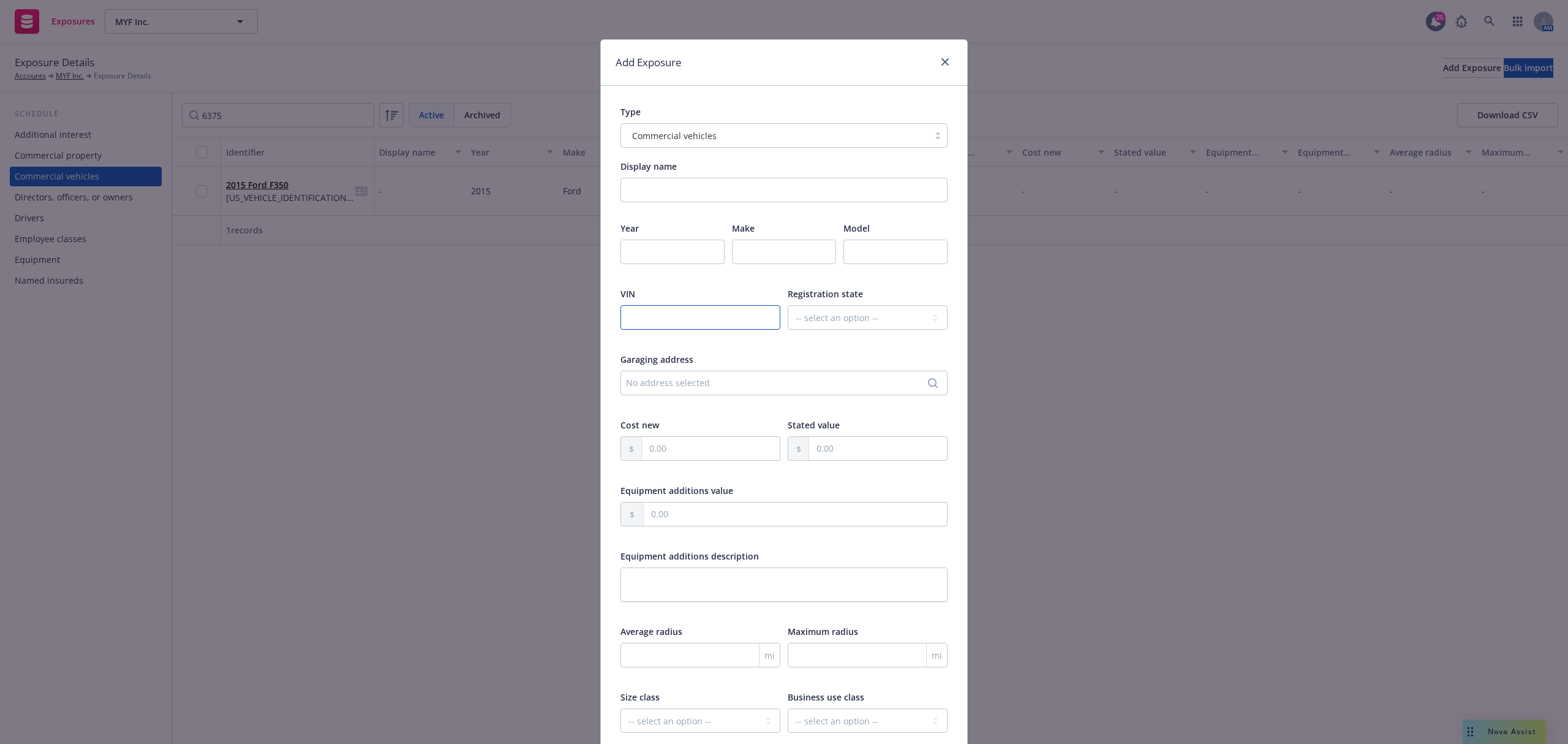
click at [694, 320] on input "text" at bounding box center [701, 317] width 160 height 25
paste input "1FVACWDT8EHFS2829"
type input "1FVACWDT8EHFS2829"
click at [871, 314] on select "-- select an option -- Alaska Alabama Arkansas American Samoa Arizona Californi…" at bounding box center [867, 317] width 160 height 25
select select "CA"
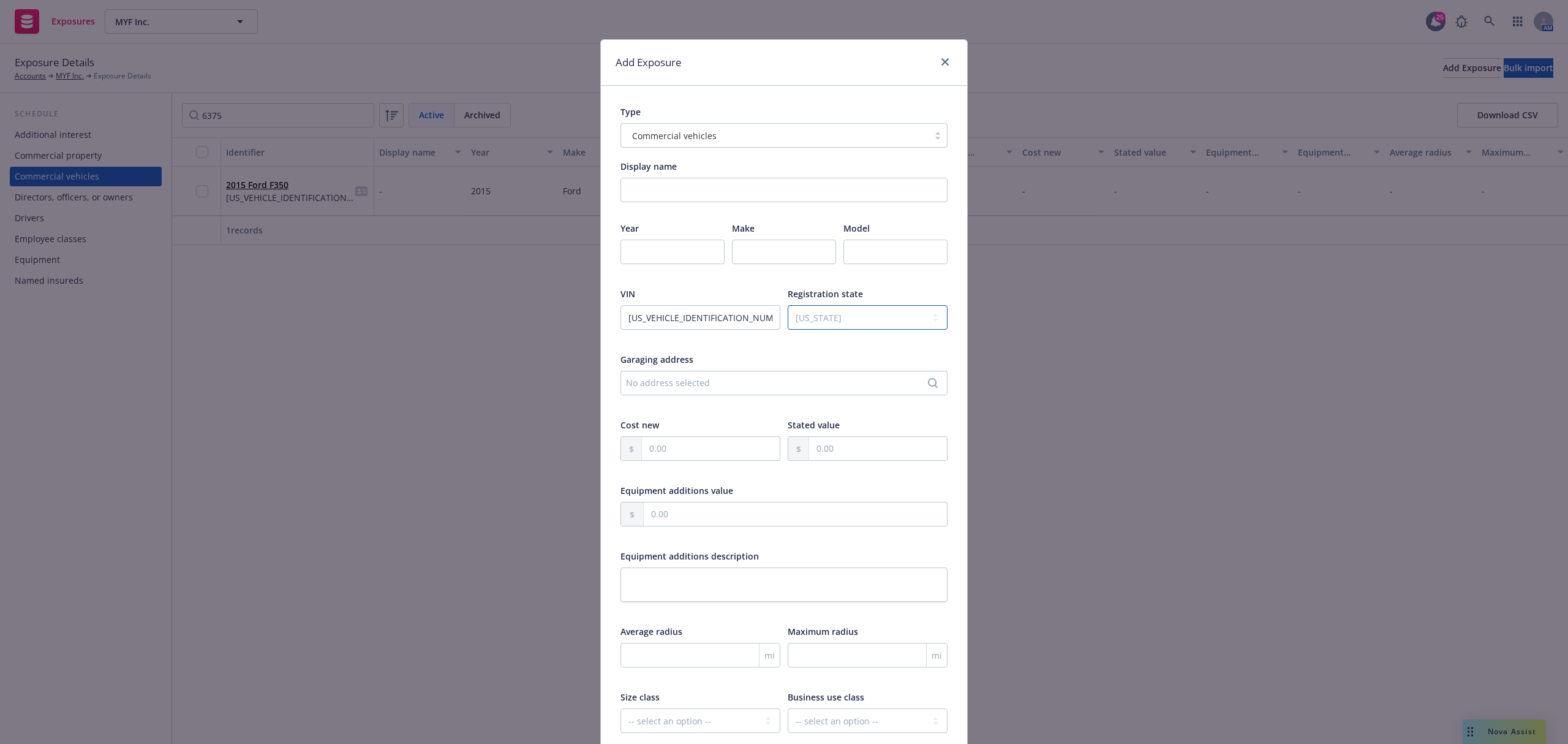
click at [787, 306] on select "-- select an option -- Alaska Alabama Arkansas American Samoa Arizona Californi…" at bounding box center [867, 317] width 160 height 25
click at [652, 241] on input "number" at bounding box center [673, 251] width 104 height 25
type input "2014"
type input "Freightliner"
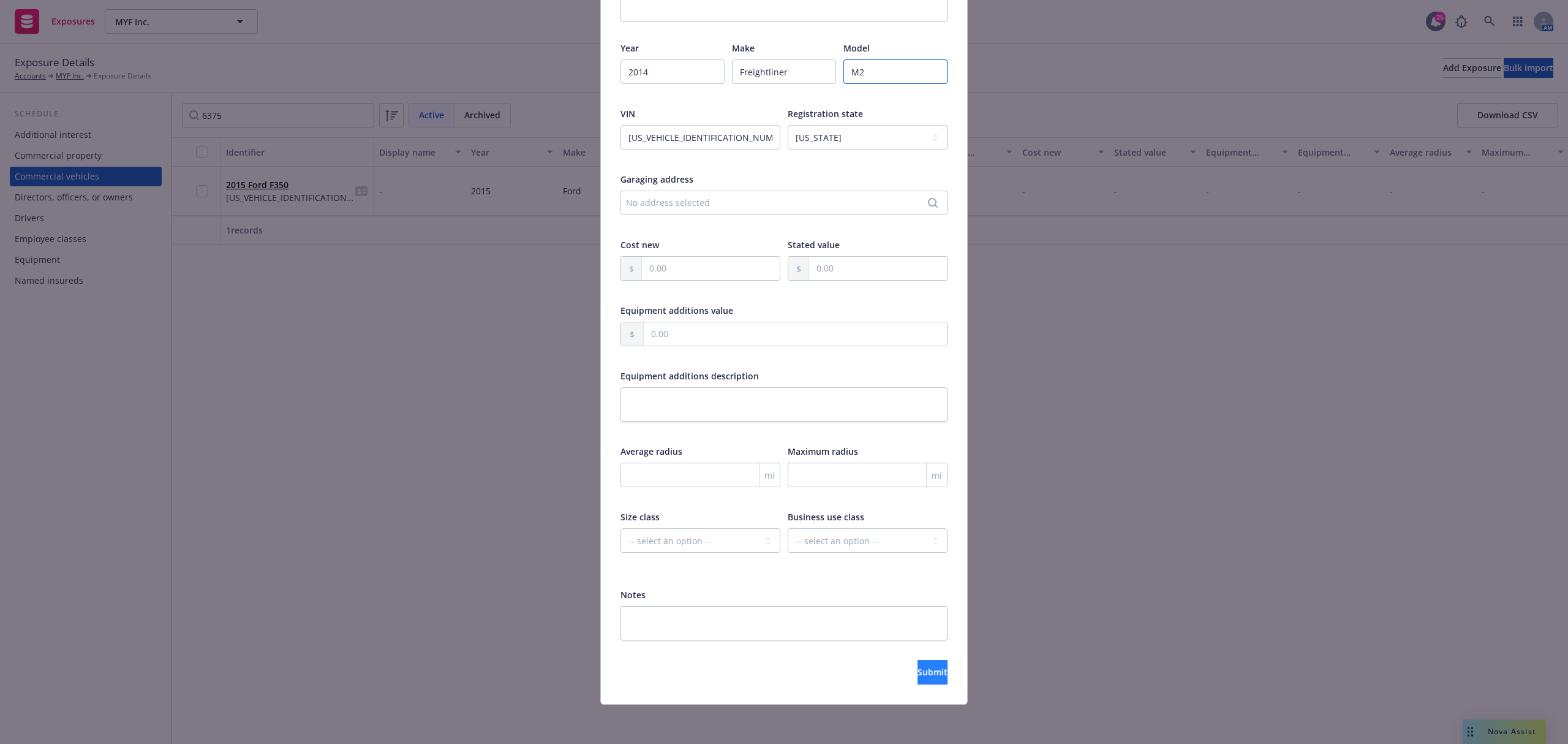
type input "M2"
click at [918, 674] on span "Submit" at bounding box center [932, 672] width 30 height 11
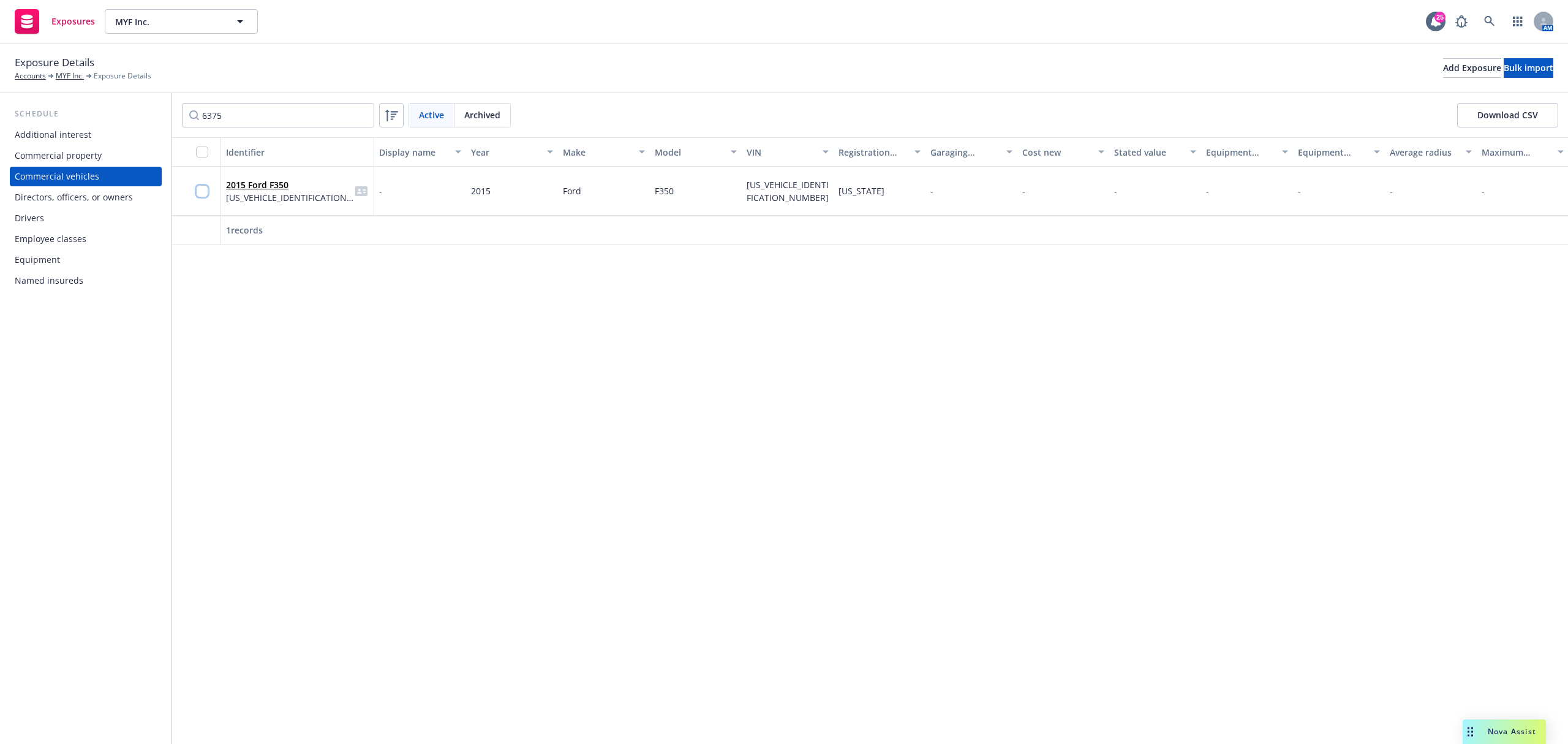
click at [204, 191] on input "checkbox" at bounding box center [202, 191] width 12 height 12
click at [254, 116] on input "6375" at bounding box center [278, 115] width 192 height 25
type input "2829"
click at [202, 192] on input "checkbox" at bounding box center [202, 191] width 12 height 12
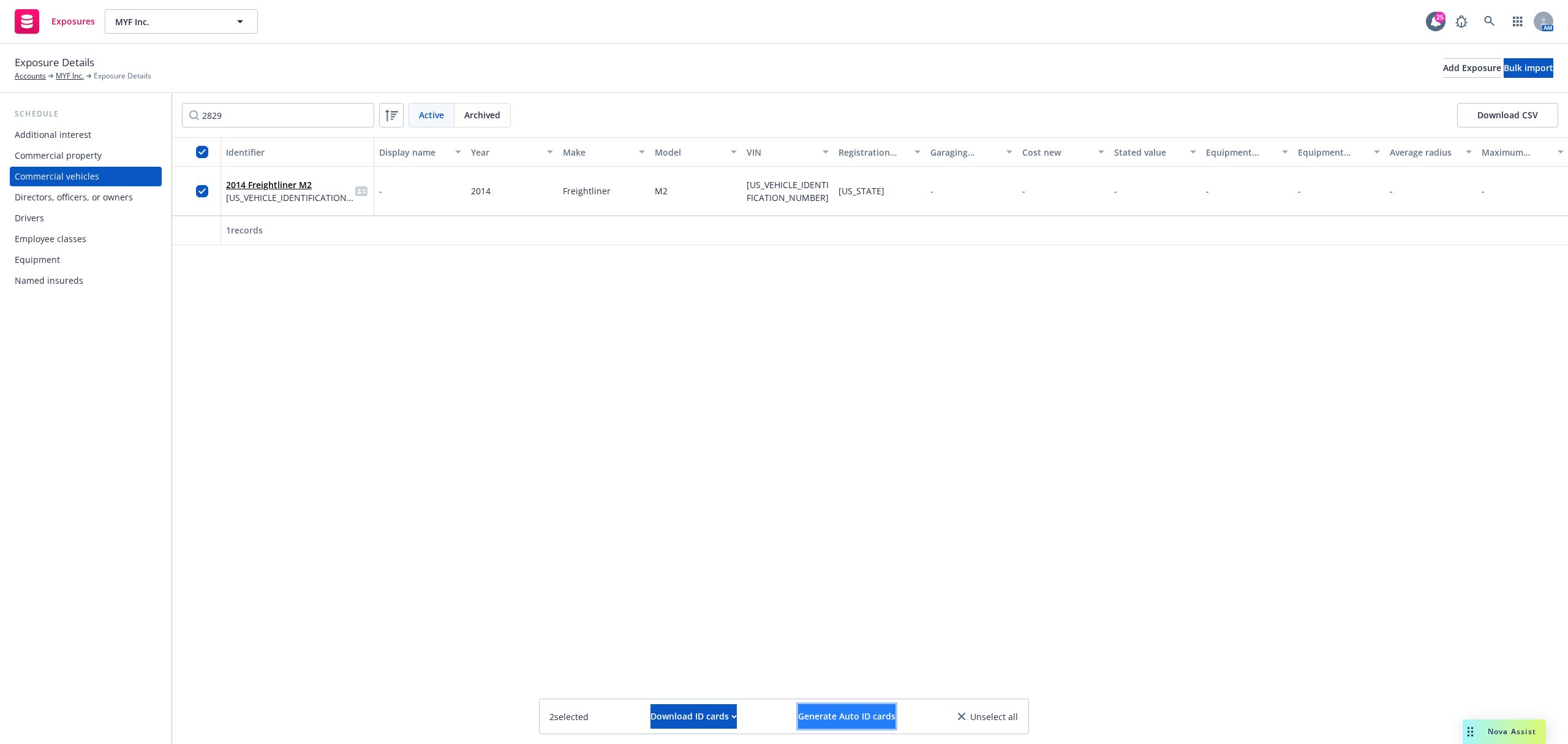
click at [831, 712] on span "Generate Auto ID cards" at bounding box center [847, 716] width 97 height 11
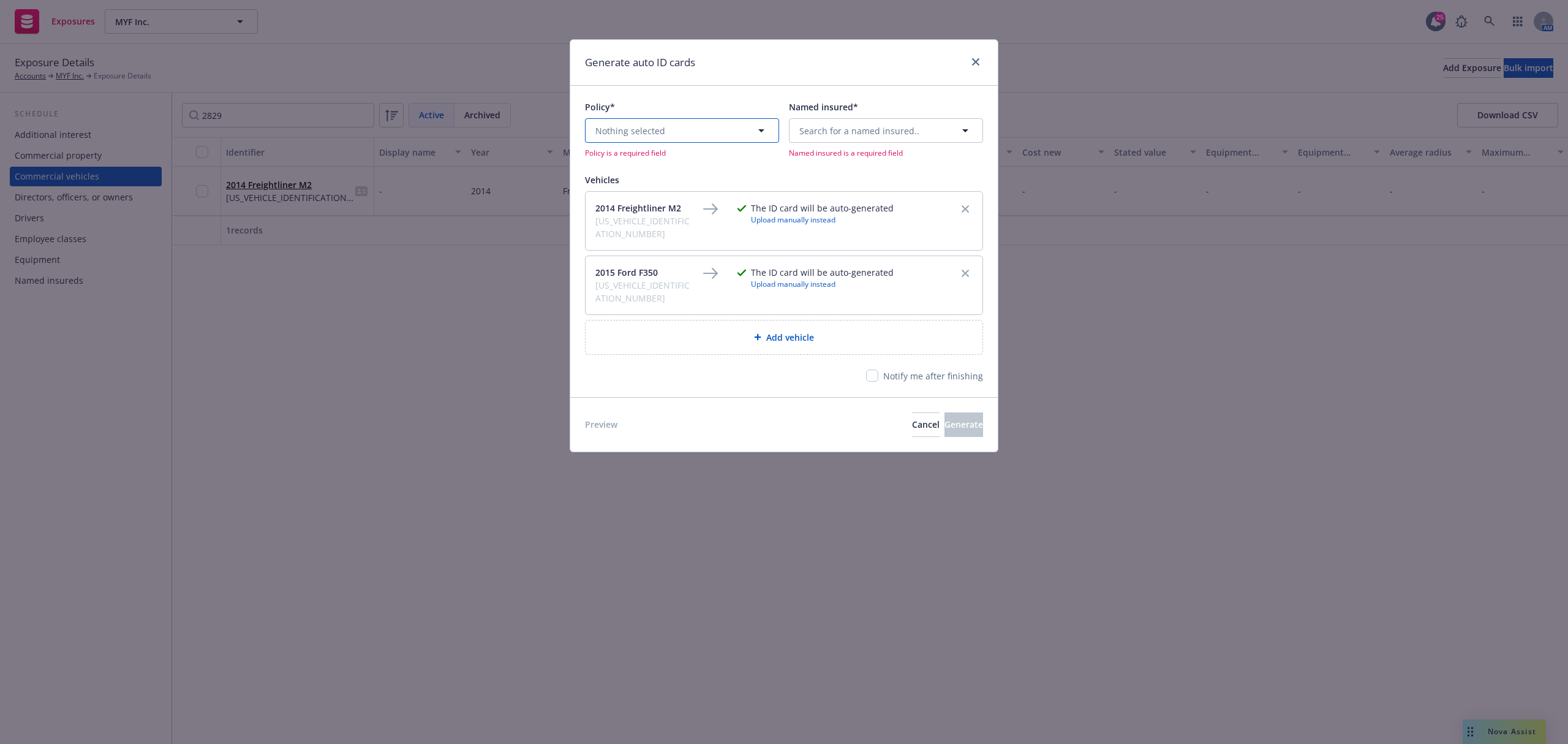
click at [741, 126] on button "Nothing selected" at bounding box center [682, 130] width 194 height 25
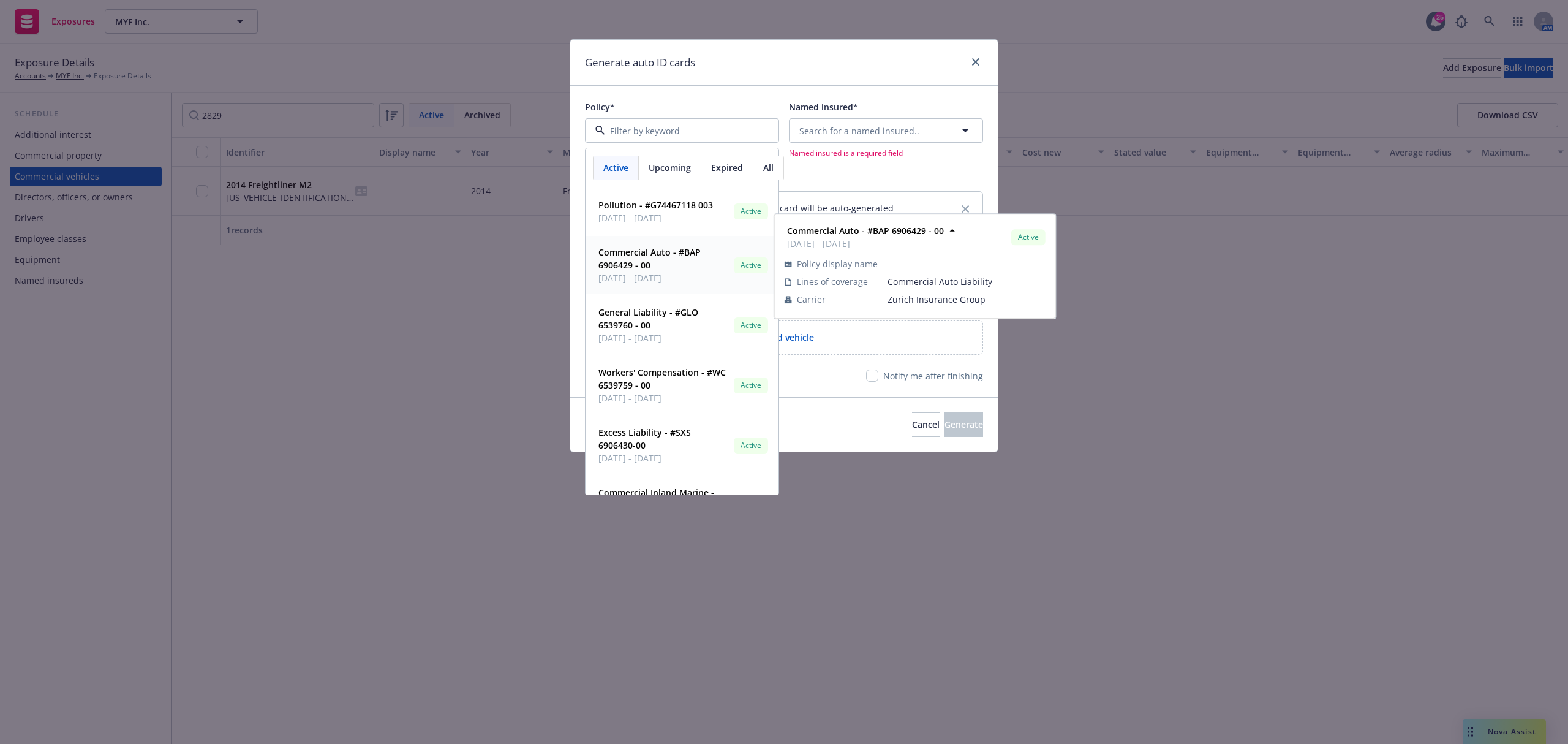
click at [664, 265] on span "Commercial Auto - #BAP 6906429 - 00" at bounding box center [664, 258] width 131 height 26
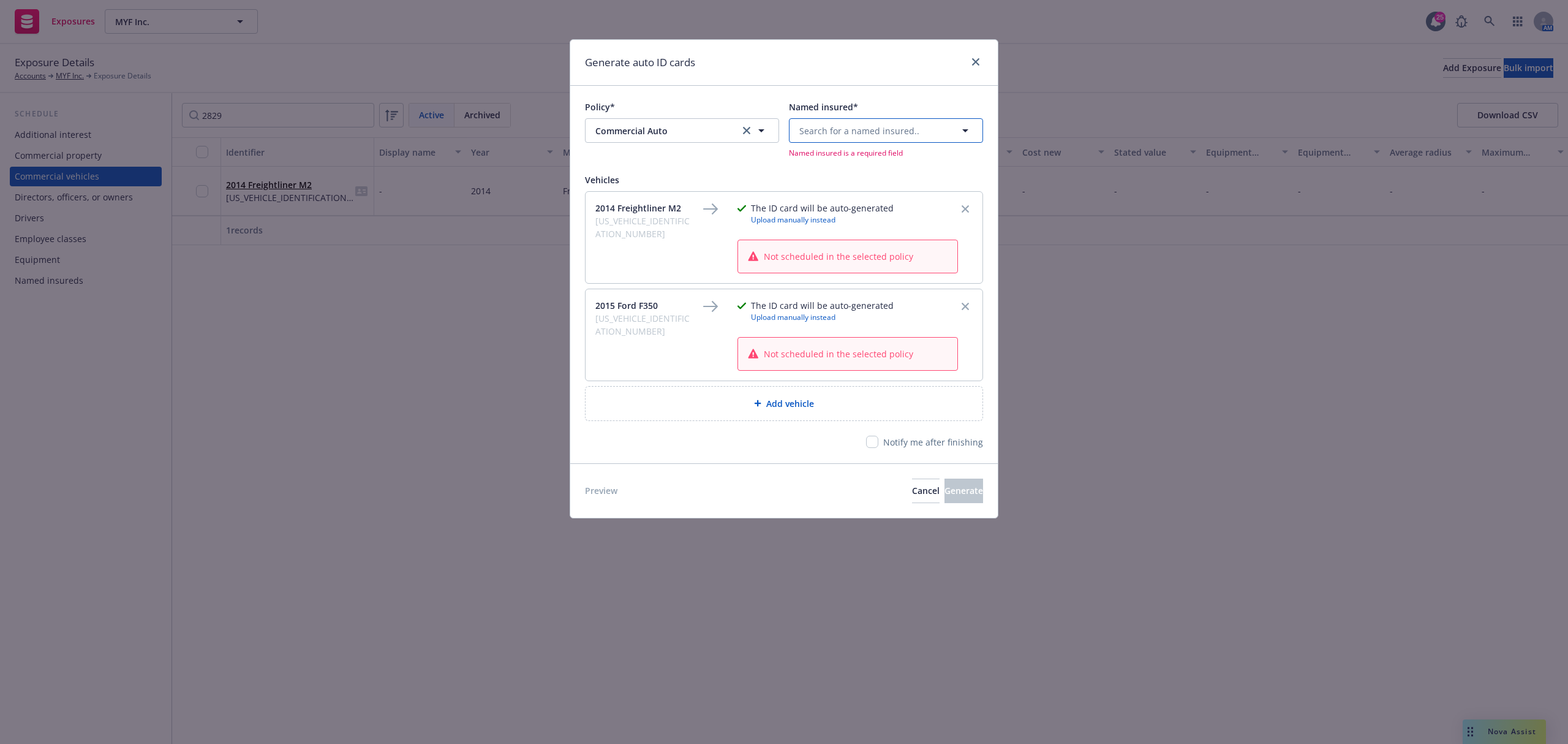
click at [883, 137] on span "Search for a named insured.." at bounding box center [859, 131] width 120 height 13
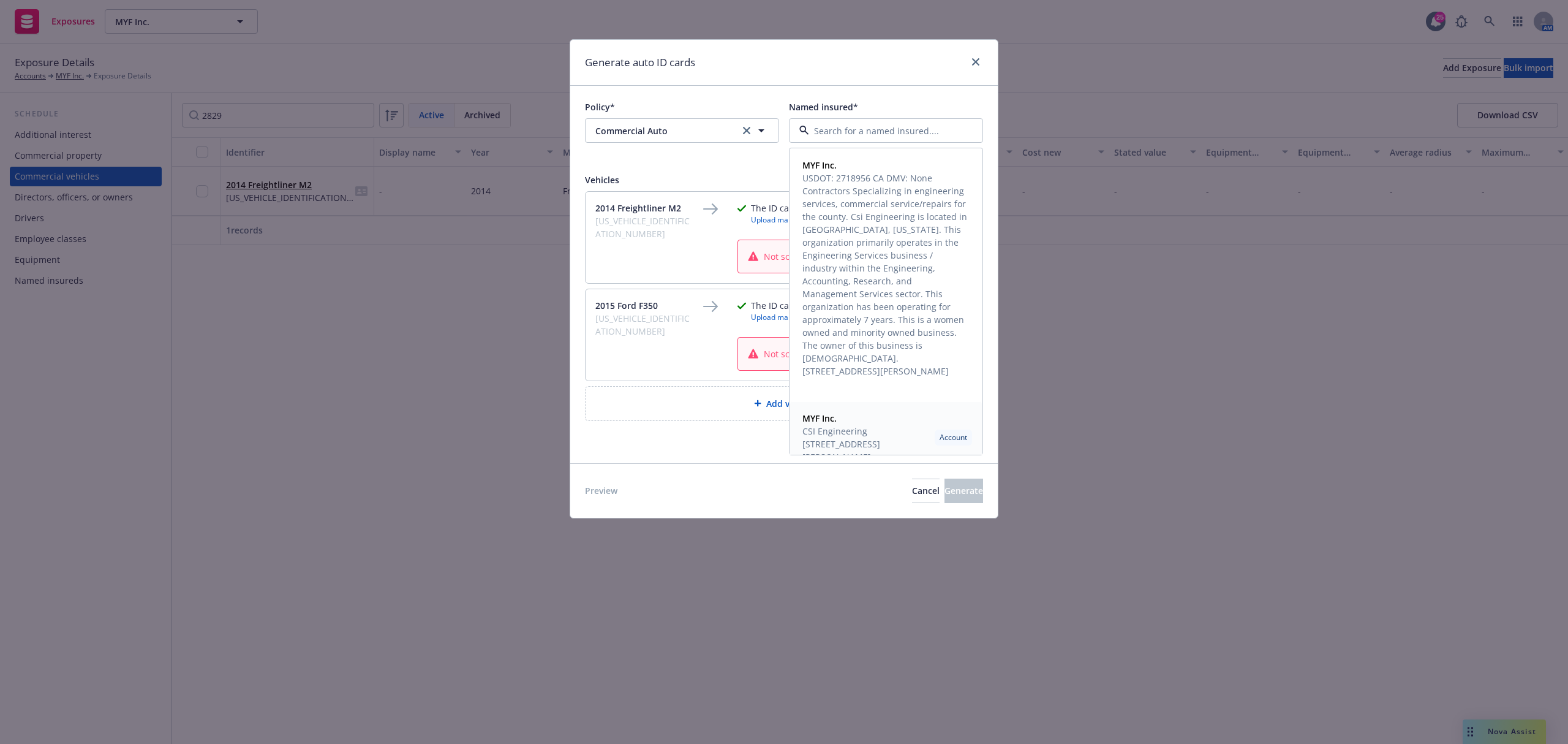
click at [871, 434] on span "CSI Engineering" at bounding box center [866, 431] width 128 height 13
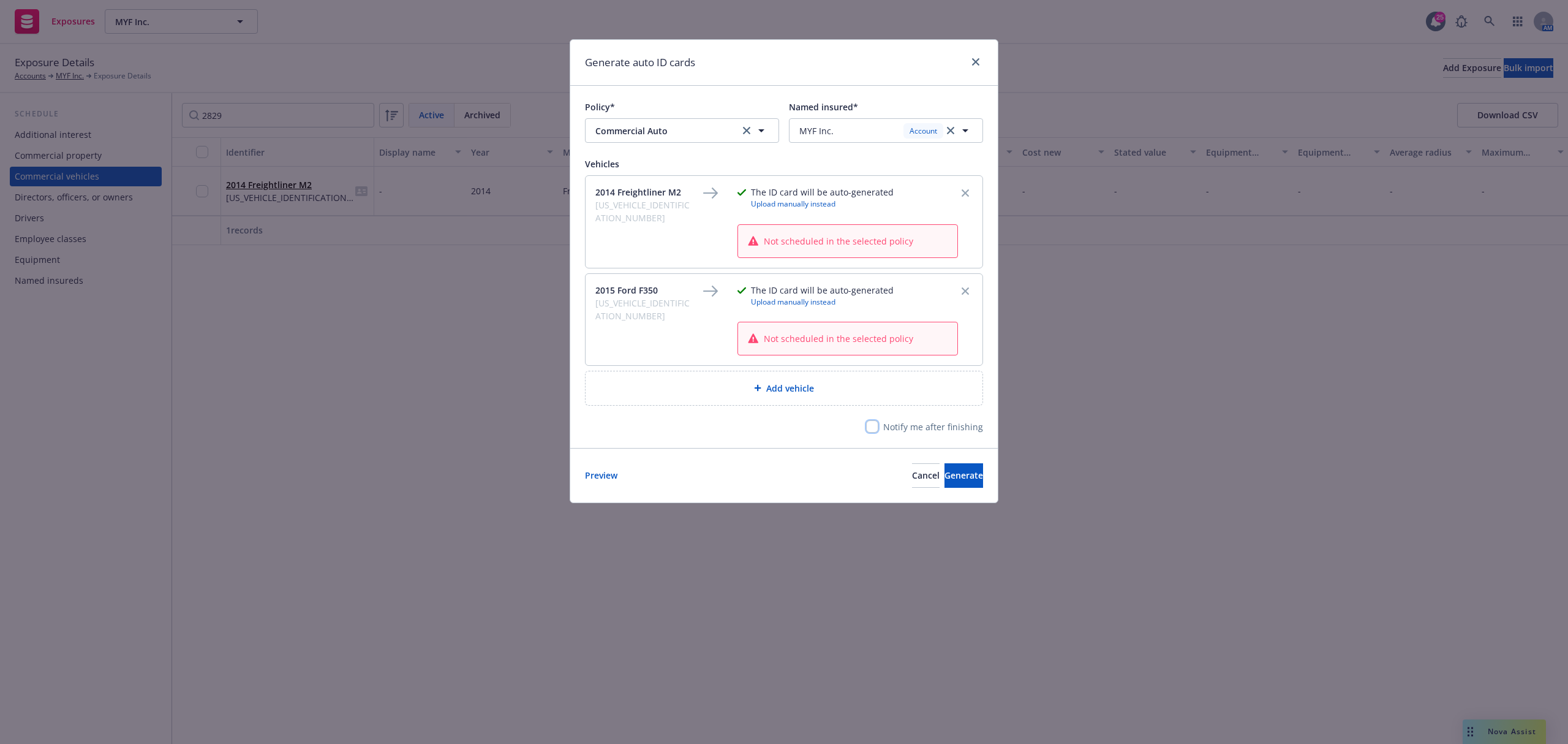
click at [875, 430] on input "checkbox" at bounding box center [872, 426] width 12 height 12
checkbox input "true"
click at [945, 474] on span "Generate" at bounding box center [964, 475] width 39 height 11
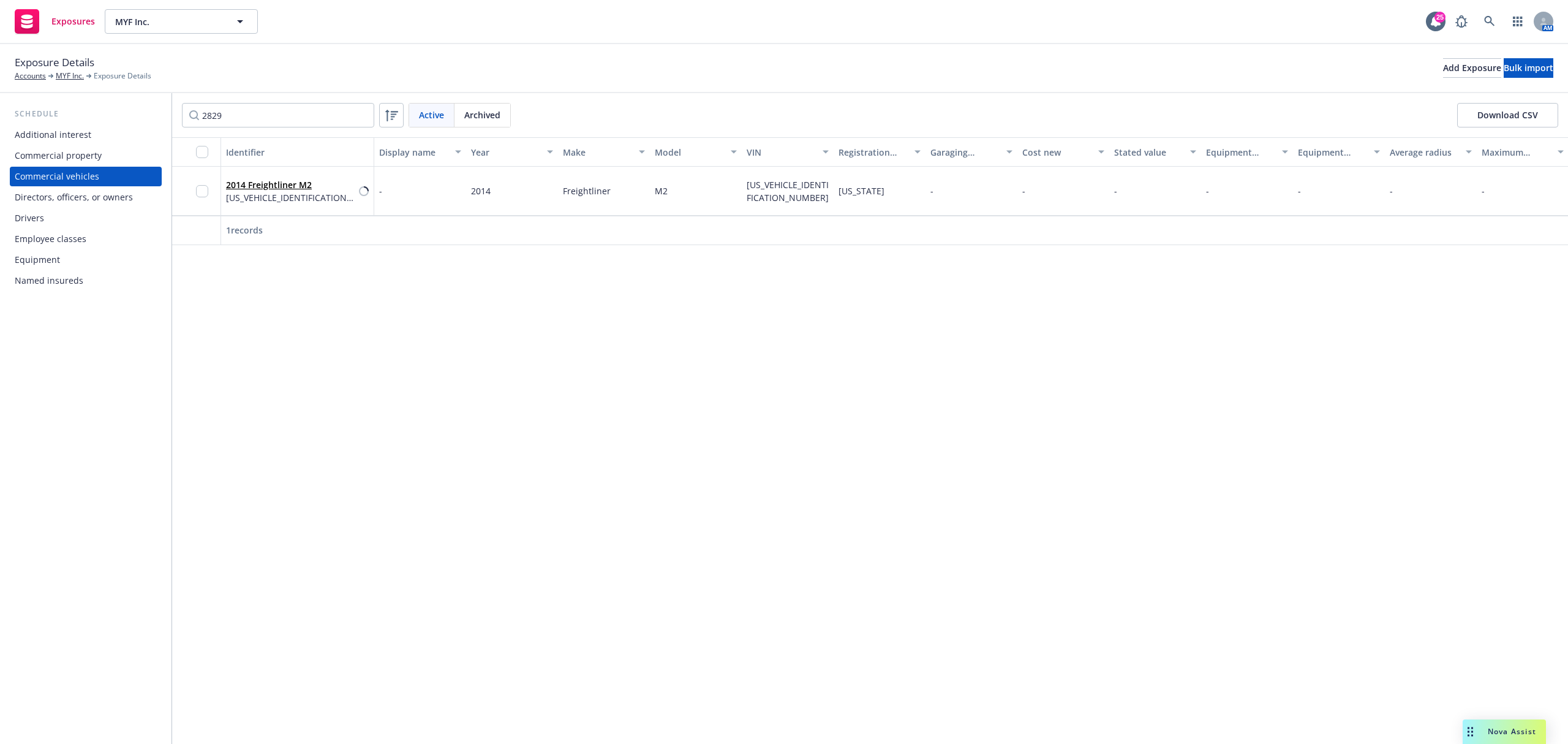
click at [395, 368] on div "Identifier Display name Year Make Model VIN Registration state Garaging address…" at bounding box center [870, 441] width 1396 height 607
click at [360, 116] on input "2829" at bounding box center [278, 115] width 192 height 25
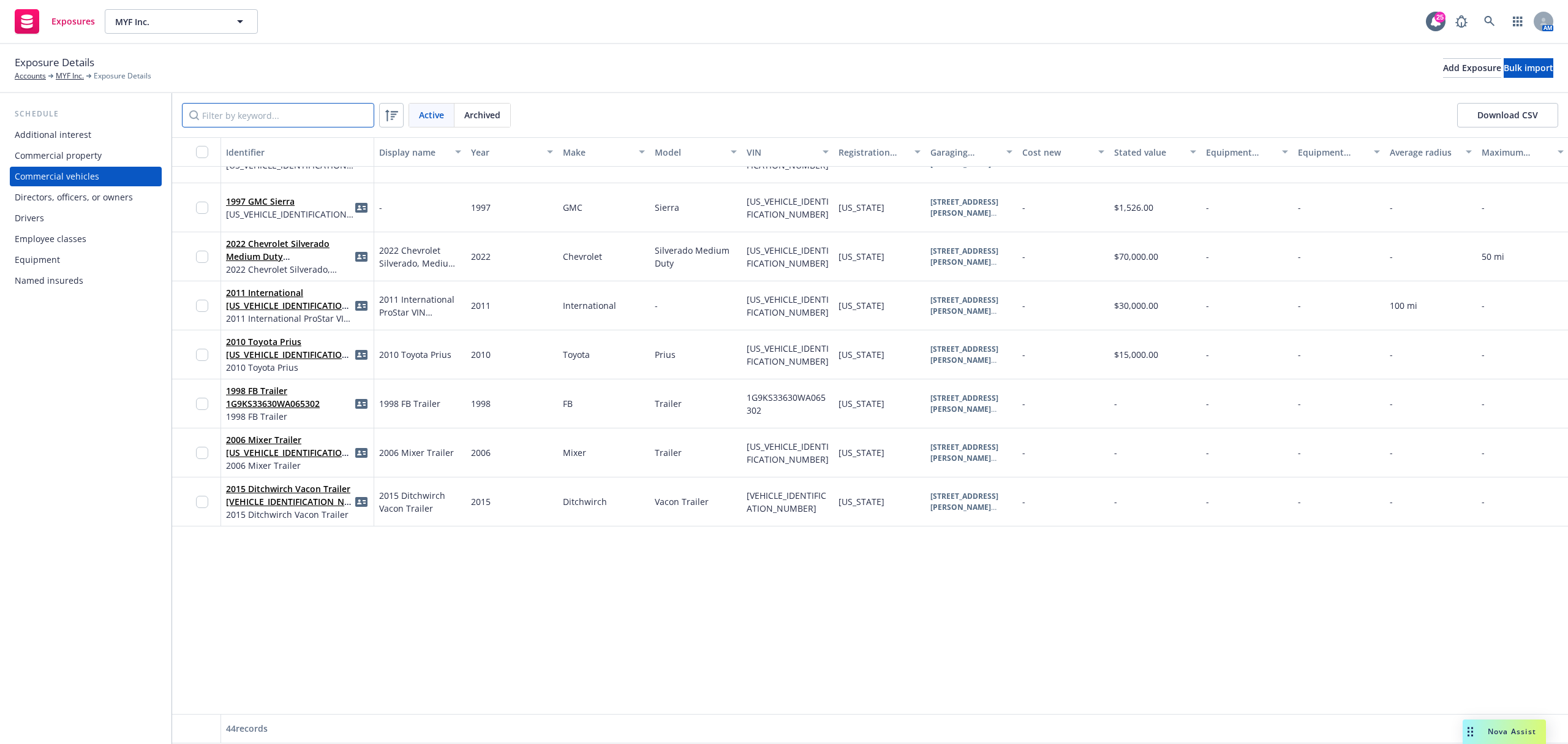
scroll to position [0, 0]
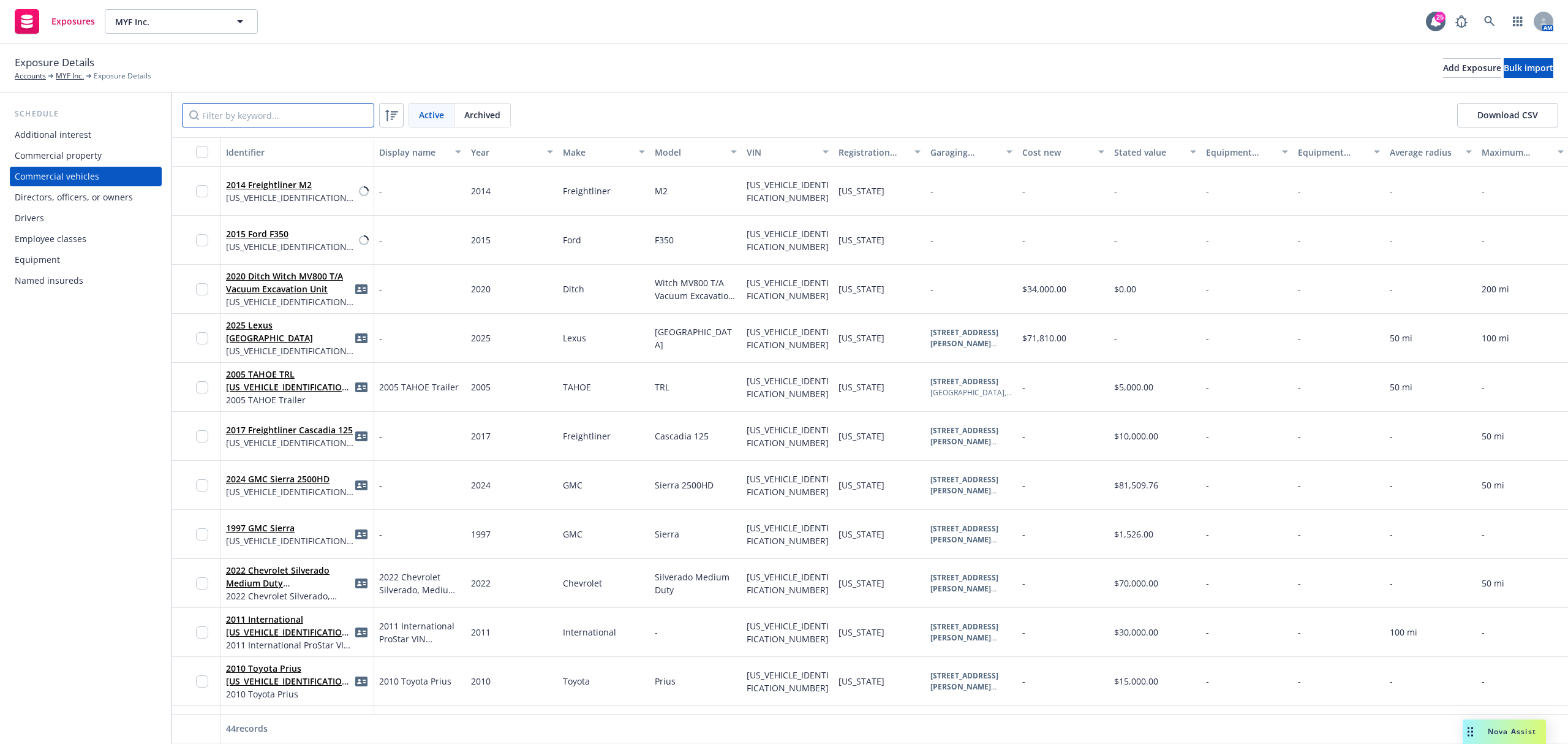
click at [250, 114] on input "Filter by keyword..." at bounding box center [278, 115] width 192 height 25
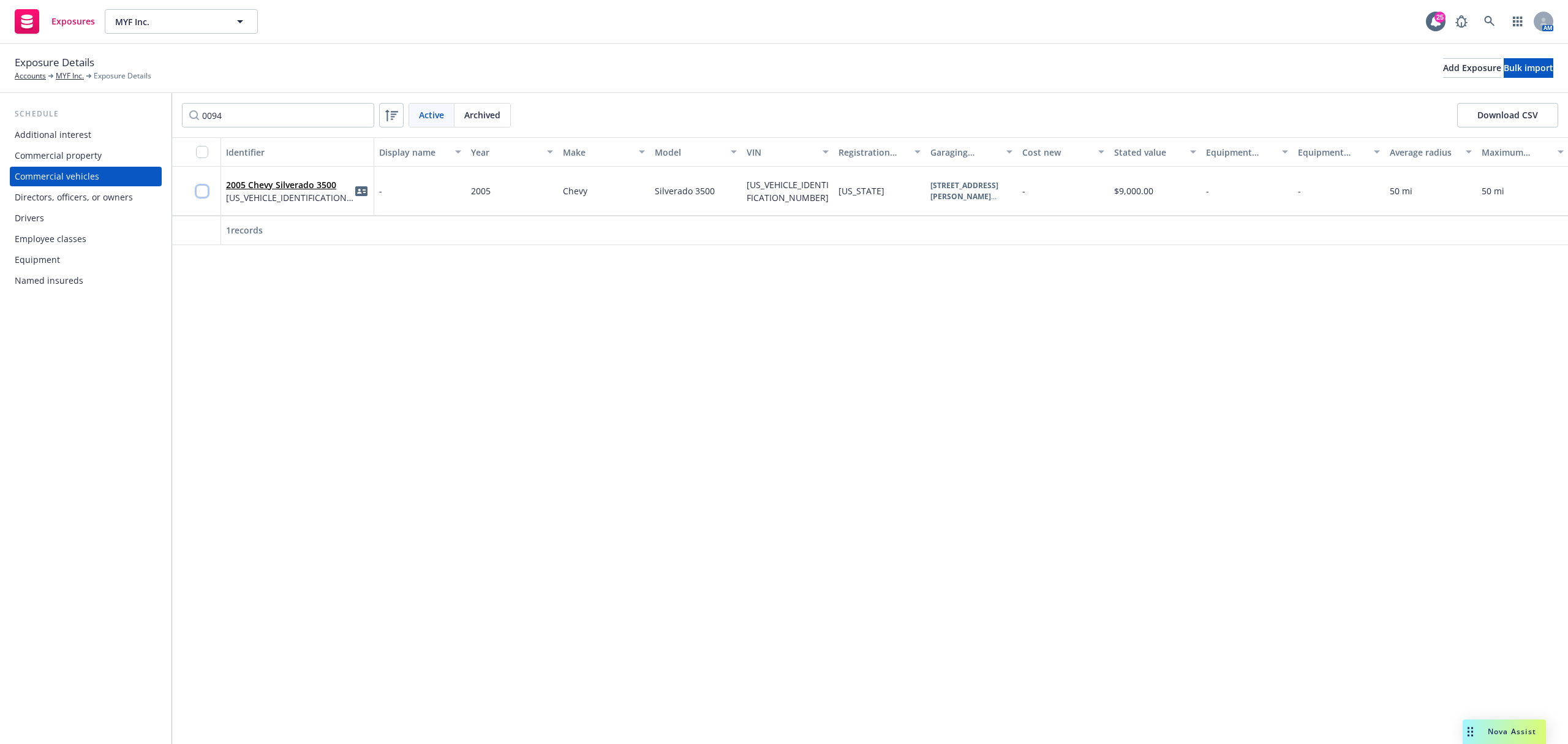
click at [202, 189] on input "checkbox" at bounding box center [202, 191] width 12 height 12
click at [341, 120] on input "0094" at bounding box center [278, 115] width 192 height 25
type input "7816"
click at [203, 199] on div at bounding box center [206, 190] width 20 height 34
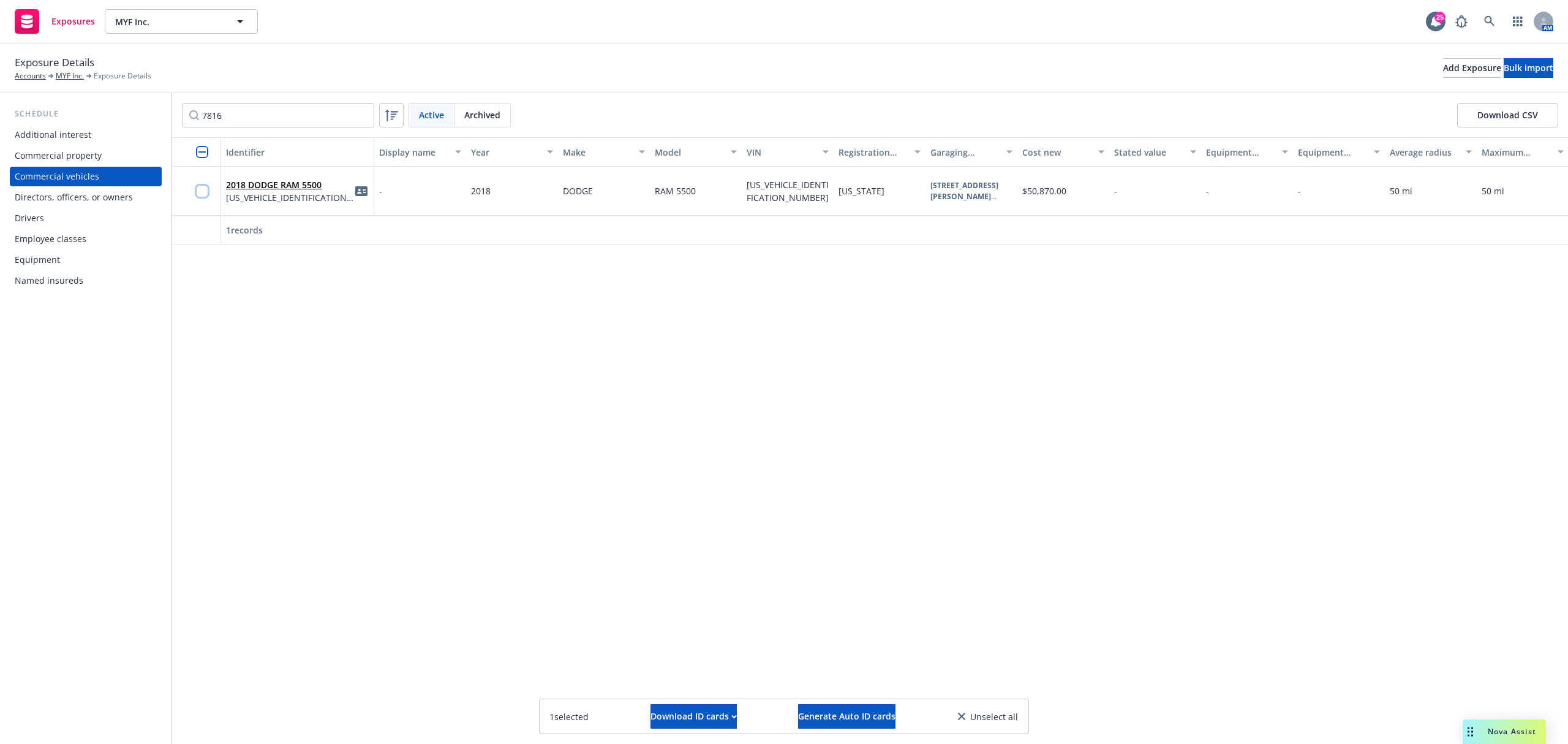
click at [206, 192] on input "checkbox" at bounding box center [202, 191] width 12 height 12
click at [353, 111] on input "7816" at bounding box center [278, 115] width 192 height 25
click at [362, 116] on input "7816" at bounding box center [278, 115] width 192 height 25
click at [199, 192] on input "checkbox" at bounding box center [202, 191] width 12 height 12
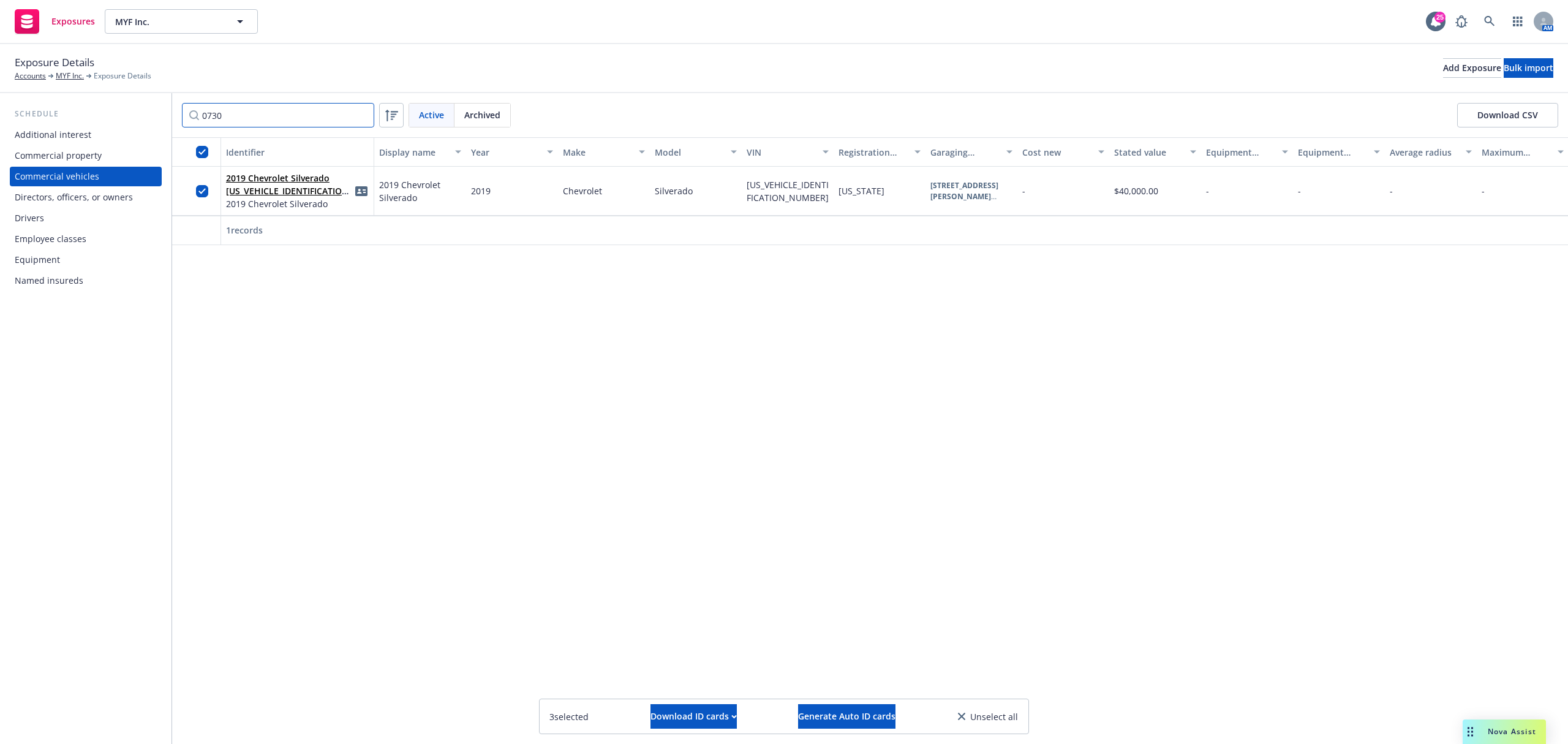
click at [354, 116] on input "0730" at bounding box center [278, 115] width 192 height 25
drag, startPoint x: 201, startPoint y: 191, endPoint x: 263, endPoint y: 155, distance: 71.7
click at [202, 191] on input "checkbox" at bounding box center [202, 191] width 12 height 12
click at [310, 116] on input "9301" at bounding box center [278, 115] width 192 height 25
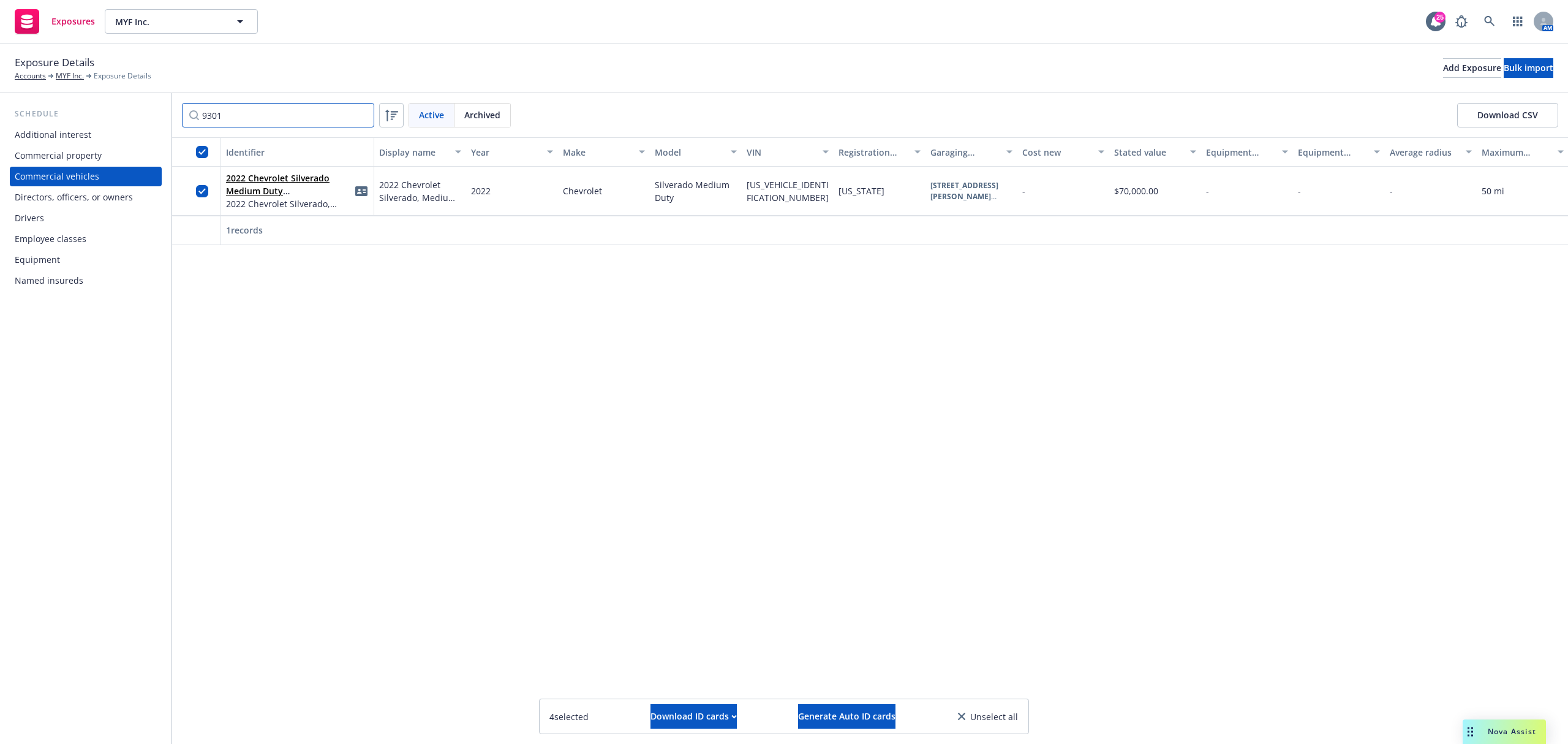
click at [310, 116] on input "9301" at bounding box center [278, 115] width 192 height 25
click at [204, 185] on input "checkbox" at bounding box center [202, 191] width 12 height 12
click at [342, 117] on input "6375" at bounding box center [278, 115] width 192 height 25
type input "6"
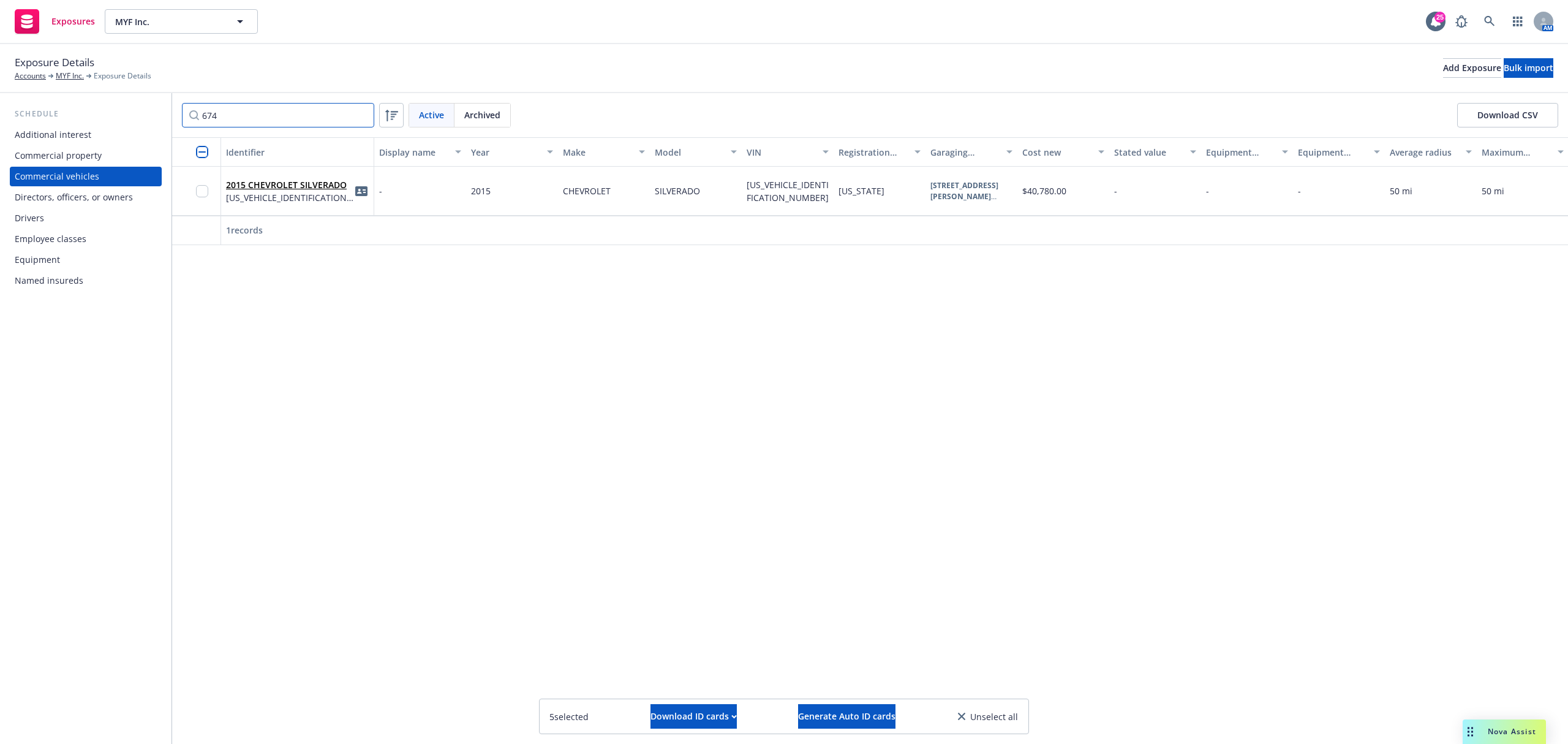
type input "674"
click at [201, 195] on input "checkbox" at bounding box center [202, 191] width 12 height 12
click at [364, 114] on input "674" at bounding box center [278, 115] width 192 height 25
click at [309, 120] on input "Filter by keyword..." at bounding box center [278, 115] width 192 height 25
click at [200, 183] on div at bounding box center [206, 190] width 20 height 34
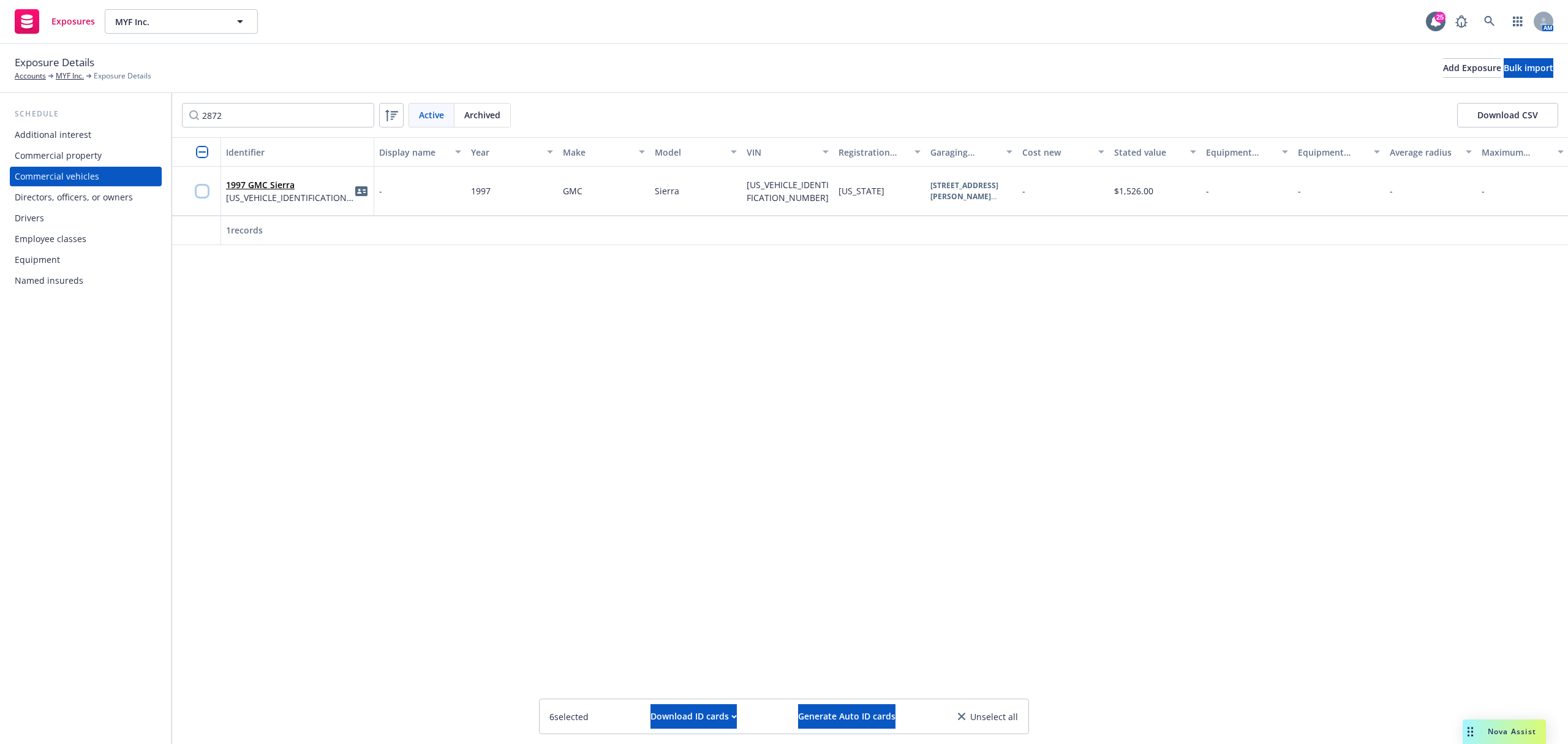
click at [204, 190] on input "checkbox" at bounding box center [202, 191] width 12 height 12
click at [344, 123] on input "2872" at bounding box center [278, 115] width 192 height 25
type input "6380"
click at [197, 187] on input "checkbox" at bounding box center [202, 191] width 12 height 12
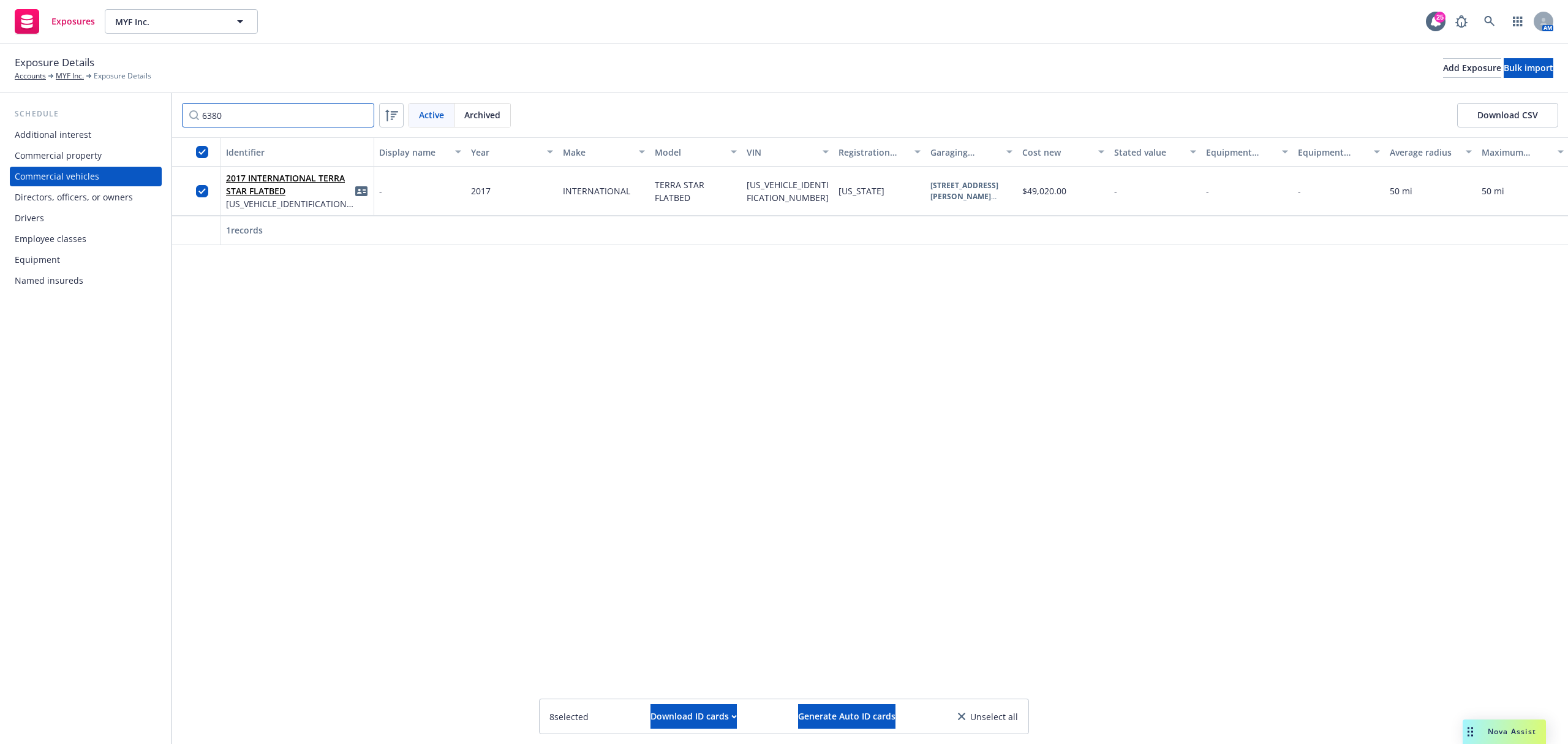
click at [359, 119] on input "6380" at bounding box center [278, 115] width 192 height 25
click at [362, 116] on input "6380" at bounding box center [278, 115] width 192 height 25
type input "1530"
click at [200, 192] on input "checkbox" at bounding box center [202, 191] width 12 height 12
click at [362, 116] on input "1530" at bounding box center [278, 115] width 192 height 25
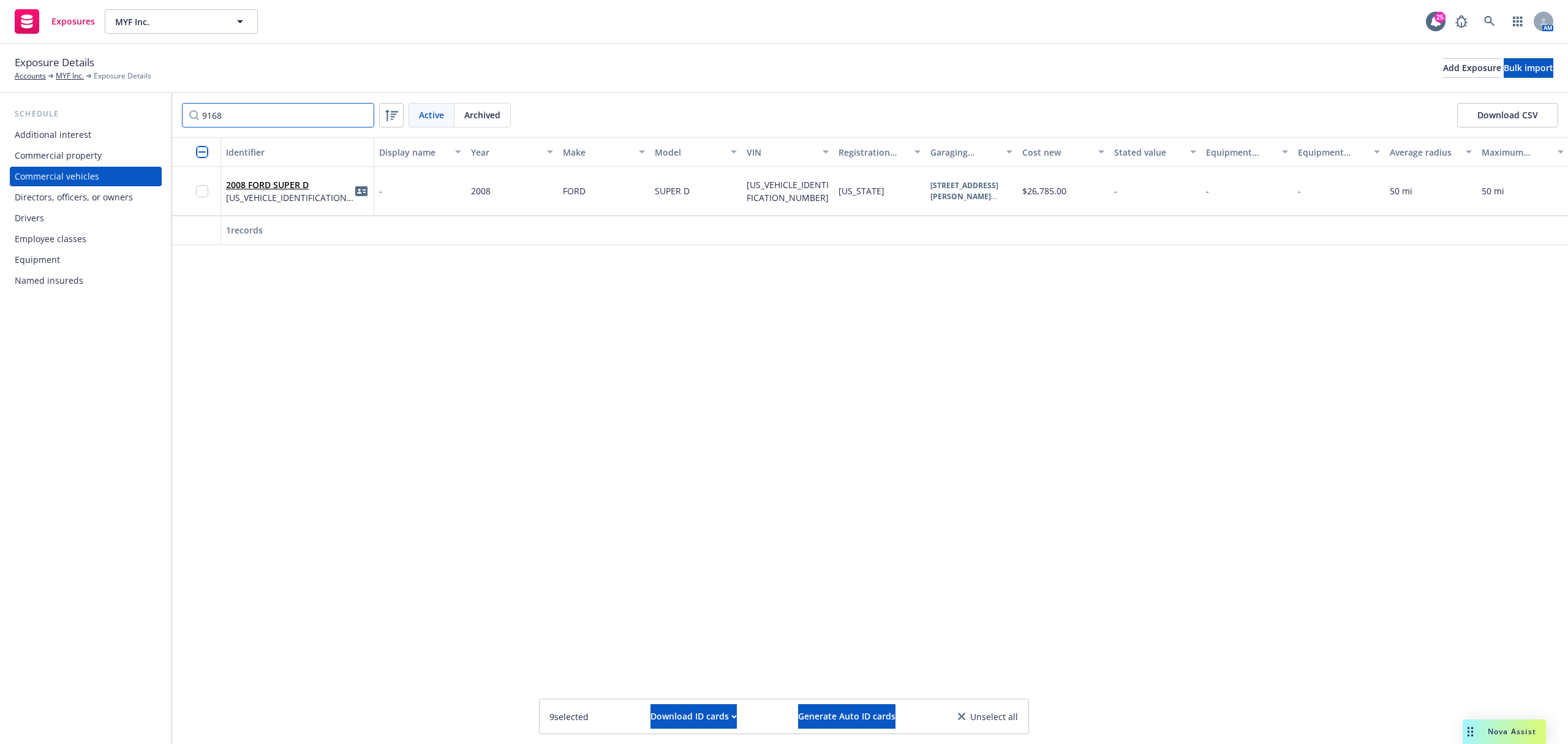
type input "9168"
drag, startPoint x: 216, startPoint y: 180, endPoint x: 211, endPoint y: 184, distance: 6.4
click at [214, 182] on div at bounding box center [196, 191] width 49 height 49
click at [206, 187] on input "checkbox" at bounding box center [202, 191] width 12 height 12
drag, startPoint x: 362, startPoint y: 125, endPoint x: 363, endPoint y: 116, distance: 9.1
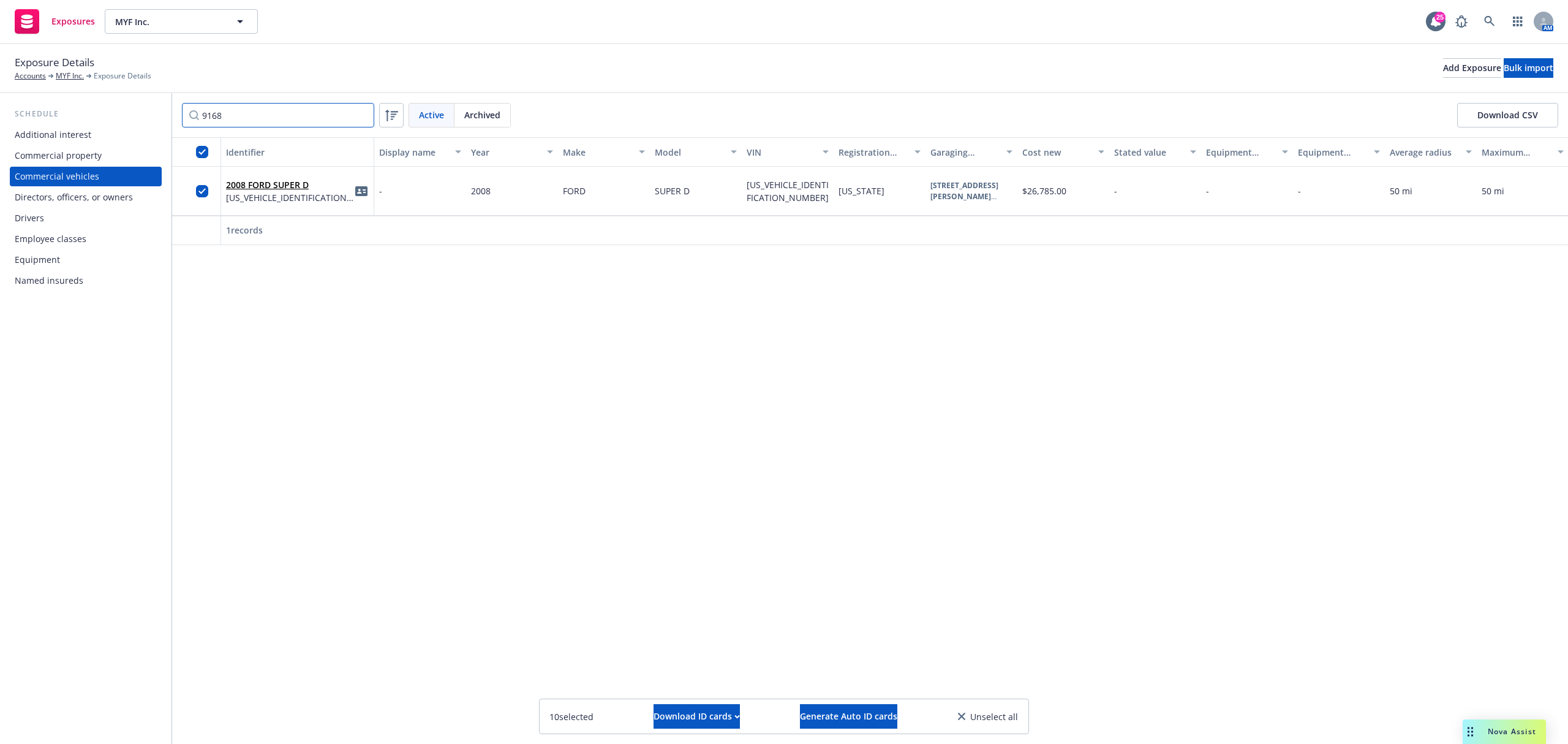
click at [362, 123] on input "9168" at bounding box center [278, 115] width 192 height 25
click at [363, 116] on input "9168" at bounding box center [278, 115] width 192 height 25
type input "9277"
click at [199, 187] on input "checkbox" at bounding box center [202, 191] width 12 height 12
click at [365, 119] on input "9277" at bounding box center [278, 115] width 192 height 25
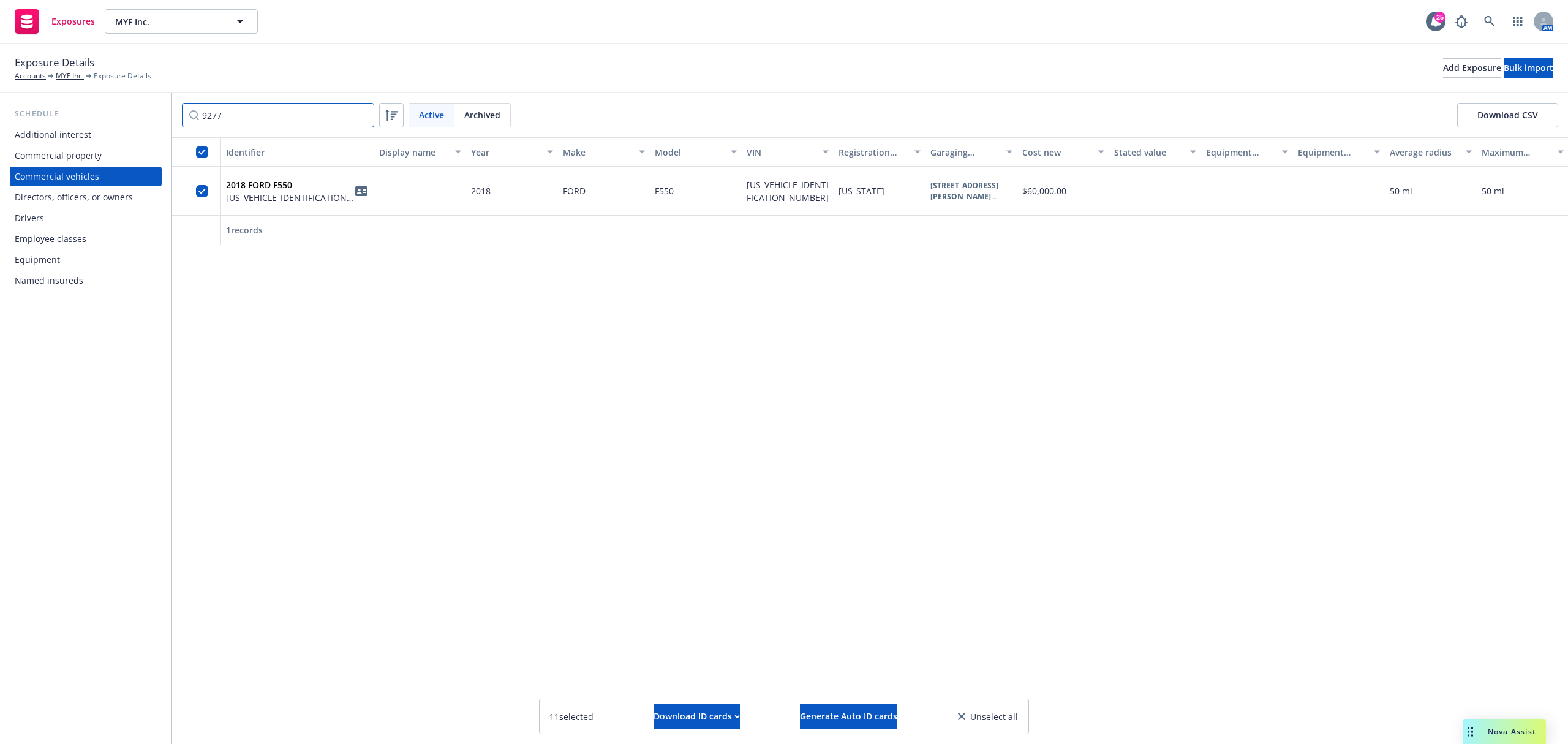
click at [363, 116] on input "9277" at bounding box center [278, 115] width 192 height 25
type input "2829"
click at [201, 187] on input "checkbox" at bounding box center [202, 191] width 12 height 12
click at [365, 115] on input "2829" at bounding box center [278, 115] width 192 height 25
click at [362, 109] on input "2829" at bounding box center [278, 115] width 192 height 25
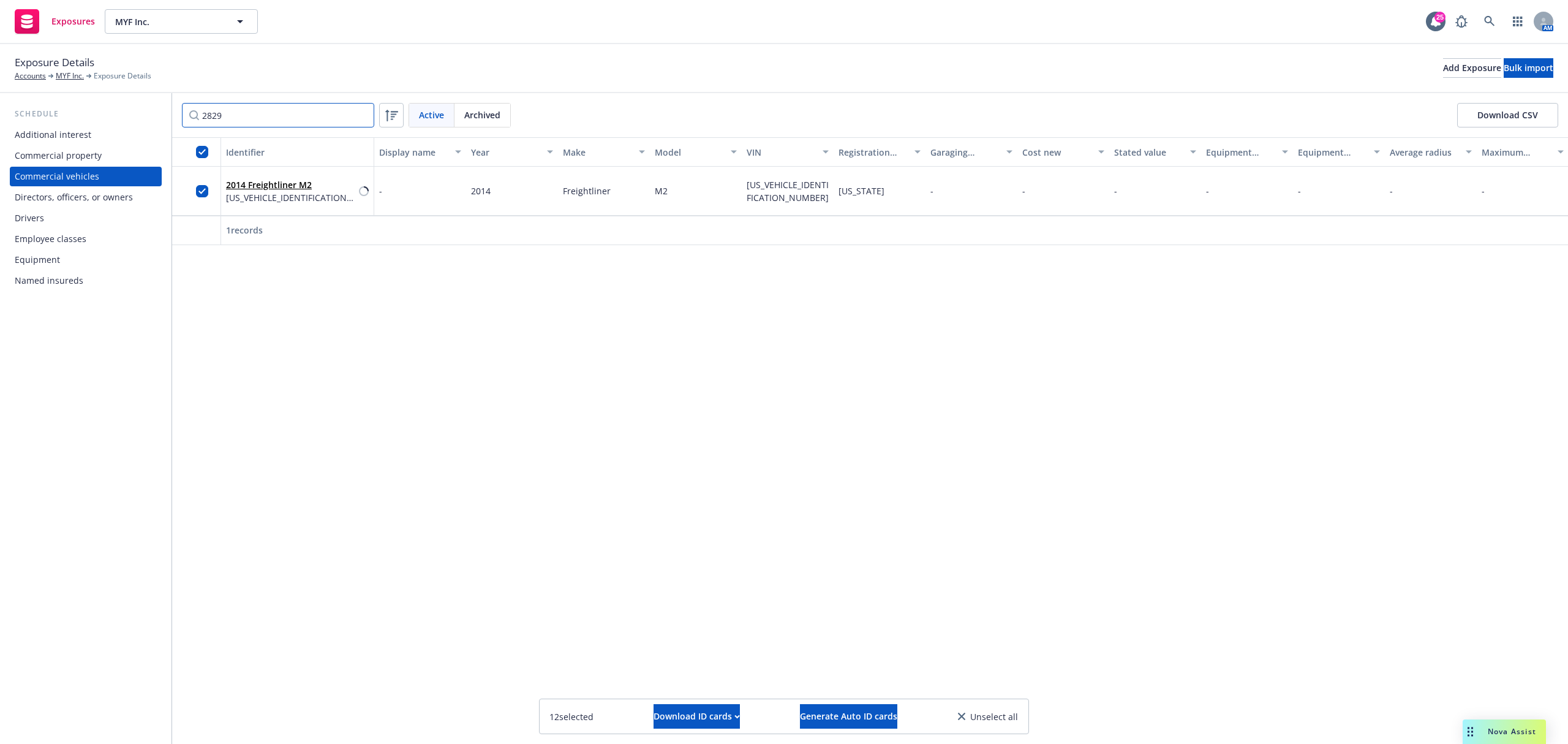
click at [360, 112] on input "2829" at bounding box center [278, 115] width 192 height 25
type input "5653"
click at [197, 192] on input "checkbox" at bounding box center [202, 191] width 12 height 12
click at [366, 118] on input "5653" at bounding box center [278, 115] width 192 height 25
click at [358, 118] on input "5653" at bounding box center [278, 115] width 192 height 25
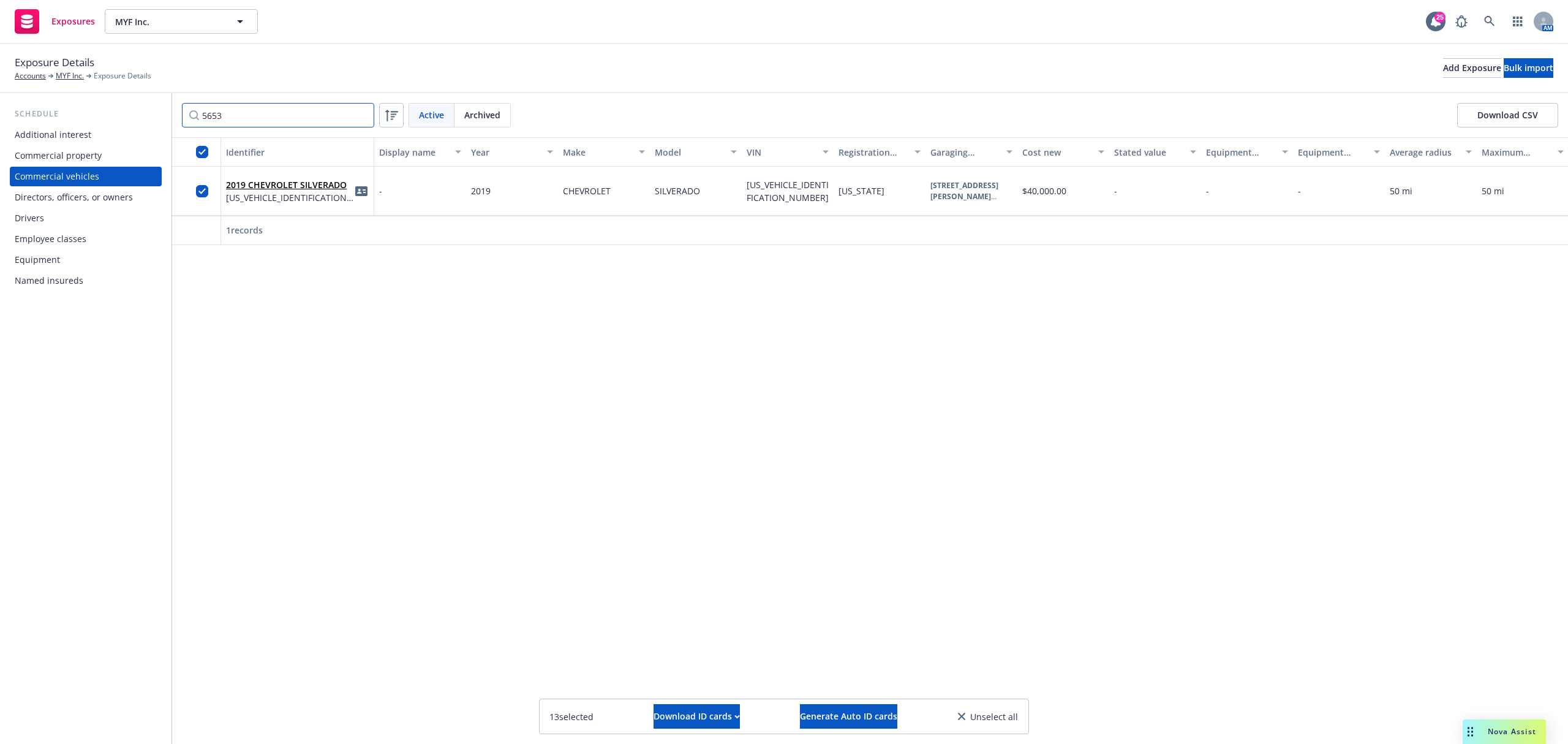
drag, startPoint x: 358, startPoint y: 116, endPoint x: 366, endPoint y: 114, distance: 8.2
click at [365, 114] on input "5653" at bounding box center [278, 115] width 192 height 25
click at [362, 114] on input "5653" at bounding box center [278, 115] width 192 height 25
type input "8370"
click at [204, 192] on input "checkbox" at bounding box center [202, 191] width 12 height 12
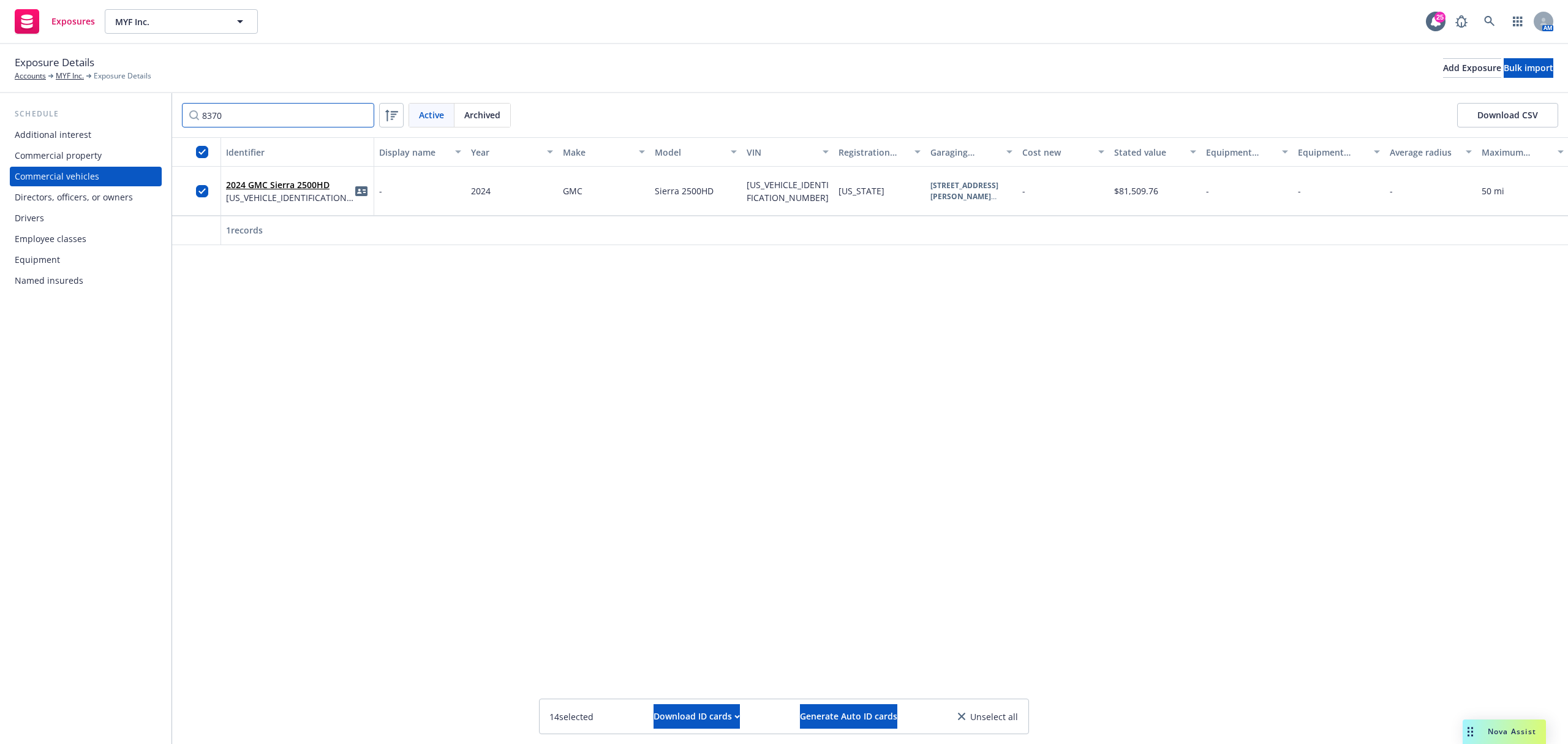
click at [359, 114] on input "8370" at bounding box center [278, 115] width 192 height 25
type input "0240"
click at [204, 190] on input "checkbox" at bounding box center [202, 191] width 12 height 12
click at [359, 113] on input "0240" at bounding box center [278, 115] width 192 height 25
click at [197, 186] on input "checkbox" at bounding box center [202, 191] width 12 height 12
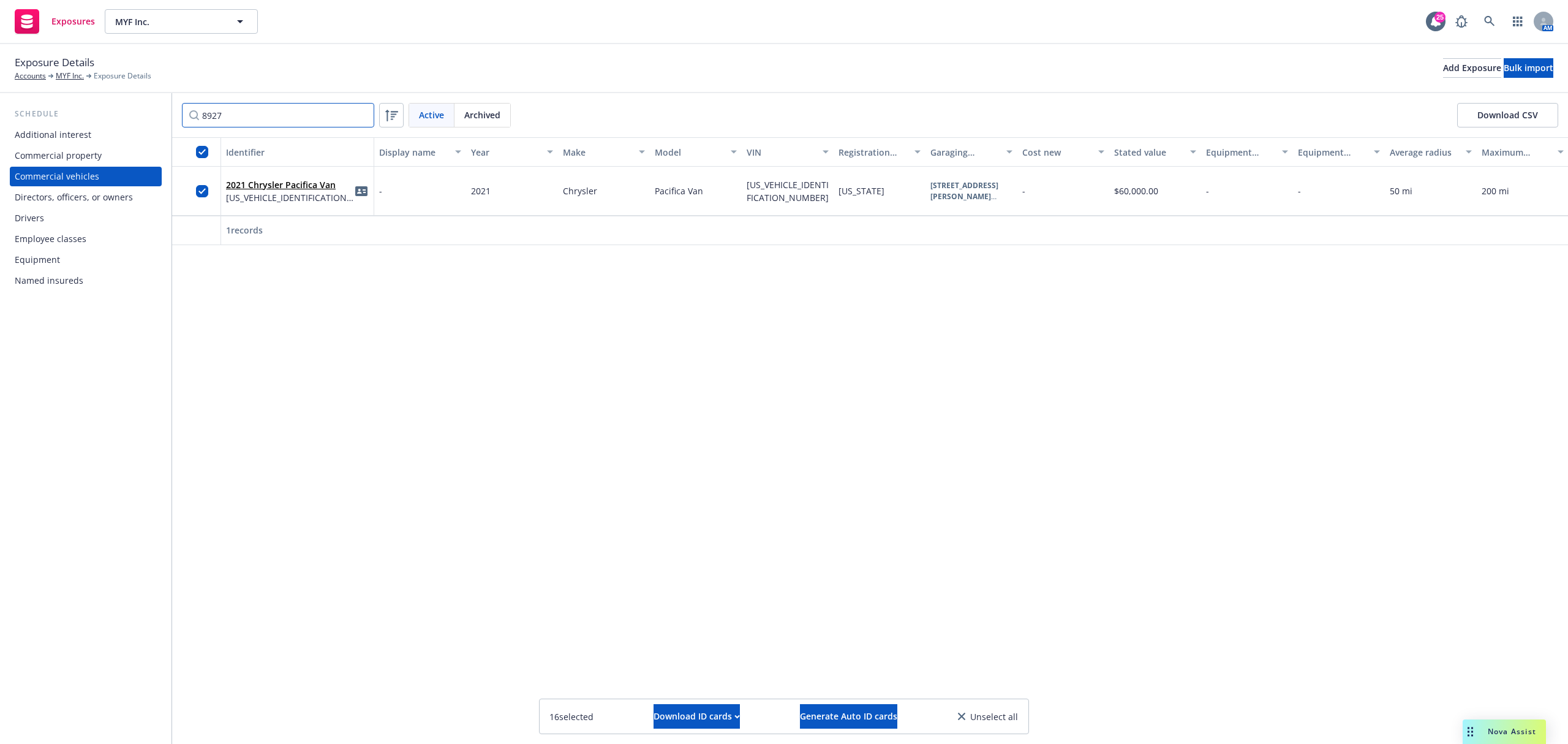
click at [336, 118] on input "8927" at bounding box center [278, 115] width 192 height 25
type input "0552"
click at [195, 187] on div at bounding box center [196, 191] width 49 height 49
click at [202, 187] on input "checkbox" at bounding box center [202, 191] width 12 height 12
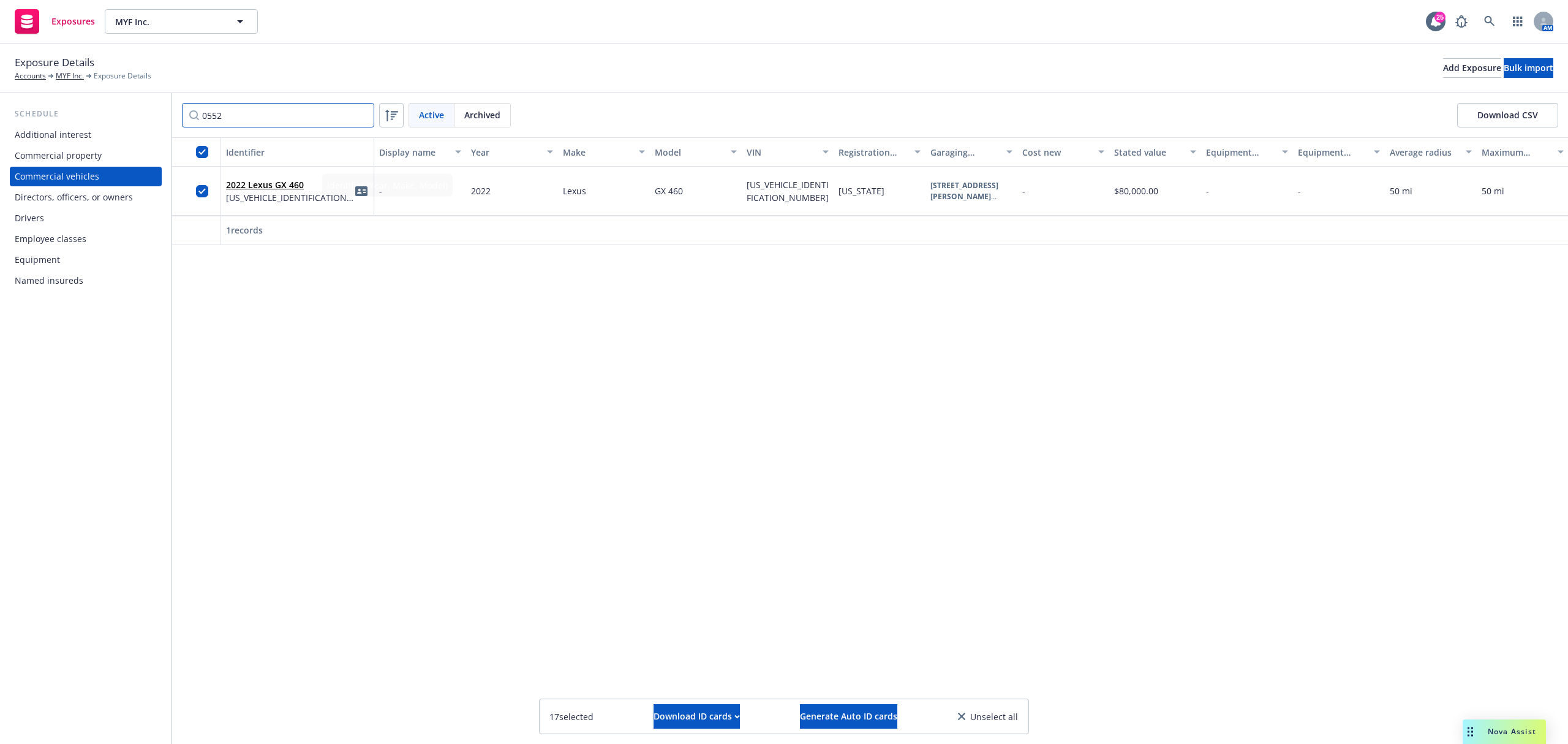
click at [346, 116] on input "0552" at bounding box center [278, 115] width 192 height 25
drag, startPoint x: 370, startPoint y: 116, endPoint x: 360, endPoint y: 117, distance: 10.0
click at [367, 116] on input "0552" at bounding box center [278, 115] width 192 height 25
click at [360, 117] on input "0552" at bounding box center [278, 115] width 192 height 25
type input "9314"
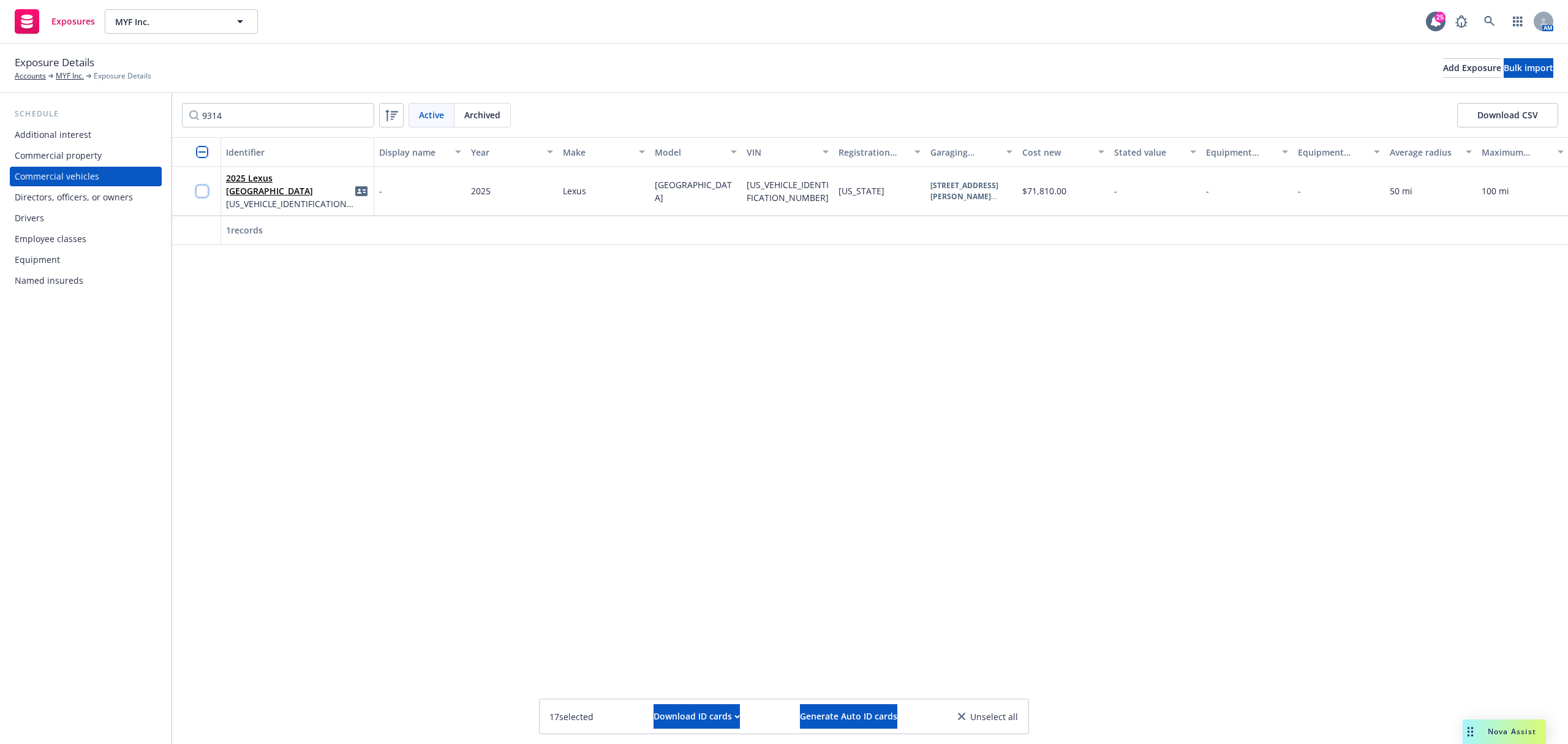
click at [204, 192] on input "checkbox" at bounding box center [202, 191] width 12 height 12
click at [371, 113] on input "9314" at bounding box center [278, 115] width 192 height 25
click at [362, 116] on input "9314" at bounding box center [278, 115] width 192 height 25
type input "7440"
click at [187, 185] on div at bounding box center [196, 191] width 49 height 49
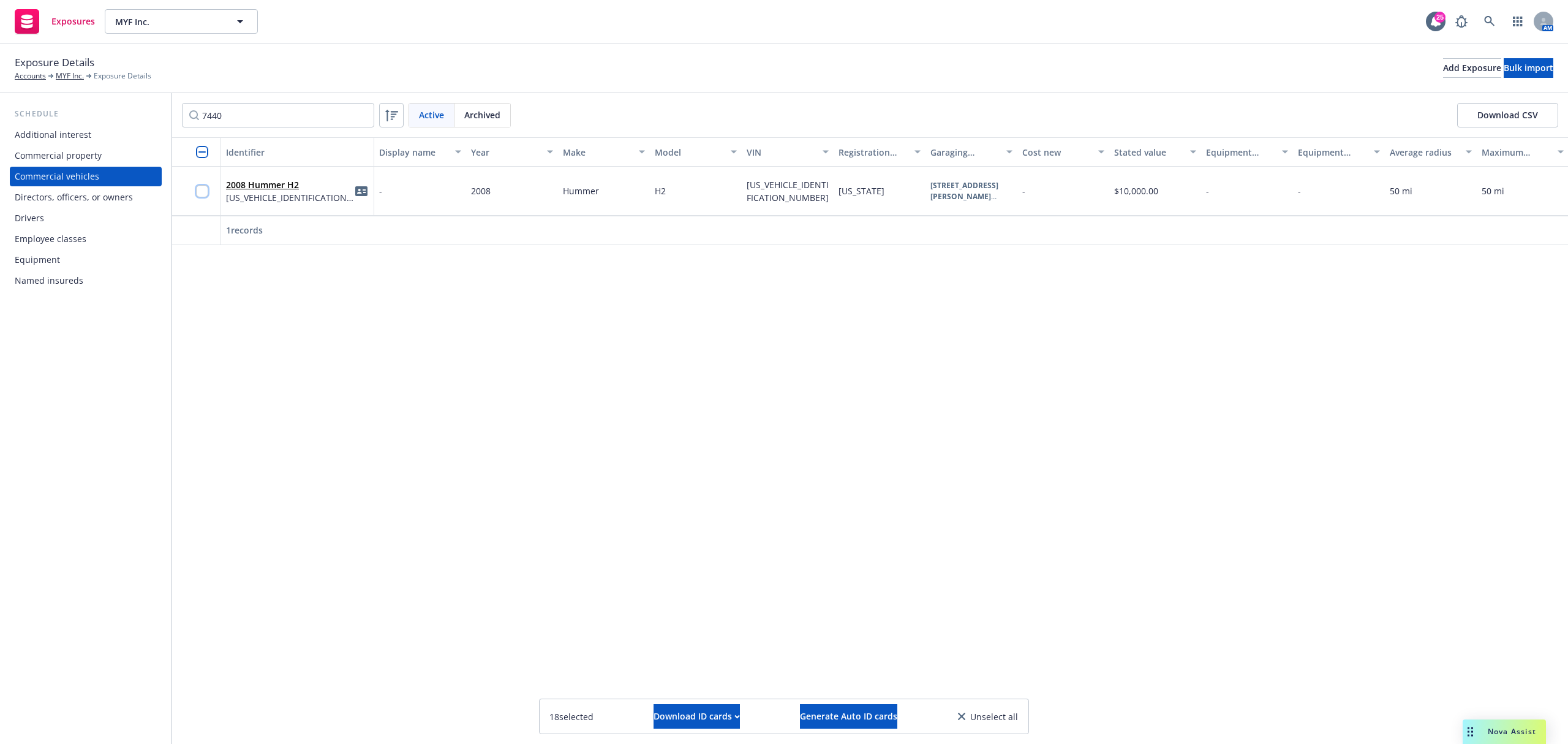
click at [197, 189] on input "checkbox" at bounding box center [202, 191] width 12 height 12
click at [734, 715] on icon "button" at bounding box center [737, 717] width 6 height 4
click at [633, 682] on link "Download uneditable ID cards" at bounding box center [673, 686] width 164 height 25
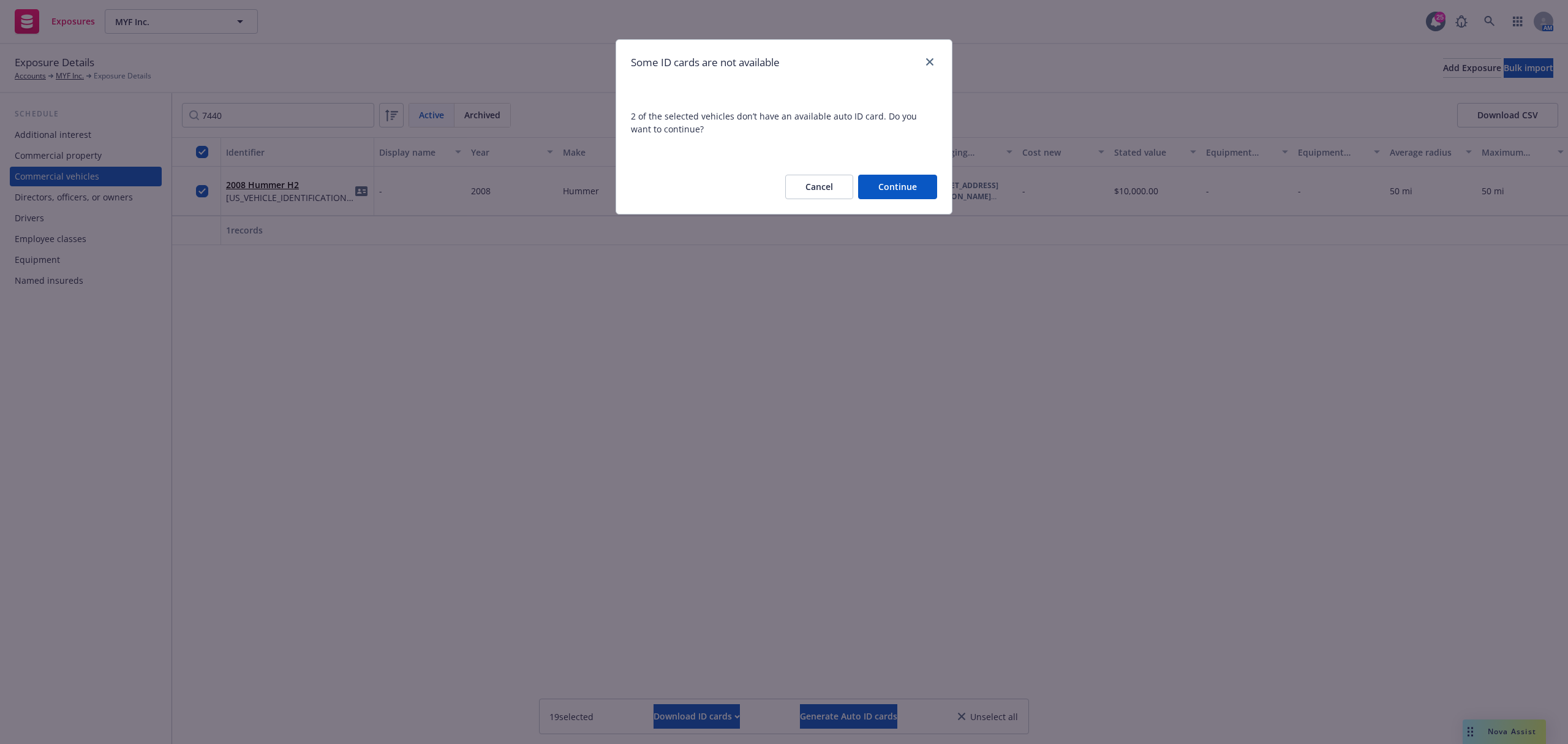
click at [880, 197] on button "Continue" at bounding box center [897, 187] width 79 height 25
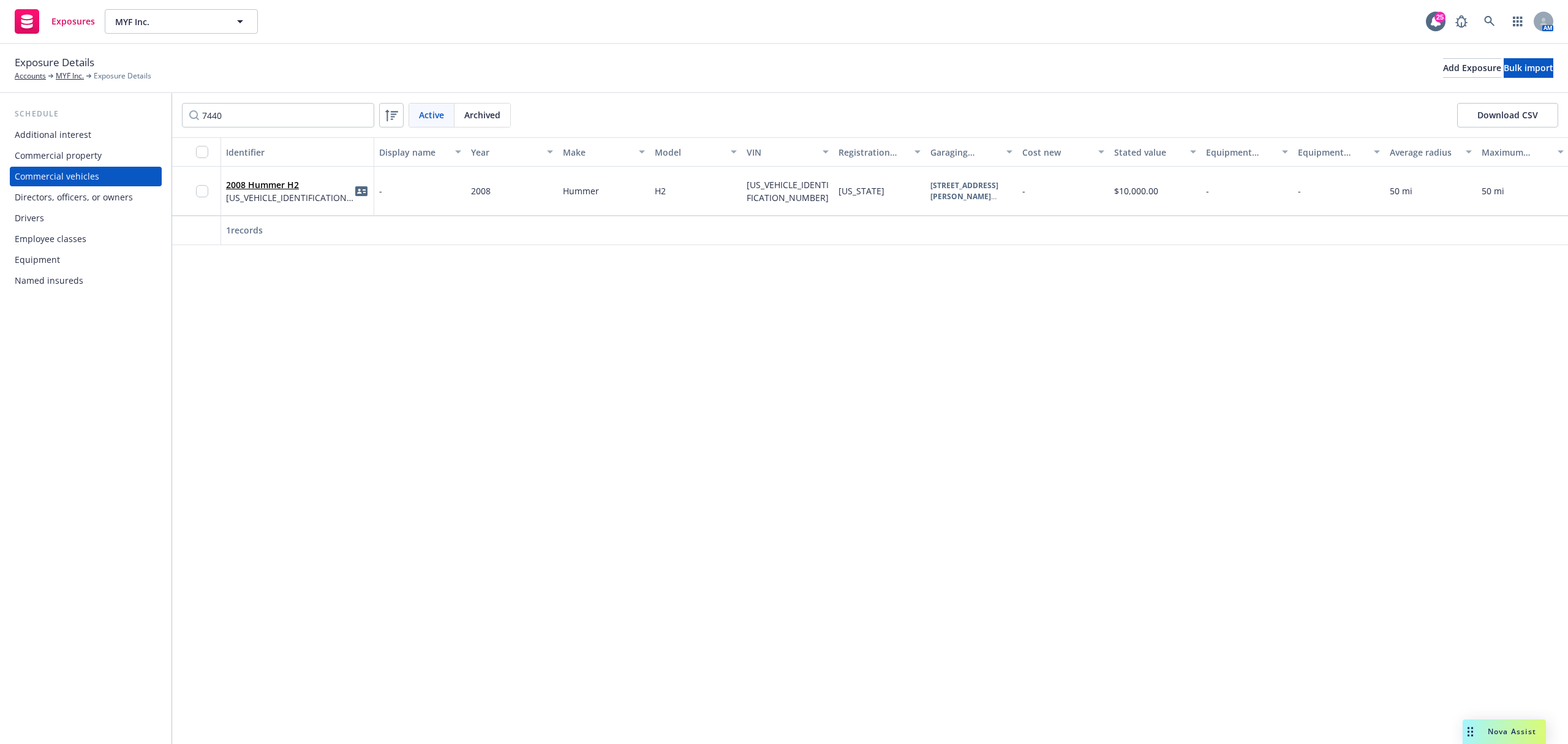
click at [287, 491] on div "Identifier Display name Year Make Model VIN Registration state Garaging address…" at bounding box center [870, 441] width 1396 height 607
click at [63, 79] on link "MYF Inc." at bounding box center [70, 76] width 28 height 11
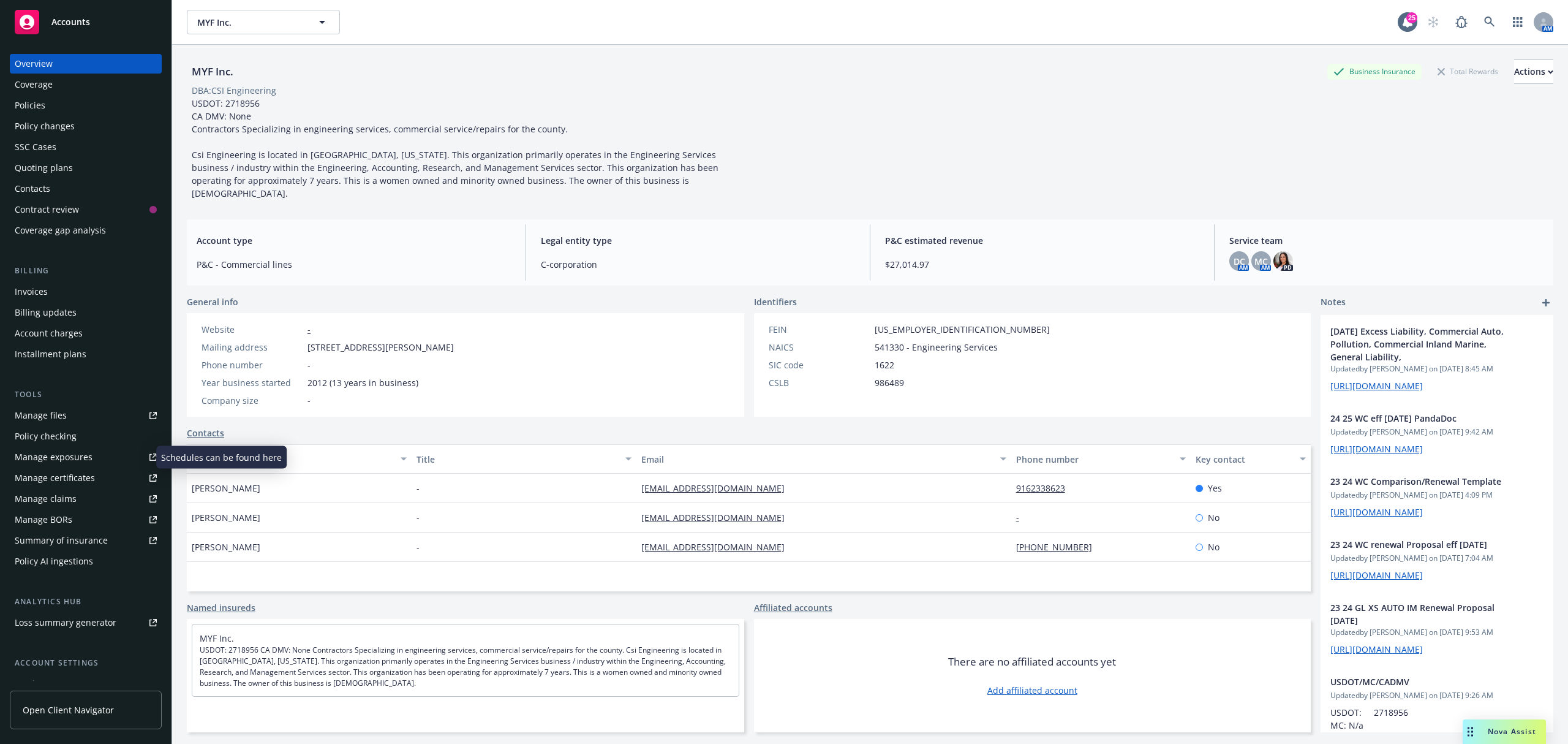
click at [59, 461] on div "Manage exposures" at bounding box center [53, 457] width 78 height 20
click at [60, 109] on div "Policies" at bounding box center [86, 105] width 142 height 20
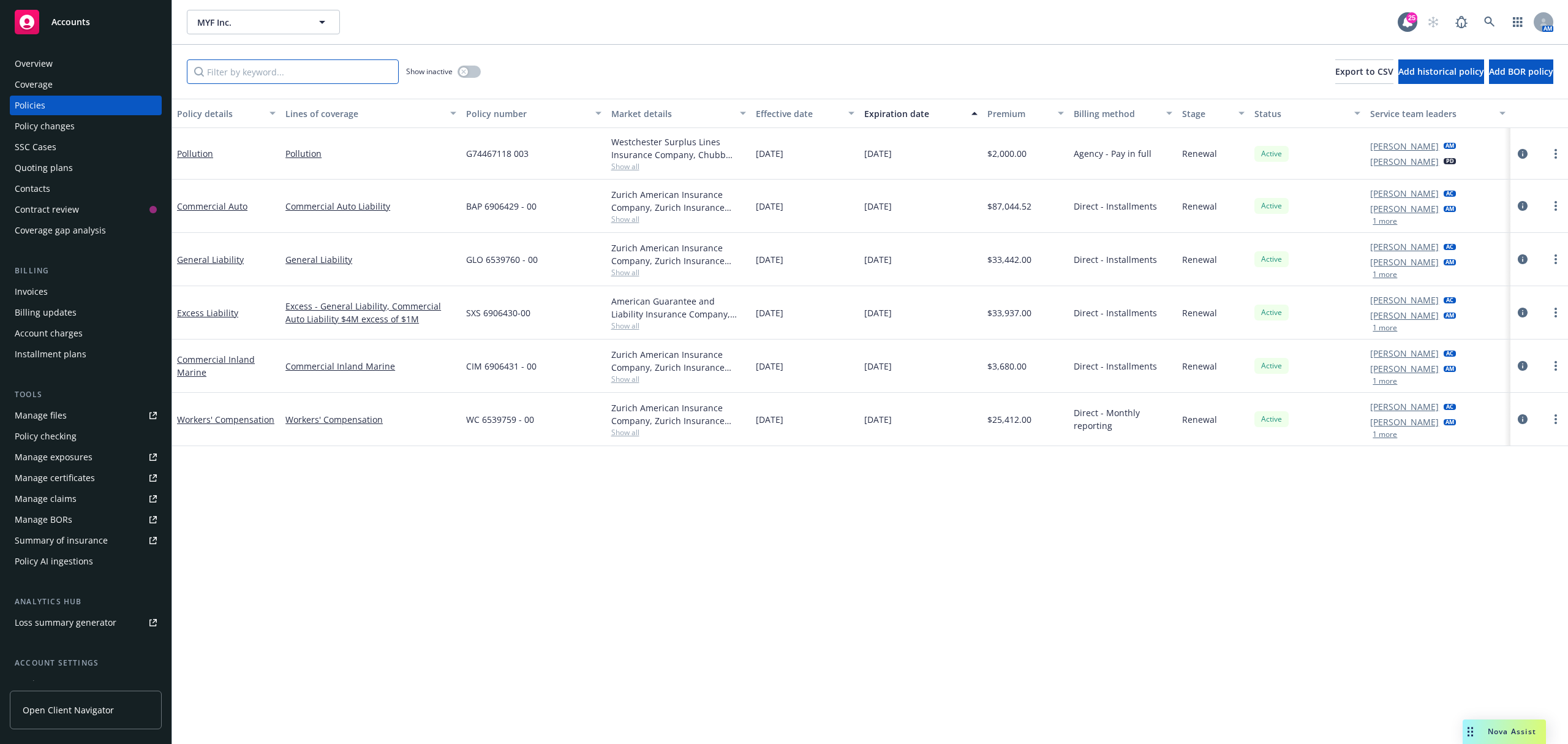
click at [258, 66] on input "Filter by keyword..." at bounding box center [293, 72] width 212 height 25
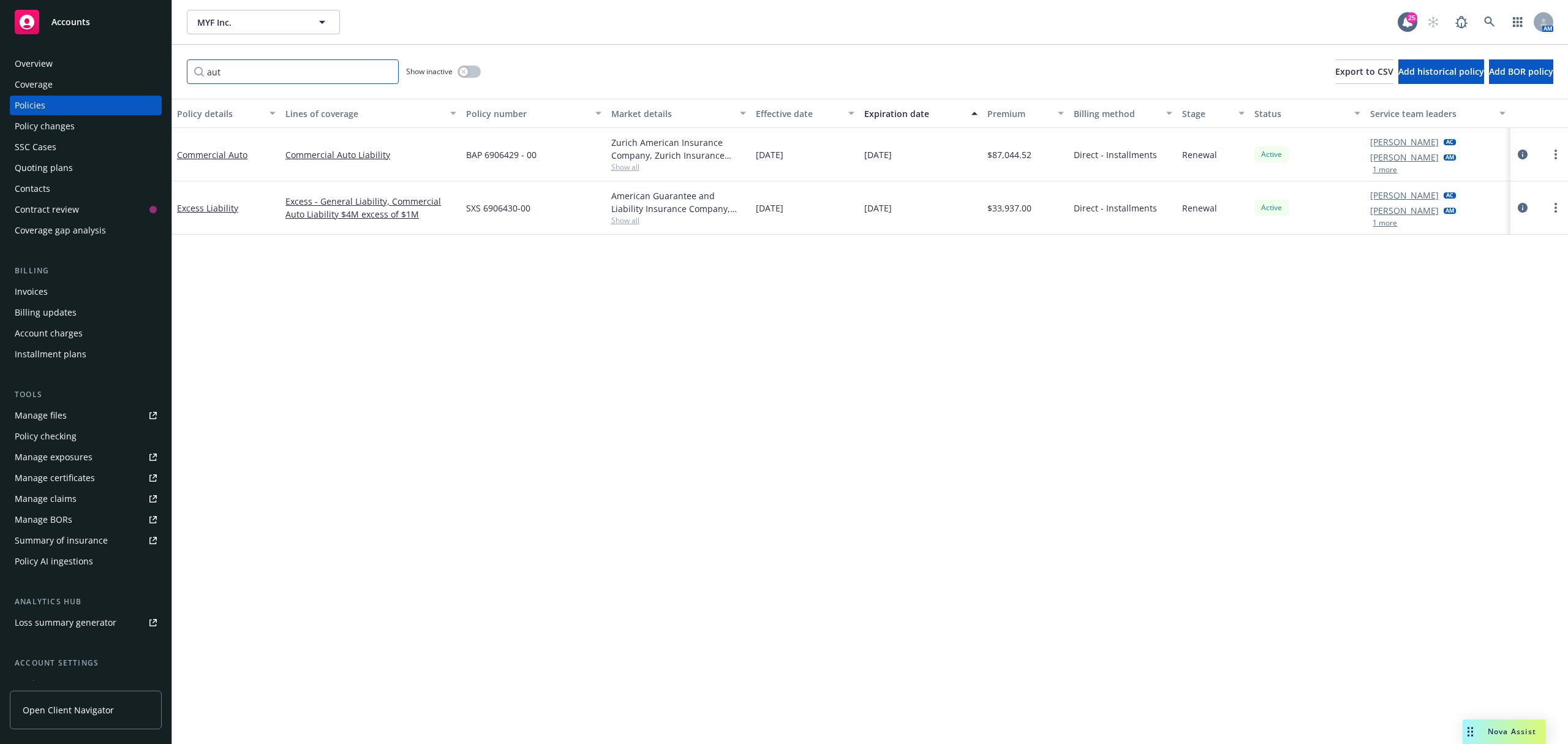
type input "aut"
drag, startPoint x: 549, startPoint y: 156, endPoint x: 459, endPoint y: 153, distance: 90.0
click at [459, 153] on div "Commercial Auto Commercial Auto Liability BAP 6906429 - 00 Zurich American Insu…" at bounding box center [870, 155] width 1396 height 53
copy div "BAP 6906429 - 00"
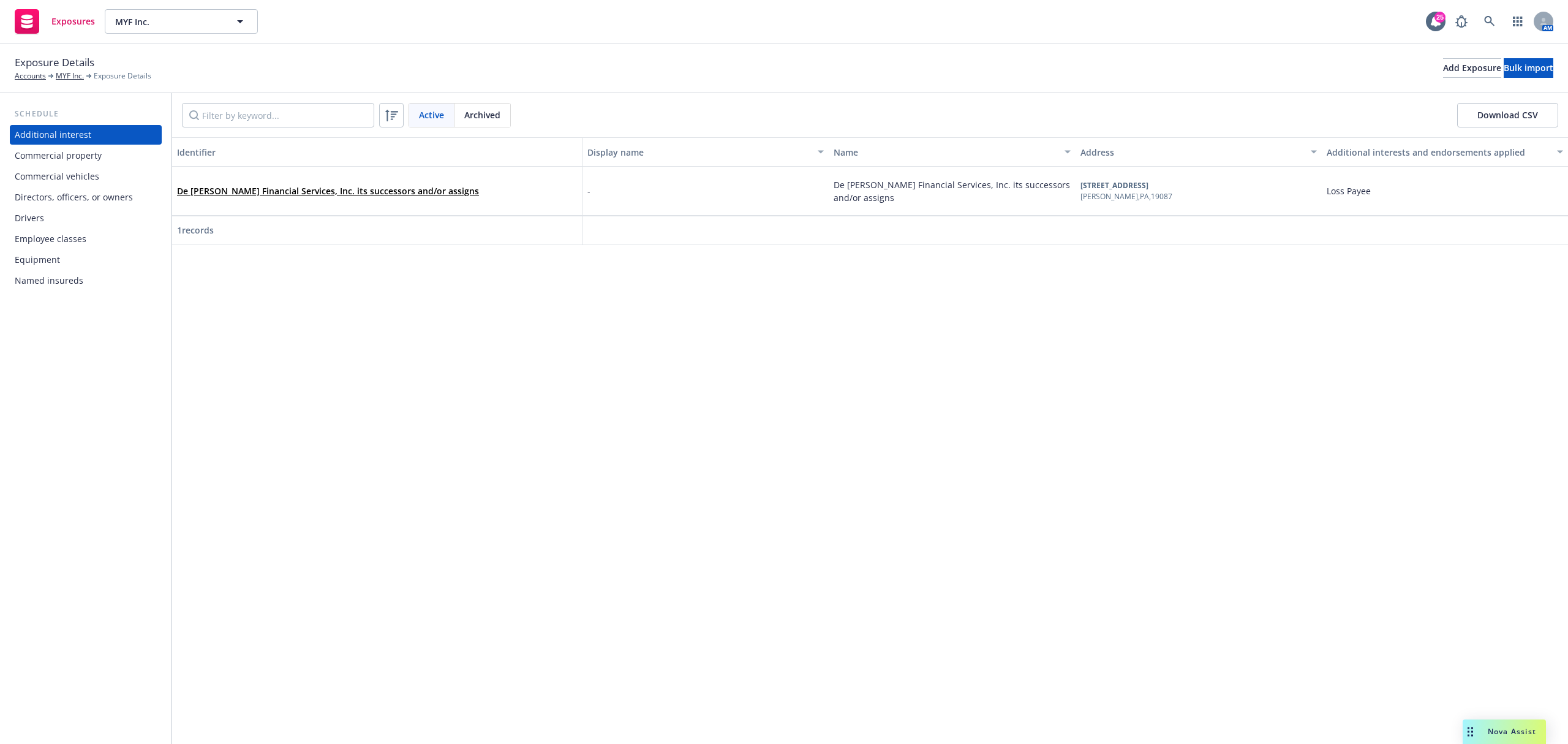
click at [62, 180] on div "Commercial vehicles" at bounding box center [56, 176] width 84 height 20
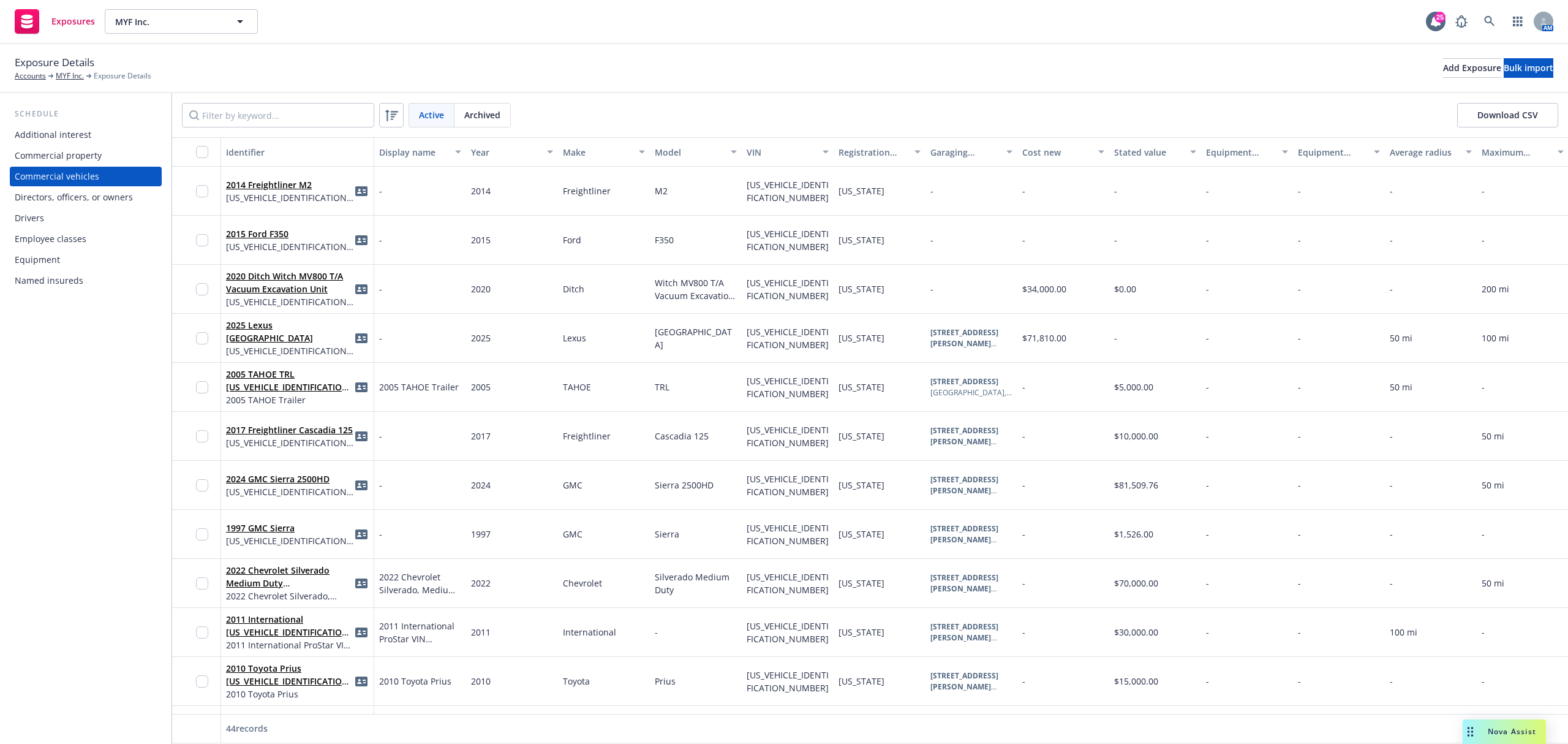
click at [62, 150] on div "Commercial property" at bounding box center [58, 156] width 87 height 20
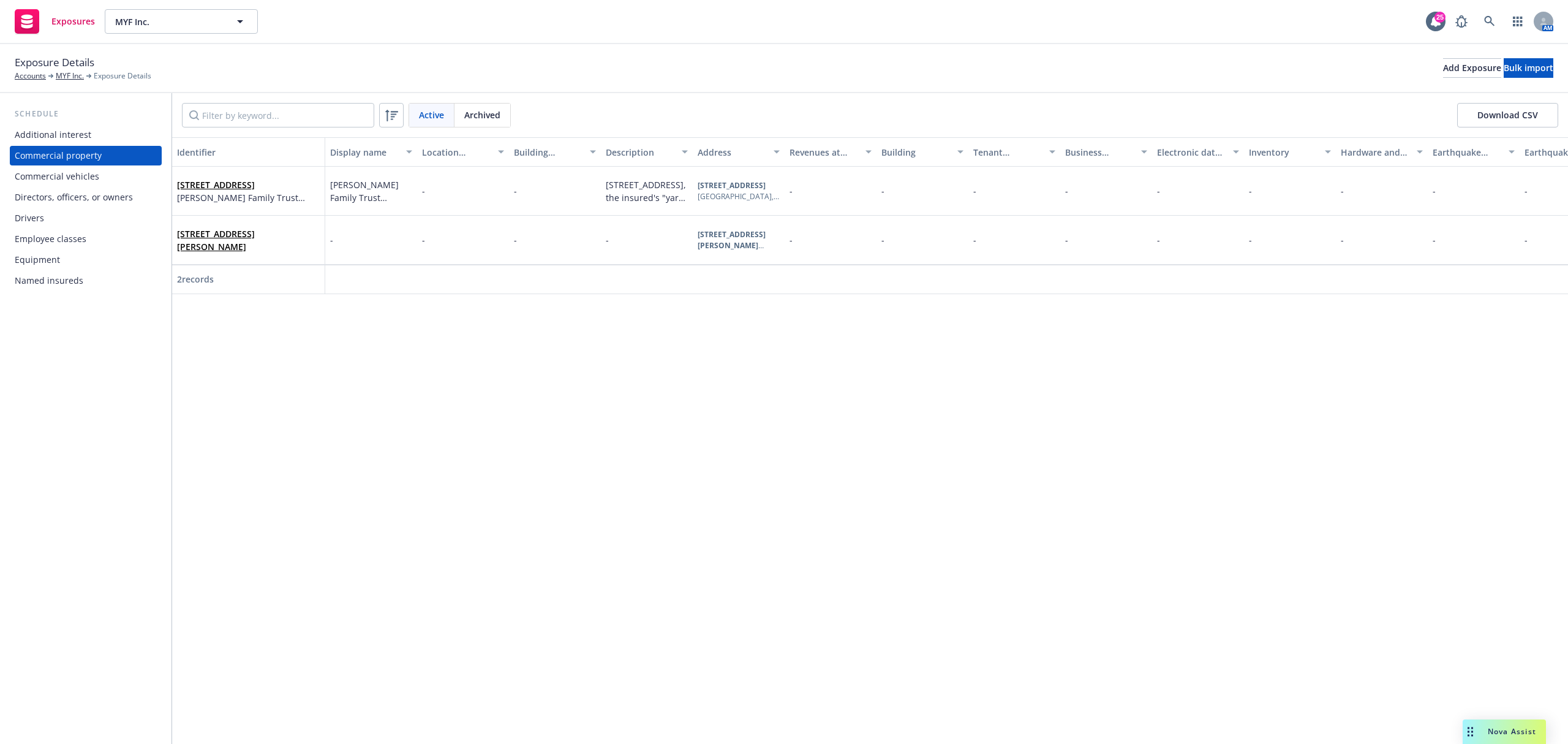
click at [81, 184] on div "Commercial vehicles" at bounding box center [56, 176] width 84 height 20
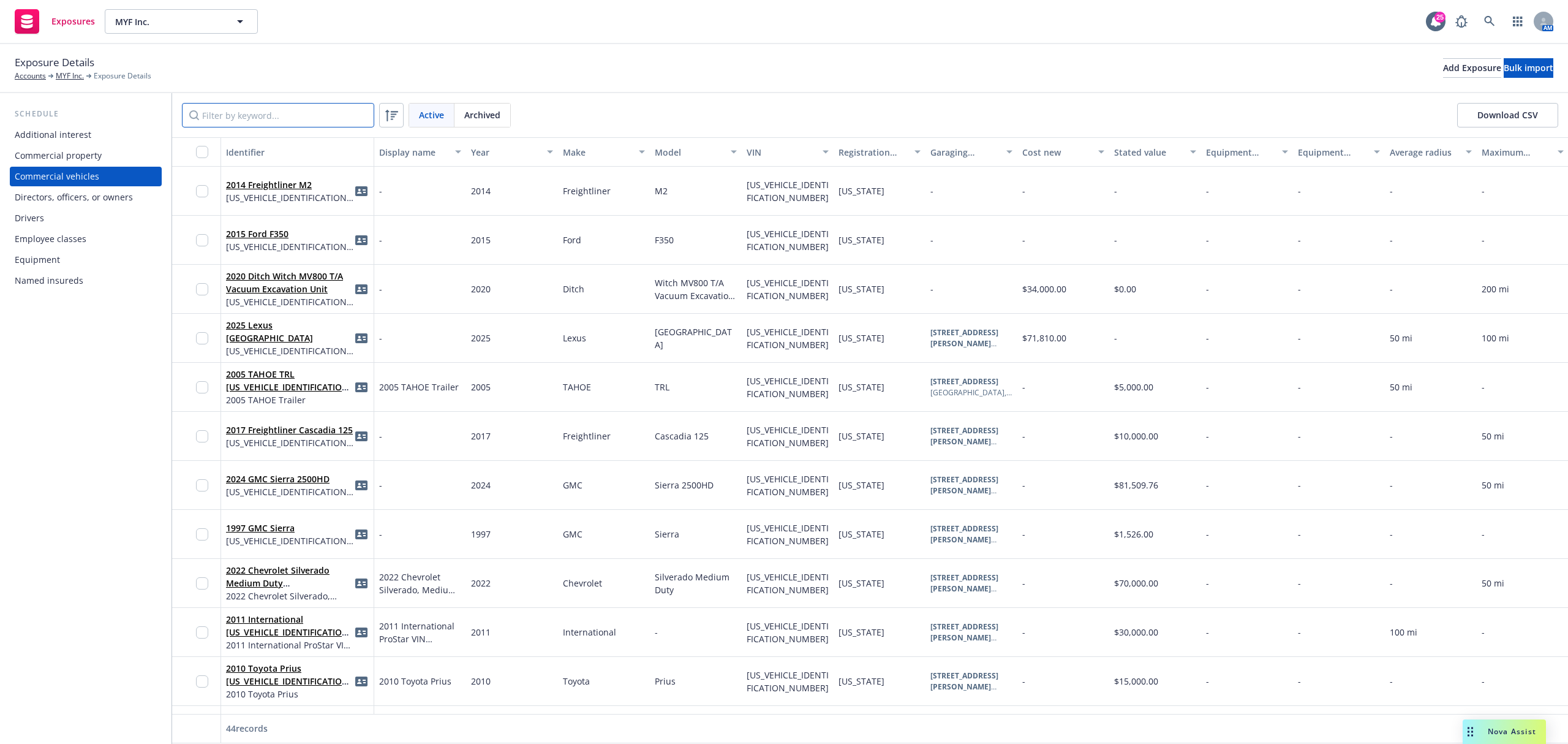
click at [265, 123] on input "Filter by keyword..." at bounding box center [278, 115] width 192 height 25
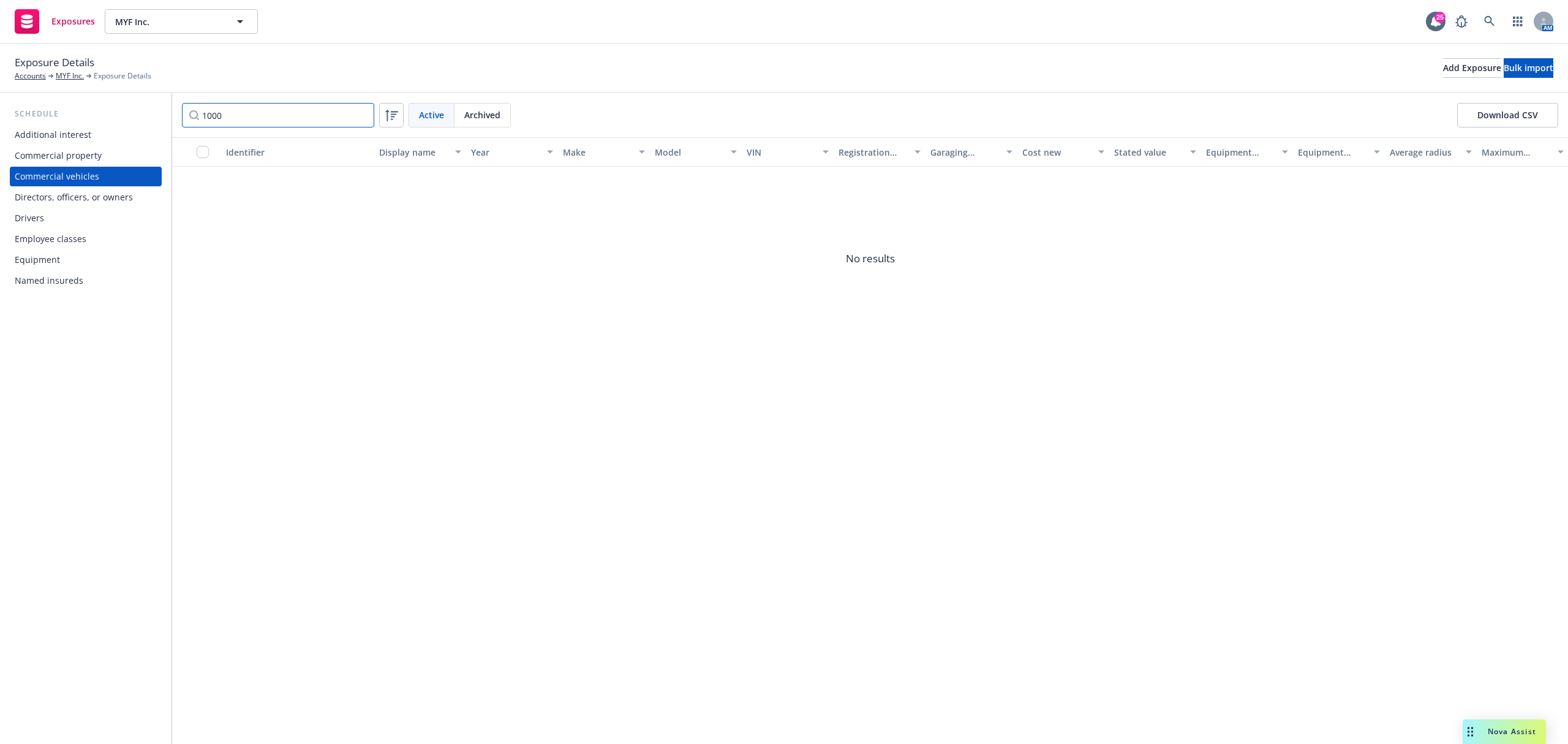
type input "1000"
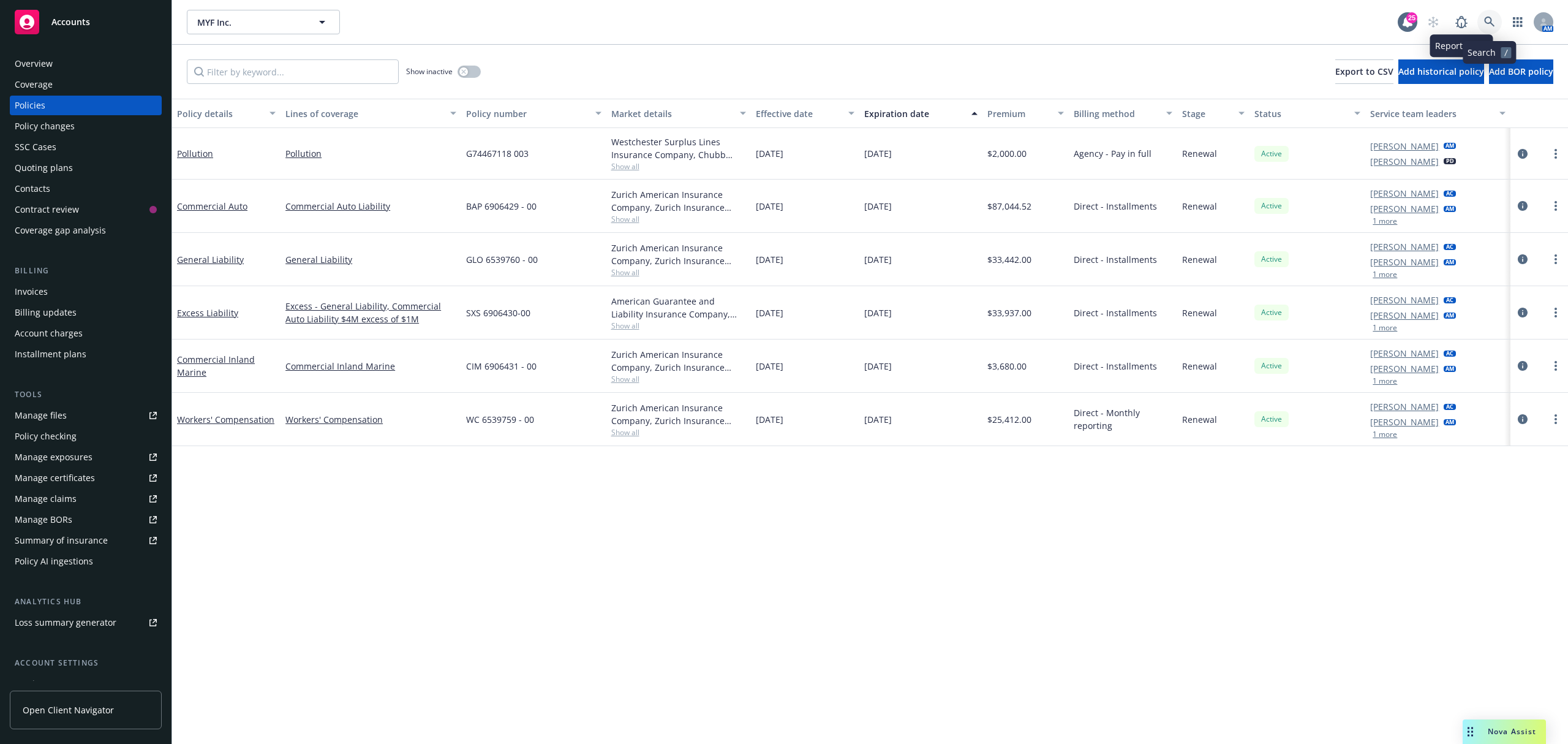
click at [1488, 20] on icon at bounding box center [1489, 22] width 11 height 11
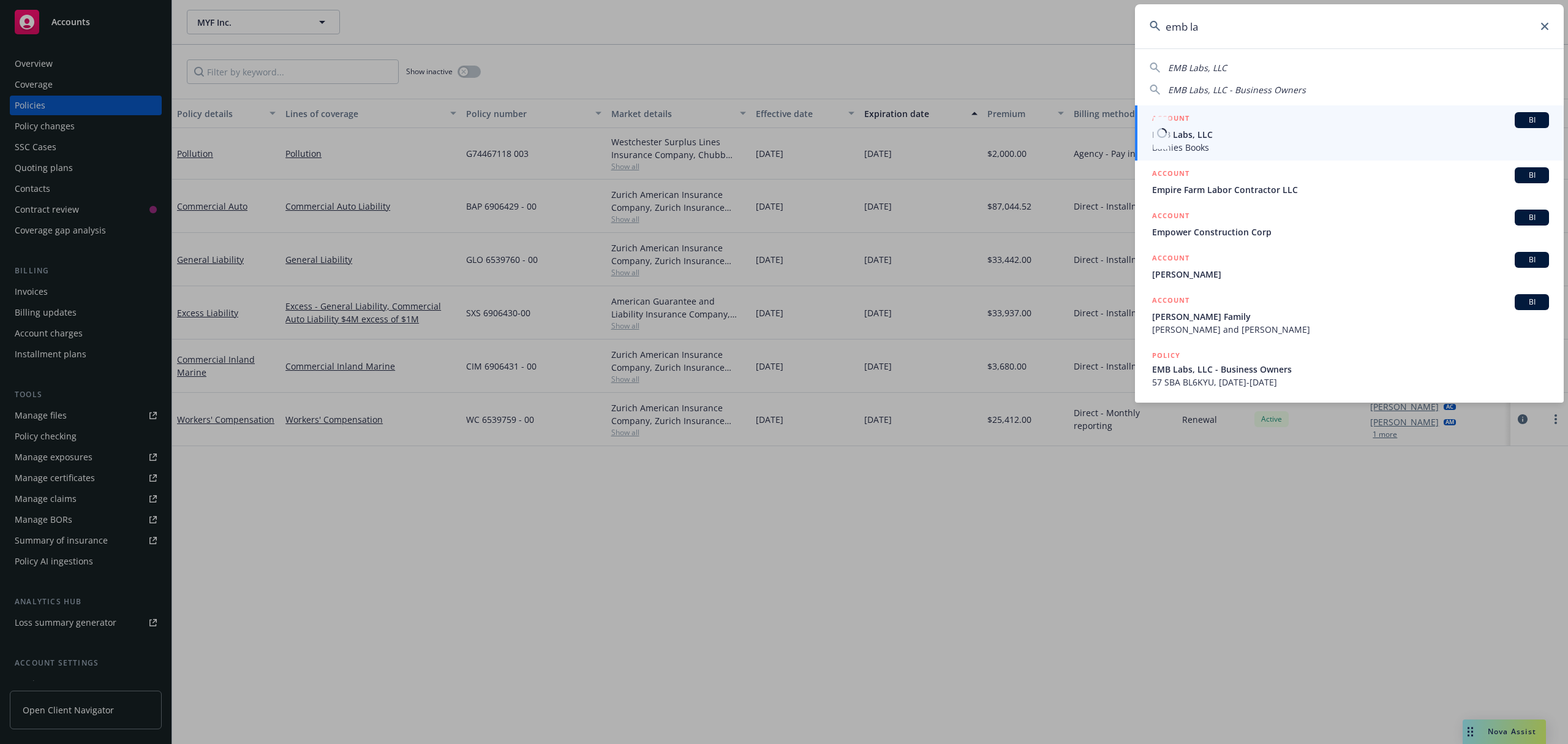
type input "emb la"
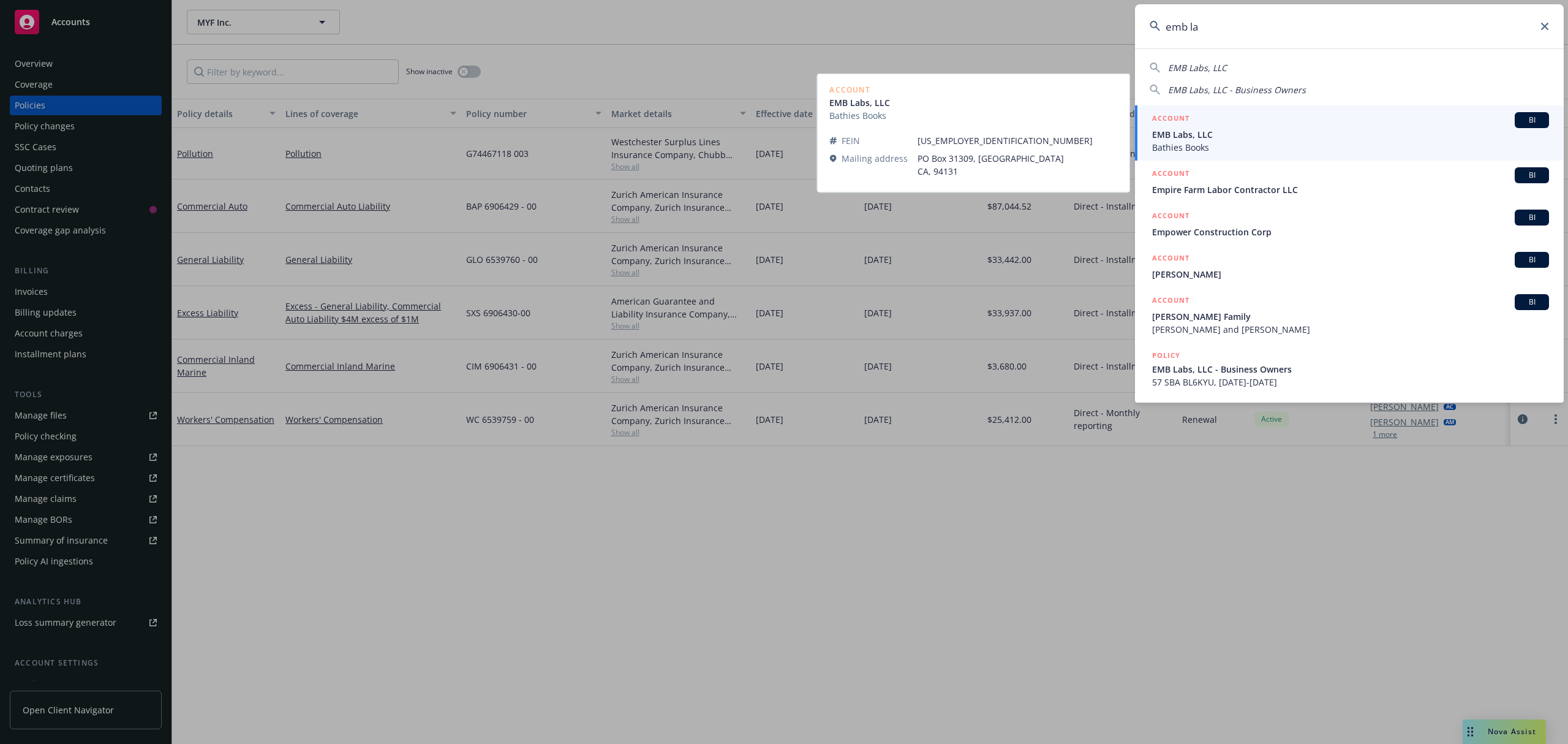
click at [1244, 143] on span "Bathies Books" at bounding box center [1351, 147] width 397 height 13
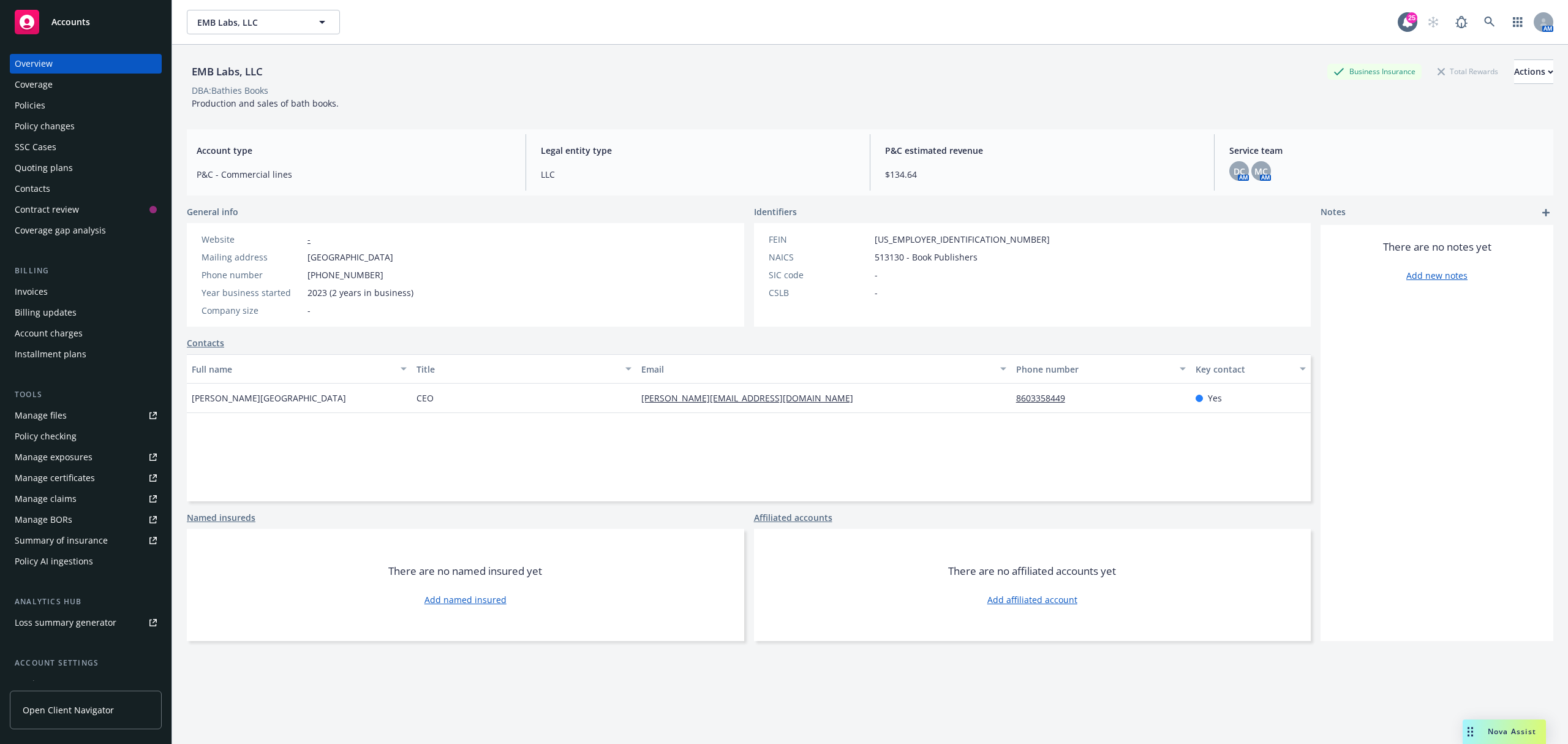
click at [41, 104] on div "Policies" at bounding box center [30, 105] width 30 height 20
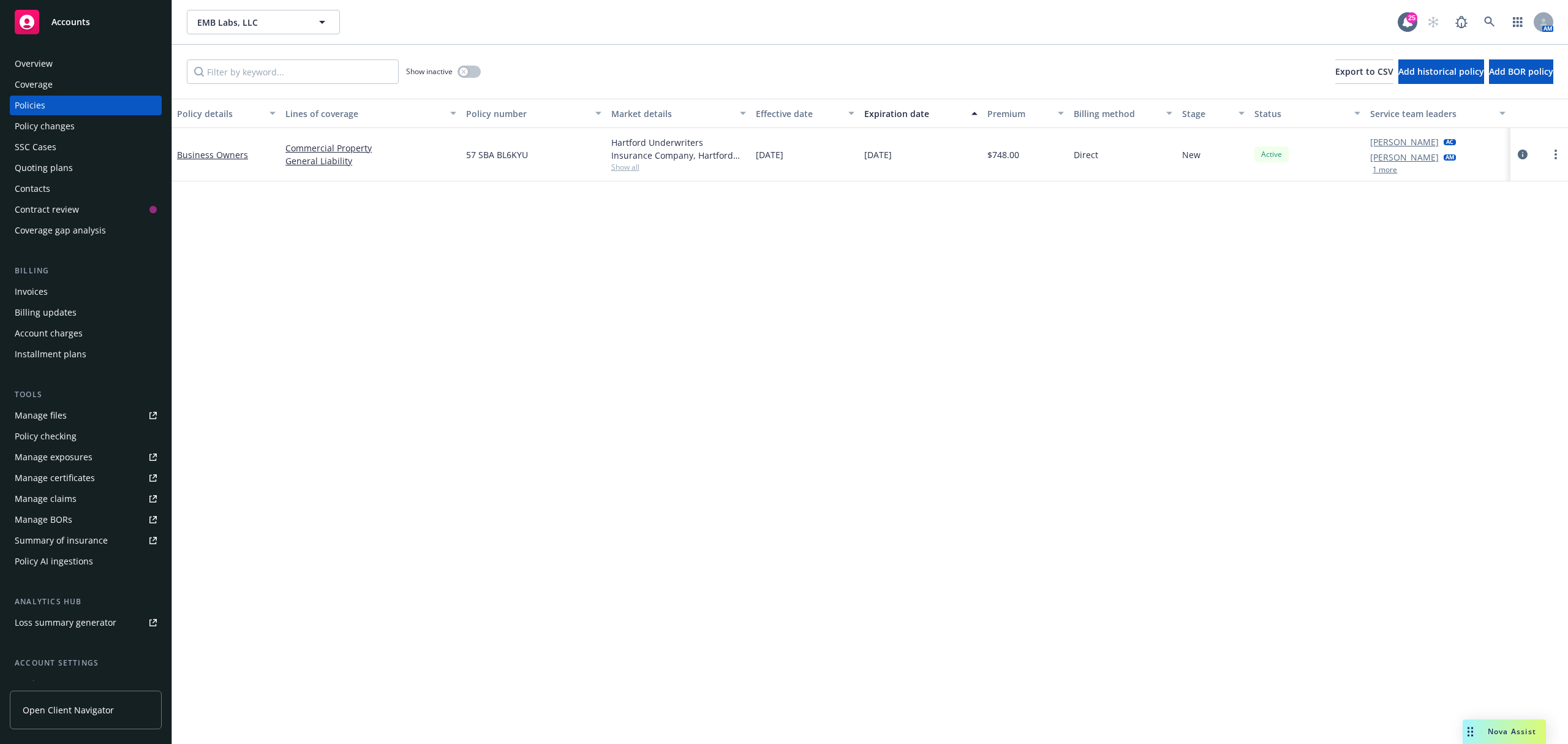
click at [635, 163] on span "Show all" at bounding box center [678, 167] width 135 height 10
click at [58, 63] on div "Overview" at bounding box center [86, 63] width 142 height 20
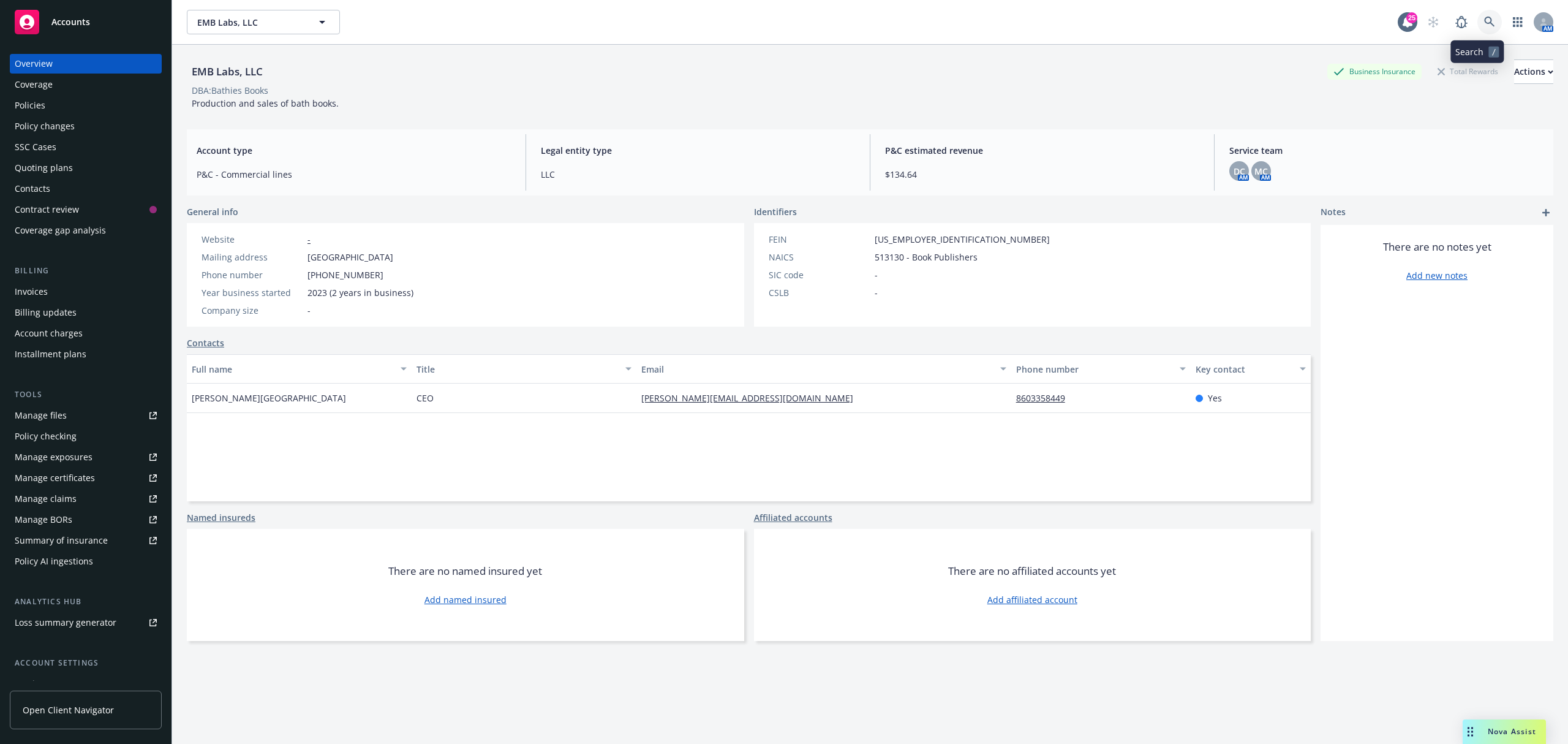
click at [1484, 25] on icon at bounding box center [1489, 22] width 11 height 11
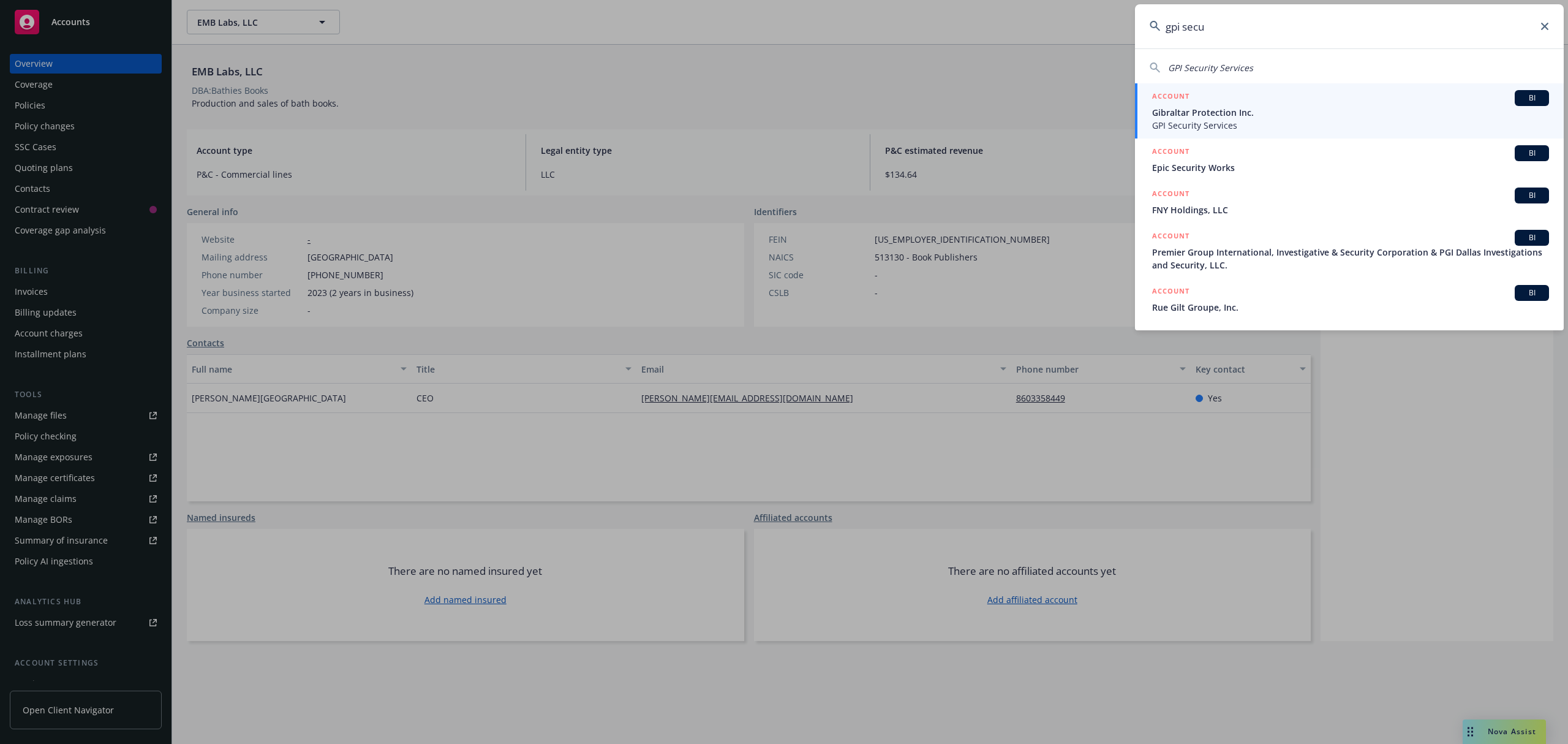
click at [1258, 30] on input "gpi secu" at bounding box center [1350, 27] width 429 height 44
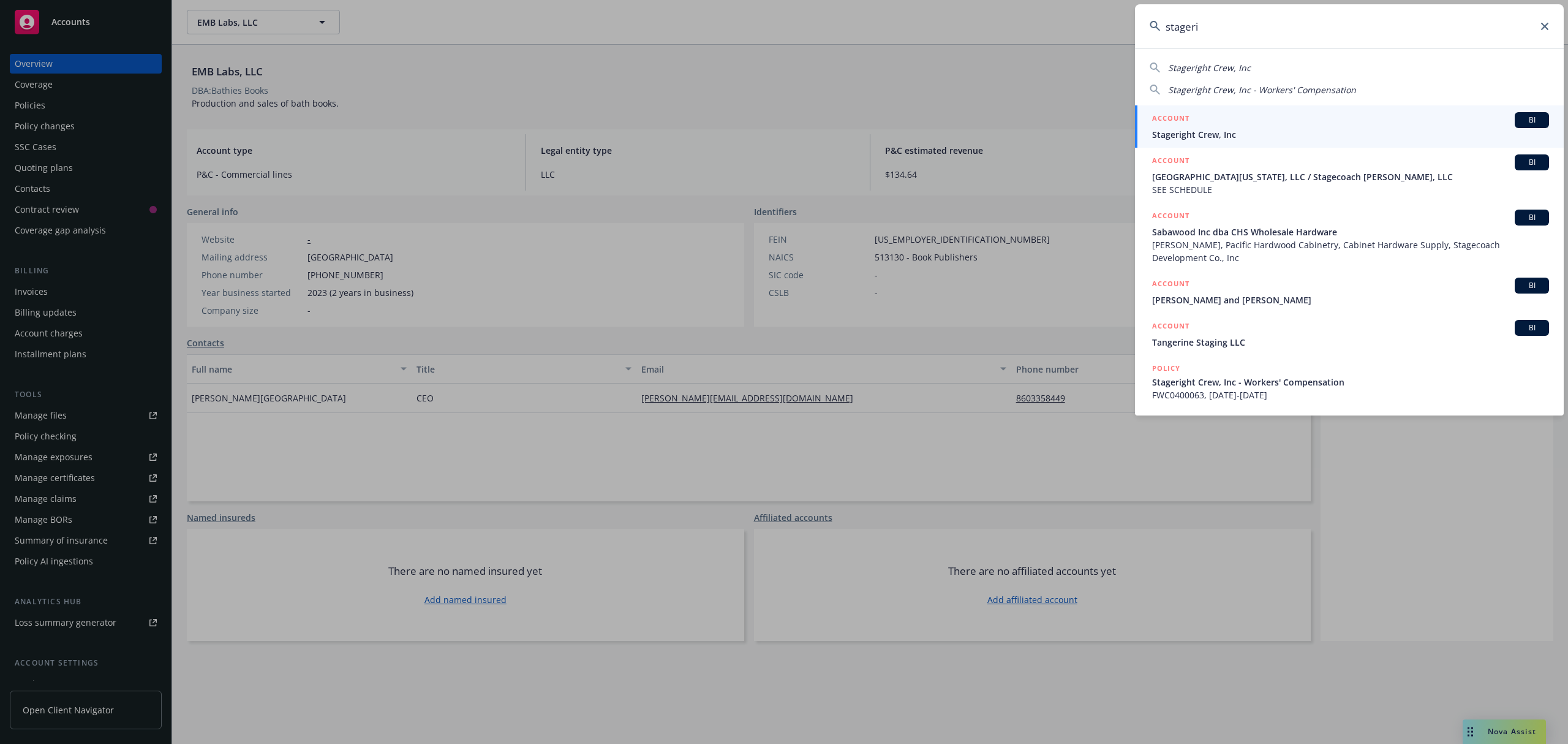
type input "stageri"
click at [1228, 123] on div "ACCOUNT BI" at bounding box center [1351, 120] width 397 height 16
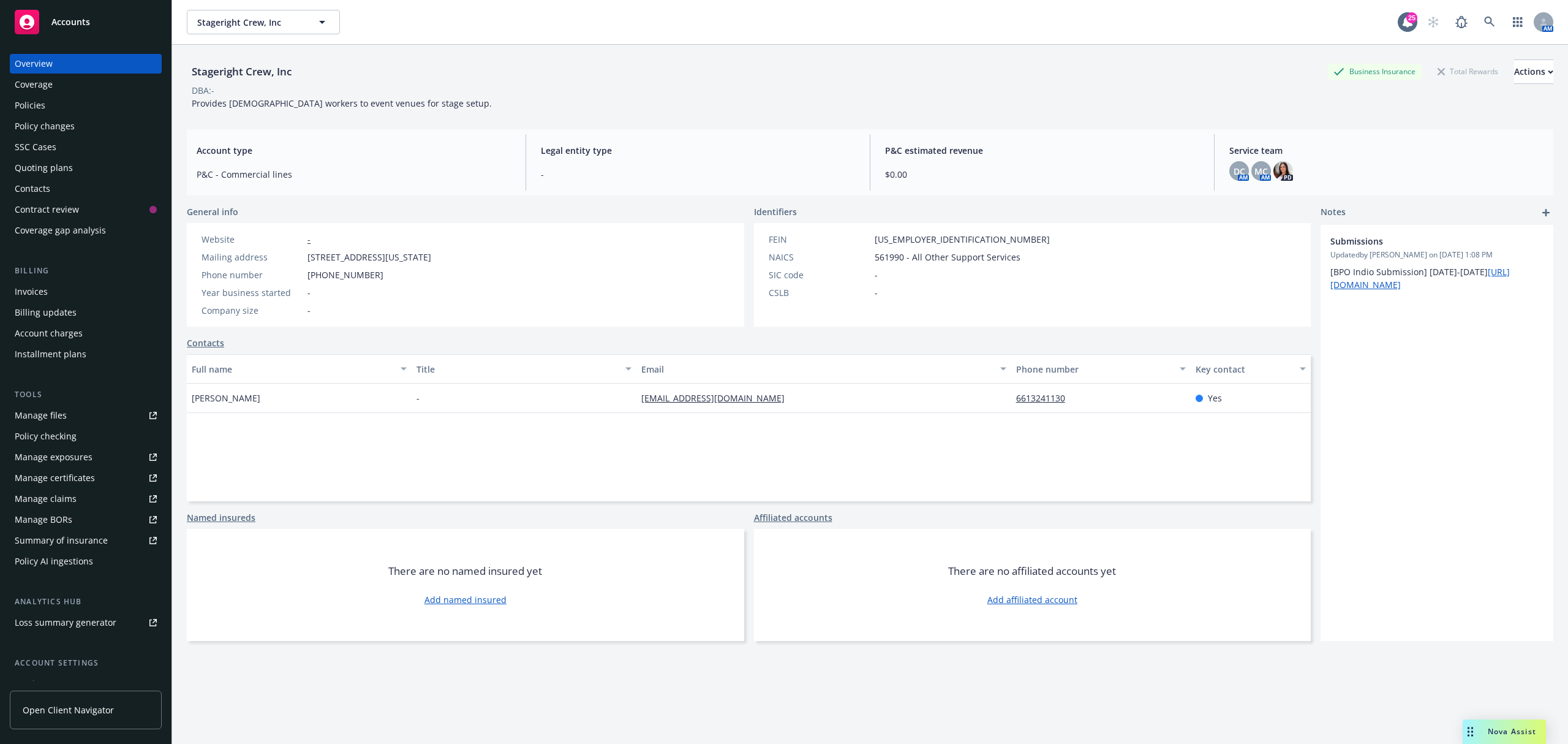
click at [25, 98] on div "Policies" at bounding box center [30, 105] width 30 height 20
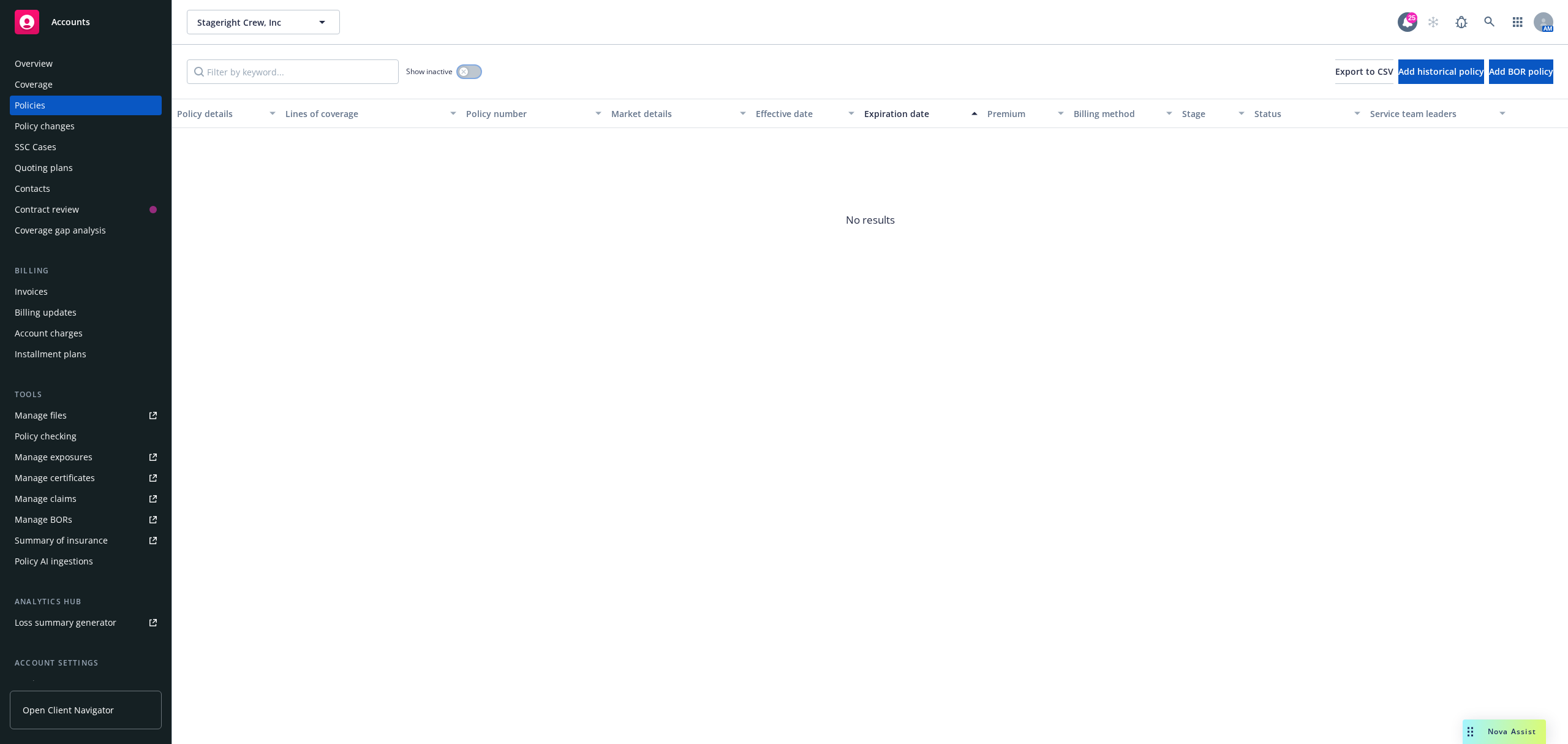
click at [464, 71] on icon "button" at bounding box center [463, 71] width 4 height 4
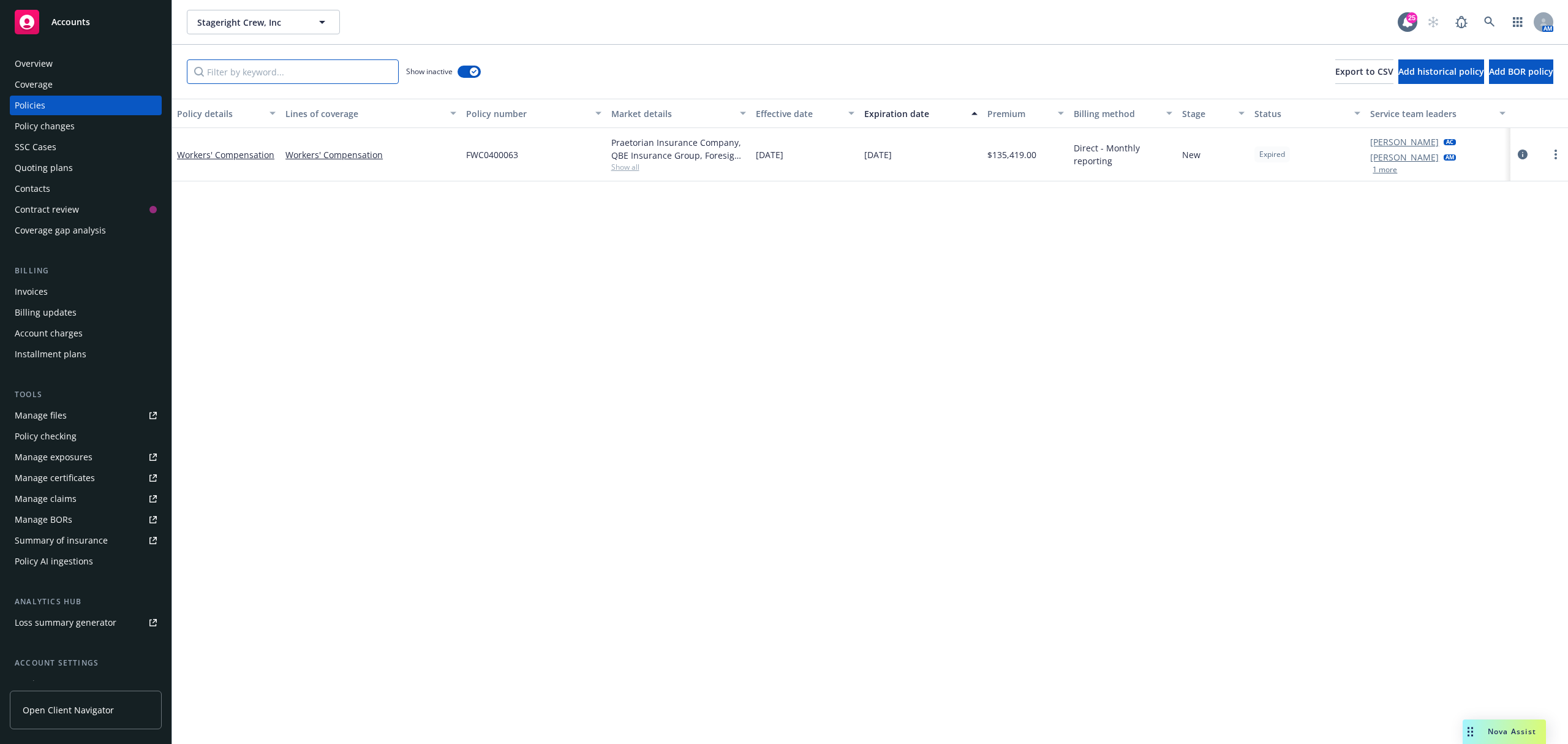
click at [256, 67] on input "Filter by keyword..." at bounding box center [293, 72] width 212 height 25
click at [484, 503] on div "Policy details Lines of coverage Policy number Market details Effective date Ex…" at bounding box center [870, 421] width 1396 height 645
click at [240, 160] on div "Workers' Compensation" at bounding box center [226, 155] width 98 height 13
click at [239, 156] on link "Workers' Compensation" at bounding box center [225, 155] width 97 height 11
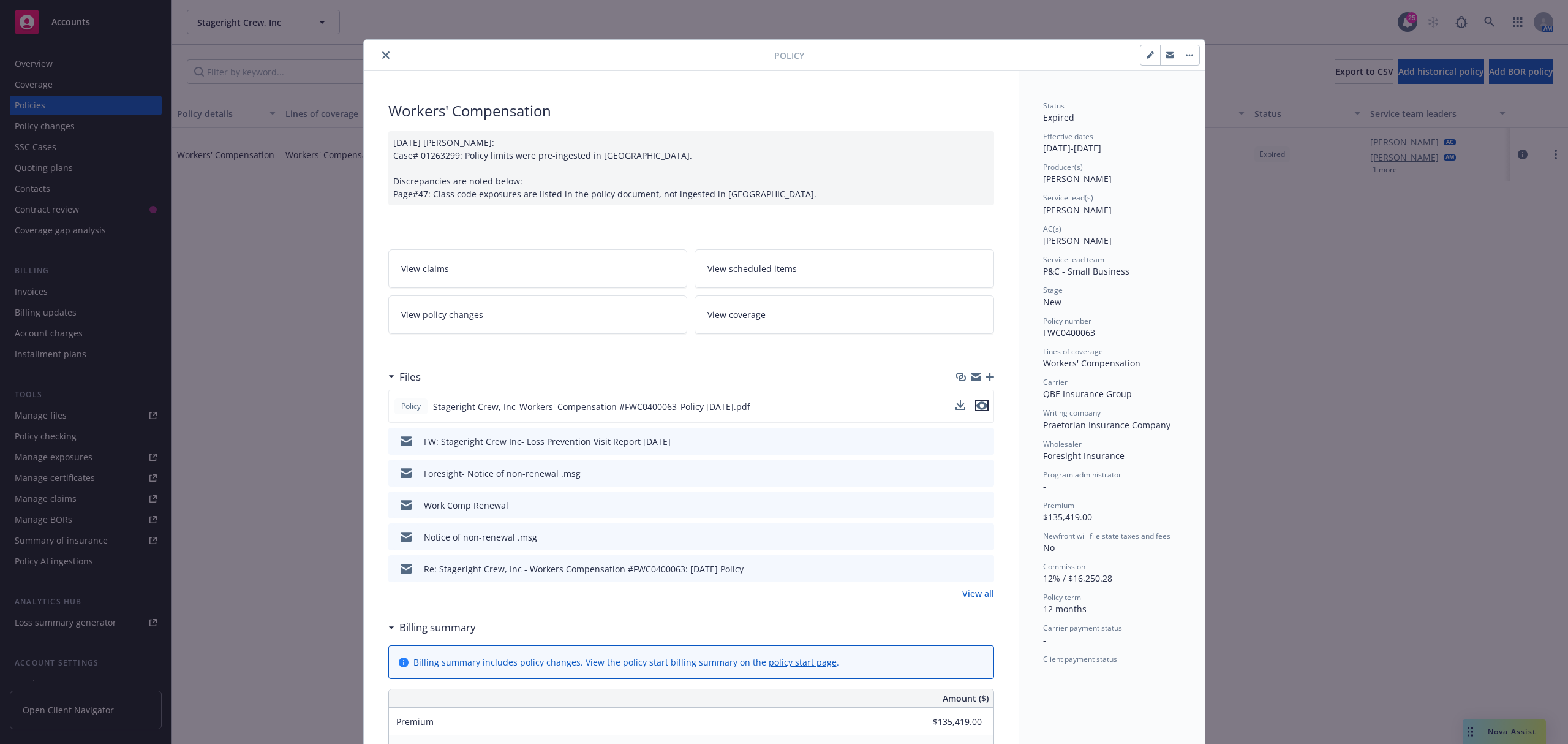
click at [977, 410] on icon "preview file" at bounding box center [982, 406] width 11 height 9
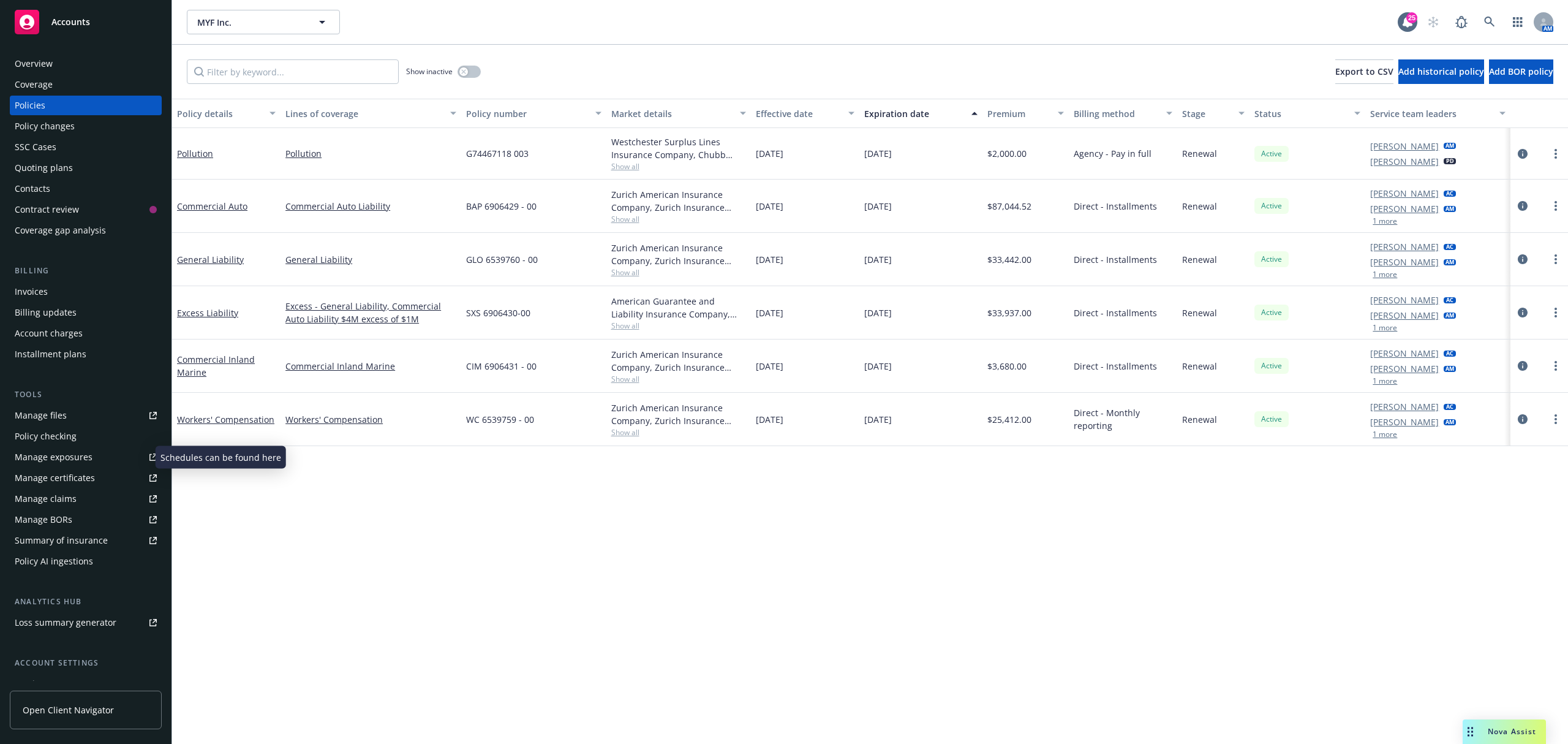
click at [52, 460] on div "Manage exposures" at bounding box center [53, 457] width 78 height 20
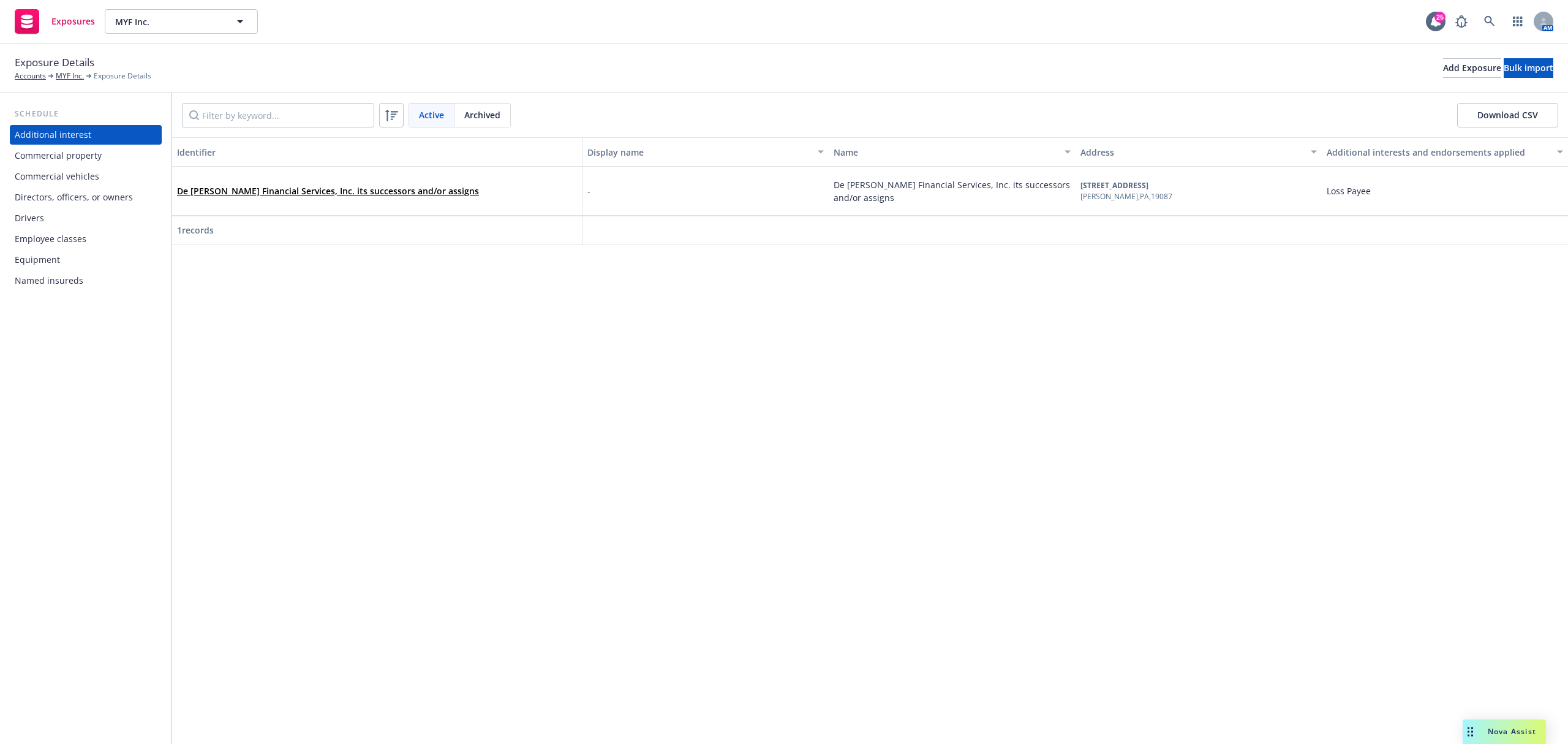
click at [71, 177] on div "Commercial vehicles" at bounding box center [56, 176] width 84 height 20
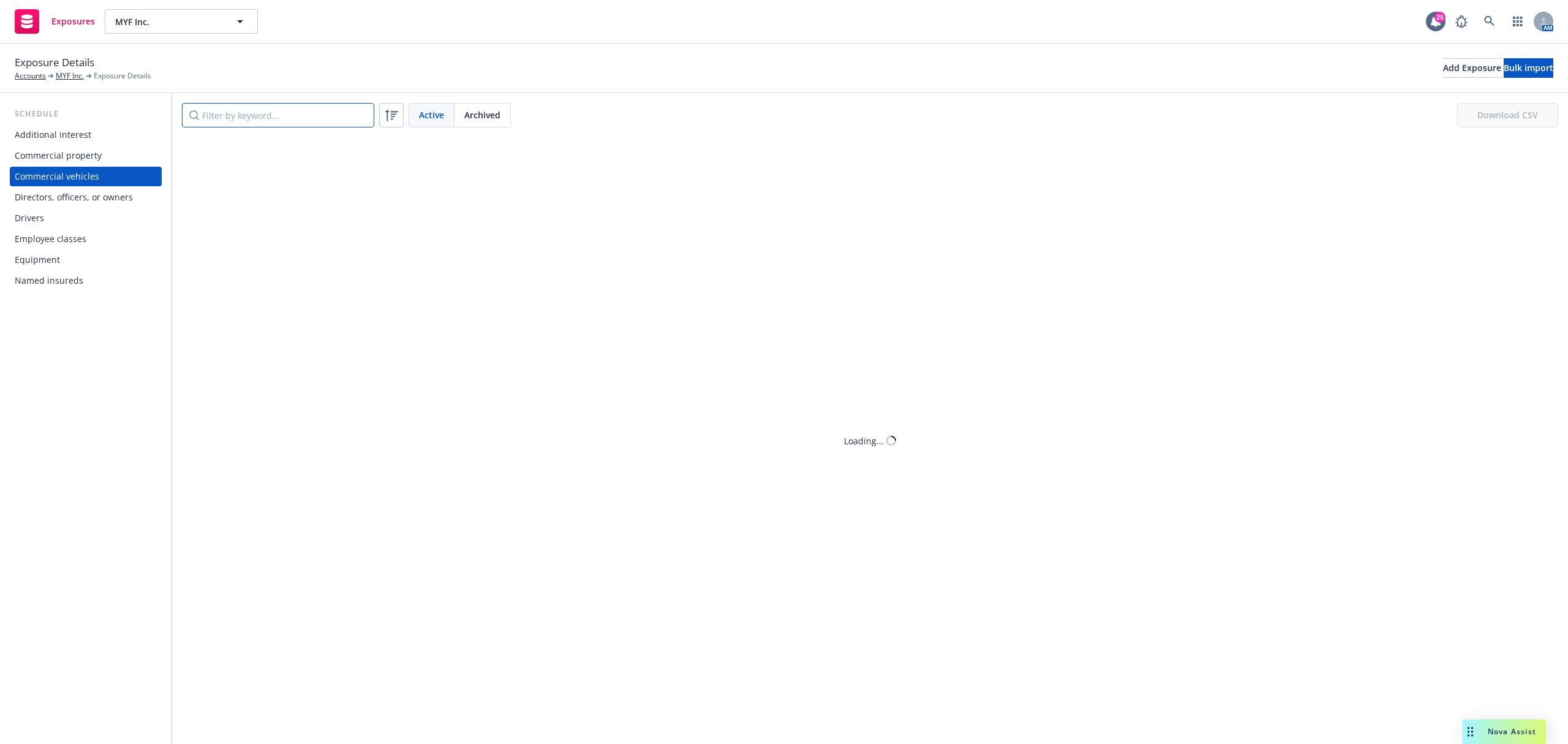
click at [238, 119] on input "Filter by keyword..." at bounding box center [278, 115] width 192 height 25
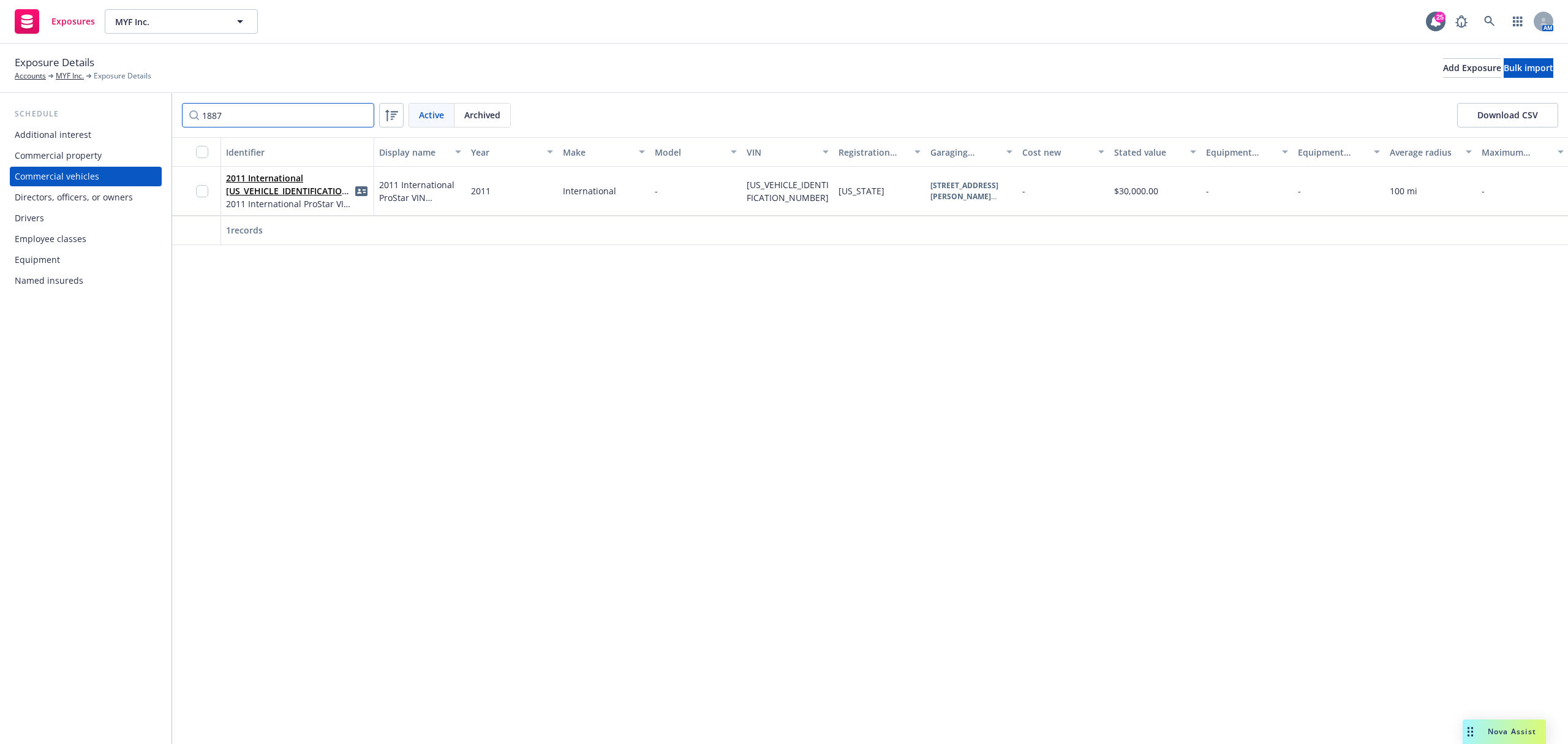
type input "1887"
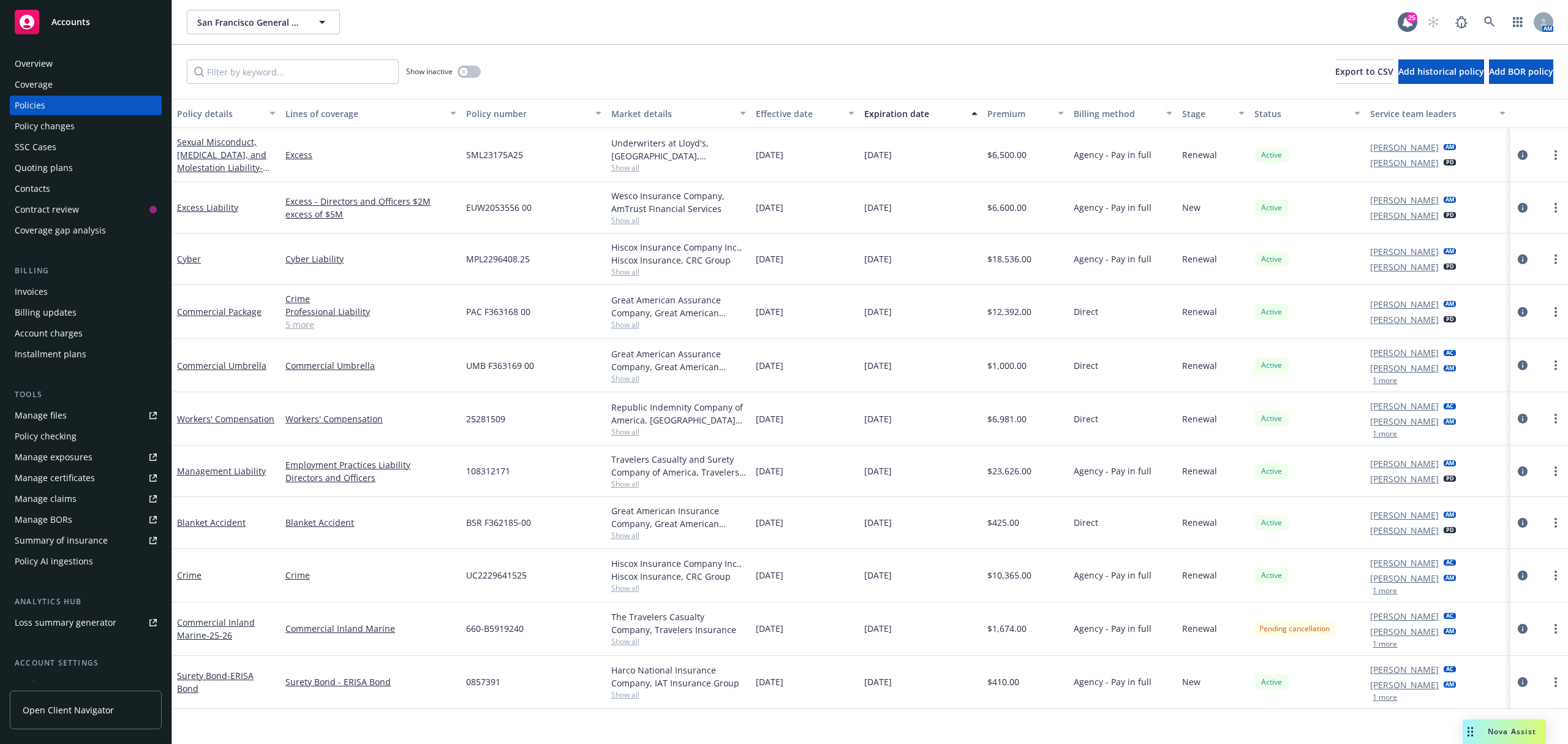
click at [295, 324] on link "5 more" at bounding box center [371, 324] width 171 height 13
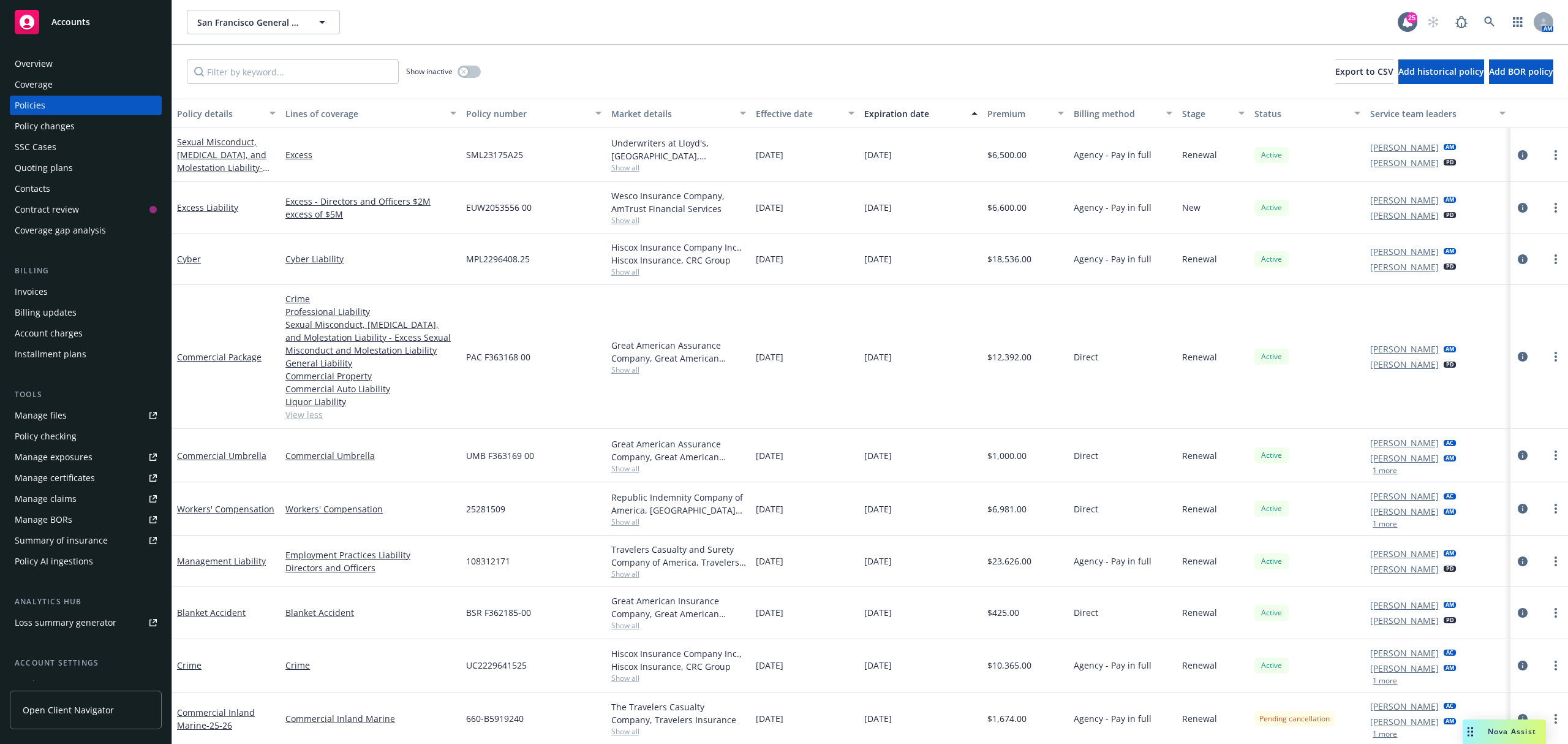
click at [594, 373] on div "PAC F363168 00" at bounding box center [534, 357] width 145 height 144
click at [618, 369] on span "Show all" at bounding box center [678, 369] width 135 height 10
click at [216, 355] on link "Commercial Package" at bounding box center [219, 357] width 84 height 11
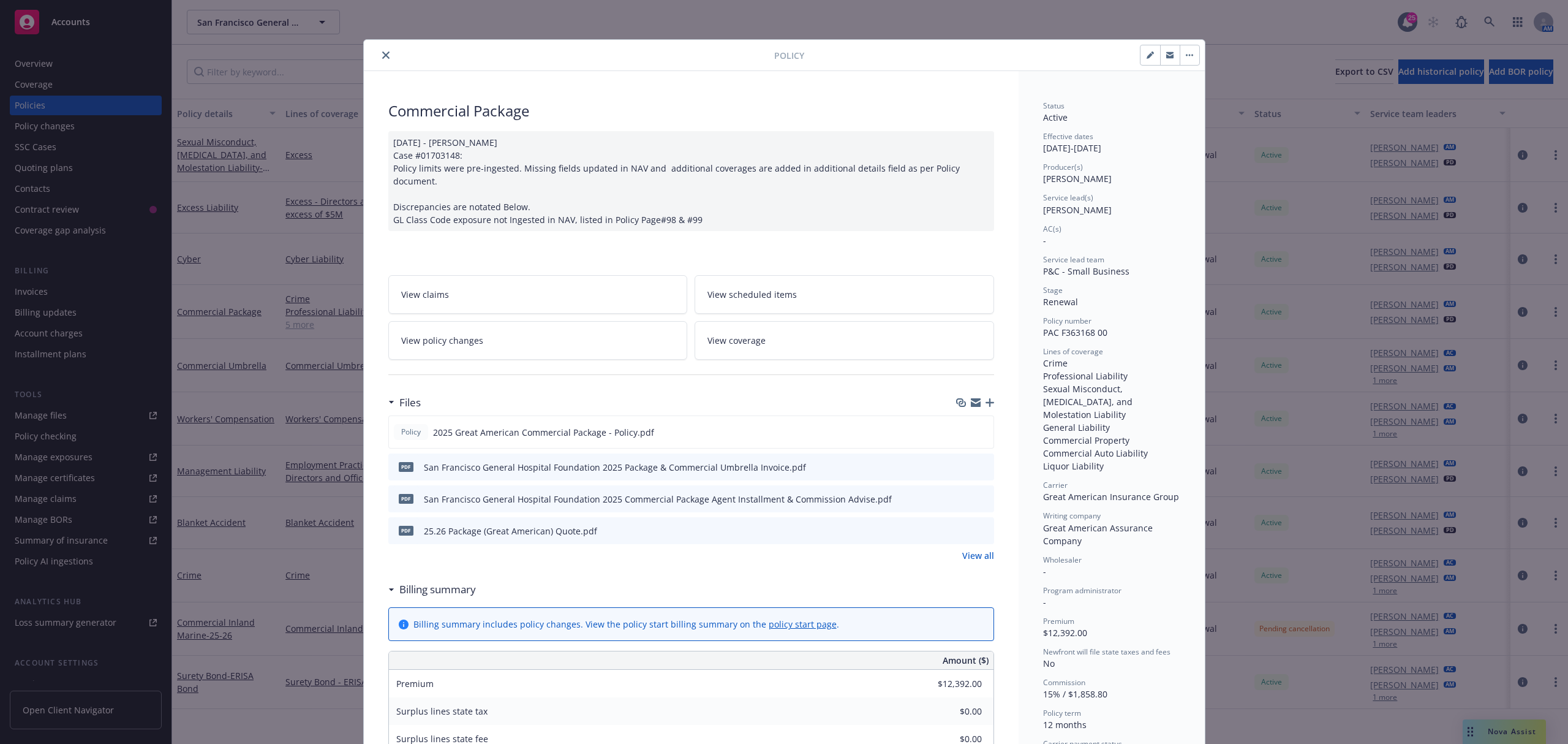
click at [1069, 326] on span "Policy number" at bounding box center [1067, 321] width 48 height 10
click at [1069, 329] on span "PAC F363168 00" at bounding box center [1075, 333] width 64 height 11
copy span "PAC F363168 00"
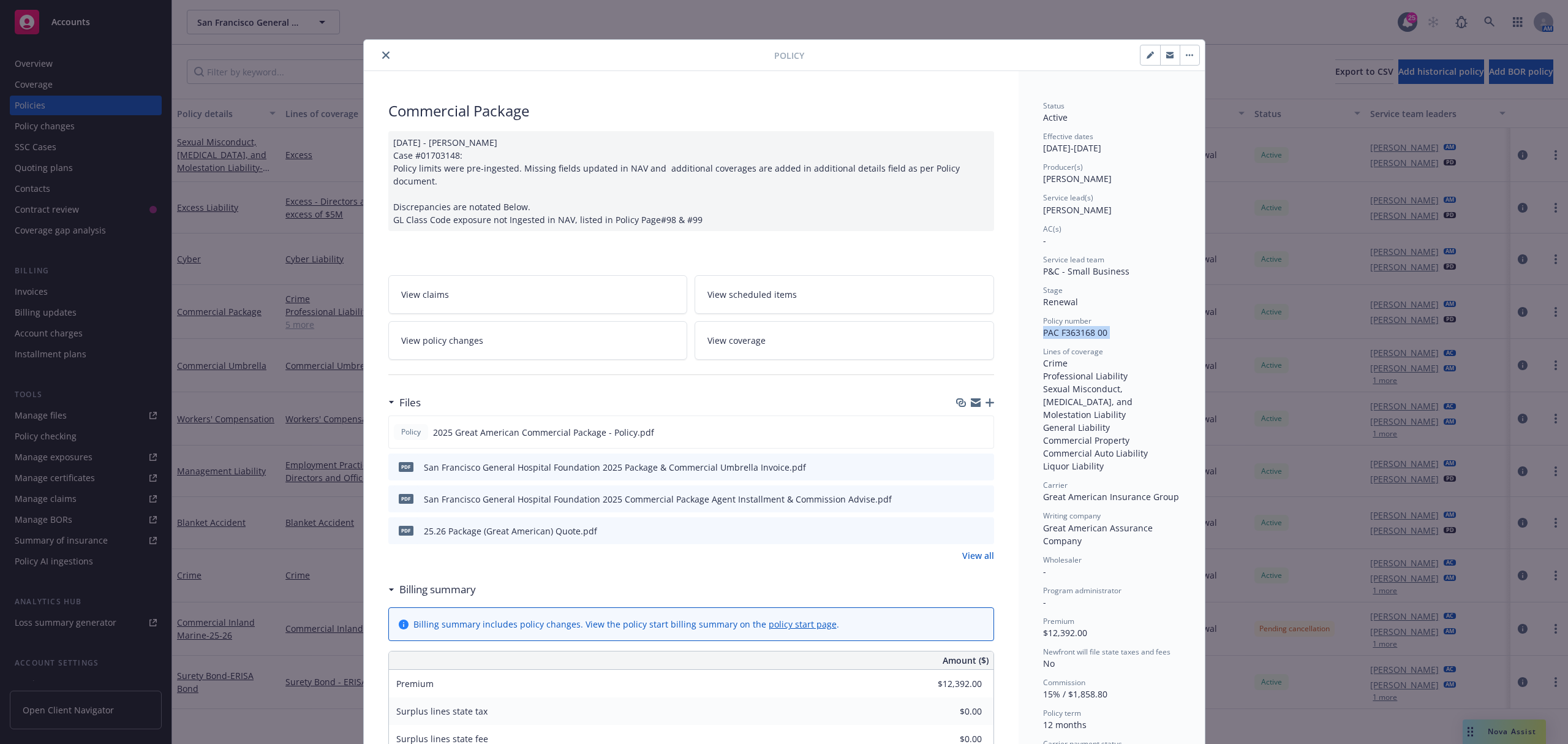
click at [982, 549] on link "View all" at bounding box center [978, 555] width 32 height 13
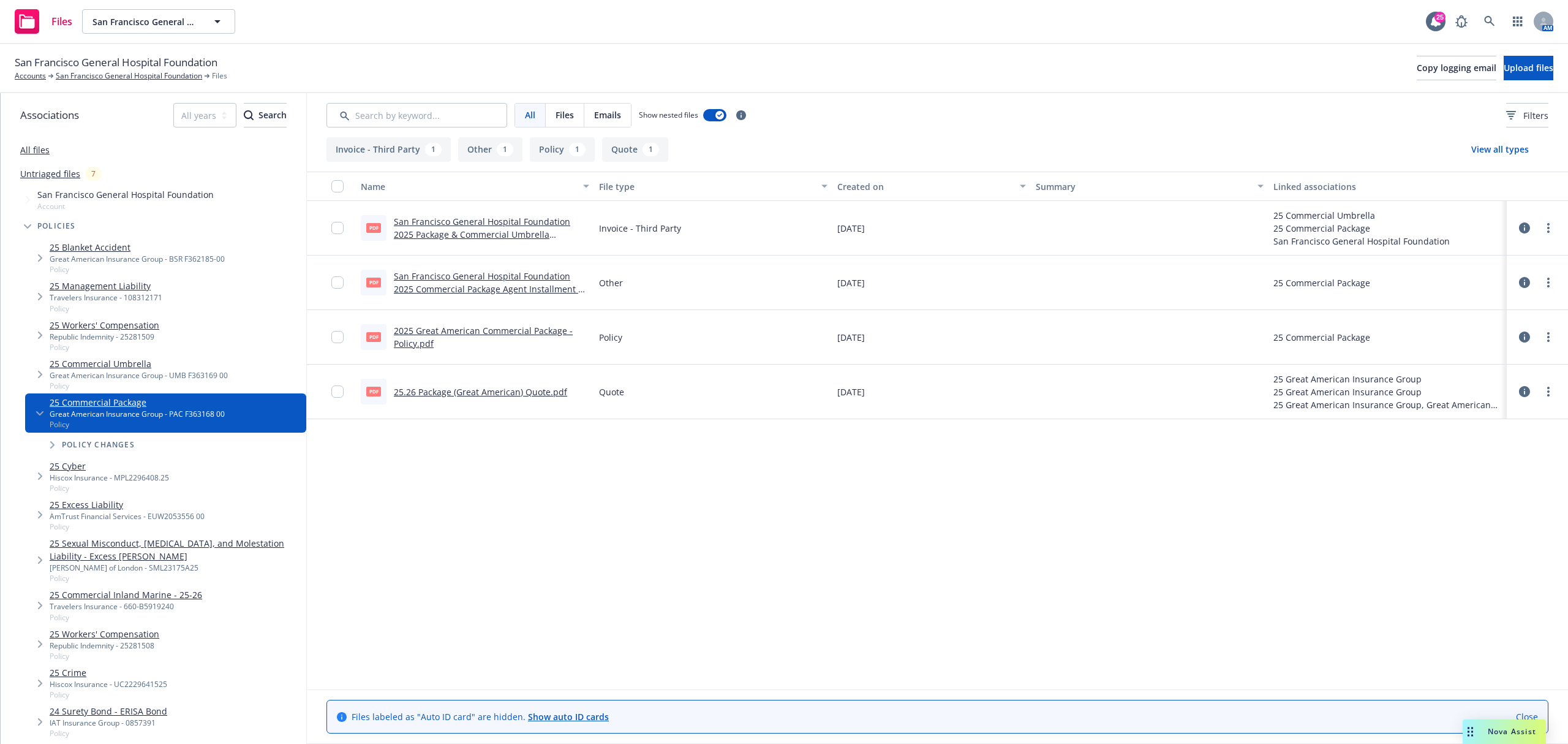
click at [503, 393] on link "25.26 Package (Great American) Quote.pdf" at bounding box center [480, 392] width 173 height 11
click at [79, 82] on div "San Francisco General Hospital Foundation Accounts San Francisco General Hospit…" at bounding box center [784, 69] width 1568 height 49
click at [79, 76] on link "San Francisco General Hospital Foundation" at bounding box center [129, 76] width 147 height 11
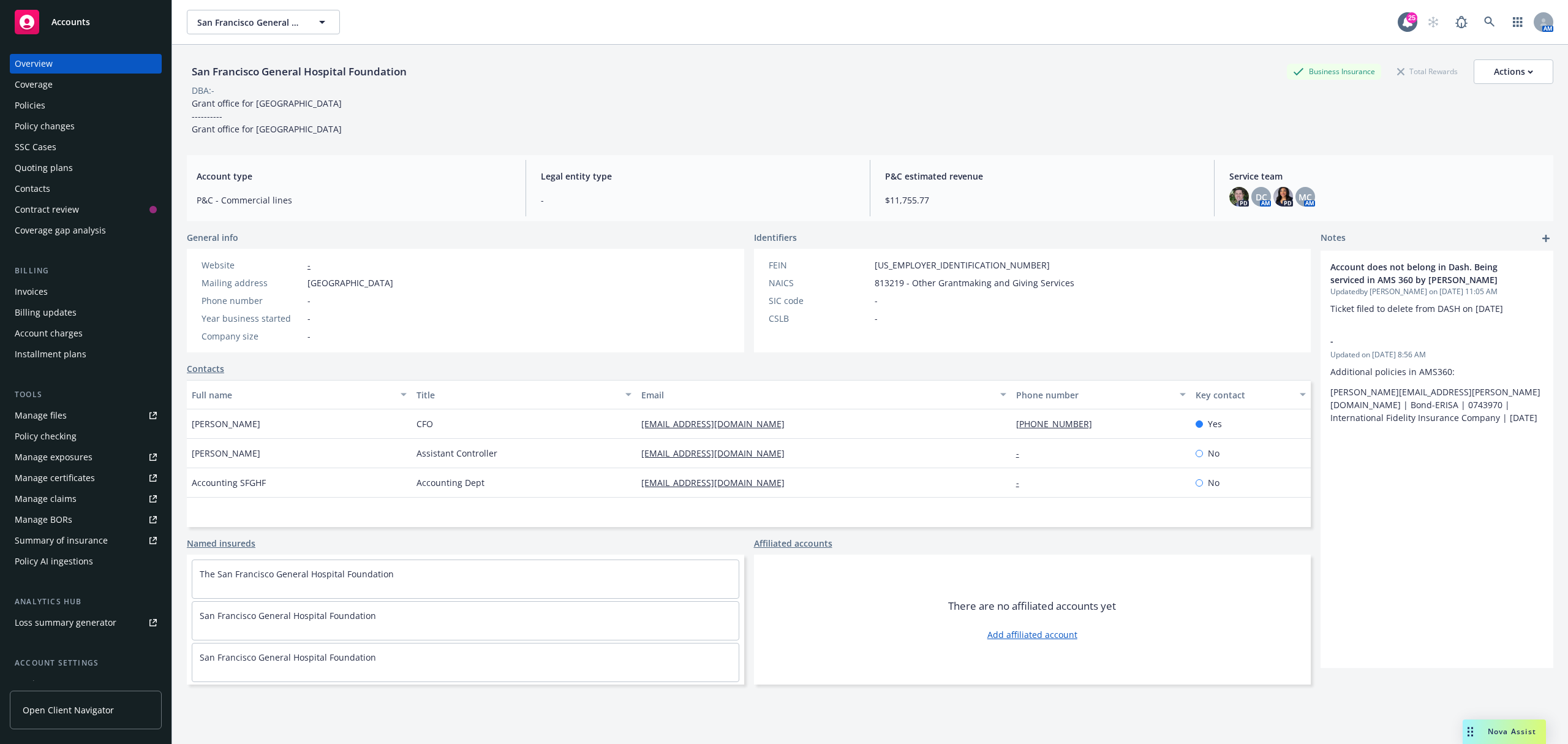
click at [42, 169] on div "Quoting plans" at bounding box center [44, 168] width 58 height 20
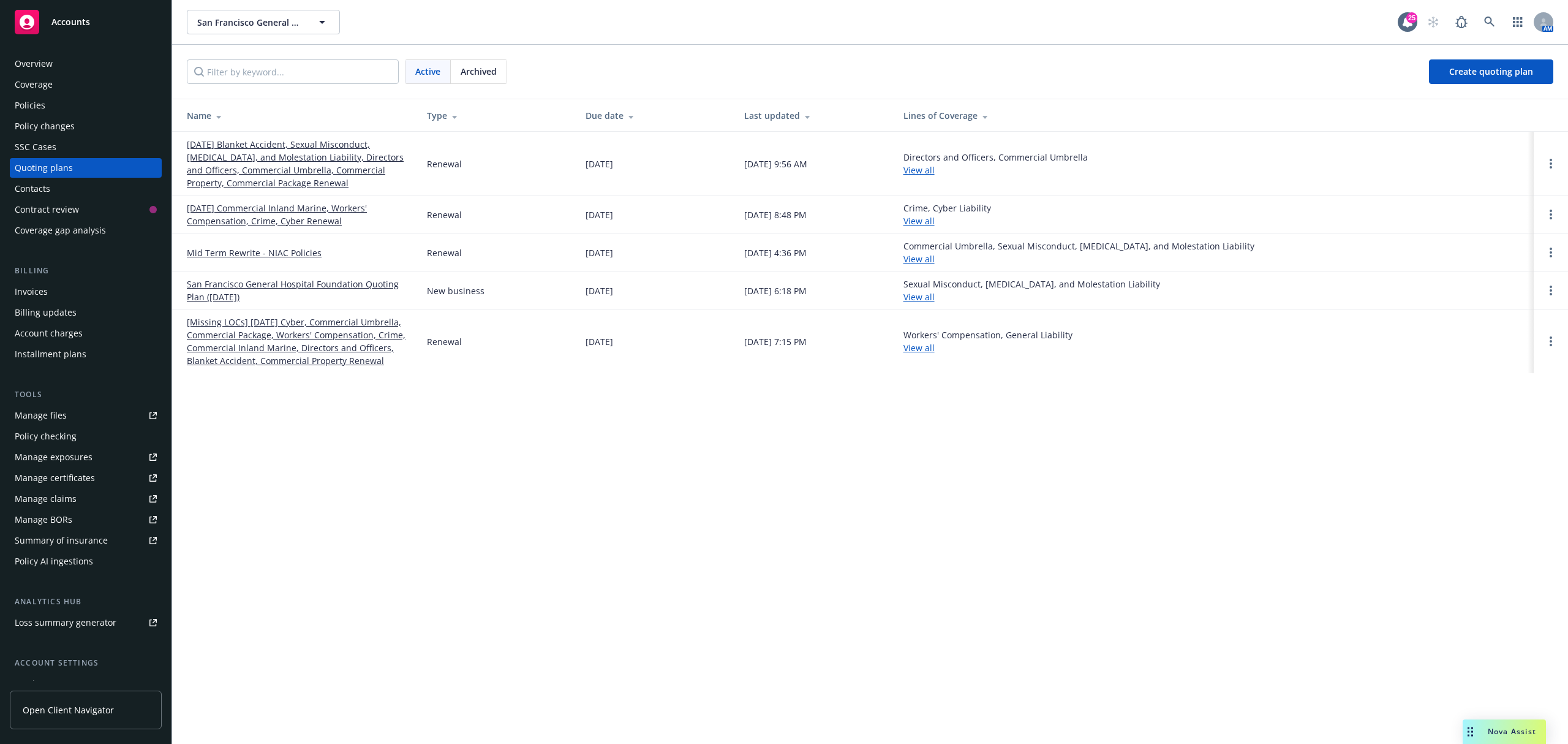
click at [243, 168] on link "[DATE] Blanket Accident, Sexual Misconduct, [MEDICAL_DATA], and Molestation Lia…" at bounding box center [297, 163] width 221 height 51
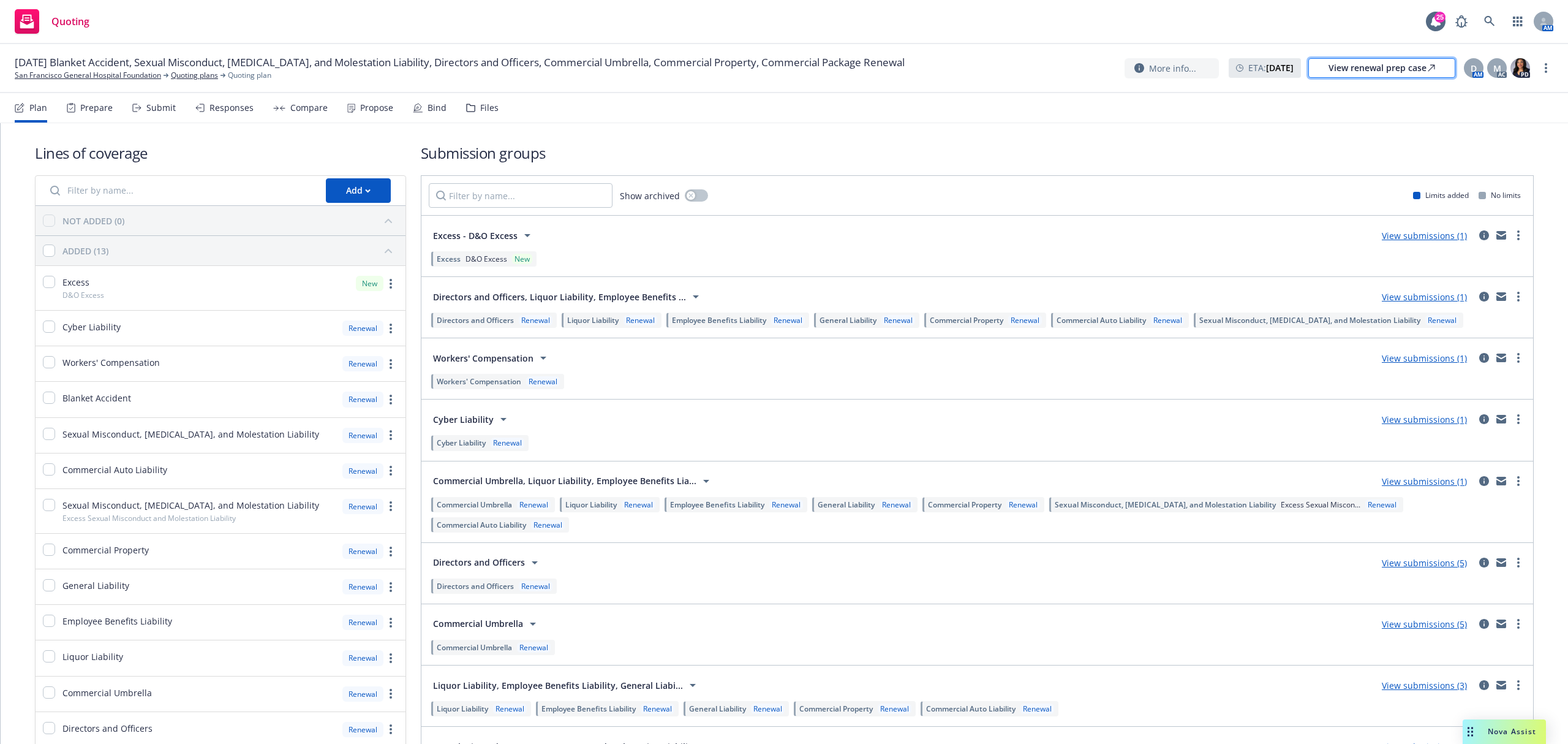
click at [1357, 67] on div "View renewal prep case" at bounding box center [1382, 68] width 107 height 18
click at [91, 81] on link "San Francisco General Hospital Foundation" at bounding box center [88, 75] width 147 height 11
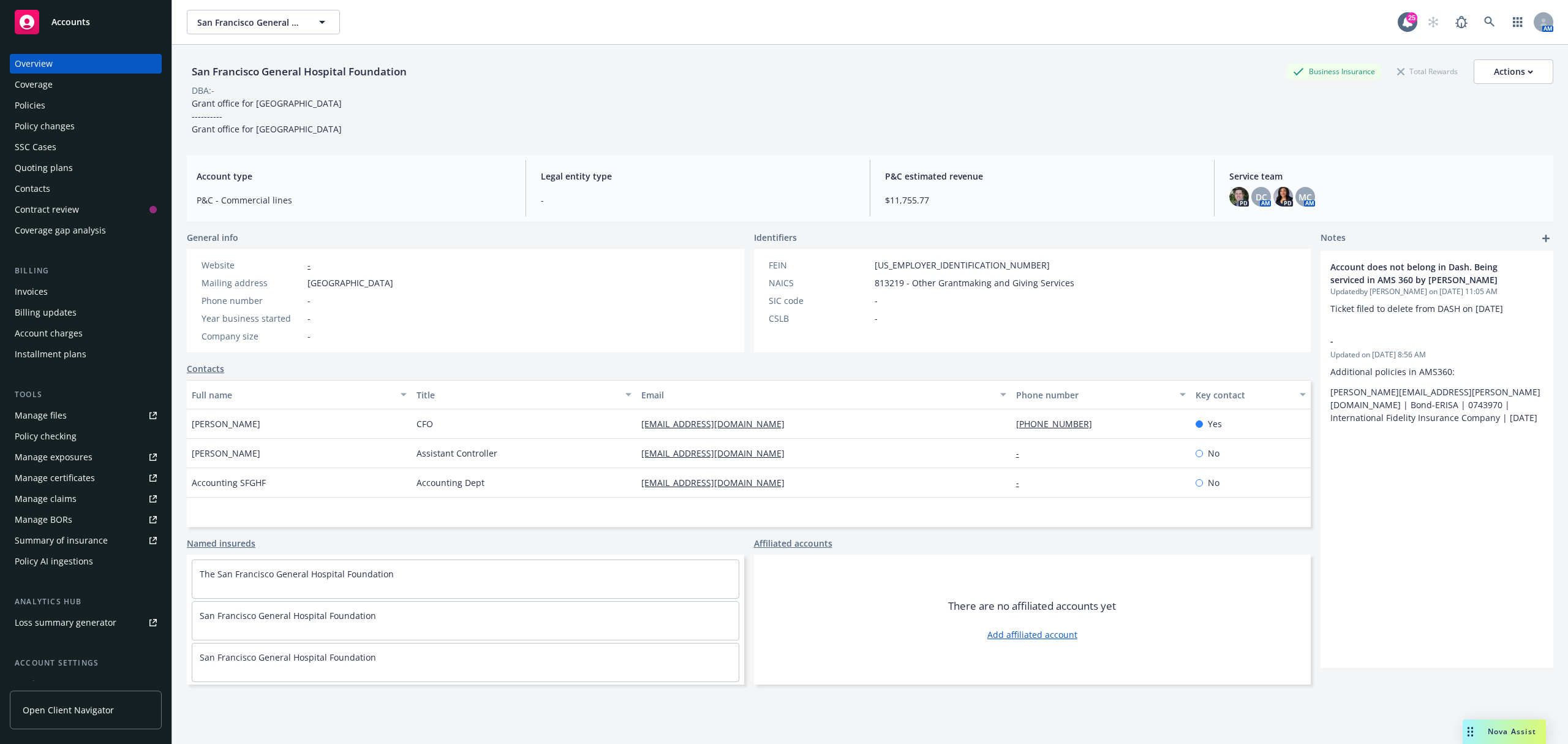
click at [43, 106] on div "Policies" at bounding box center [30, 105] width 30 height 20
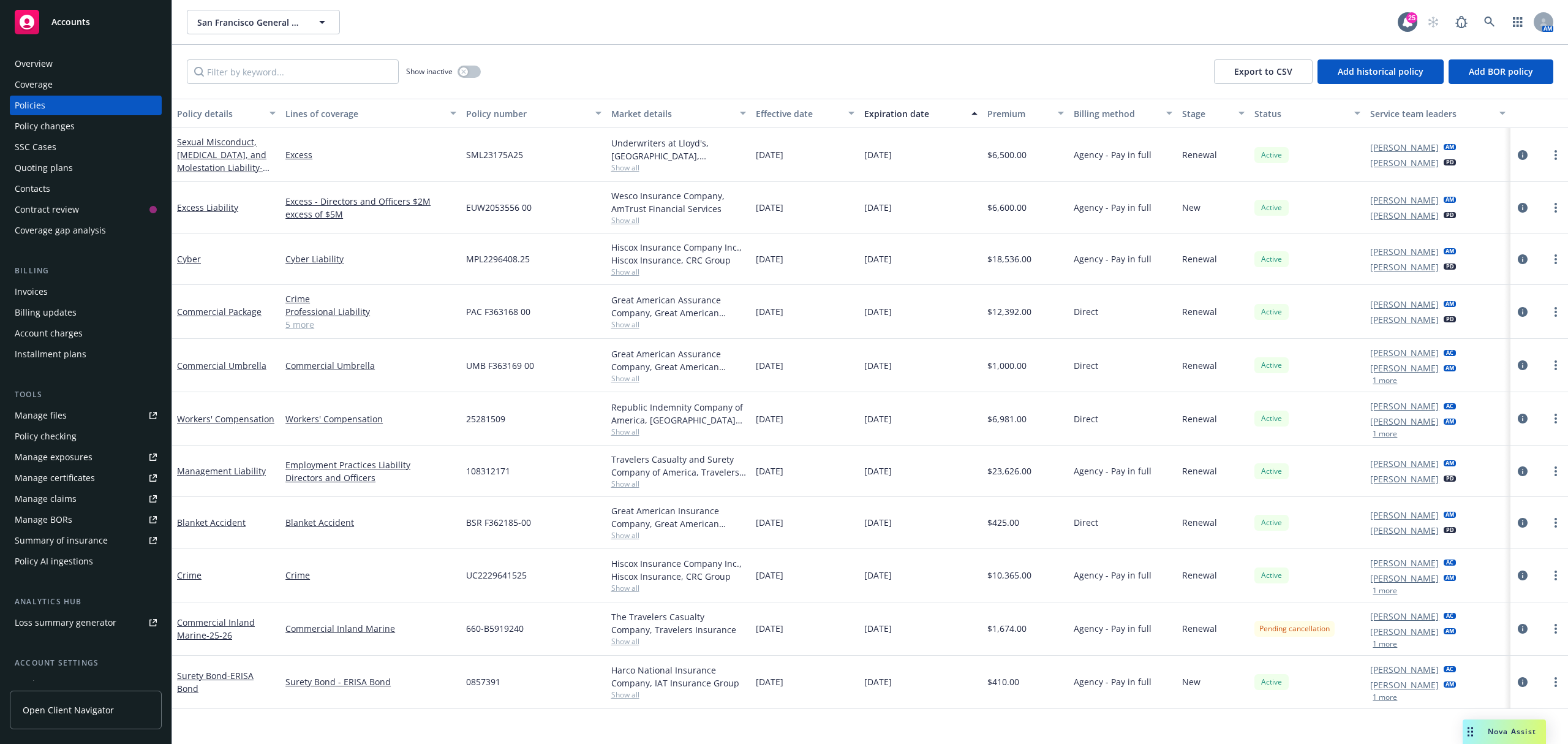
click at [616, 324] on span "Show all" at bounding box center [678, 324] width 135 height 10
click at [208, 309] on link "Commercial Package" at bounding box center [219, 312] width 84 height 11
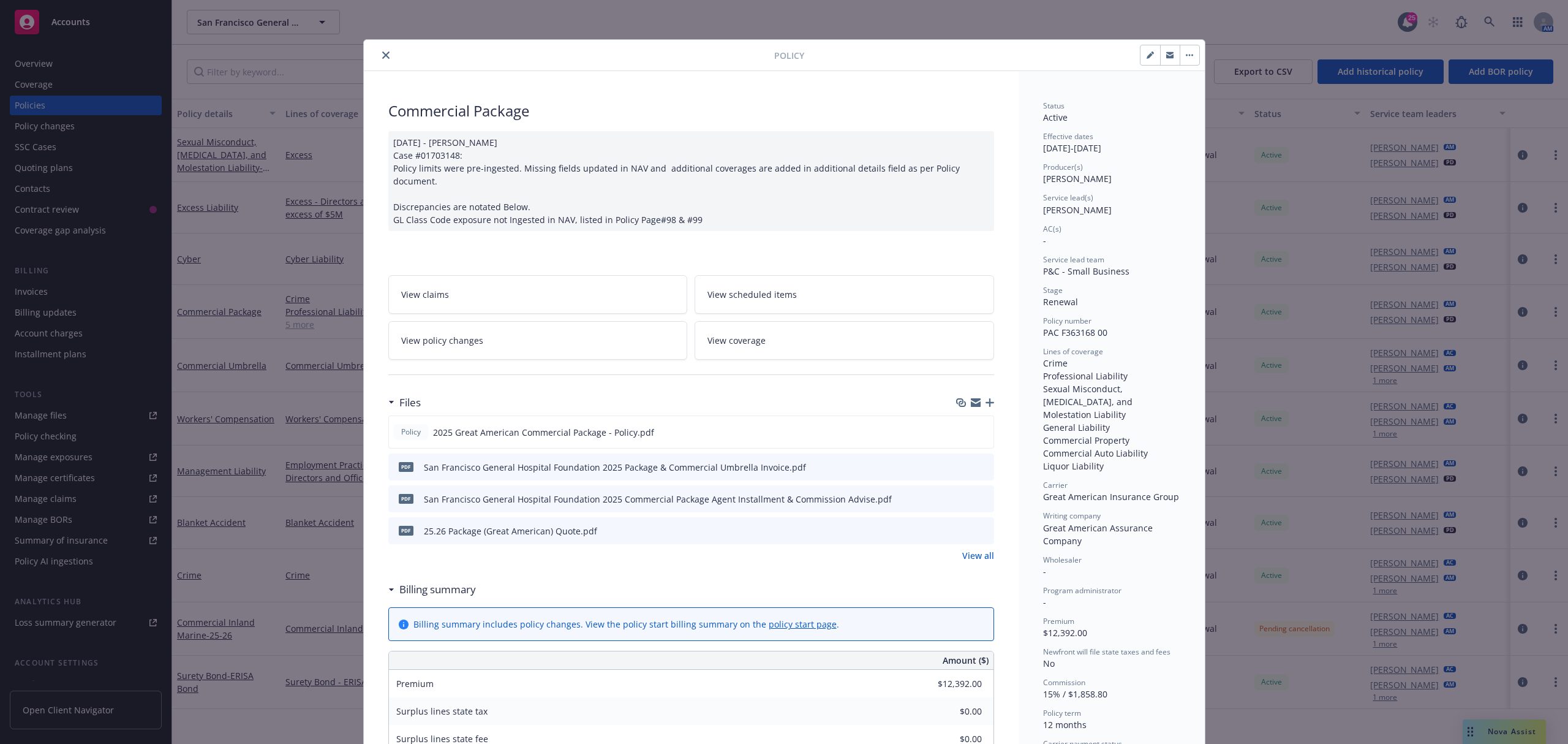
click at [984, 549] on link "View all" at bounding box center [978, 555] width 32 height 13
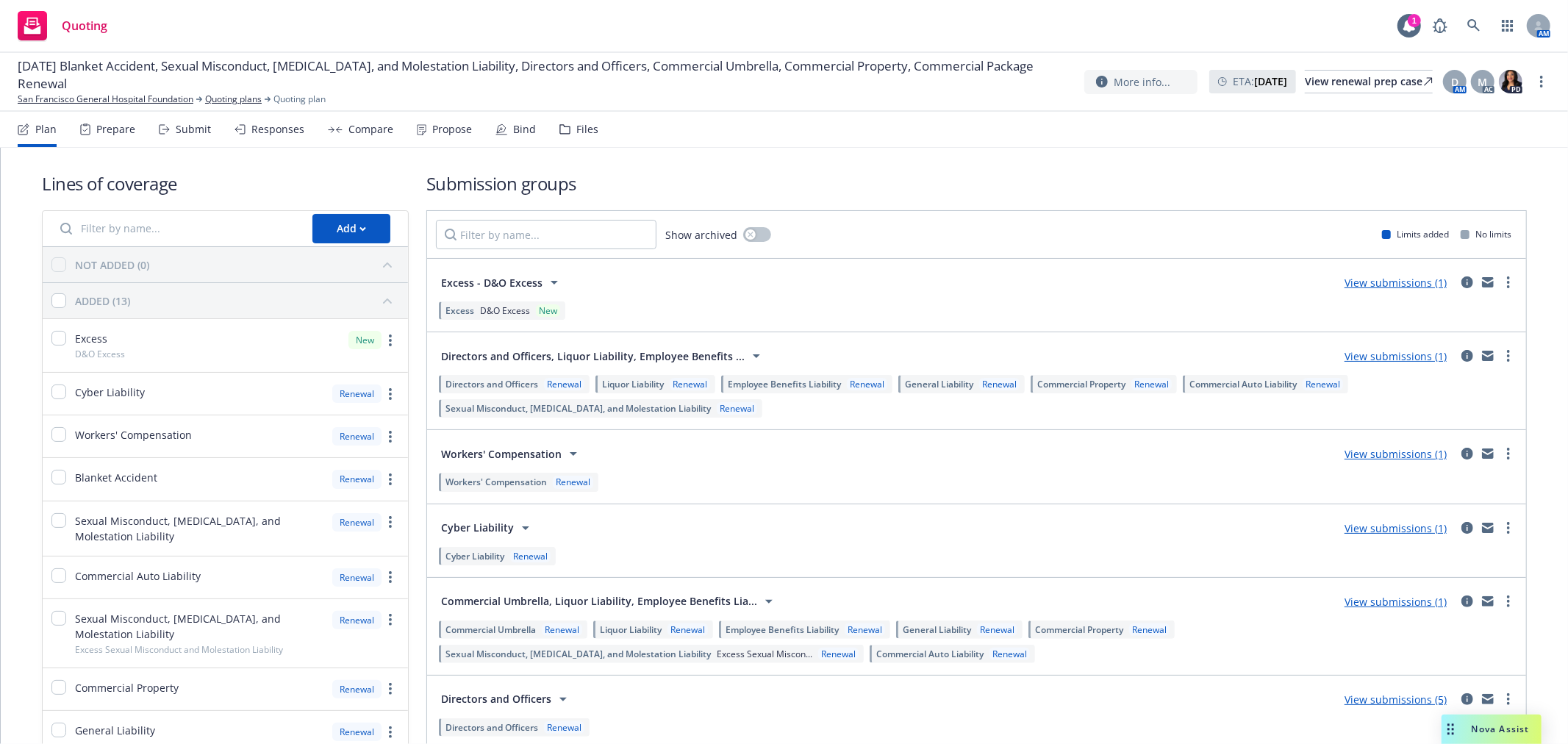
click at [623, 120] on nav "Plan Prepare Submit Responses Compare Propose Bind Files" at bounding box center [784, 129] width 1533 height 35
click at [579, 126] on div "Files" at bounding box center [587, 129] width 22 height 11
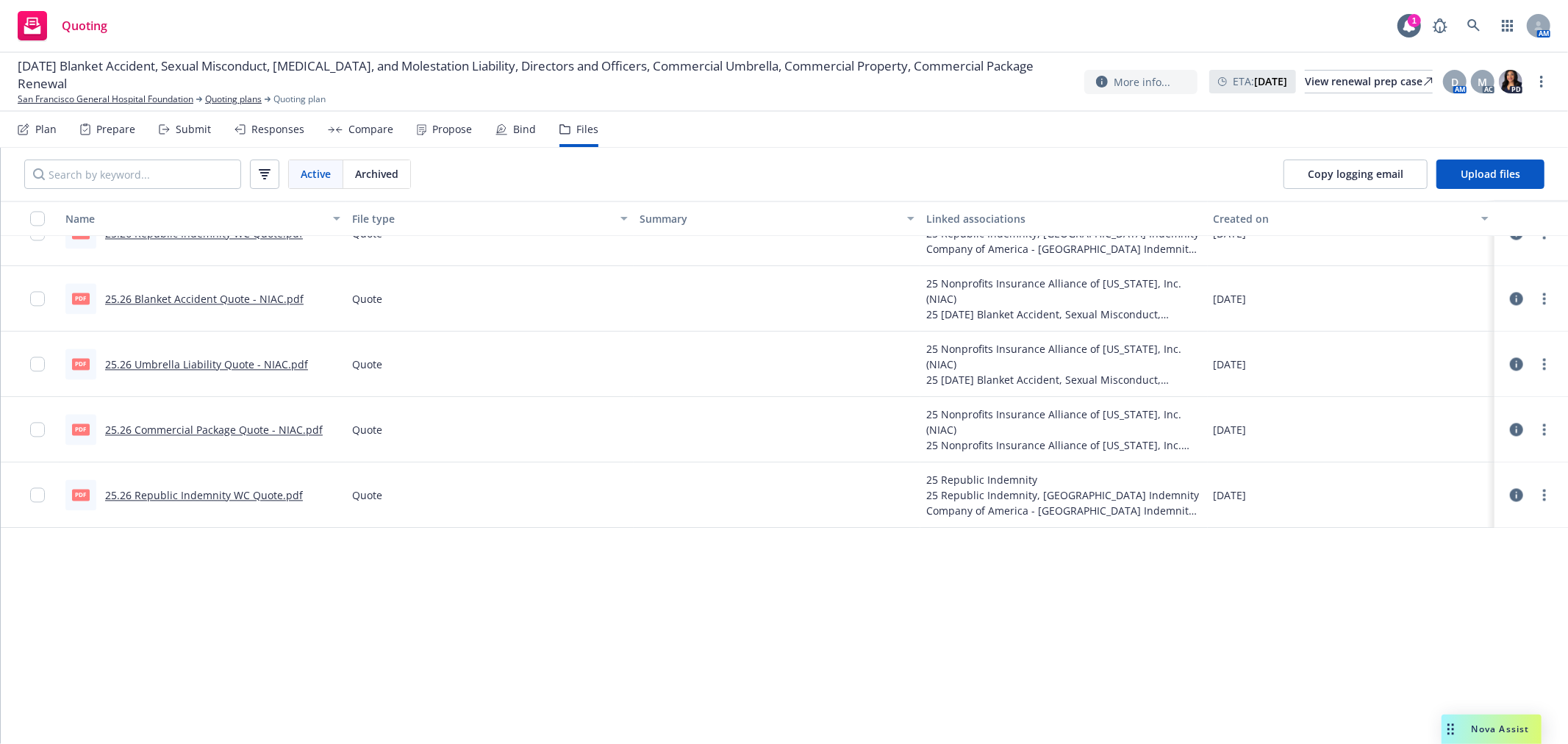
scroll to position [2138, 0]
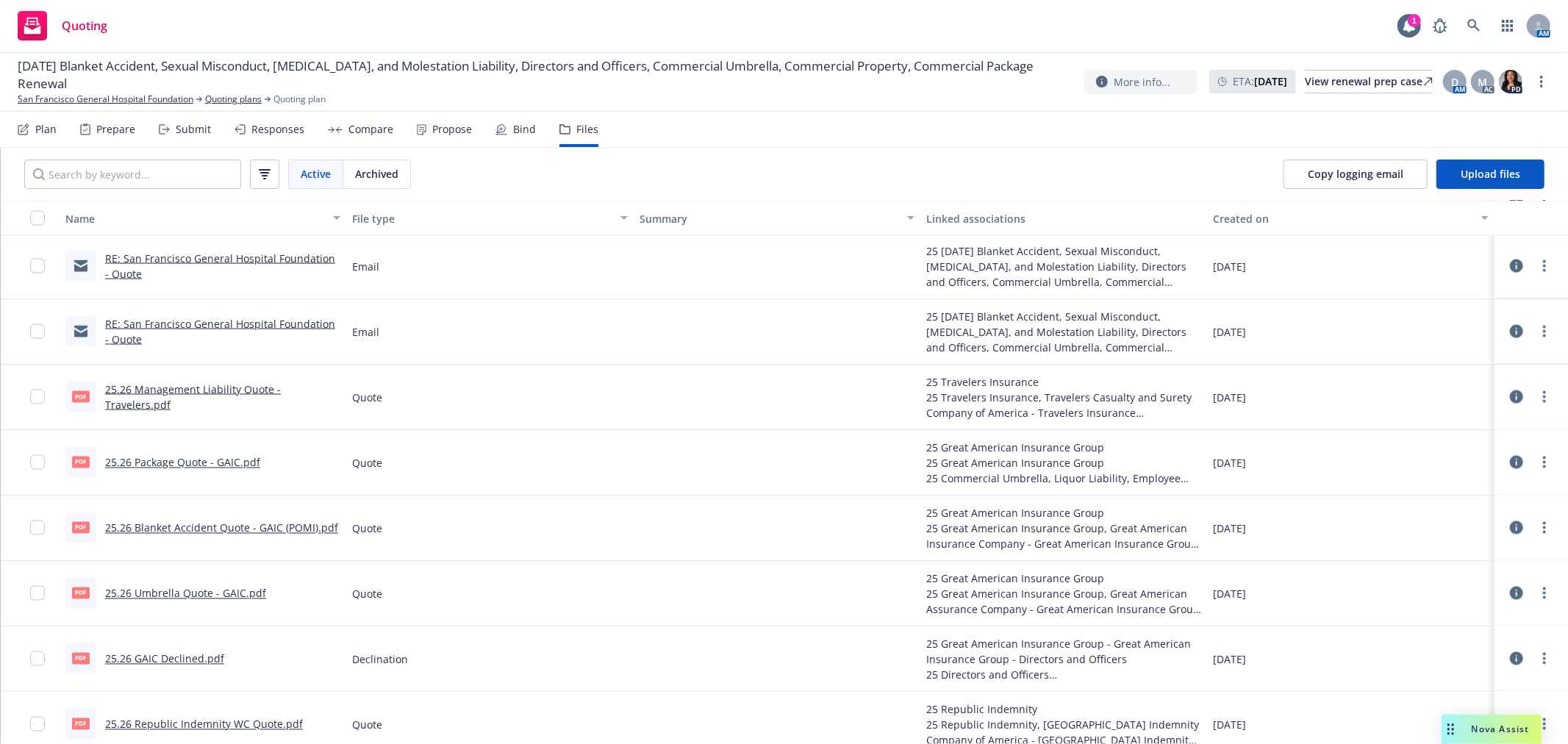
click at [281, 325] on link "RE: San Francisco General Hospital Foundation - Quote" at bounding box center [220, 331] width 230 height 30
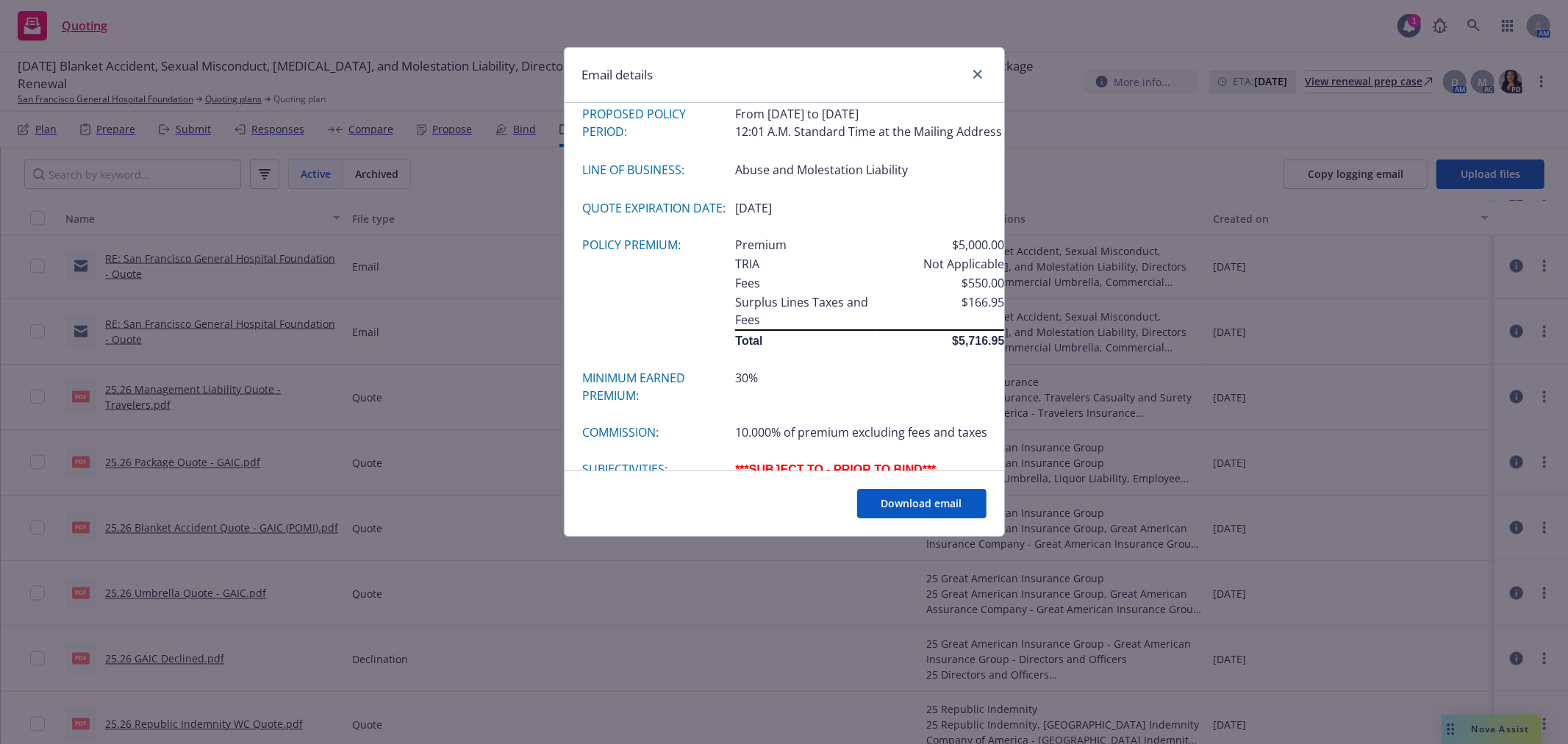
scroll to position [1225, 0]
click at [975, 76] on icon "close" at bounding box center [978, 75] width 9 height 9
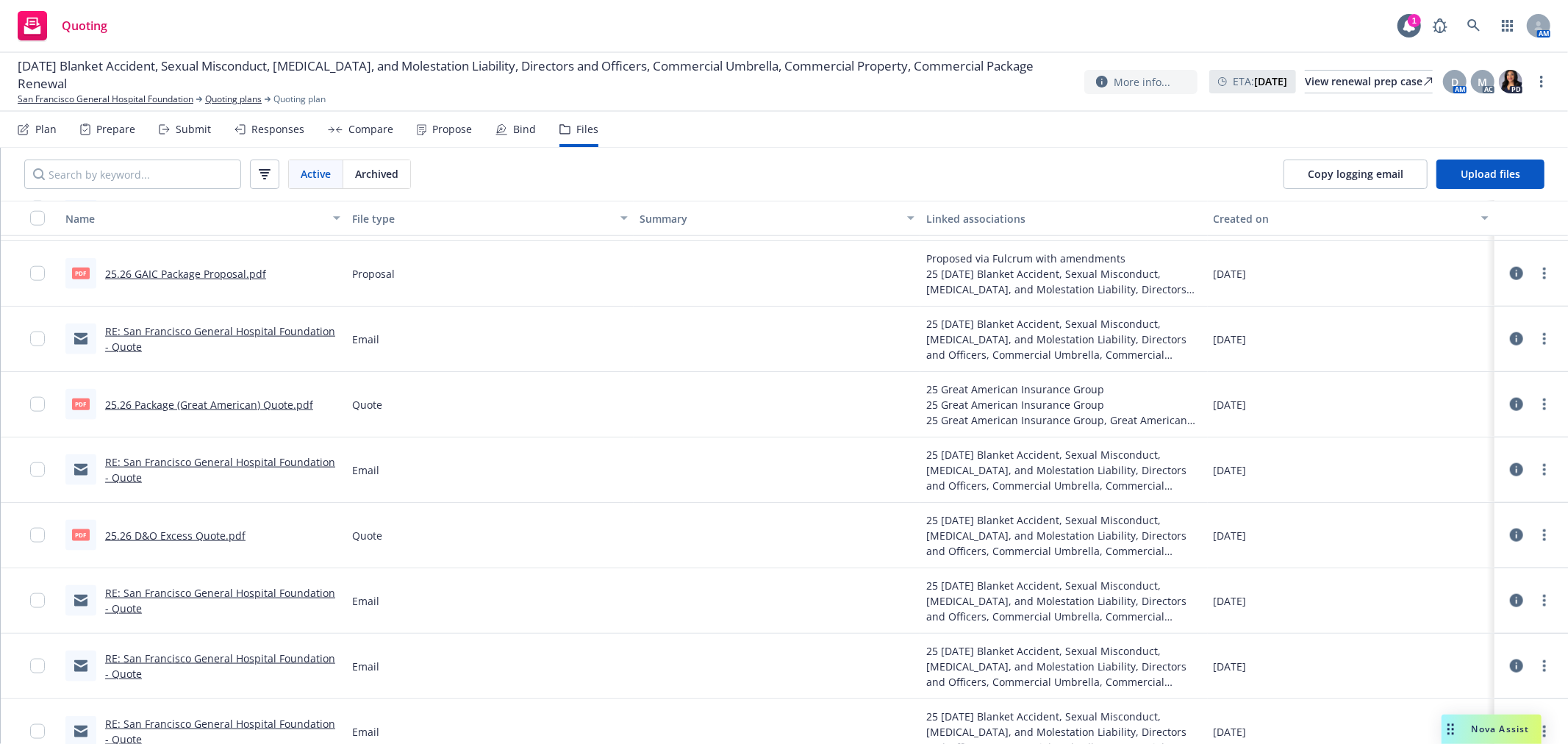
scroll to position [1485, 0]
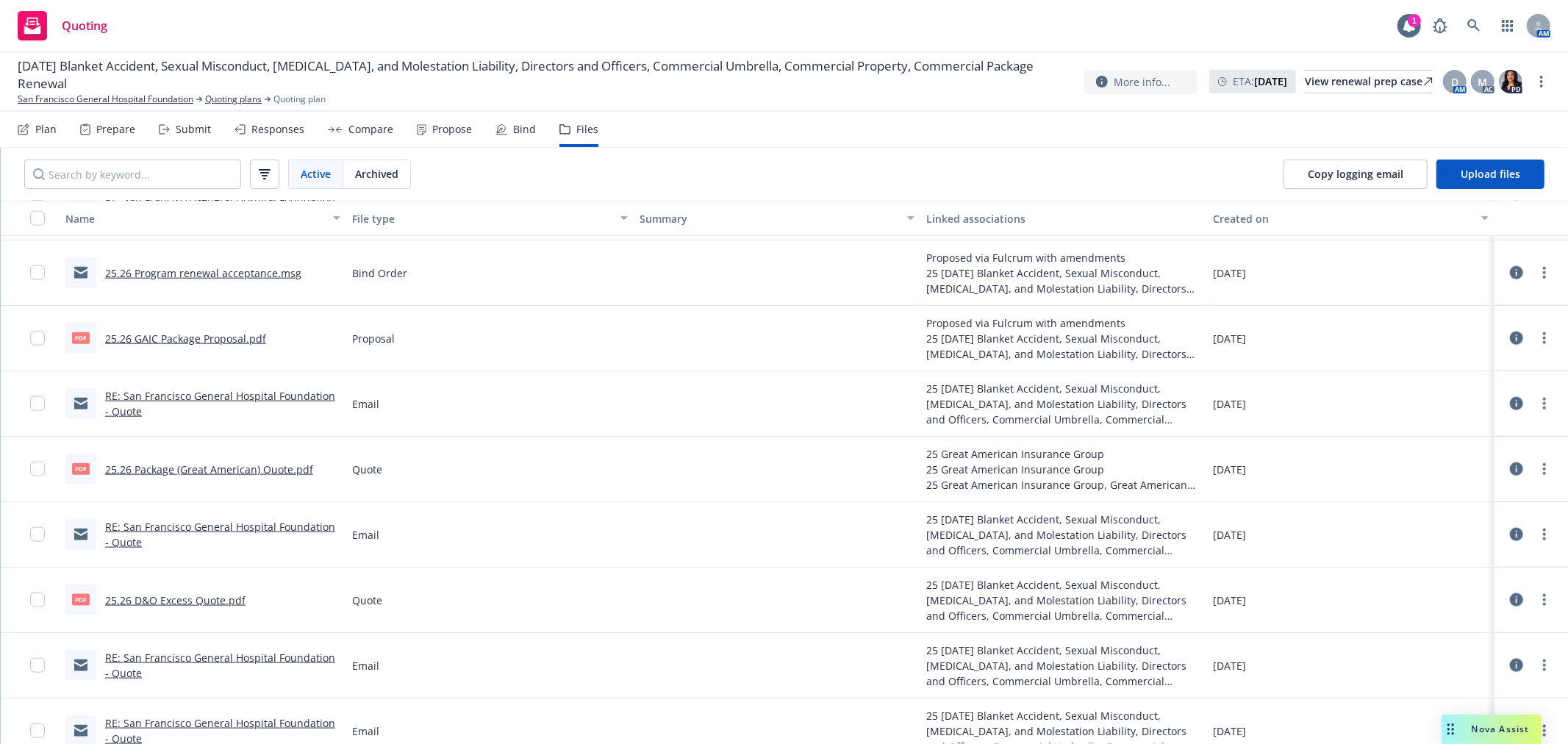
click at [162, 392] on link "RE: San Francisco General Hospital Foundation - Quote" at bounding box center [220, 404] width 230 height 30
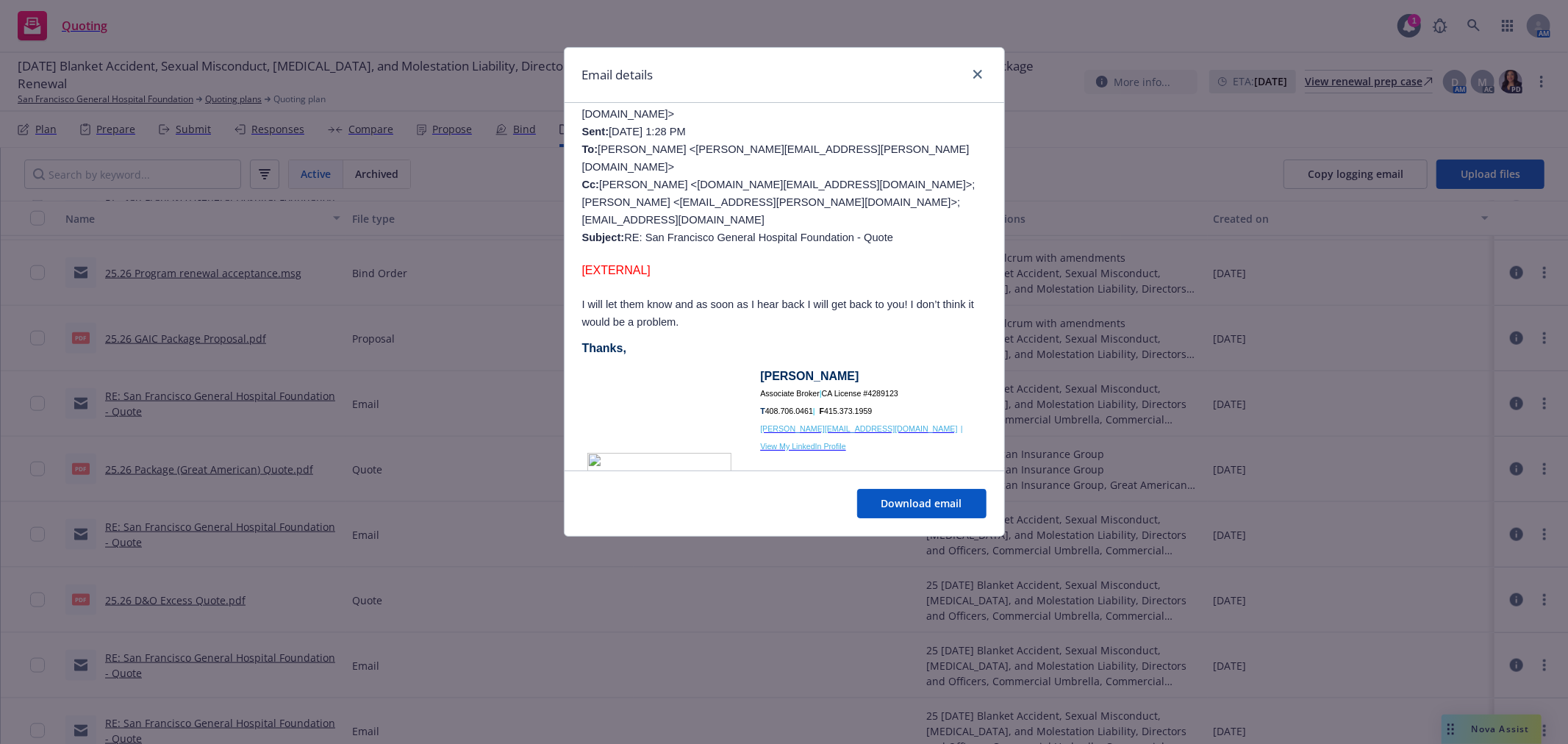
scroll to position [1470, 0]
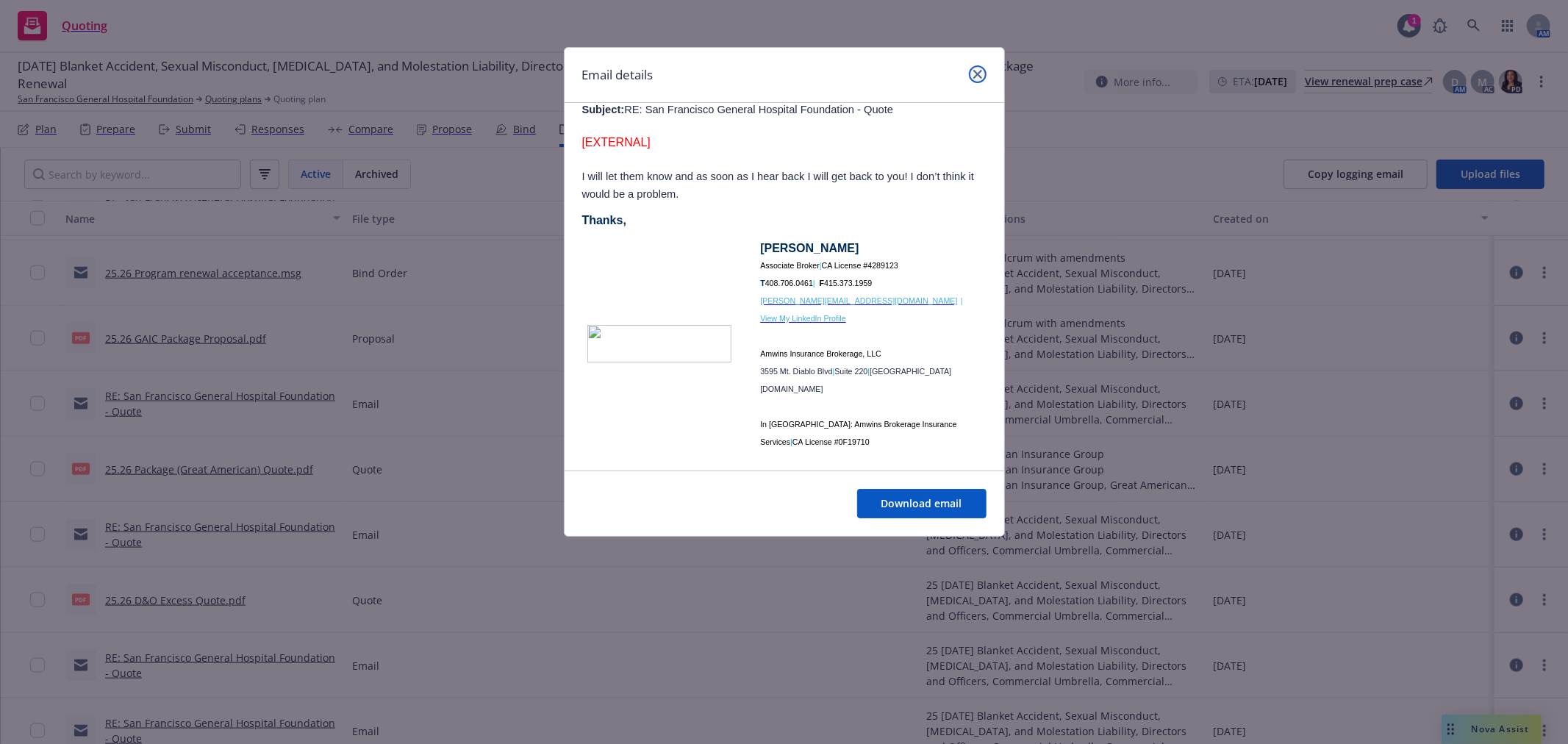
click at [973, 70] on icon "close" at bounding box center [978, 75] width 9 height 9
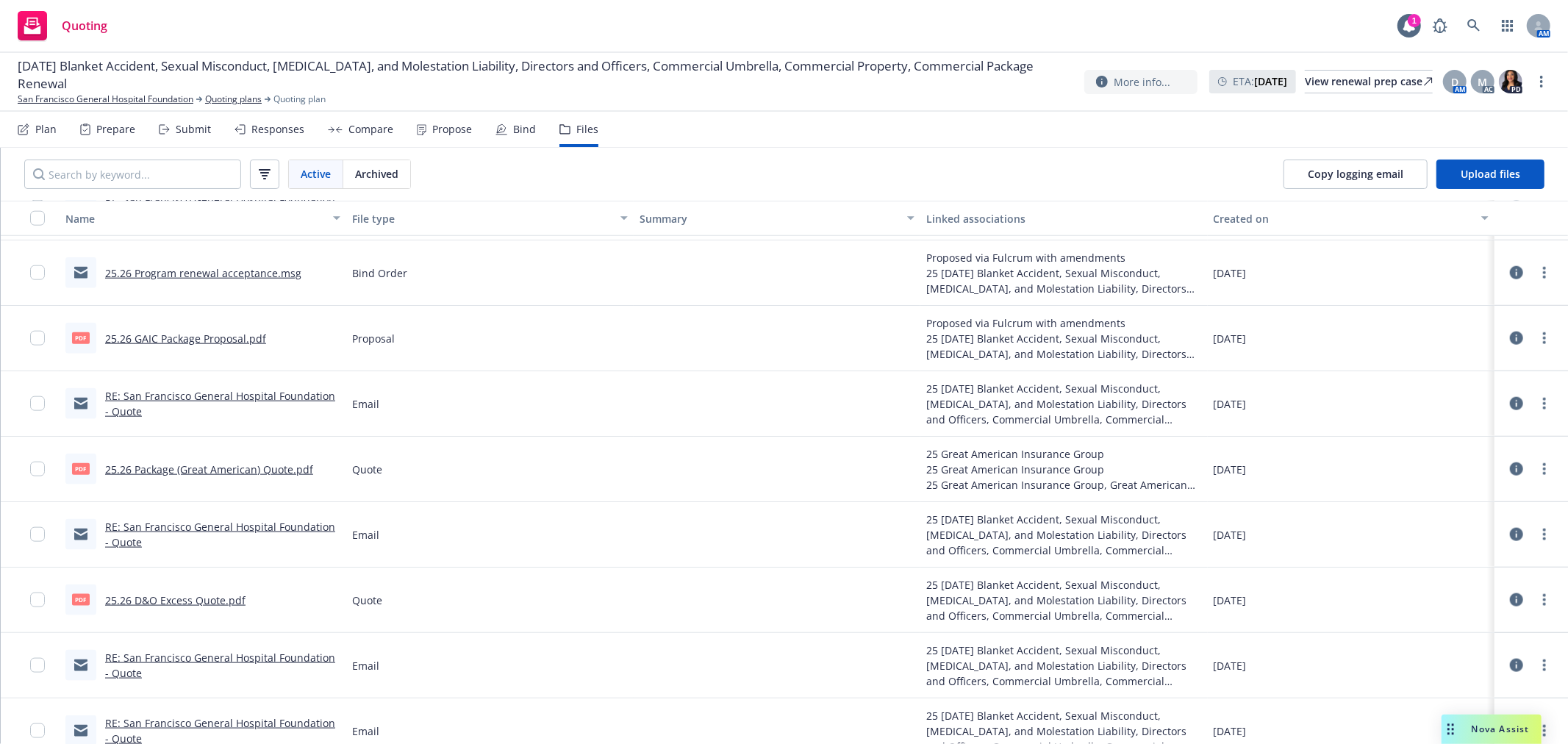
scroll to position [1321, 0]
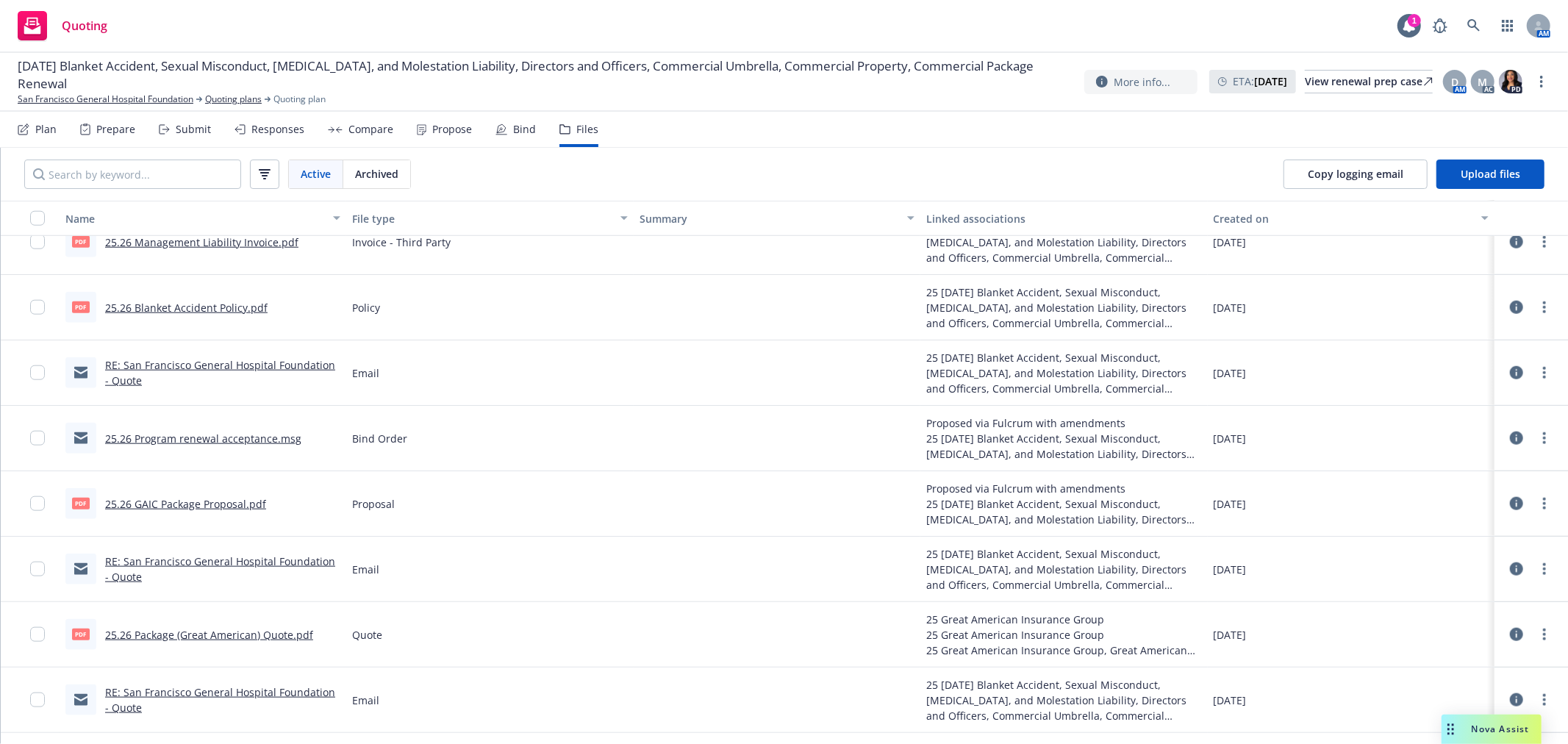
click at [290, 362] on link "RE: San Francisco General Hospital Foundation - Quote" at bounding box center [220, 372] width 230 height 30
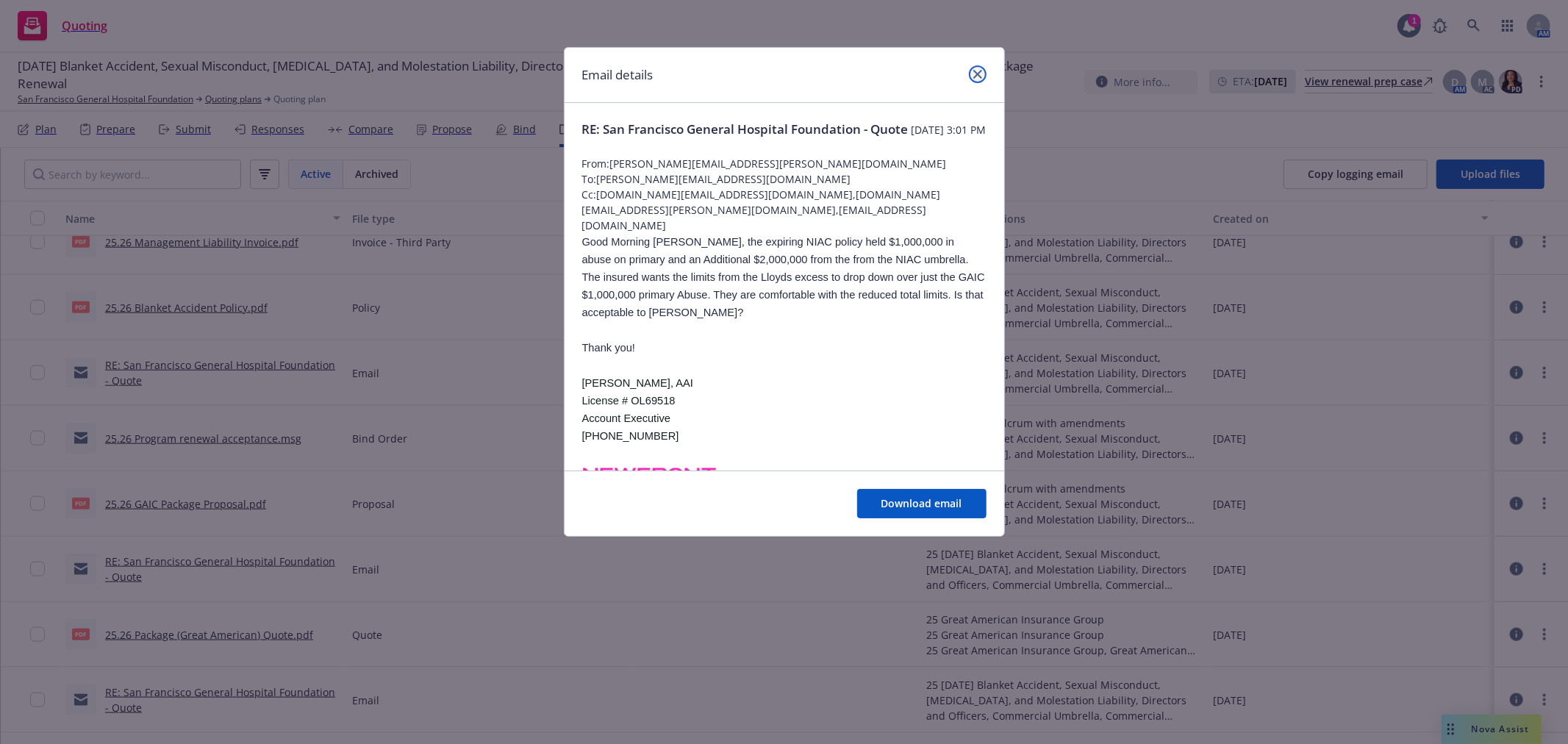
click at [973, 77] on icon "close" at bounding box center [978, 75] width 9 height 9
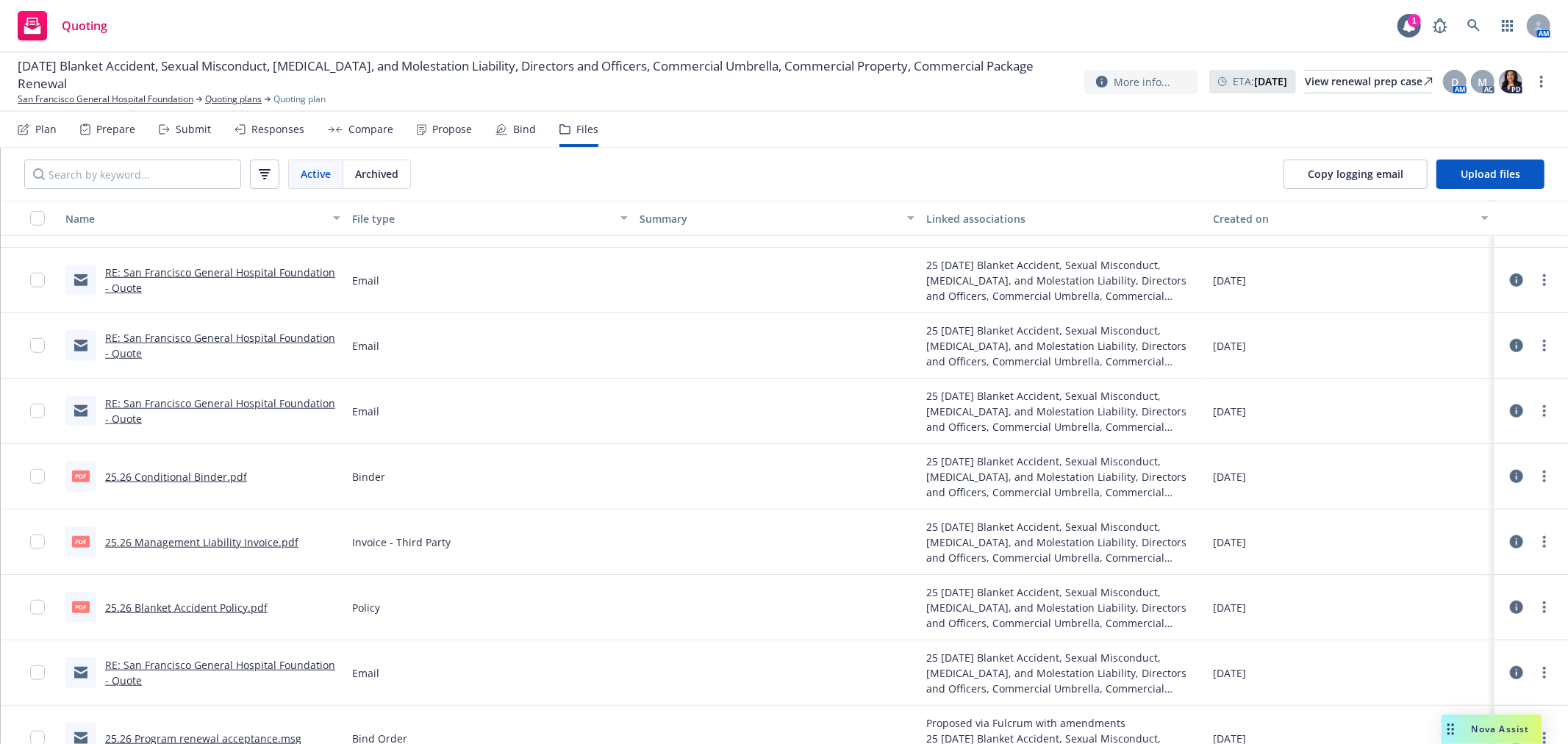
scroll to position [995, 0]
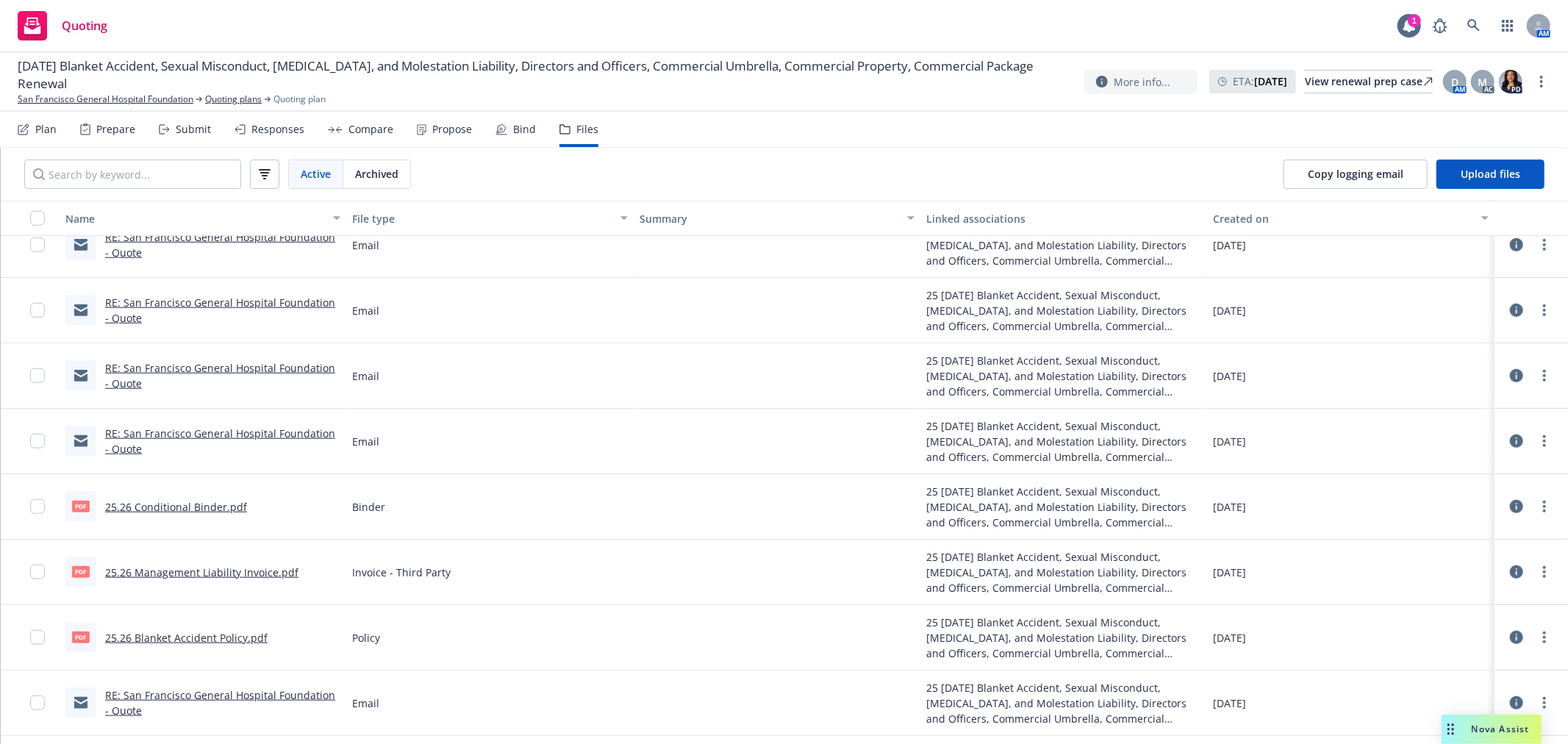
click at [258, 441] on div "RE: San Francisco General Hospital Foundation - Quote" at bounding box center [222, 441] width 235 height 31
click at [259, 432] on link "RE: San Francisco General Hospital Foundation - Quote" at bounding box center [220, 441] width 230 height 30
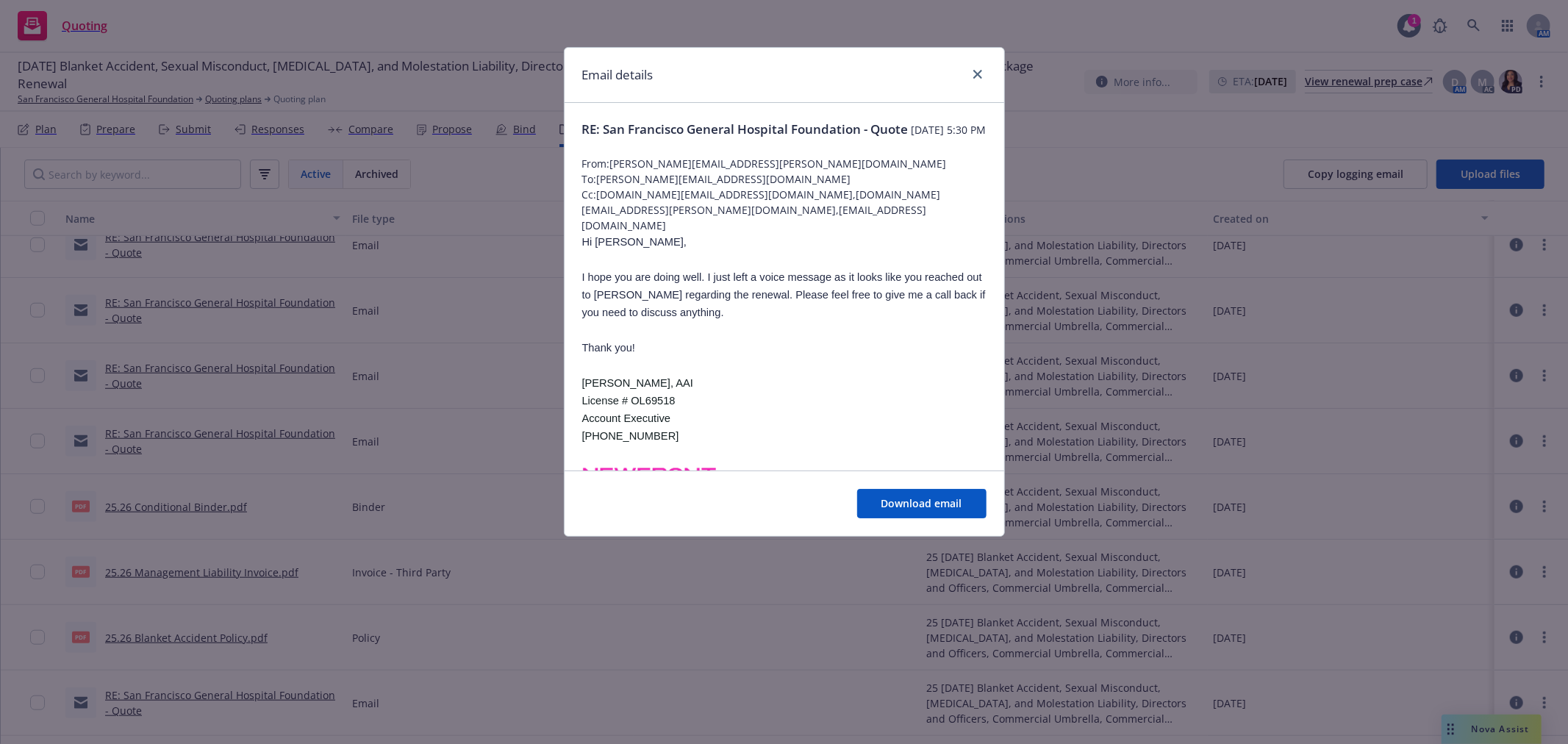
click at [976, 64] on div "Email details" at bounding box center [784, 75] width 439 height 55
click at [980, 78] on div "Email details" at bounding box center [784, 75] width 439 height 55
click at [973, 76] on icon "close" at bounding box center [978, 75] width 9 height 9
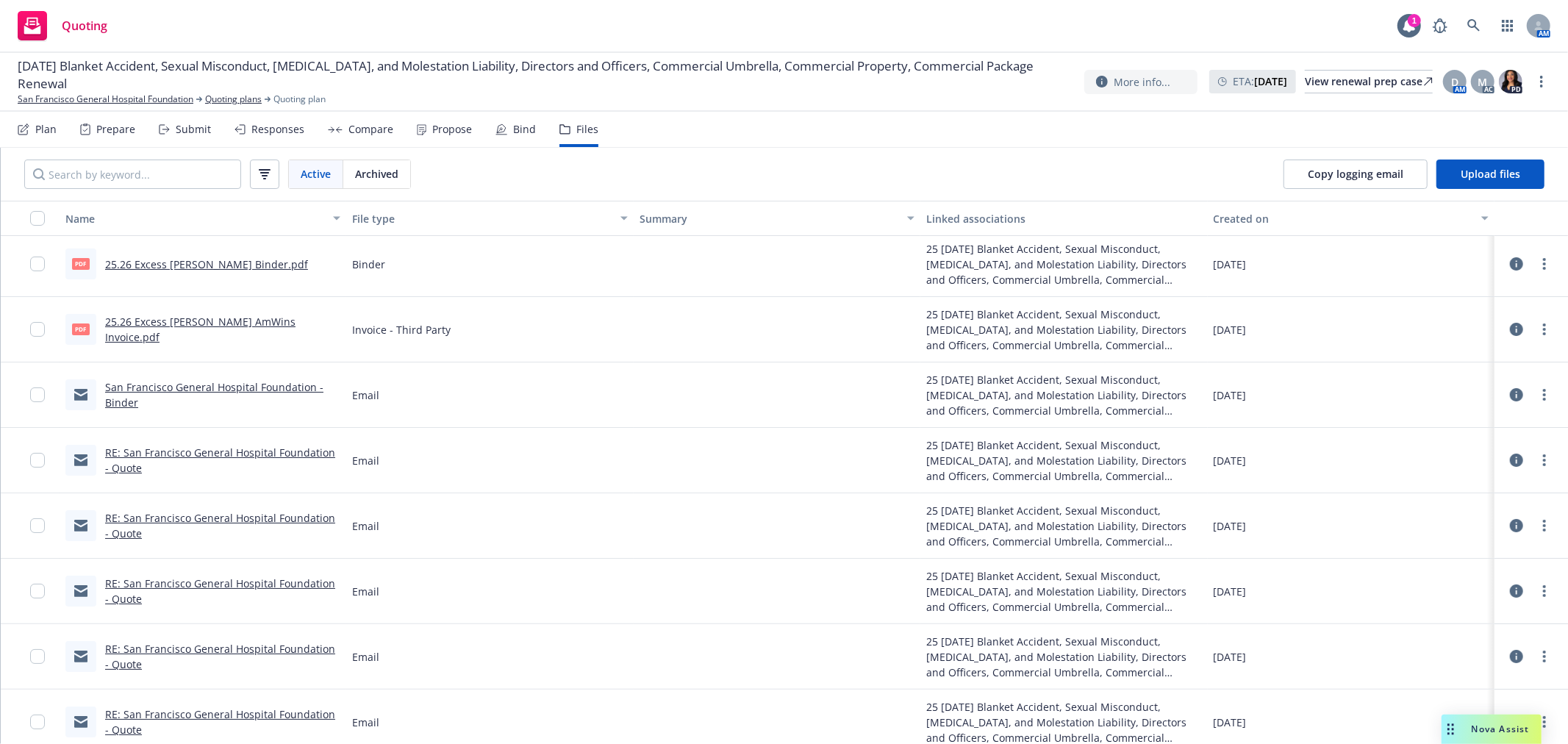
scroll to position [0, 0]
click at [255, 392] on link "San Francisco General Hospital Foundation - Binder" at bounding box center [214, 399] width 219 height 30
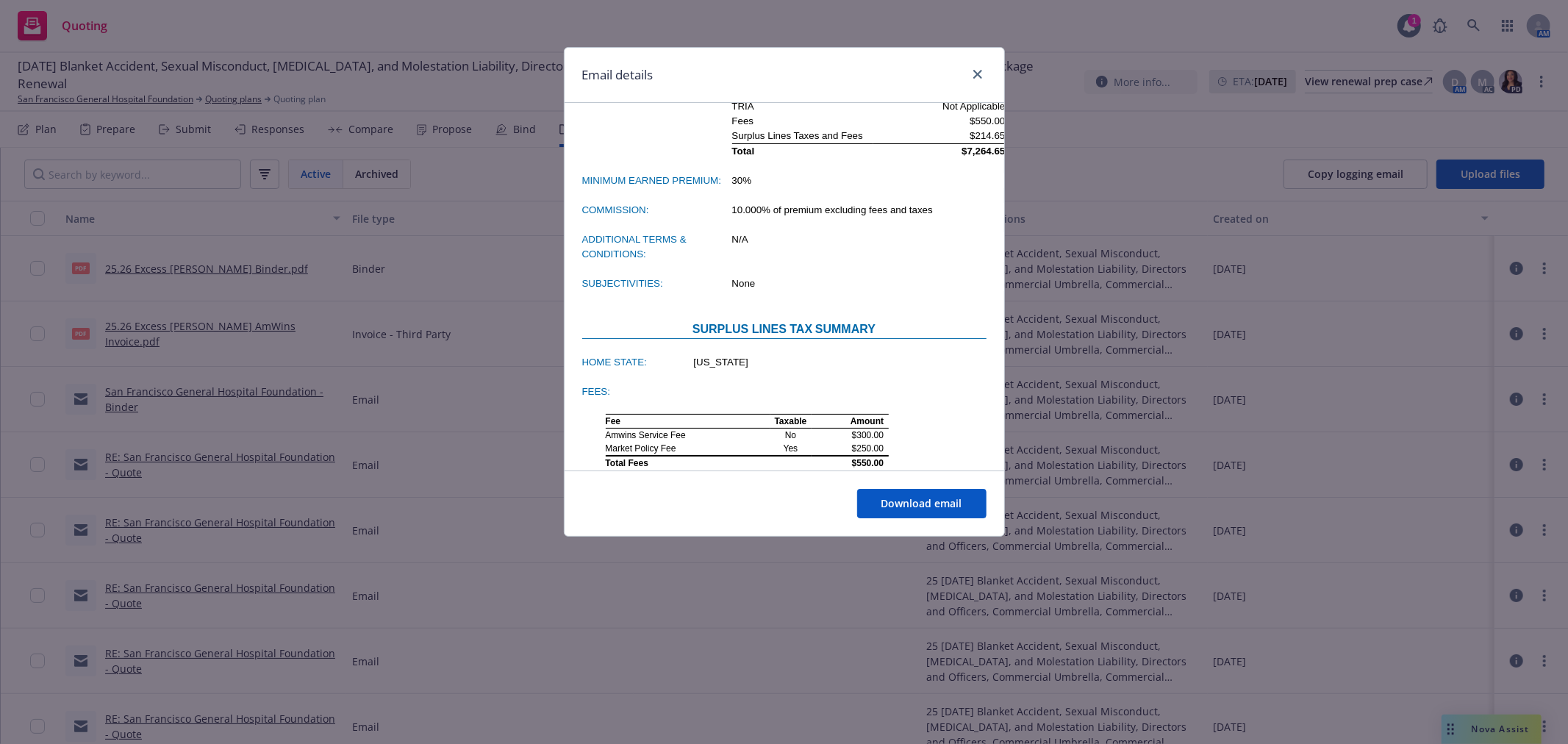
scroll to position [653, 0]
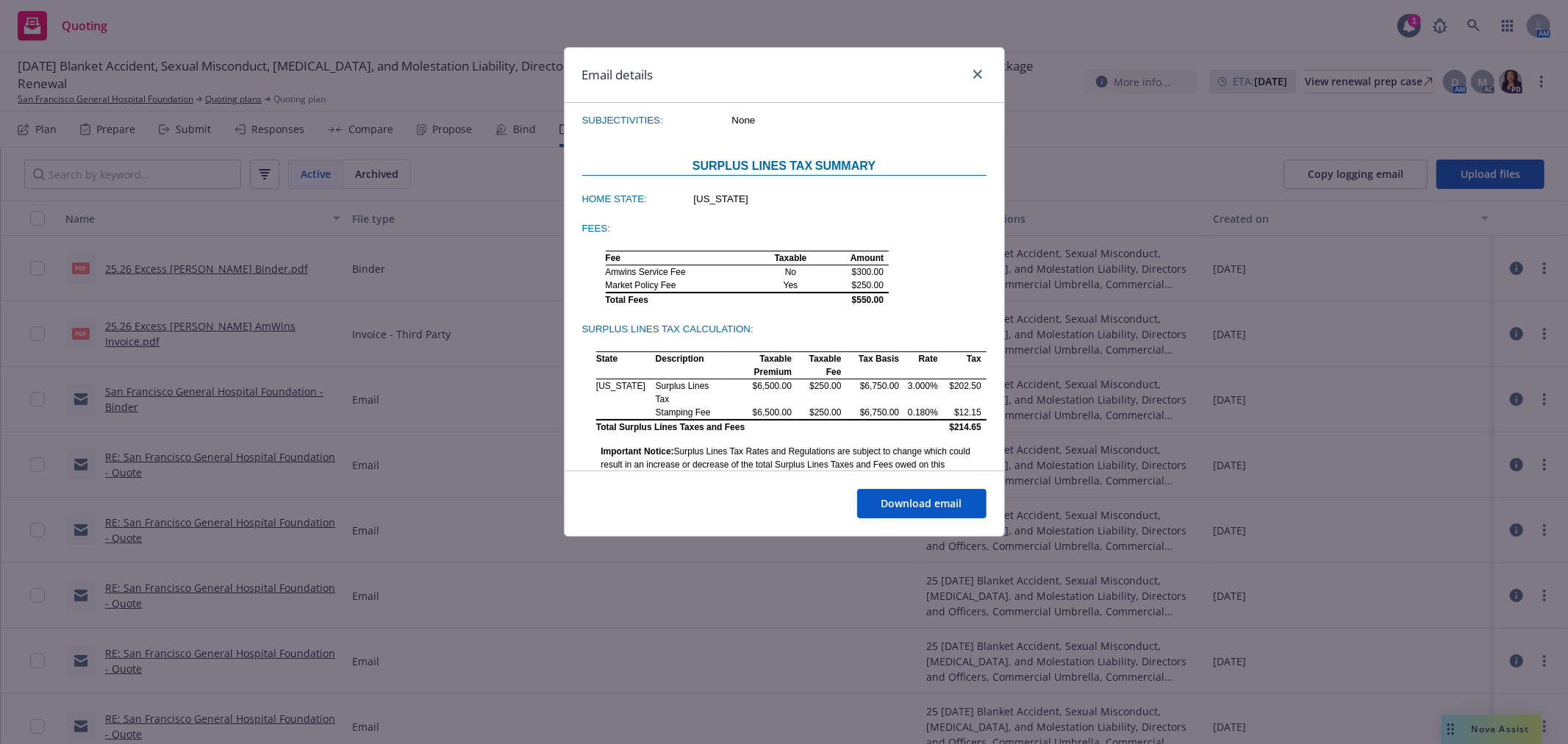
drag, startPoint x: 954, startPoint y: 61, endPoint x: 963, endPoint y: 59, distance: 9.2
click at [959, 59] on div "Email details" at bounding box center [784, 75] width 439 height 55
click at [982, 71] on link "close" at bounding box center [977, 74] width 18 height 18
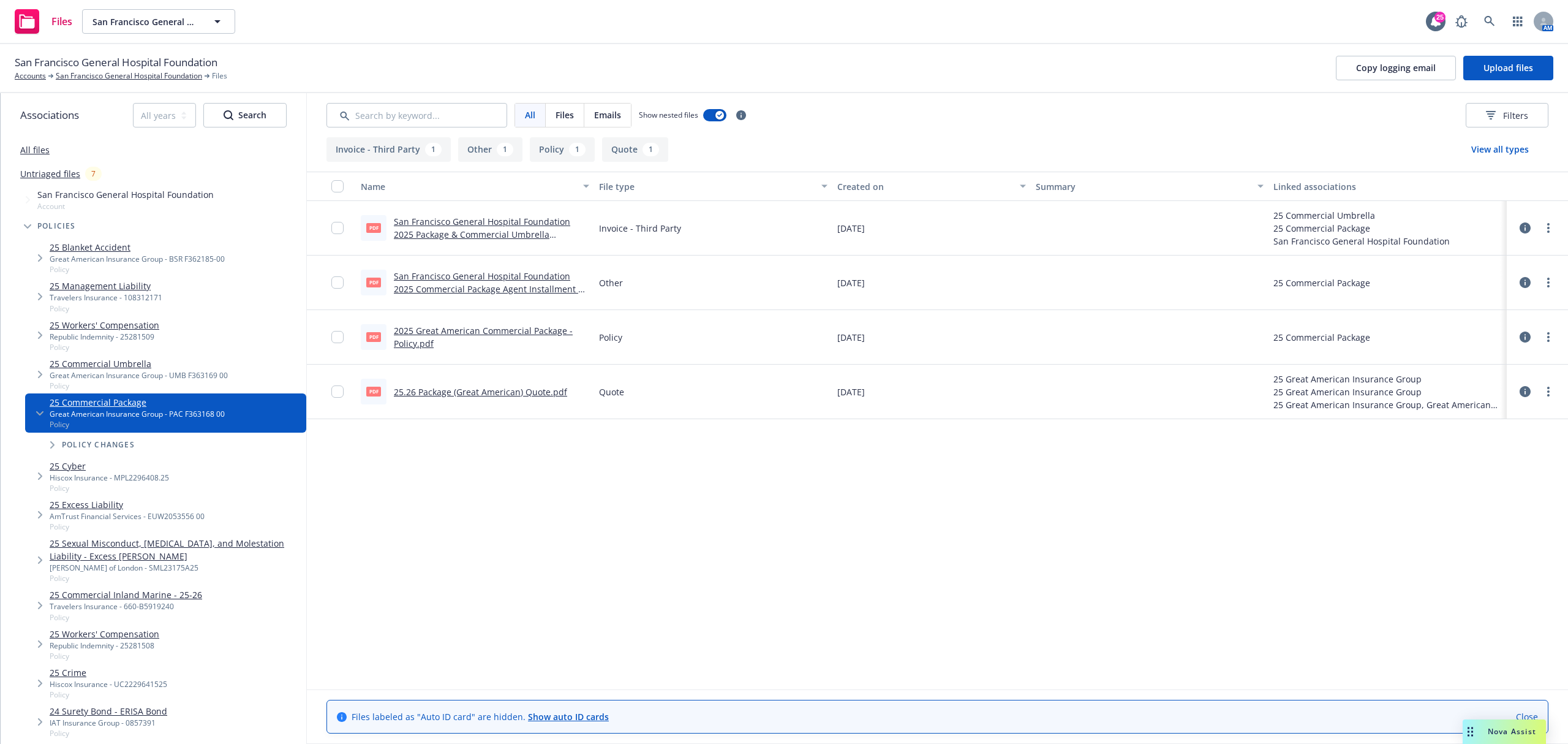
click at [490, 390] on link "25.26 Package (Great American) Quote.pdf" at bounding box center [480, 392] width 173 height 11
click at [491, 329] on link "2025 Great American Commercial Package - Policy.pdf" at bounding box center [484, 337] width 179 height 25
click at [547, 236] on link "San Francisco General Hospital Foundation 2025 Package & Commercial Umbrella In…" at bounding box center [482, 234] width 176 height 37
click at [25, 143] on div "All files" at bounding box center [154, 149] width 306 height 25
drag, startPoint x: 26, startPoint y: 148, endPoint x: 356, endPoint y: 91, distance: 334.9
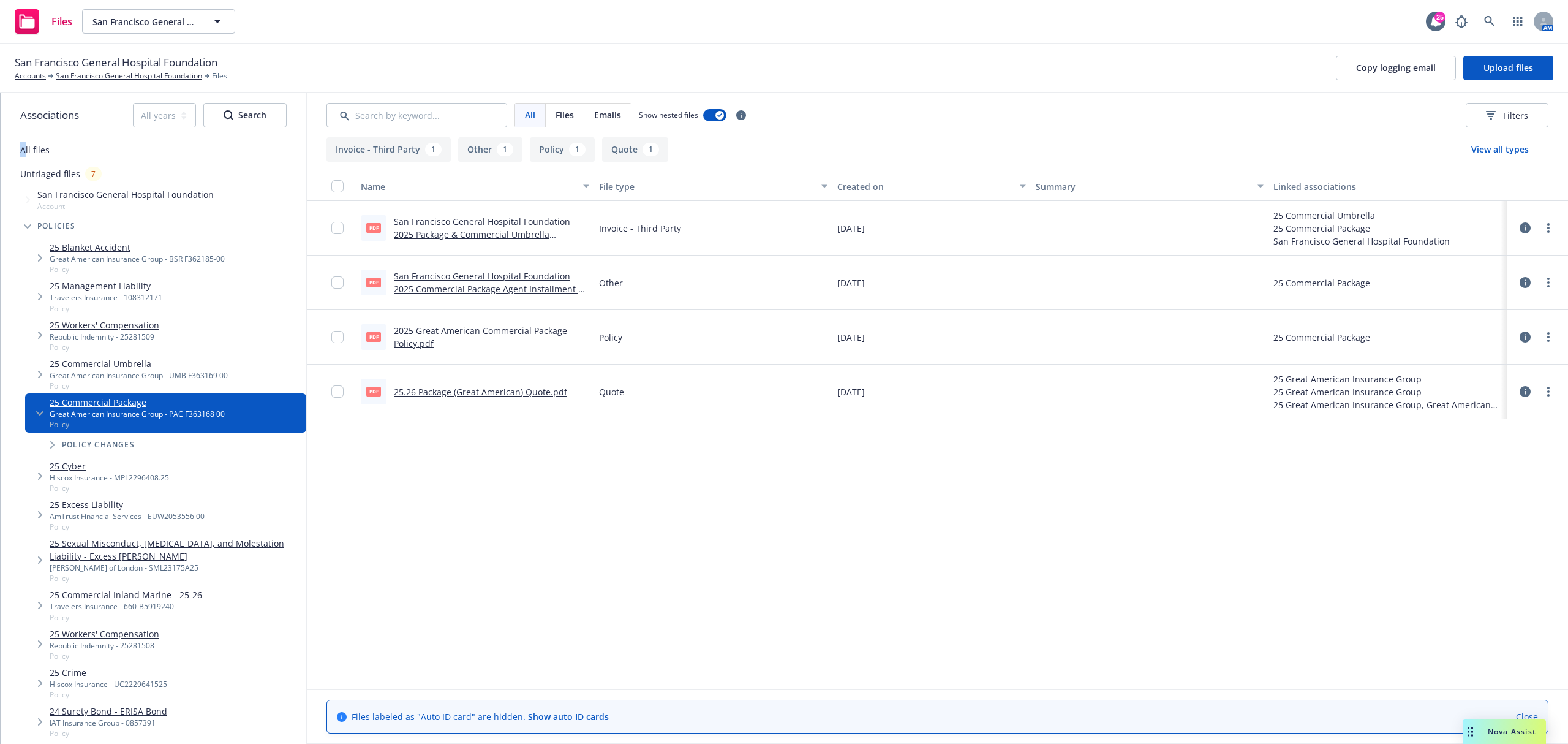
click at [27, 148] on link "All files" at bounding box center [35, 150] width 29 height 11
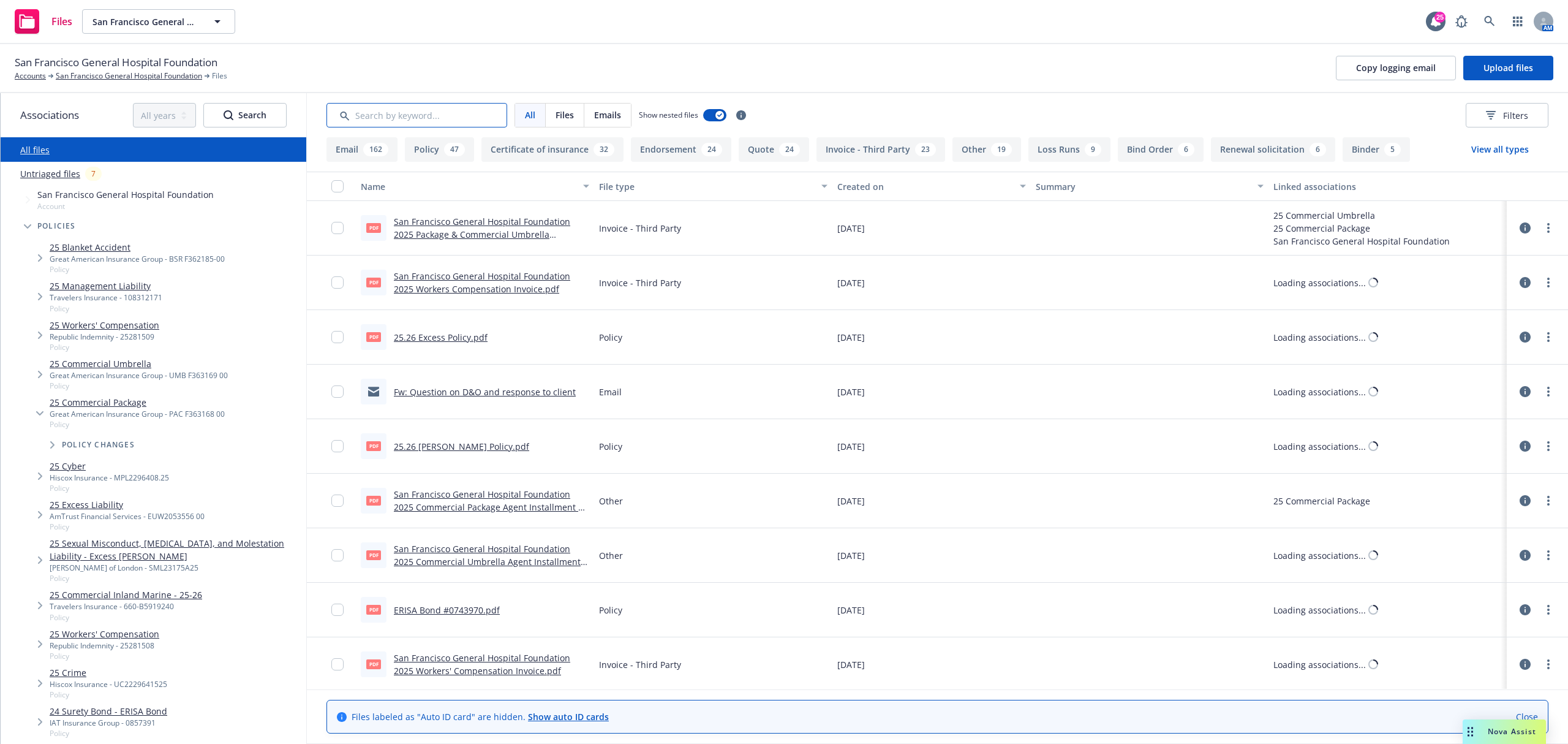
drag, startPoint x: 430, startPoint y: 118, endPoint x: 302, endPoint y: 88, distance: 131.5
click at [433, 103] on input "Search by keyword..." at bounding box center [417, 115] width 181 height 25
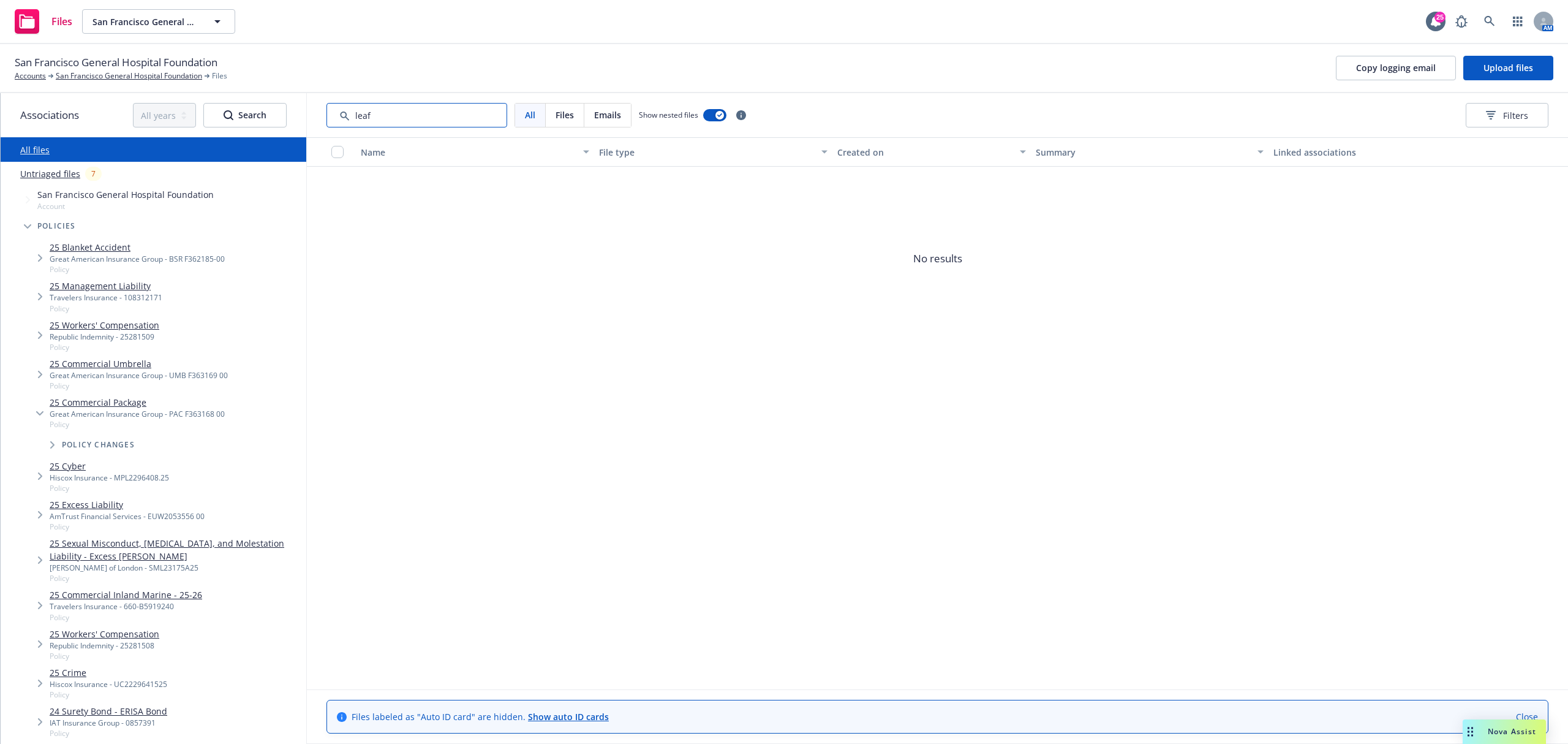
type input "leaf"
click at [84, 76] on link "San Francisco General Hospital Foundation" at bounding box center [129, 76] width 147 height 11
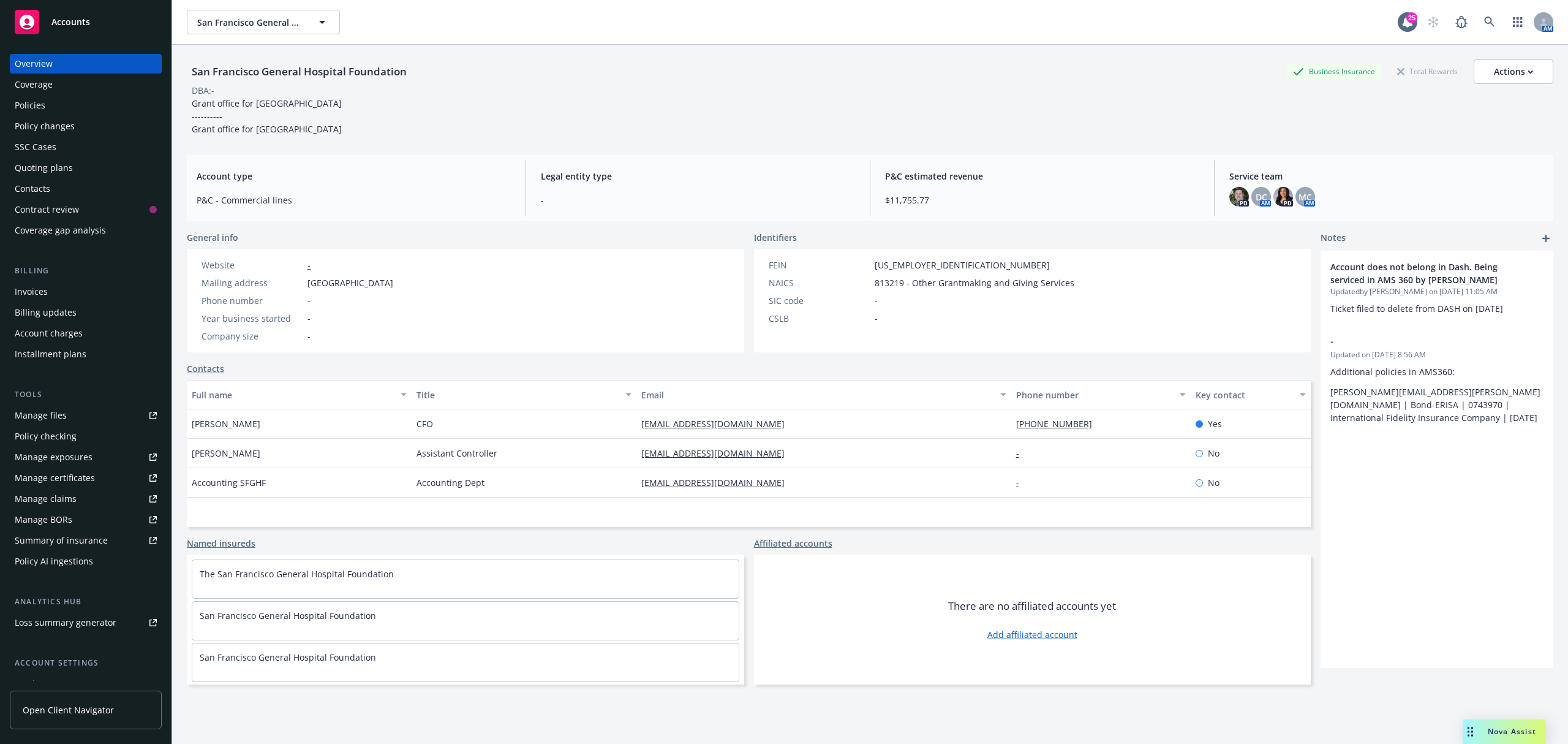
click at [49, 103] on div "Policies" at bounding box center [86, 105] width 142 height 20
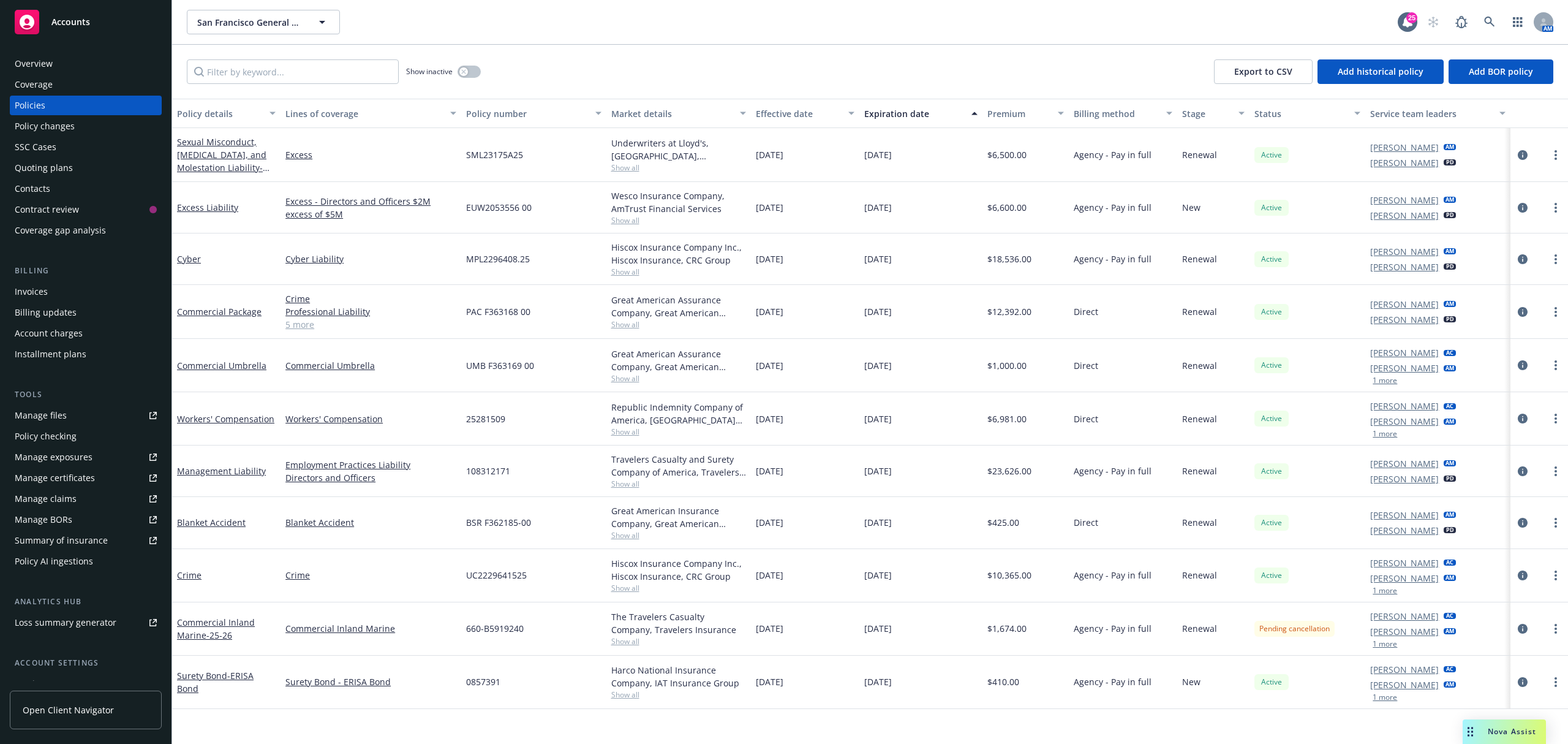
click at [484, 316] on span "PAC F363168 00" at bounding box center [498, 312] width 64 height 13
copy span "PAC F363168 00"
